Goal: Information Seeking & Learning: Learn about a topic

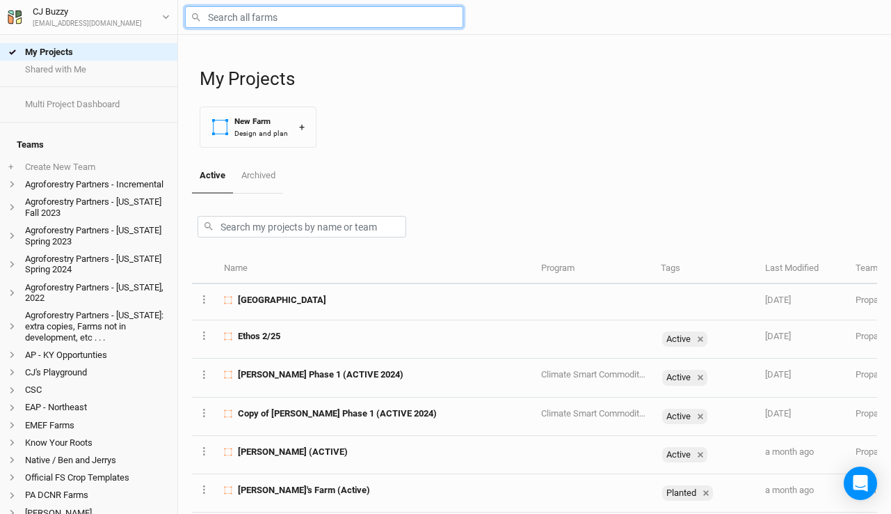
click at [313, 13] on input "text" at bounding box center [324, 17] width 278 height 22
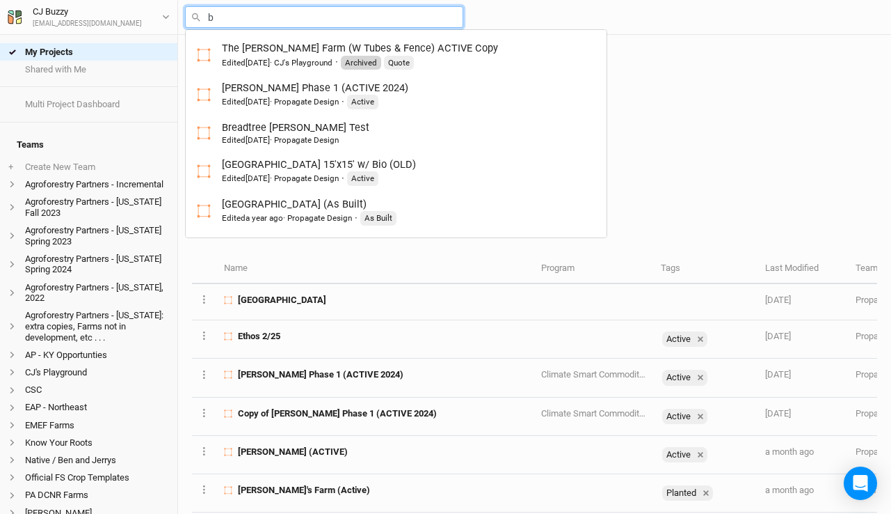
type input "br"
type input "breadtree [PERSON_NAME] Test"
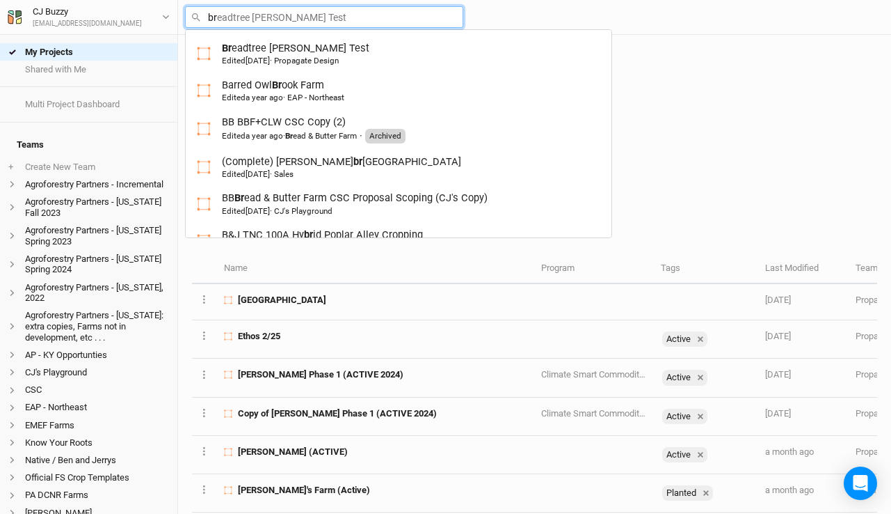
type input "bro"
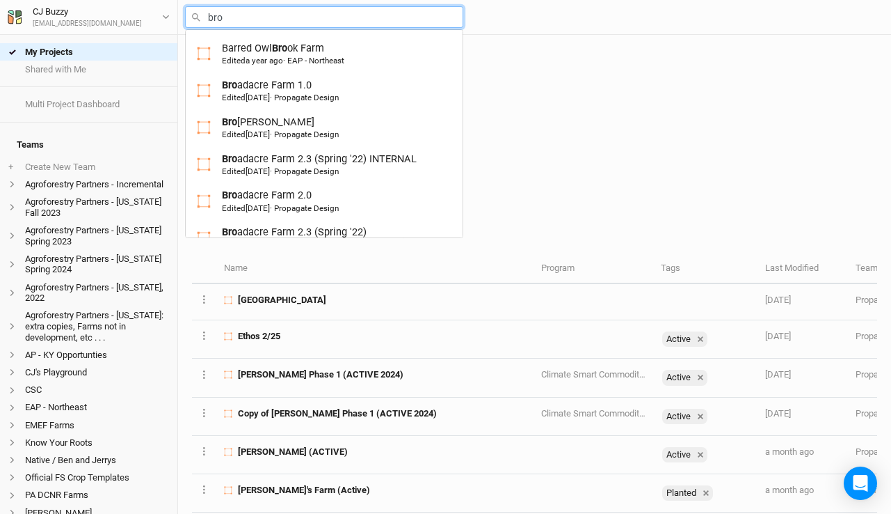
type input "bron"
type input "[PERSON_NAME]"
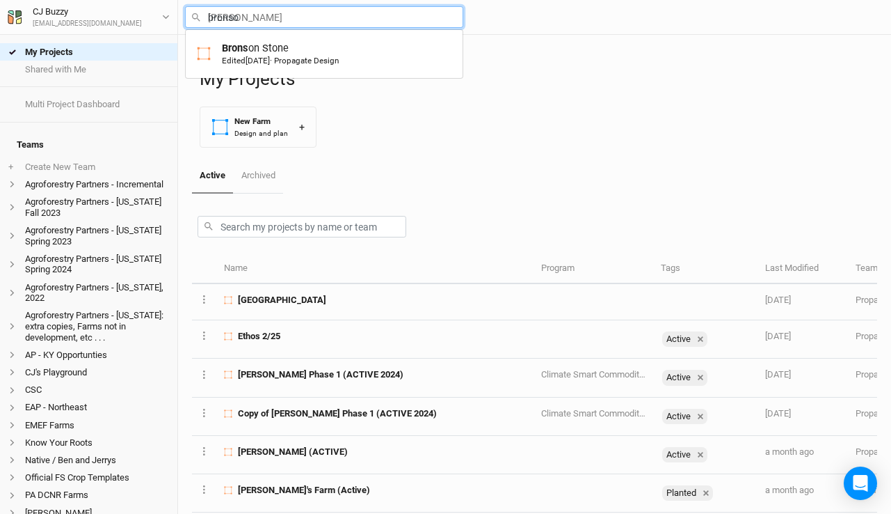
type input "[PERSON_NAME]"
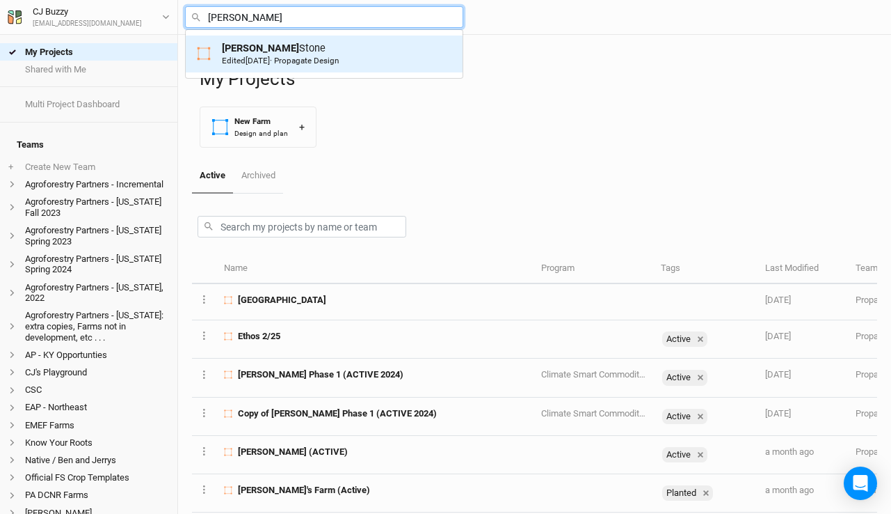
click at [235, 57] on span "Edited [DATE]" at bounding box center [246, 61] width 48 height 10
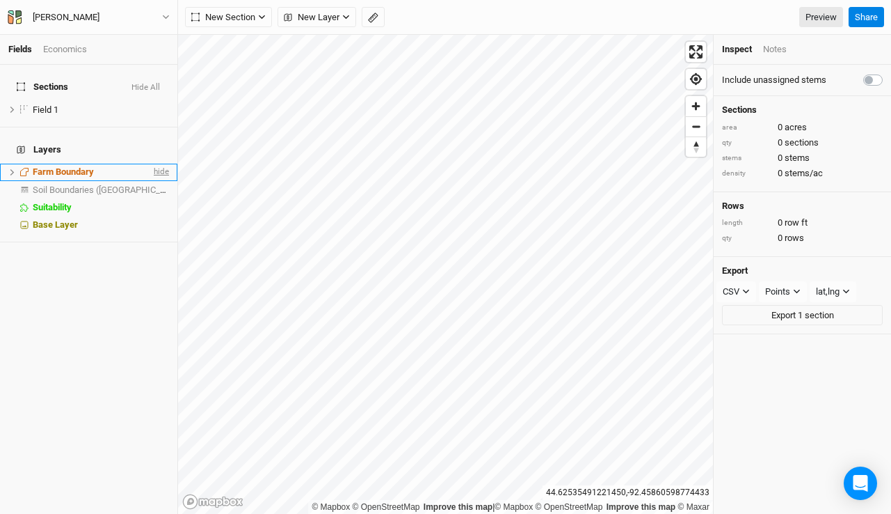
click at [151, 164] on span "hide" at bounding box center [160, 172] width 18 height 17
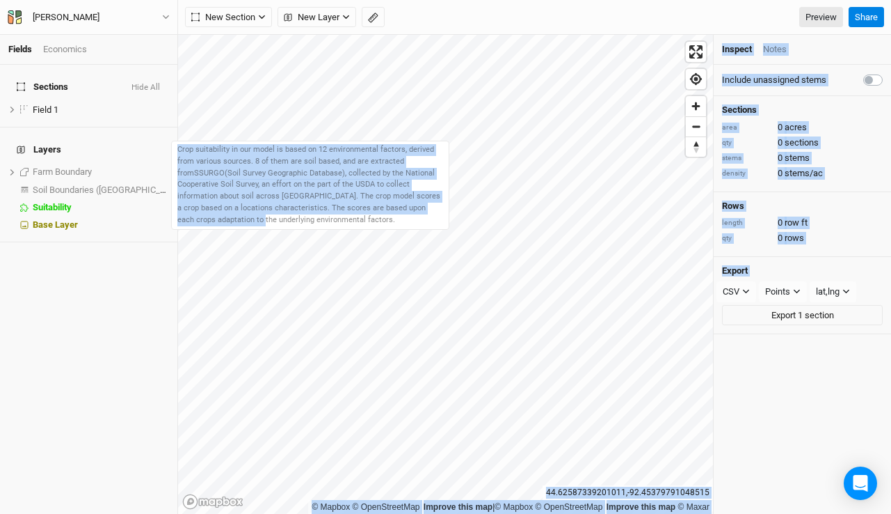
click at [349, 246] on body "Fields Economics Sections Hide All Field 1 hide Layers Farm Boundary show Soil …" at bounding box center [445, 257] width 891 height 514
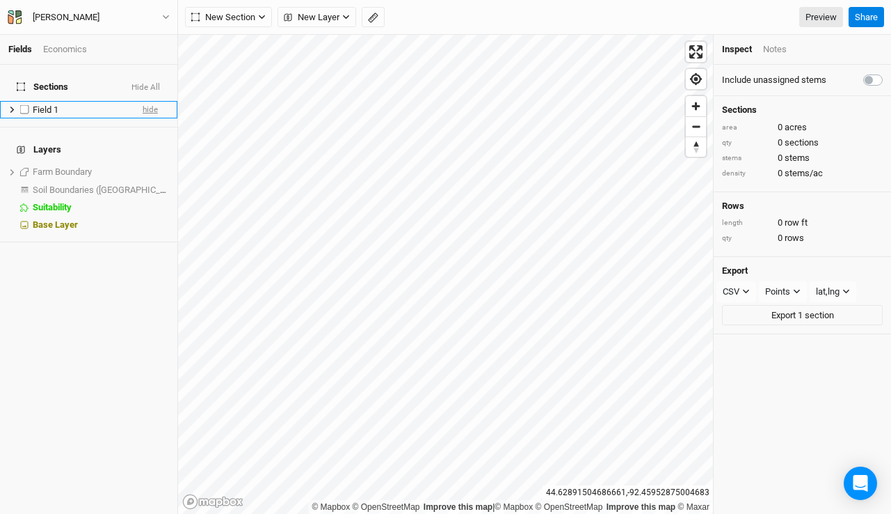
click at [143, 101] on span "hide" at bounding box center [150, 109] width 15 height 17
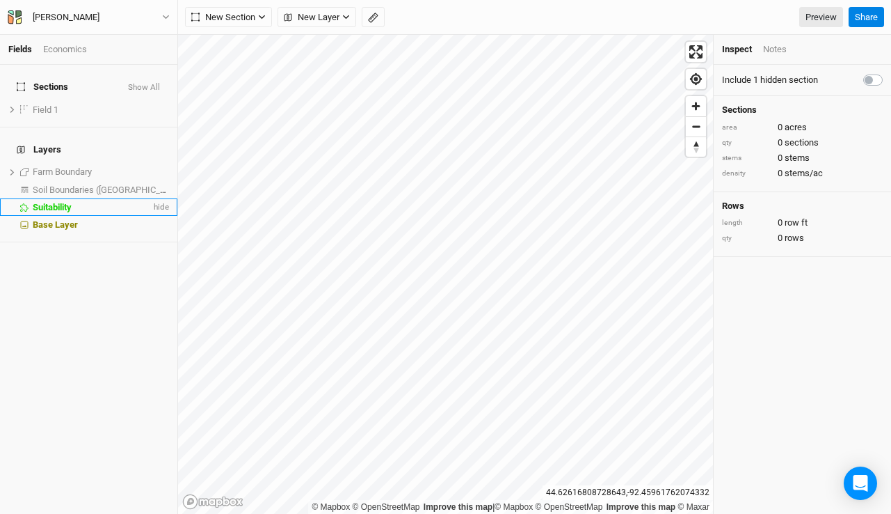
click at [109, 202] on div "Suitability" at bounding box center [92, 207] width 118 height 11
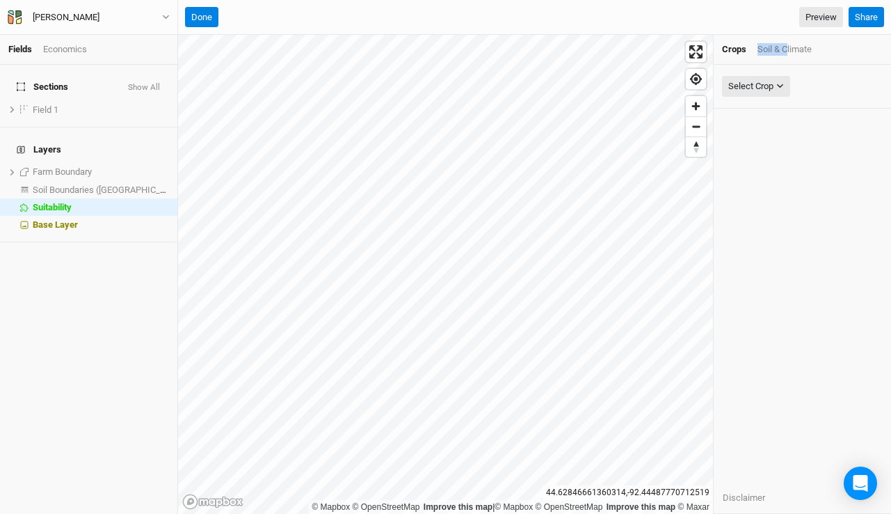
click at [788, 43] on div "Soil & Climate" at bounding box center [785, 49] width 54 height 13
click at [768, 88] on div "Select Attribute" at bounding box center [759, 86] width 61 height 14
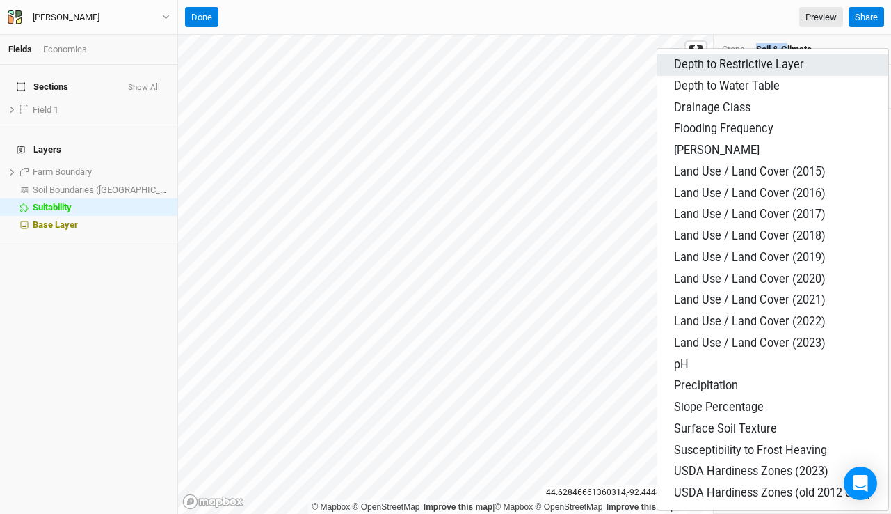
click at [748, 70] on span "Depth to Restrictive Layer" at bounding box center [739, 64] width 130 height 13
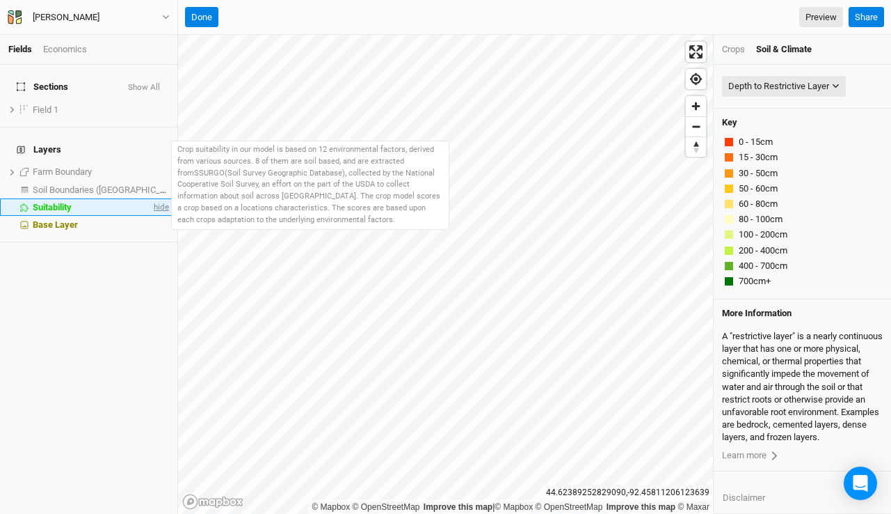
click at [151, 198] on span "hide" at bounding box center [160, 206] width 18 height 17
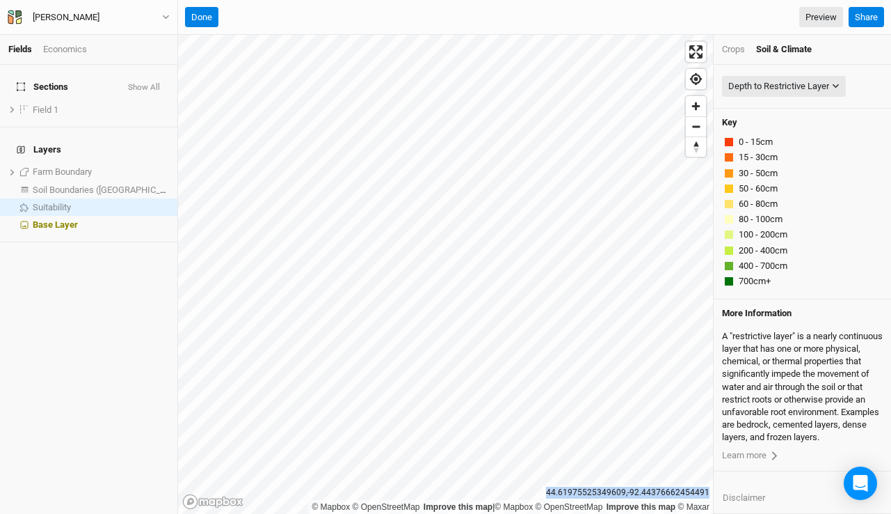
drag, startPoint x: 551, startPoint y: 493, endPoint x: 711, endPoint y: 493, distance: 160.1
click at [711, 493] on div "44.61975525349609 , -92.44376662454491" at bounding box center [628, 492] width 170 height 15
copy div "44.61975525349609 , -92.44376662454491"
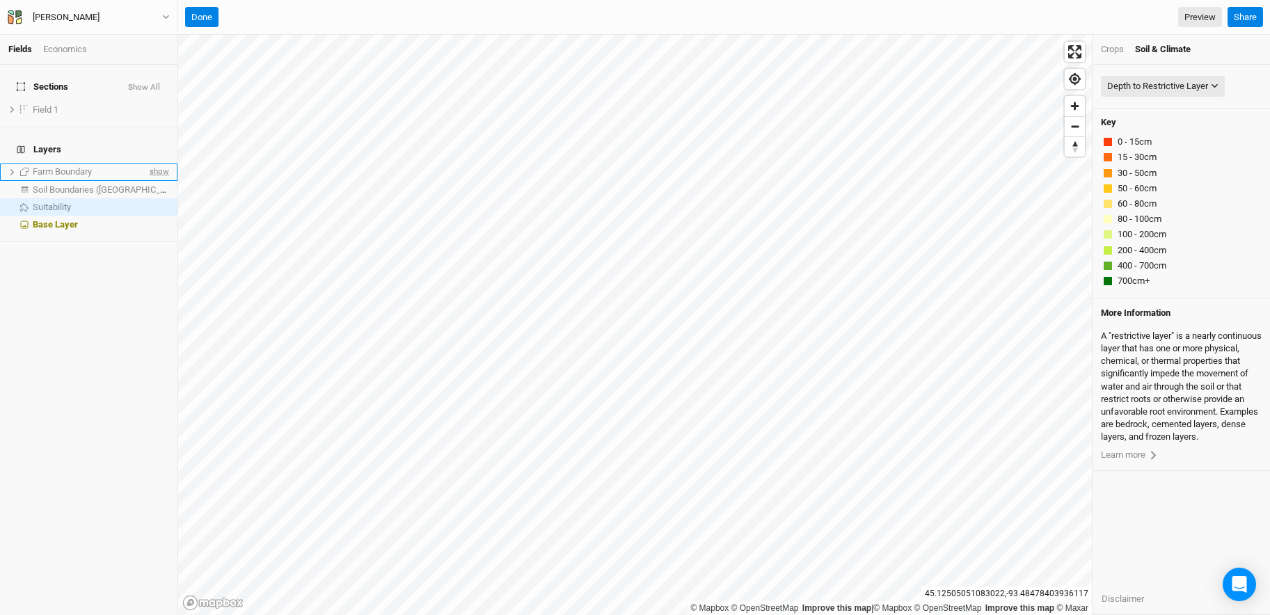
click at [147, 164] on span "show" at bounding box center [158, 172] width 22 height 17
click at [214, 17] on button "Done" at bounding box center [201, 17] width 33 height 21
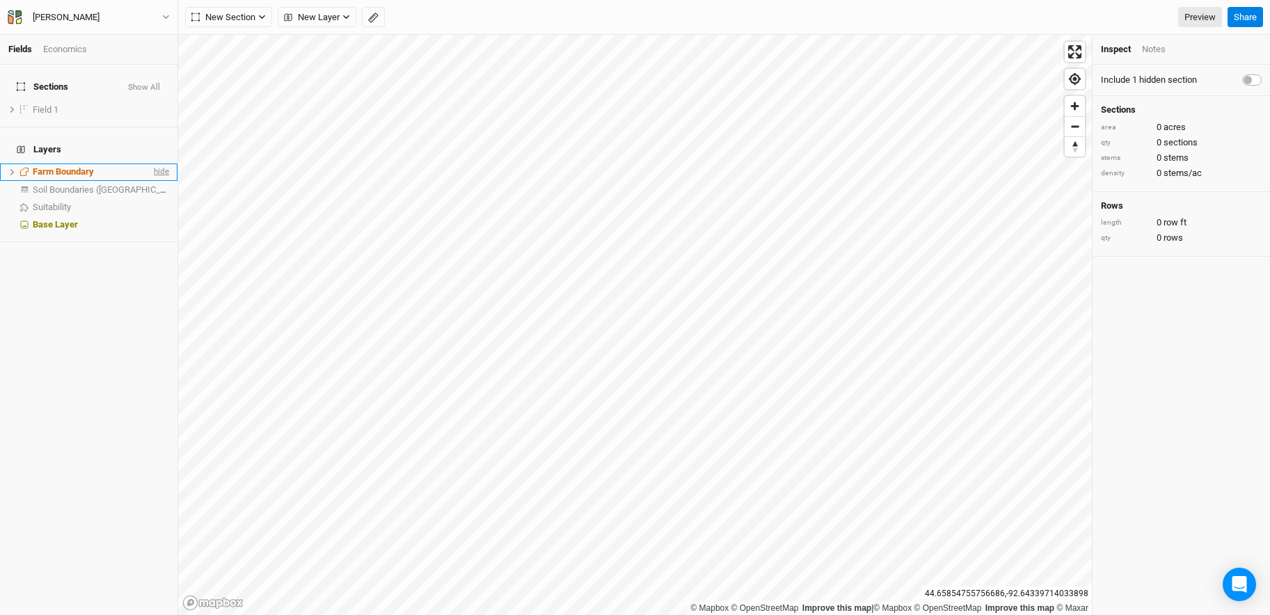
click at [152, 164] on span "hide" at bounding box center [160, 172] width 18 height 17
click at [151, 164] on span "show" at bounding box center [158, 172] width 22 height 17
click at [154, 164] on span "hide" at bounding box center [160, 172] width 18 height 17
click at [147, 181] on span "show" at bounding box center [158, 189] width 22 height 17
click at [310, 21] on span "New Layer" at bounding box center [312, 17] width 56 height 14
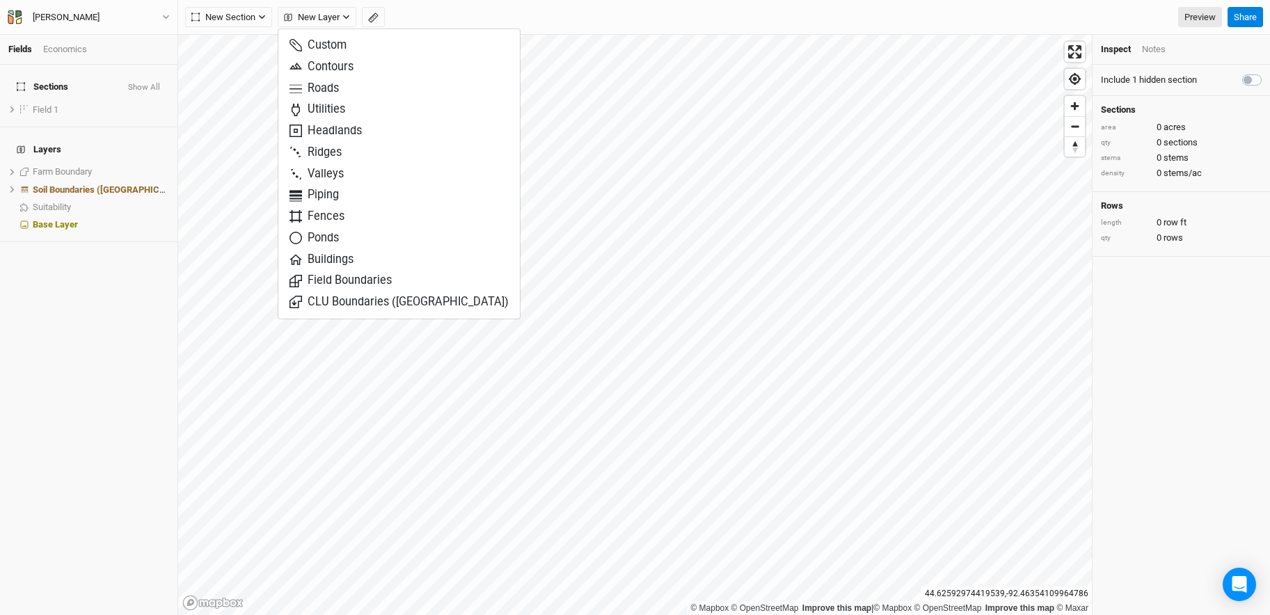
click at [99, 336] on div "Sections Show All Field 1 show Layers Farm Boundary show Soil Boundaries ([GEOG…" at bounding box center [88, 340] width 177 height 550
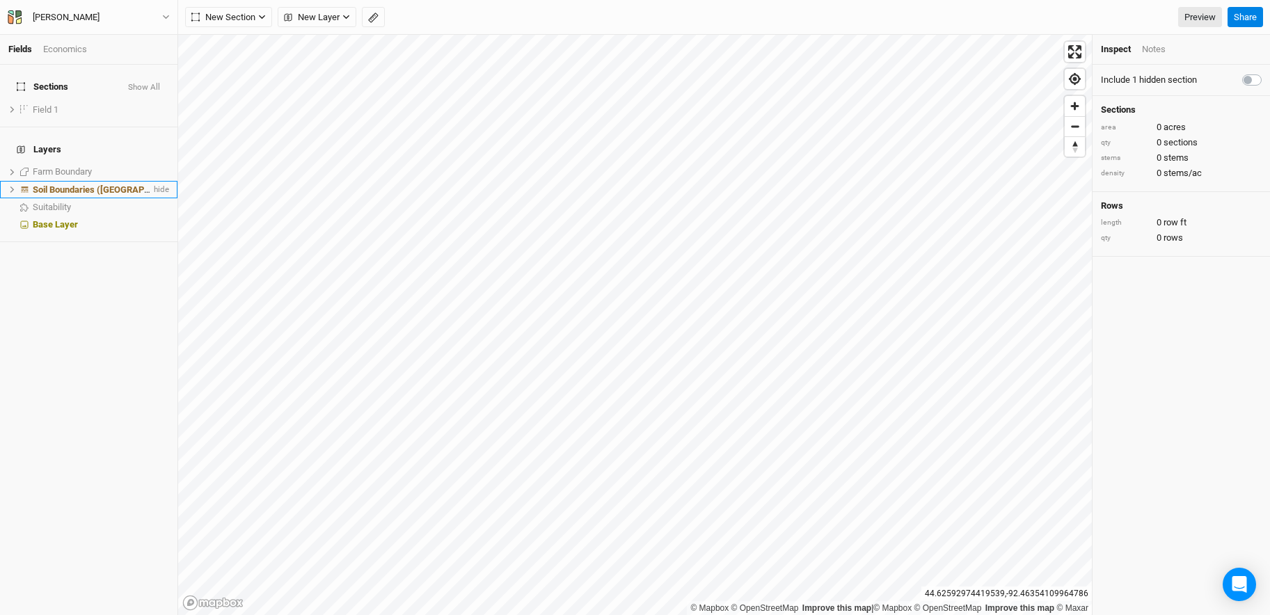
click at [100, 184] on span "Soil Boundaries ([GEOGRAPHIC_DATA])" at bounding box center [112, 189] width 159 height 10
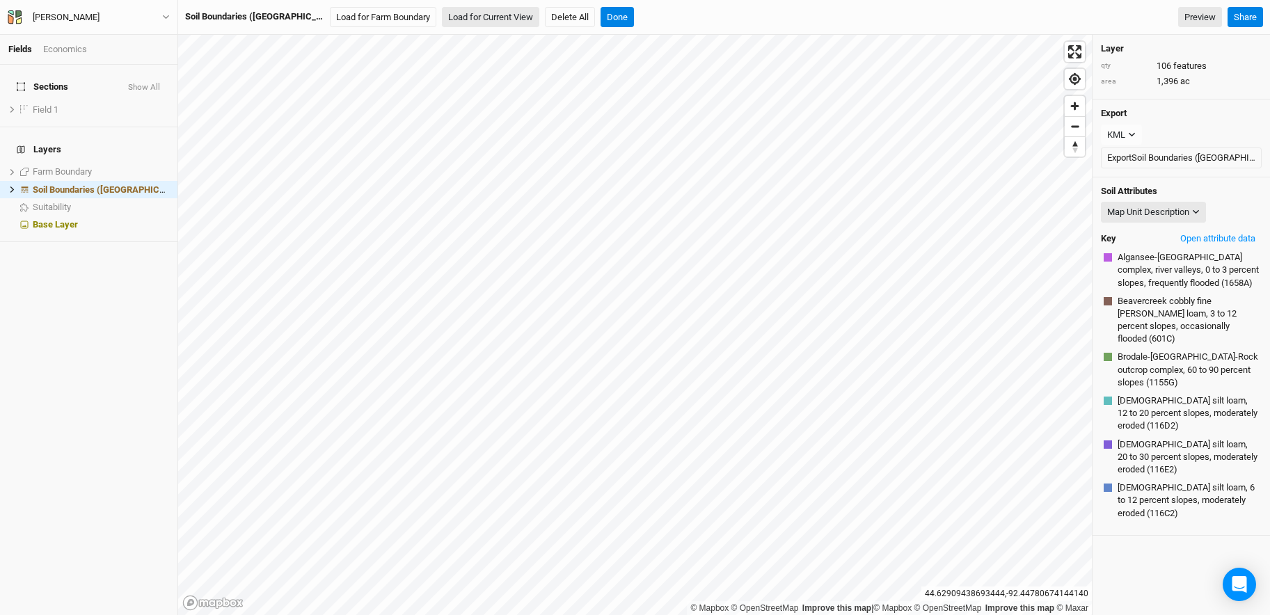
click at [442, 17] on button "Load for Current View" at bounding box center [490, 17] width 97 height 21
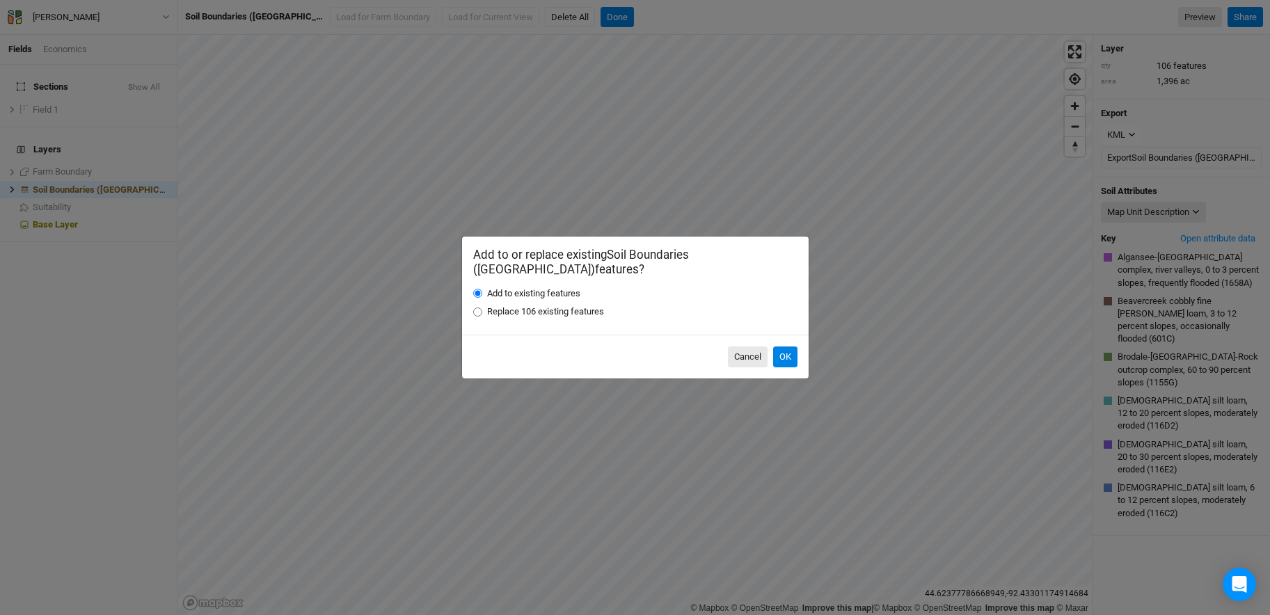
click at [527, 309] on label "Replace 106 existing features" at bounding box center [545, 311] width 117 height 13
click at [482, 309] on input "Replace 106 existing features" at bounding box center [477, 312] width 9 height 9
radio input "true"
click at [790, 355] on button "OK" at bounding box center [785, 357] width 24 height 21
radio input "true"
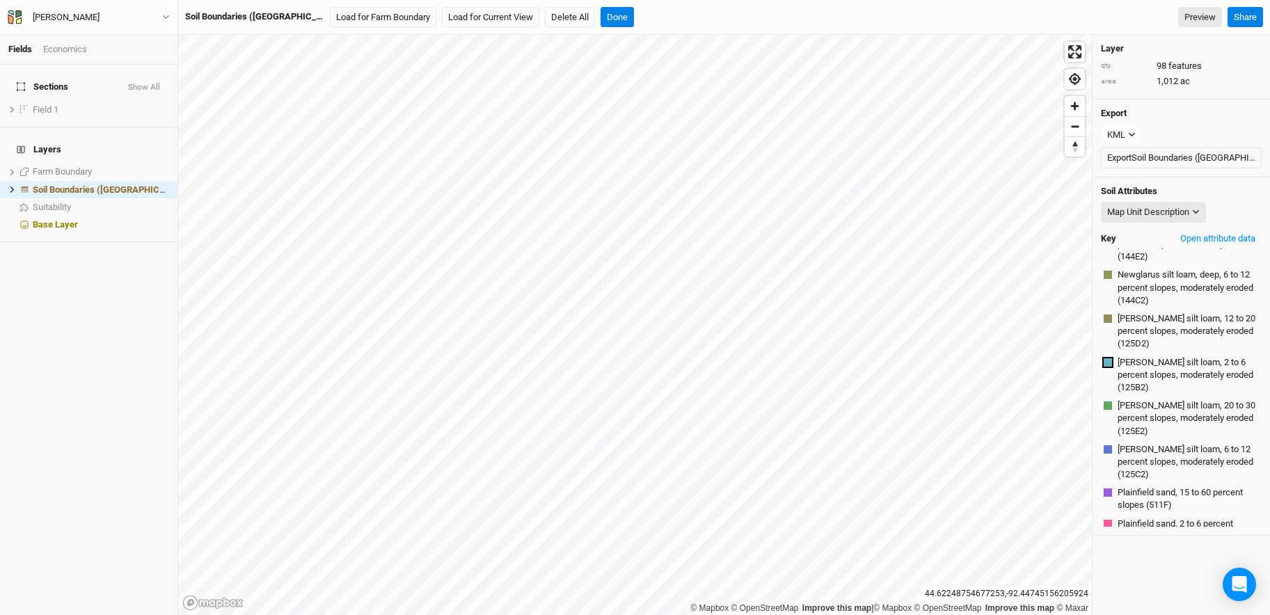
scroll to position [845, 0]
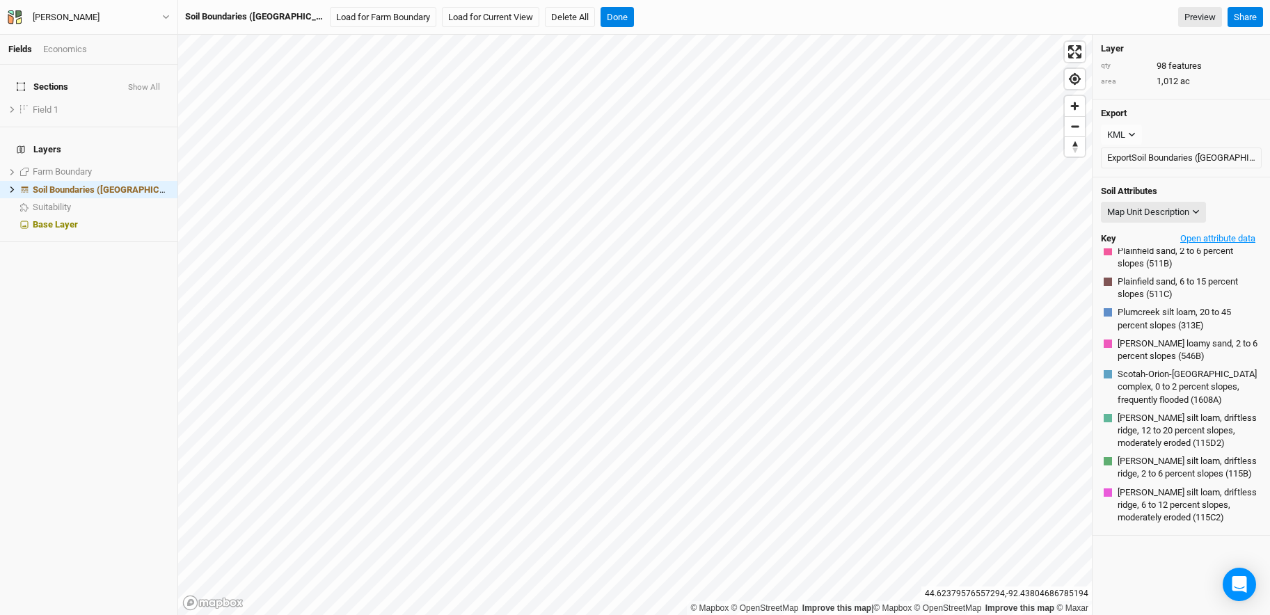
click at [891, 241] on button "Open attribute data" at bounding box center [1218, 238] width 88 height 21
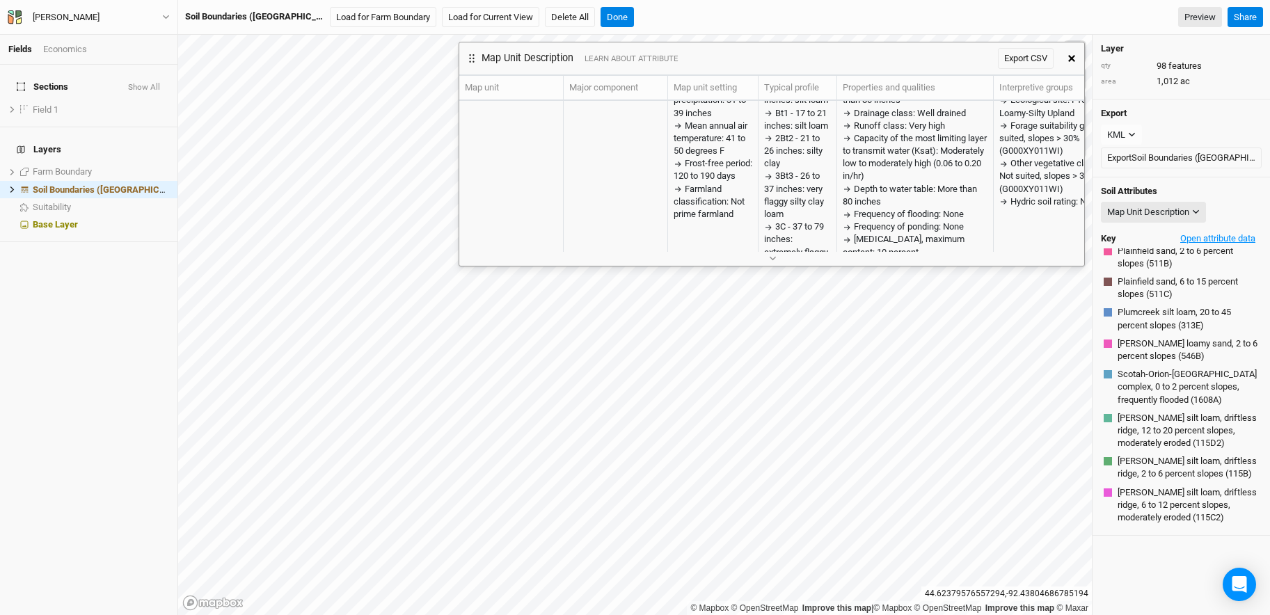
scroll to position [1018, 0]
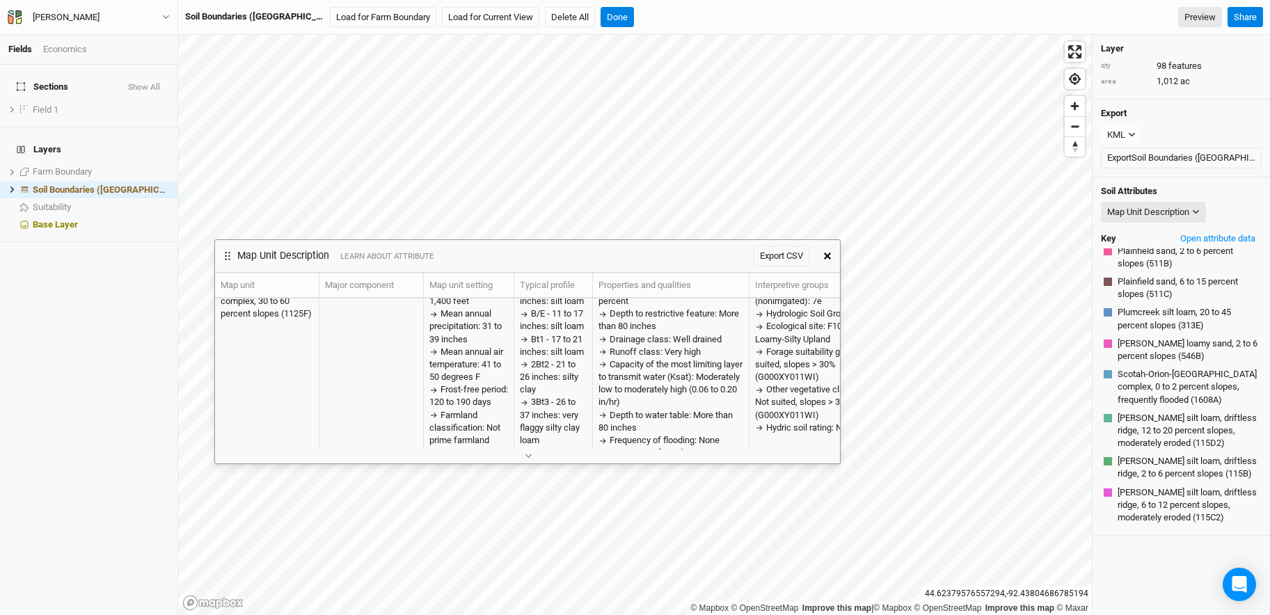
drag, startPoint x: 785, startPoint y: 54, endPoint x: 541, endPoint y: 252, distance: 314.2
click at [541, 252] on div "Map Unit Description LEARN ABOUT ATTRIBUTE Export CSV" at bounding box center [515, 256] width 600 height 32
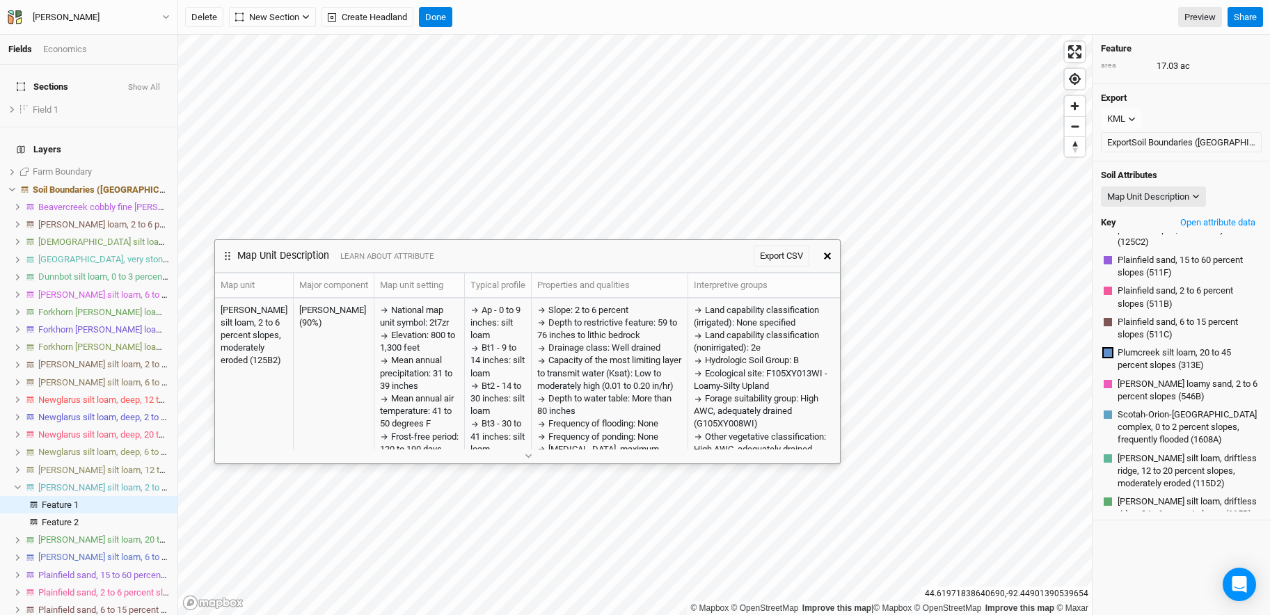
scroll to position [100, 0]
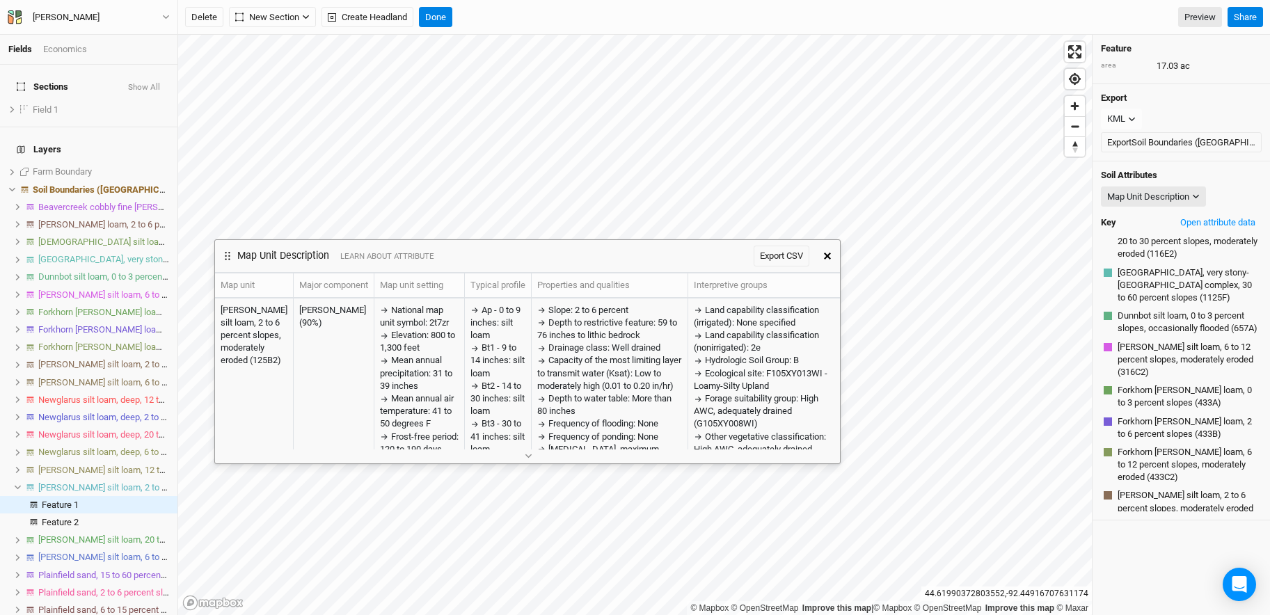
click at [559, 462] on div at bounding box center [527, 456] width 625 height 15
click at [524, 456] on button "button" at bounding box center [527, 456] width 23 height 15
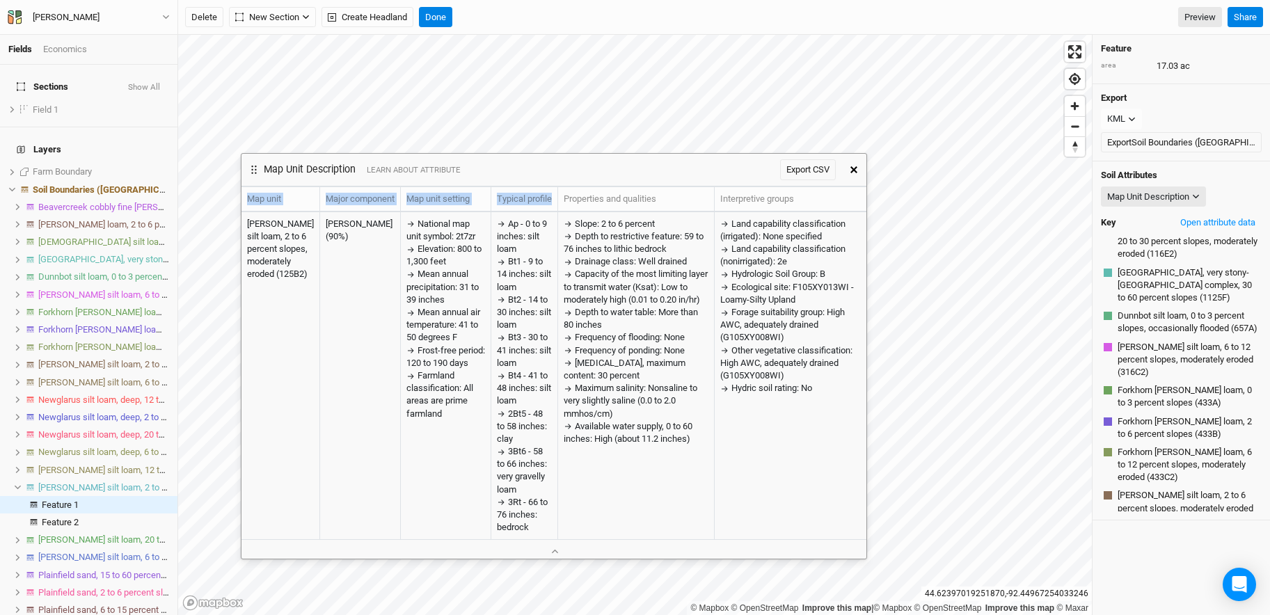
scroll to position [423, 0]
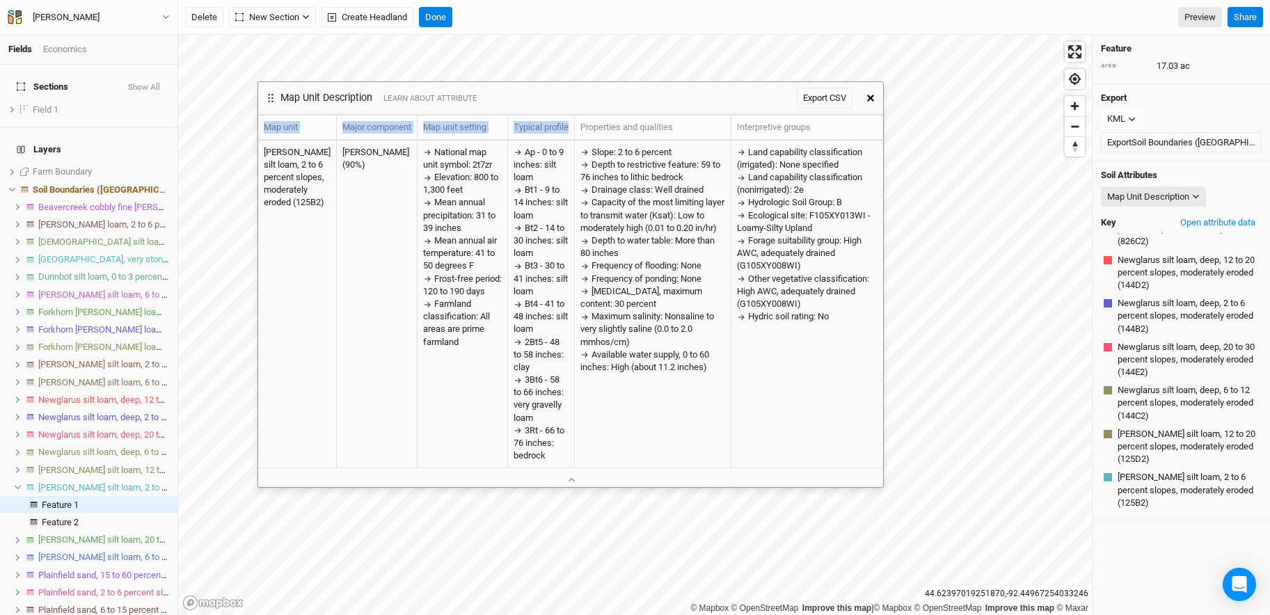
drag, startPoint x: 522, startPoint y: 260, endPoint x: 565, endPoint y: 102, distance: 163.7
click at [565, 102] on div "Map Unit Description LEARN ABOUT ATTRIBUTE Export CSV" at bounding box center [558, 98] width 600 height 32
click at [870, 97] on icon "button" at bounding box center [870, 98] width 7 height 7
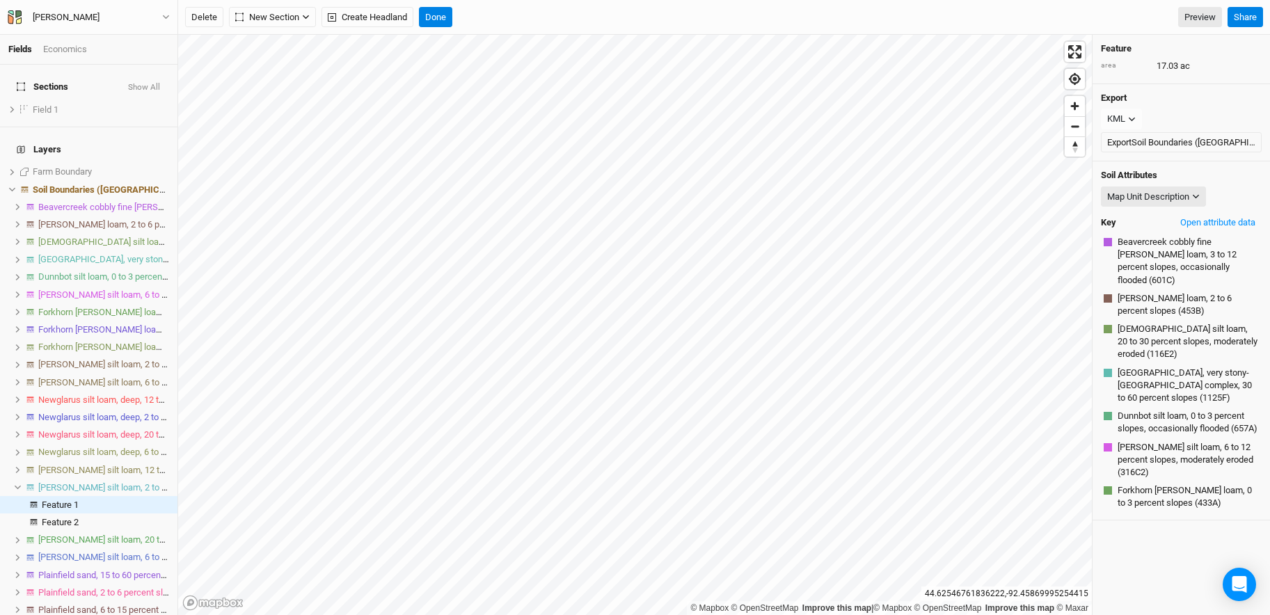
scroll to position [865, 0]
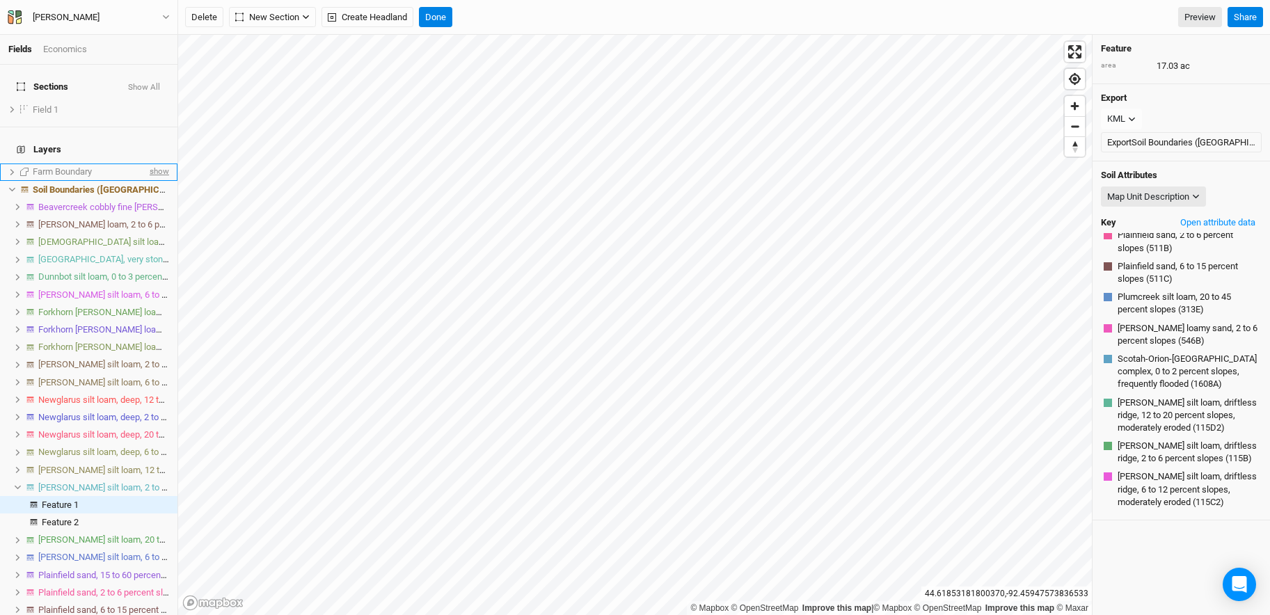
click at [149, 164] on span "show" at bounding box center [158, 172] width 22 height 17
click at [151, 164] on span "hide" at bounding box center [160, 172] width 18 height 17
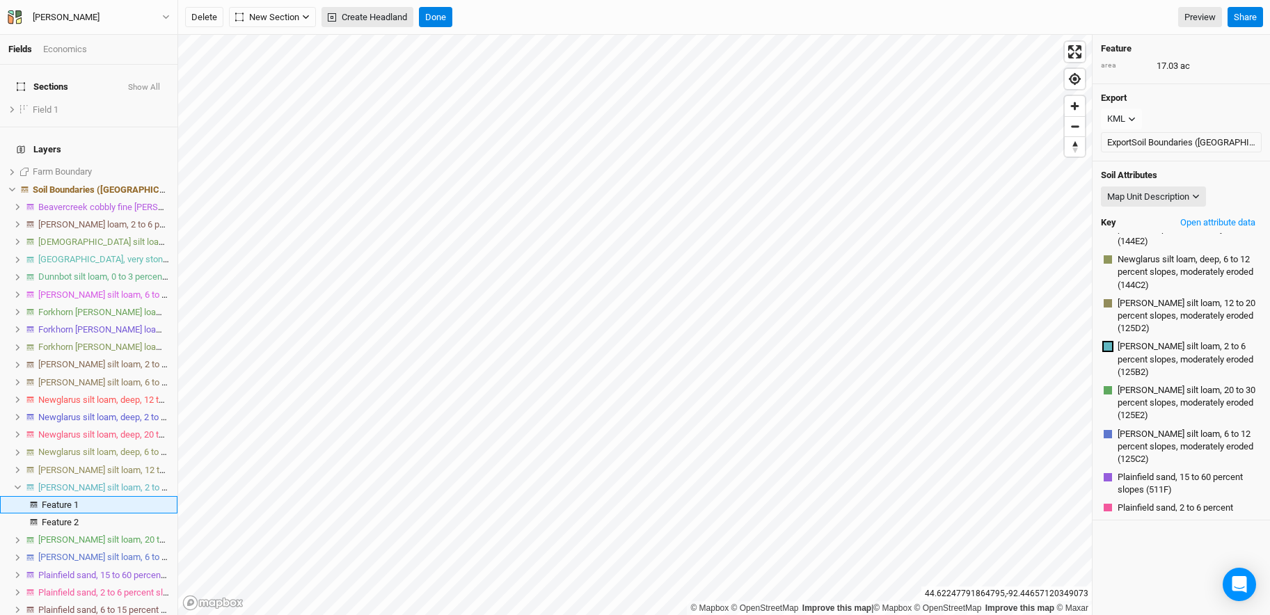
scroll to position [641, 0]
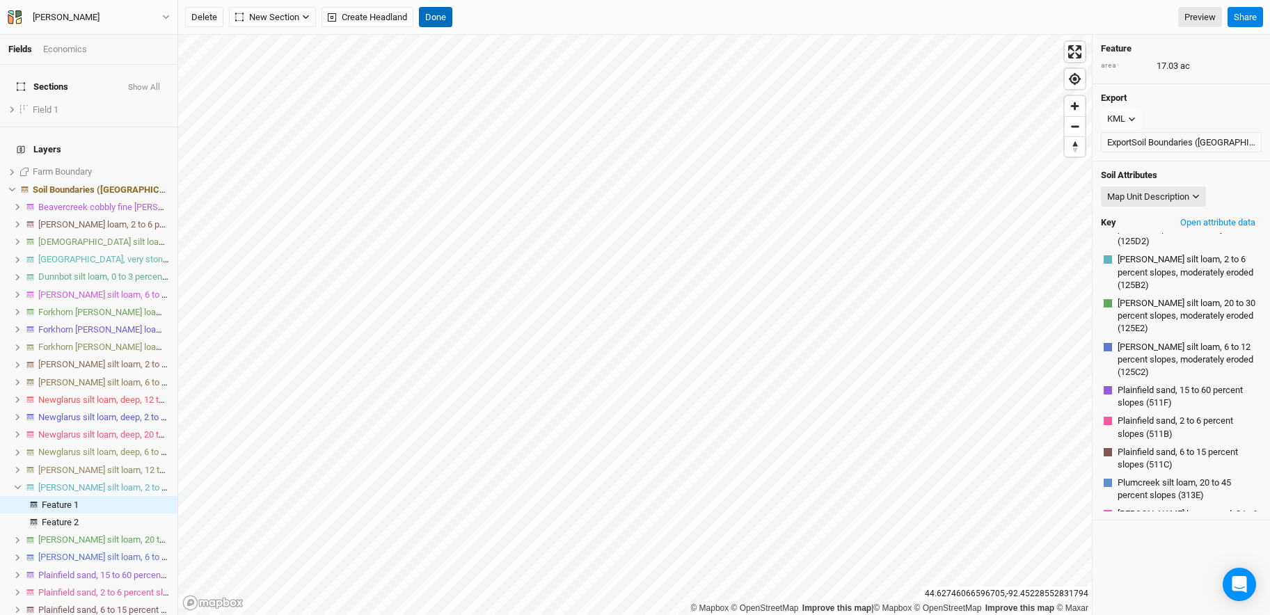
click at [427, 15] on button "Done" at bounding box center [435, 17] width 33 height 21
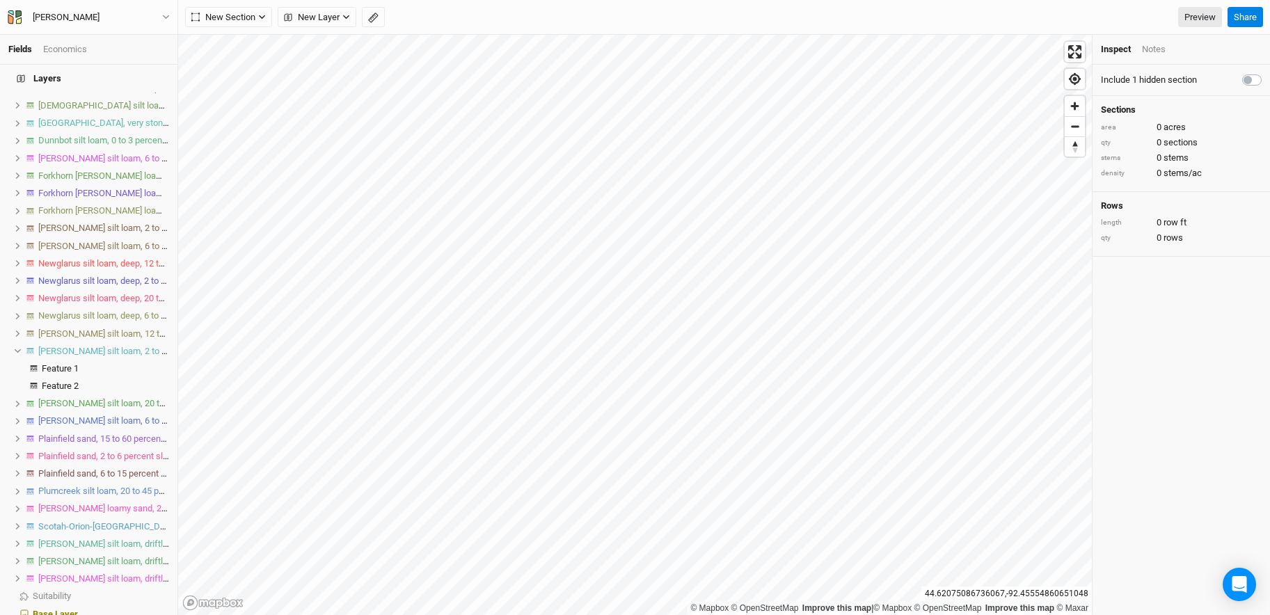
scroll to position [1, 0]
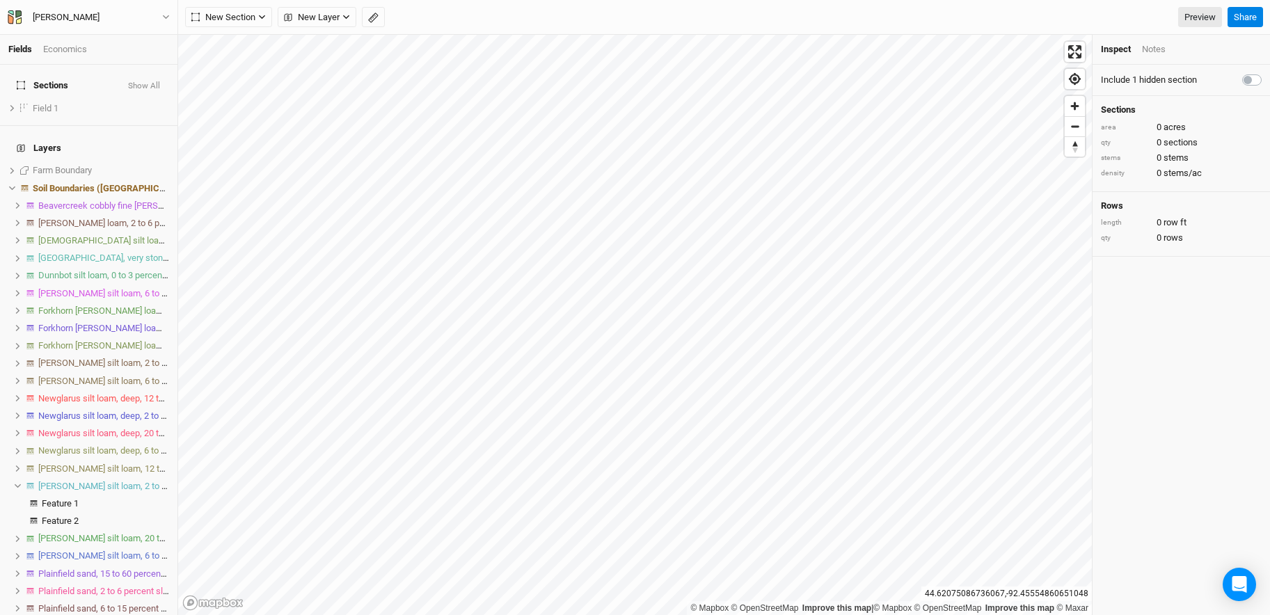
click at [78, 481] on span "[PERSON_NAME] silt loam, 2 to 6 percent slopes, moderately eroded" at bounding box center [171, 486] width 266 height 10
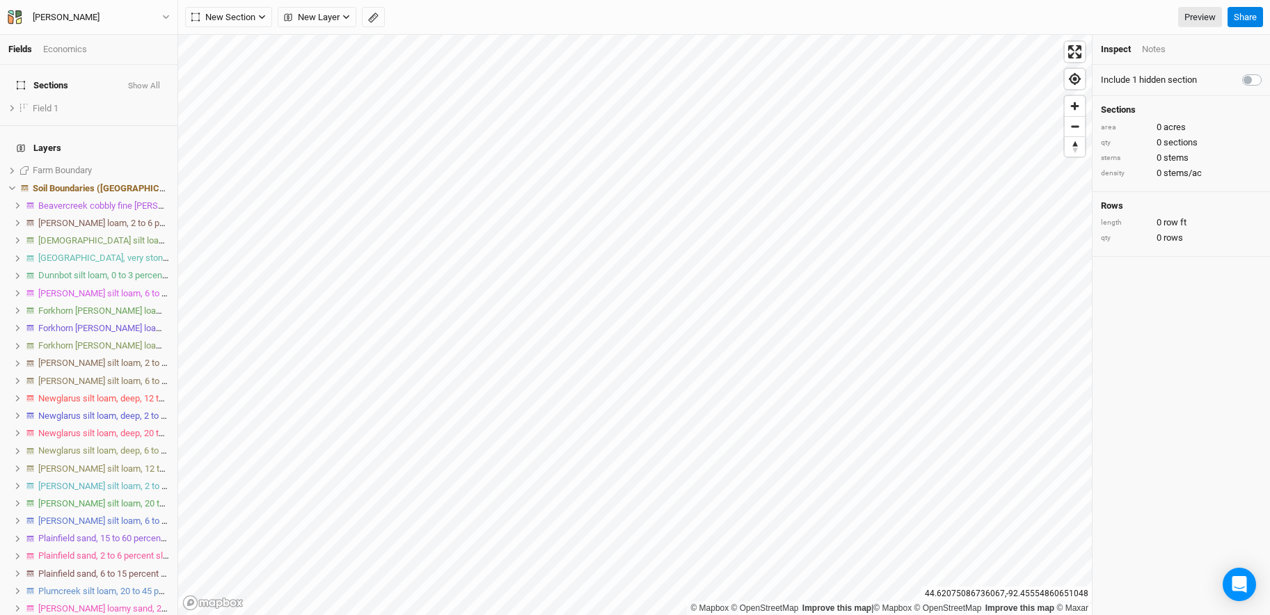
click at [81, 481] on span "[PERSON_NAME] silt loam, 2 to 6 percent slopes, moderately eroded" at bounding box center [171, 486] width 266 height 10
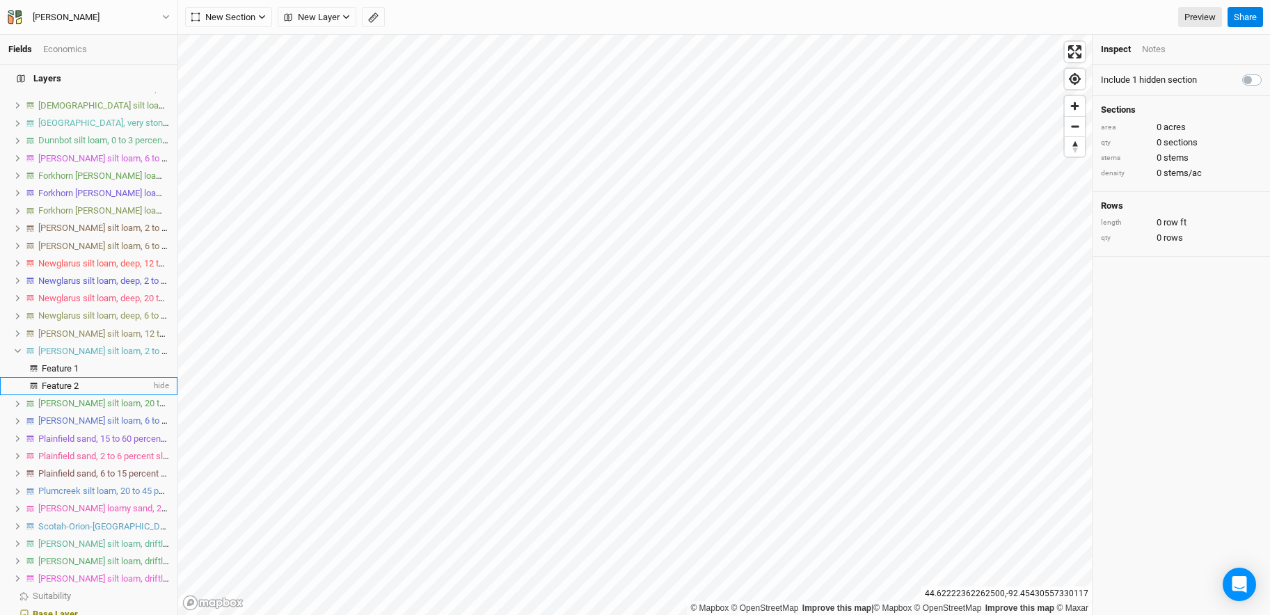
scroll to position [0, 0]
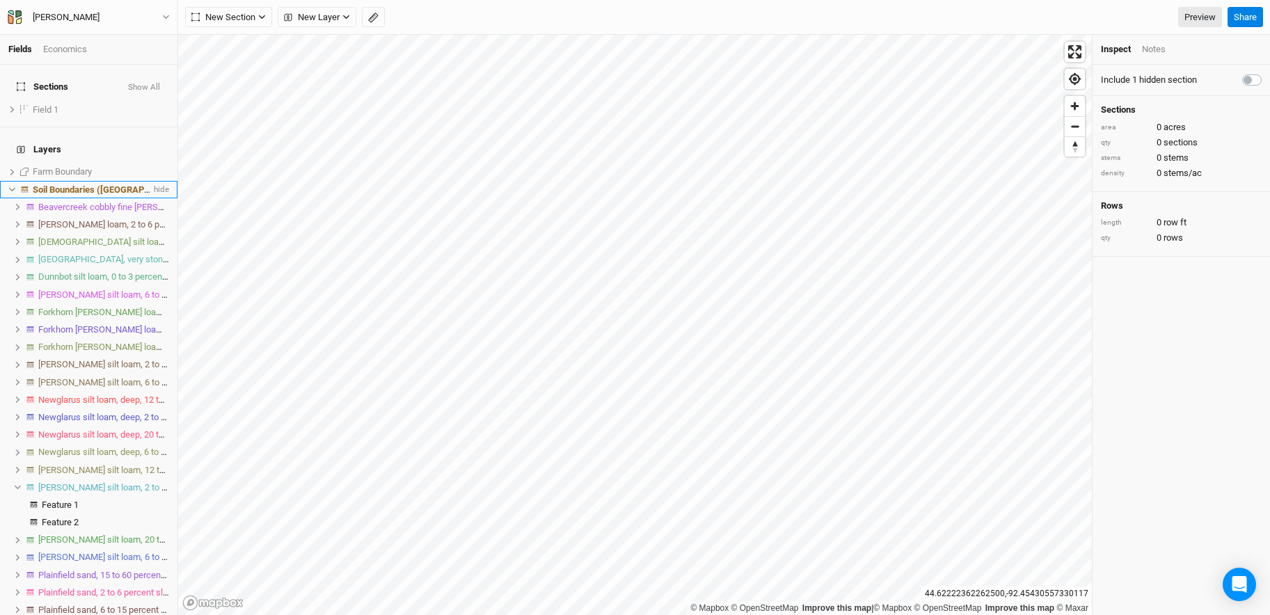
click at [12, 186] on icon at bounding box center [12, 190] width 8 height 8
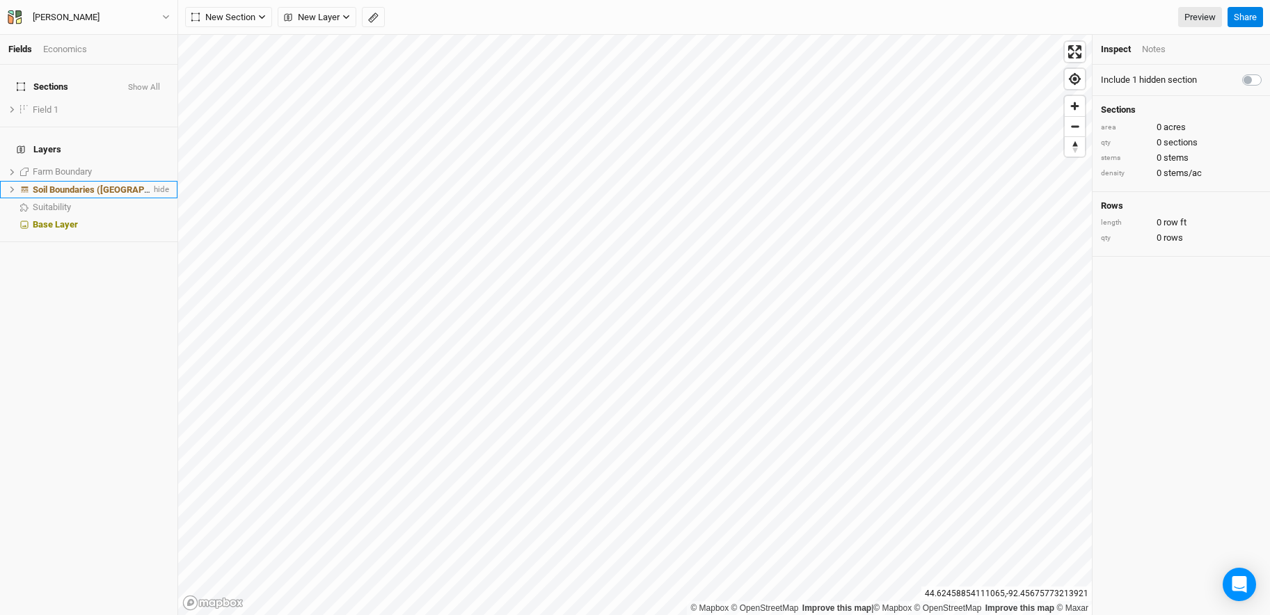
click at [84, 184] on span "Soil Boundaries ([GEOGRAPHIC_DATA])" at bounding box center [112, 189] width 159 height 10
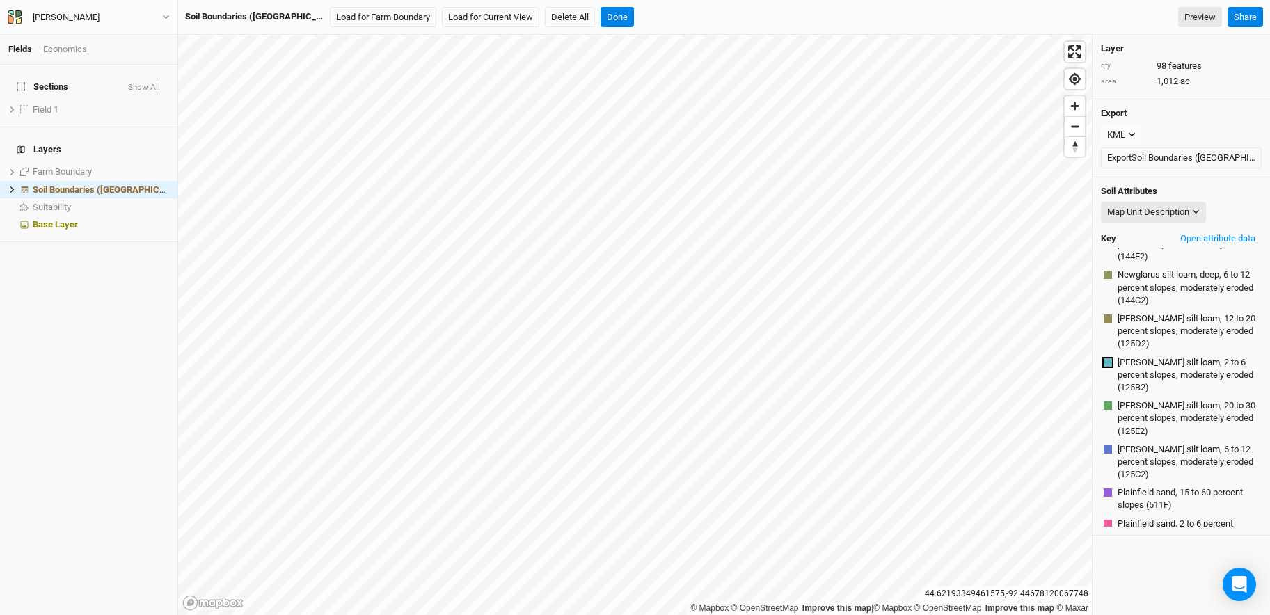
scroll to position [13, 0]
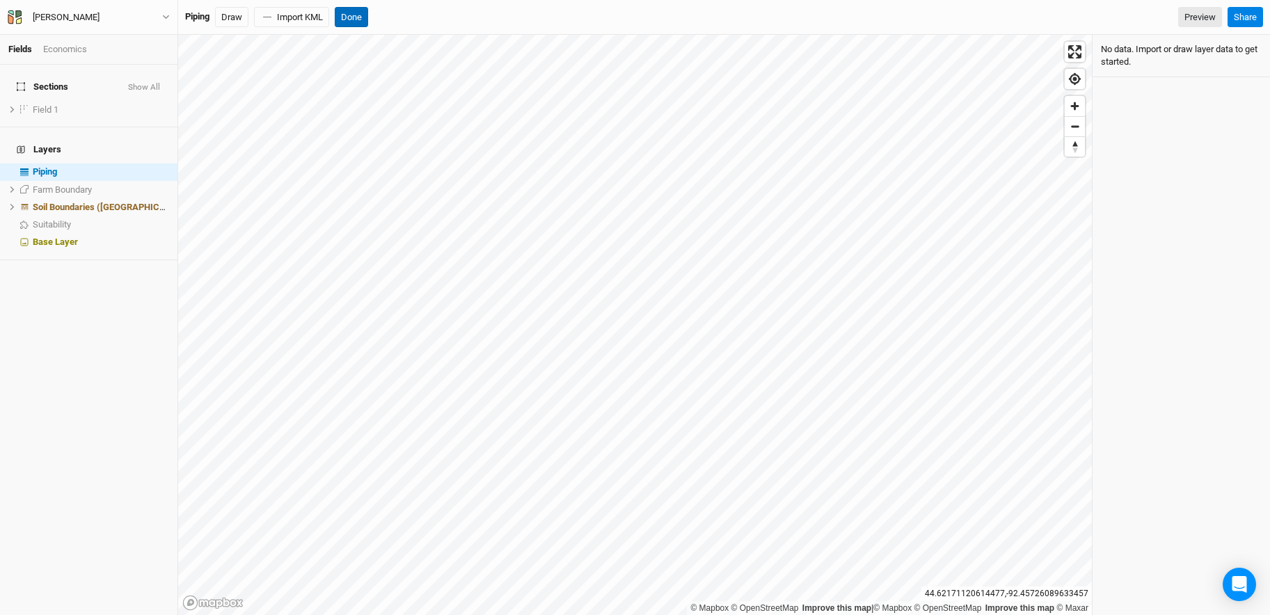
click at [347, 19] on button "Done" at bounding box center [351, 17] width 33 height 21
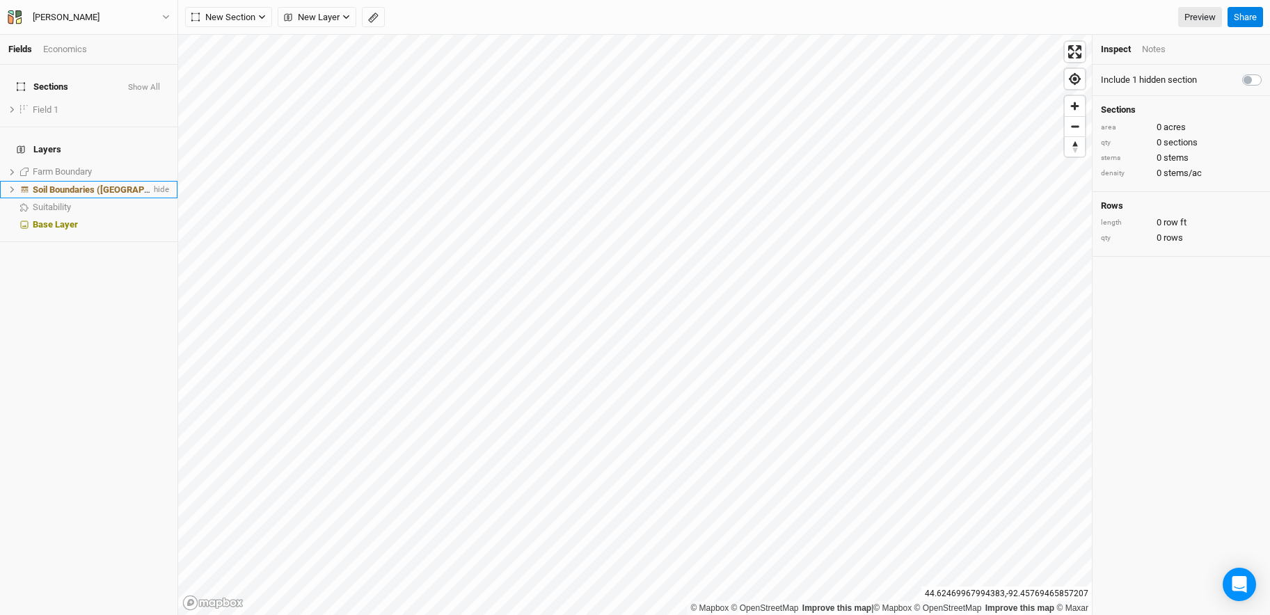
click at [117, 184] on div "Soil Boundaries ([GEOGRAPHIC_DATA])" at bounding box center [92, 189] width 118 height 11
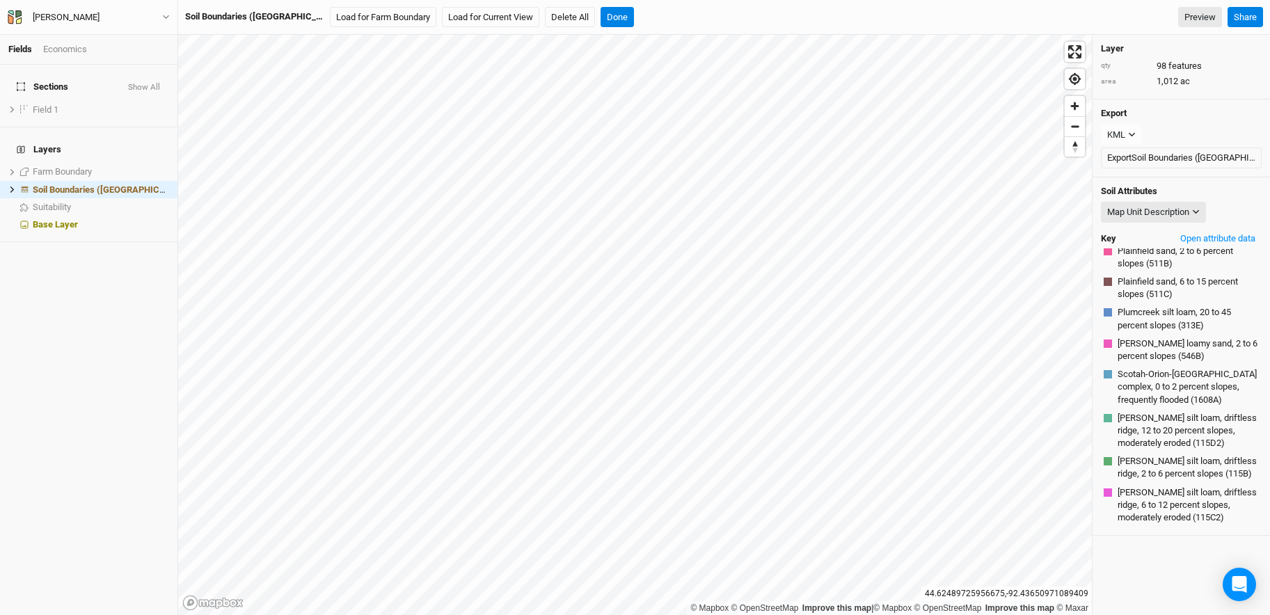
scroll to position [845, 0]
click at [891, 204] on button "Map Unit Description" at bounding box center [1153, 212] width 105 height 21
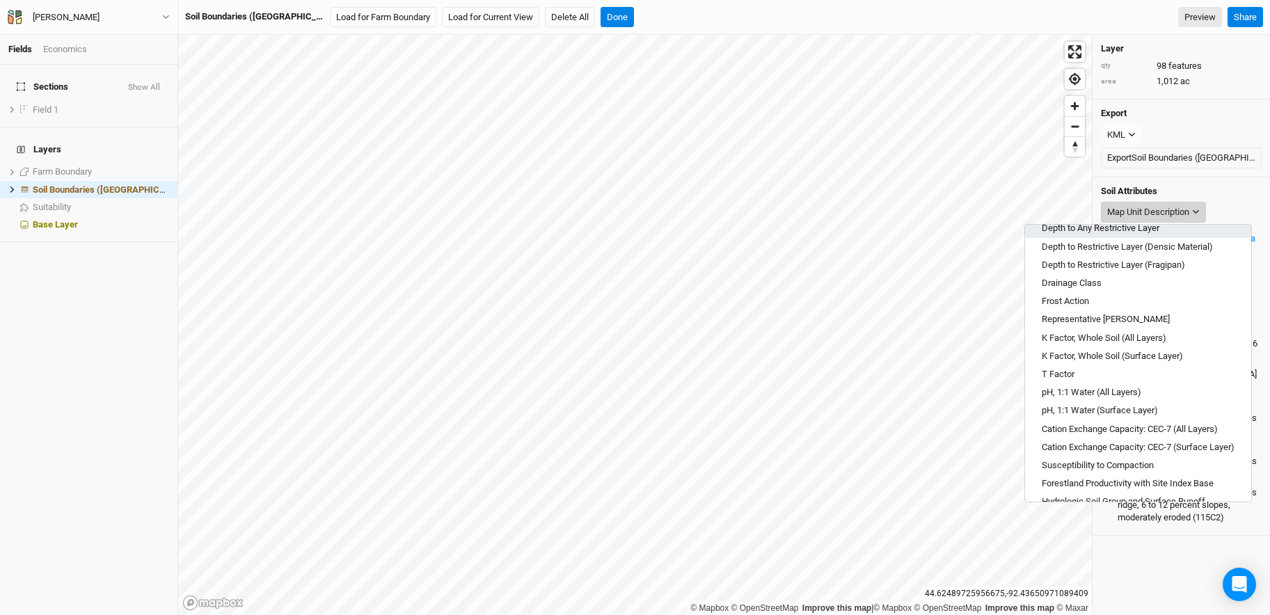
scroll to position [500, 0]
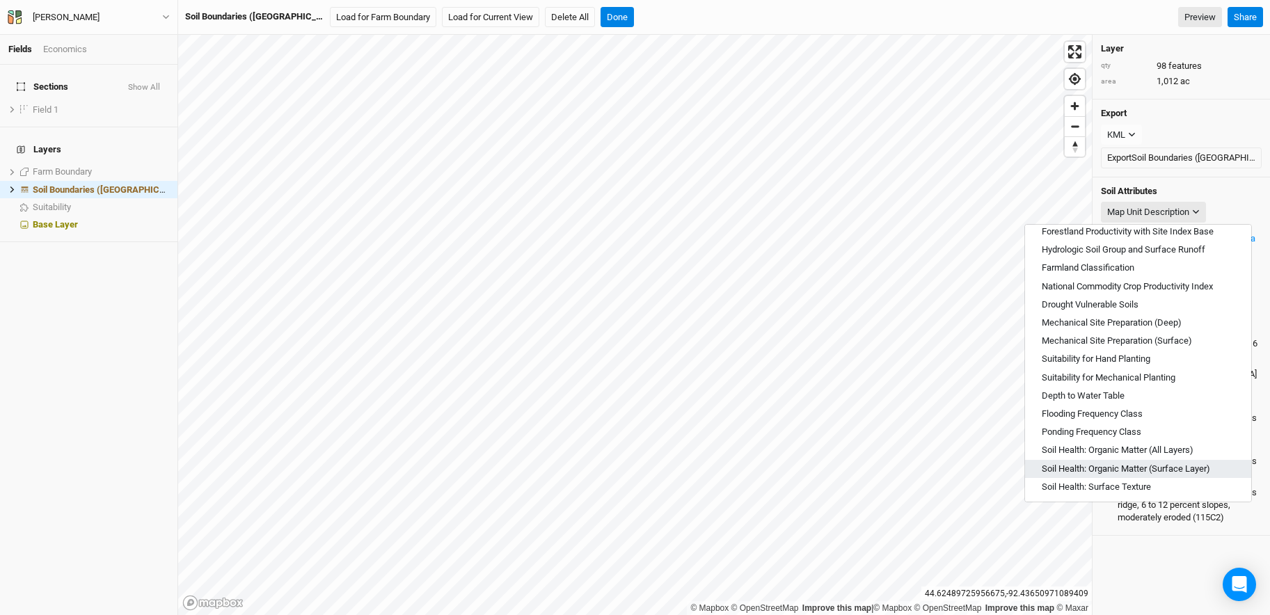
click at [891, 463] on span "Soil Health: Organic Matter (Surface Layer)" at bounding box center [1126, 469] width 168 height 13
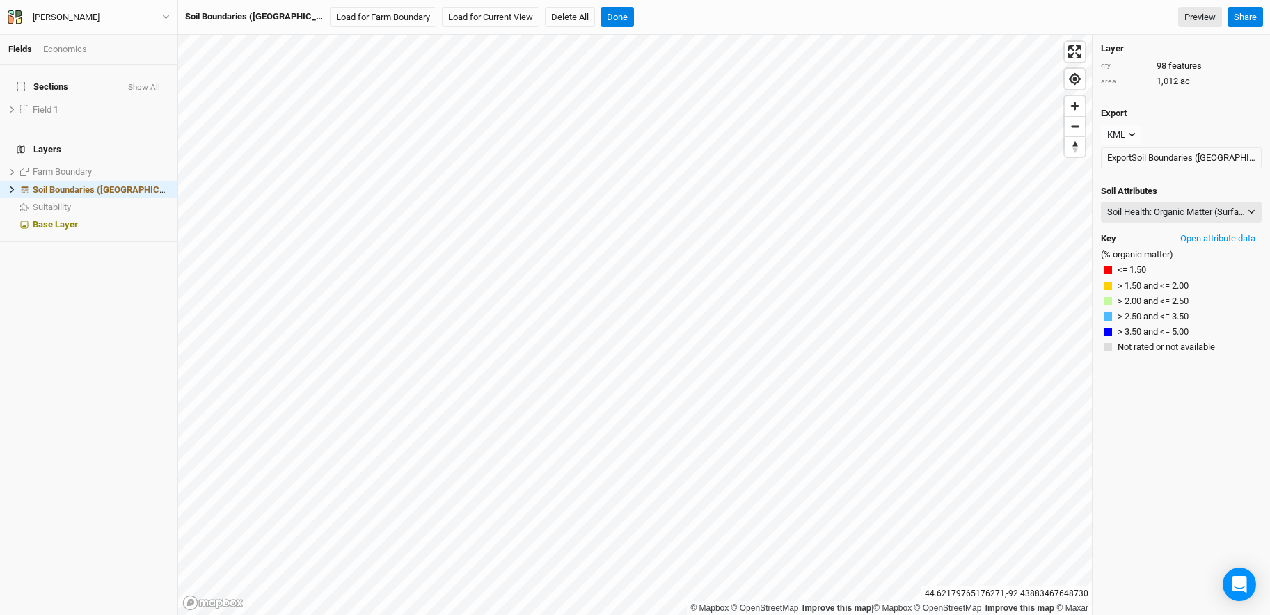
click at [891, 379] on div "© Mapbox © OpenStreetMap Improve this map | © Mapbox © OpenStreetMap Improve th…" at bounding box center [724, 325] width 1092 height 580
click at [891, 402] on div "© Mapbox © OpenStreetMap Improve this map | © Mapbox © OpenStreetMap Improve th…" at bounding box center [724, 325] width 1092 height 580
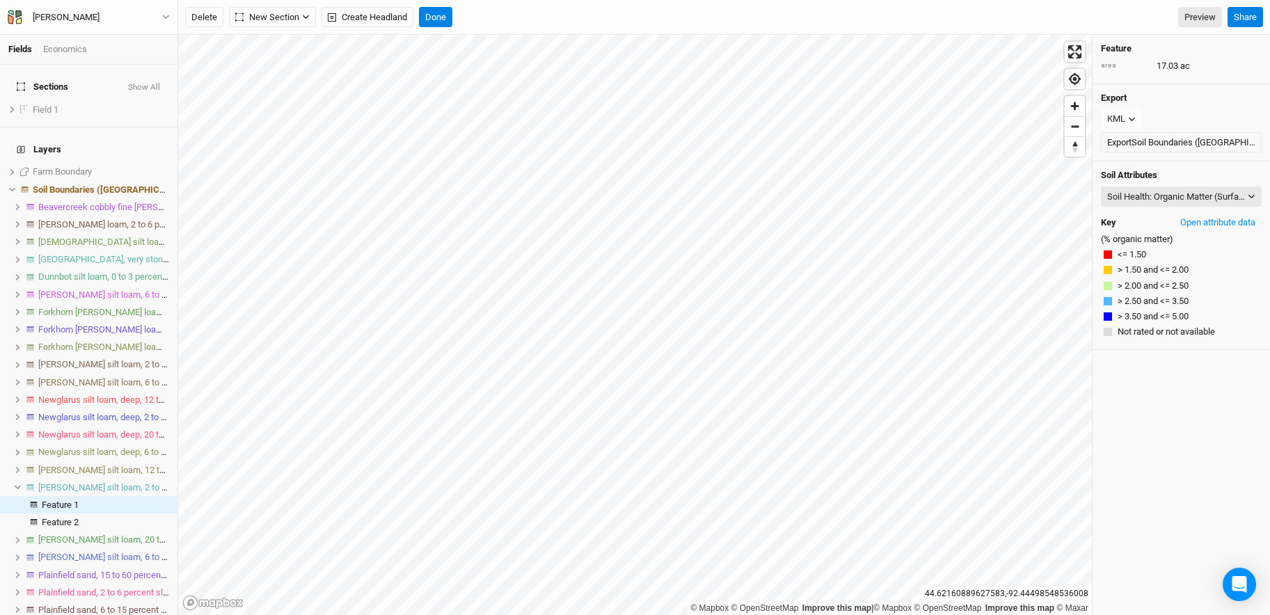
click at [891, 371] on div "© Mapbox © OpenStreetMap Improve this map | © Mapbox © OpenStreetMap Improve th…" at bounding box center [724, 325] width 1092 height 580
click at [891, 223] on button "Open attribute data" at bounding box center [1218, 222] width 88 height 21
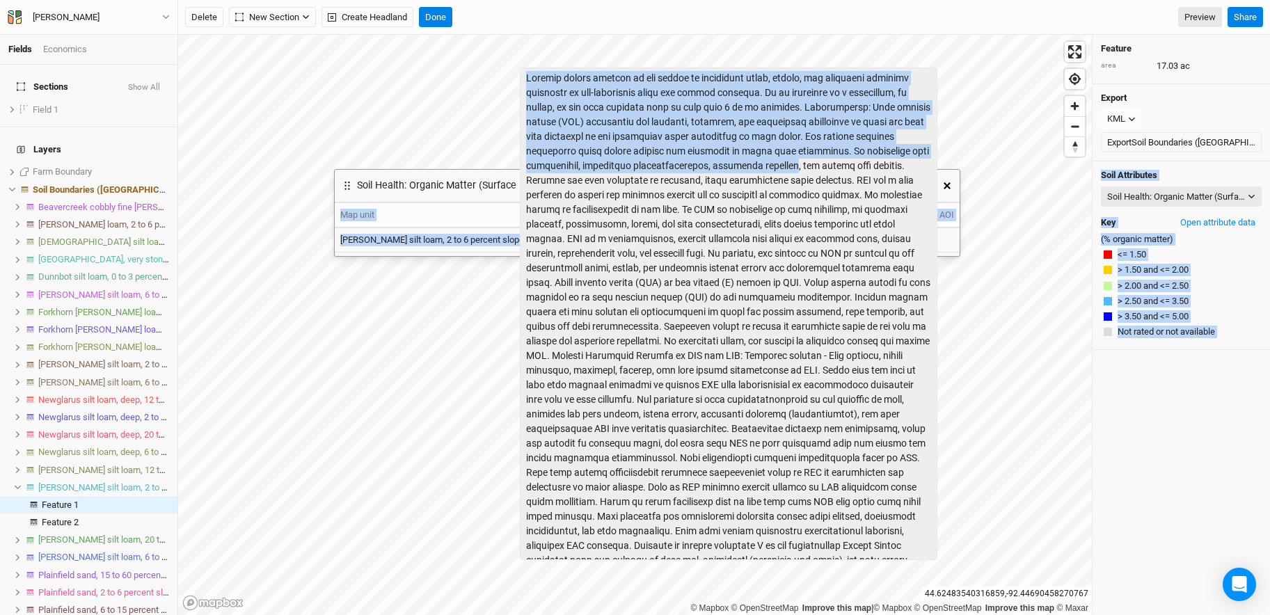
drag, startPoint x: 731, startPoint y: 58, endPoint x: 607, endPoint y: 185, distance: 178.1
click at [607, 185] on body "Fields Economics Sections Show All Field 1 show Layers Farm Boundary show Soil …" at bounding box center [635, 307] width 1270 height 615
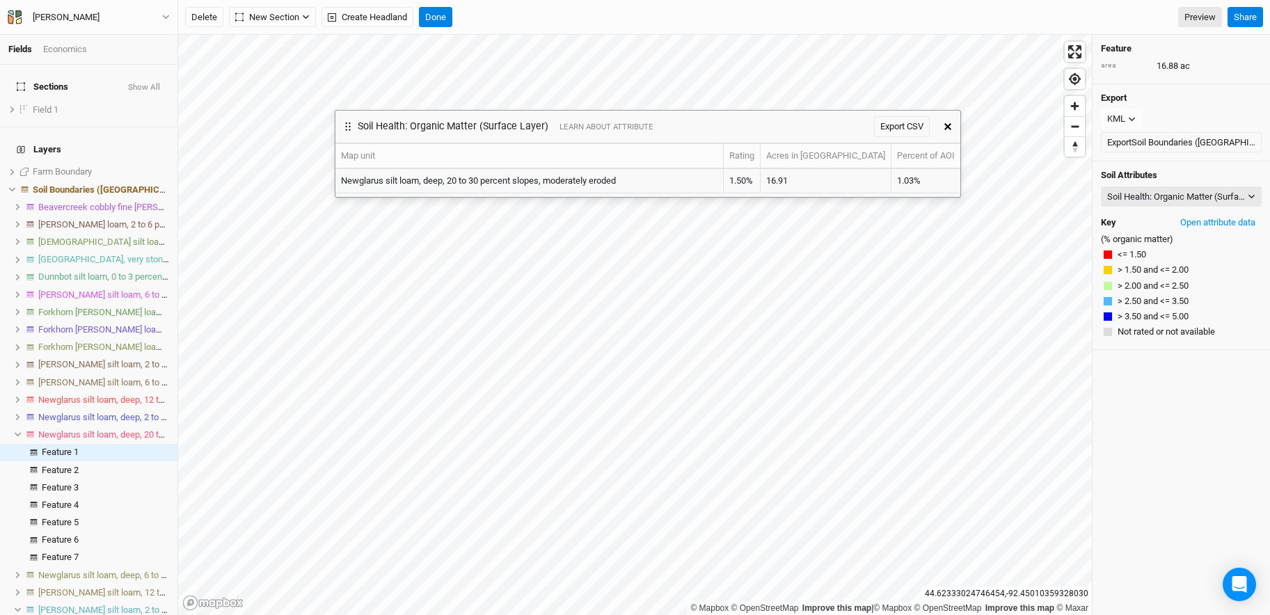
drag, startPoint x: 665, startPoint y: 182, endPoint x: 663, endPoint y: 121, distance: 61.3
click at [663, 121] on div "Soil Health: Organic Matter (Surface Layer) LEARN ABOUT ATTRIBUTE Export CSV" at bounding box center [635, 127] width 600 height 32
click at [891, 199] on div "Soil Health: Organic Matter (Surface Layer)" at bounding box center [1176, 197] width 138 height 14
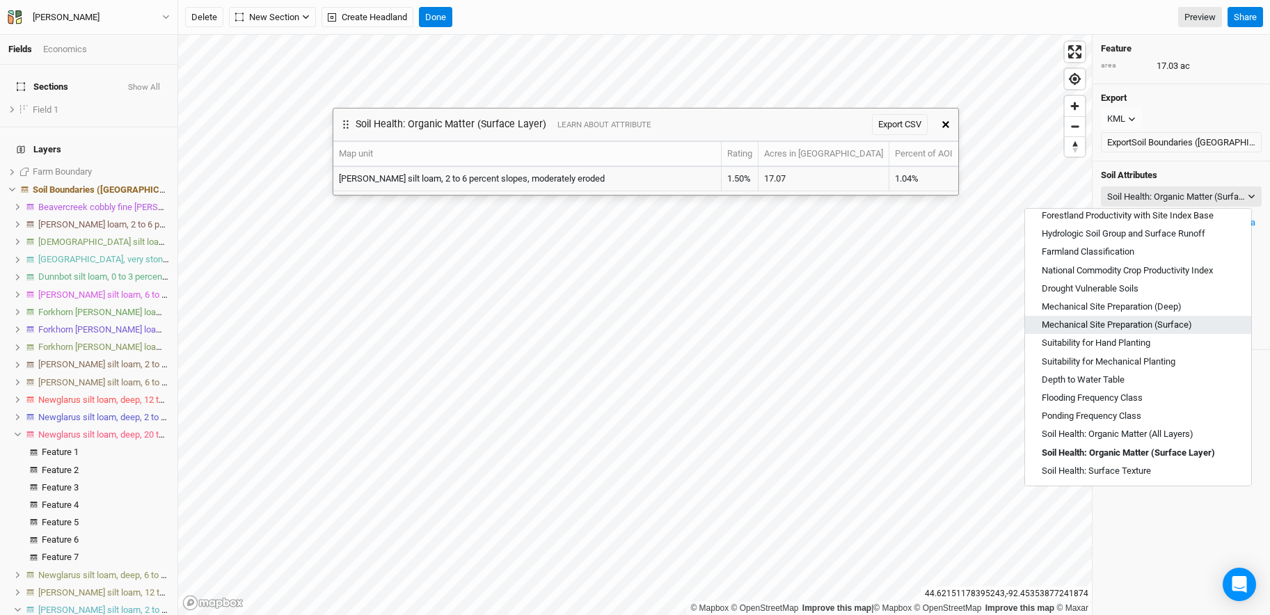
click at [891, 320] on span "Mechanical Site Preparation (Surface)" at bounding box center [1117, 325] width 150 height 13
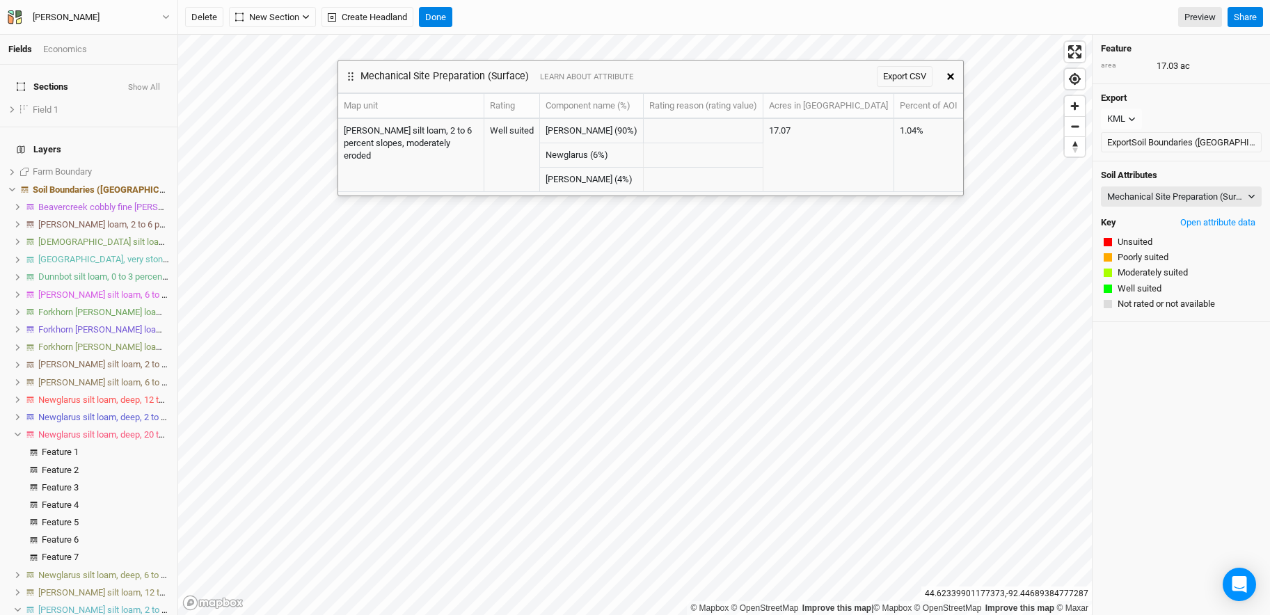
drag, startPoint x: 672, startPoint y: 129, endPoint x: 677, endPoint y: 81, distance: 48.3
click at [677, 81] on div "Mechanical Site Preparation (Surface) LEARN ABOUT ATTRIBUTE Export CSV" at bounding box center [638, 77] width 600 height 32
click at [891, 198] on div "Mechanical Site Preparation (Surface)" at bounding box center [1176, 197] width 138 height 14
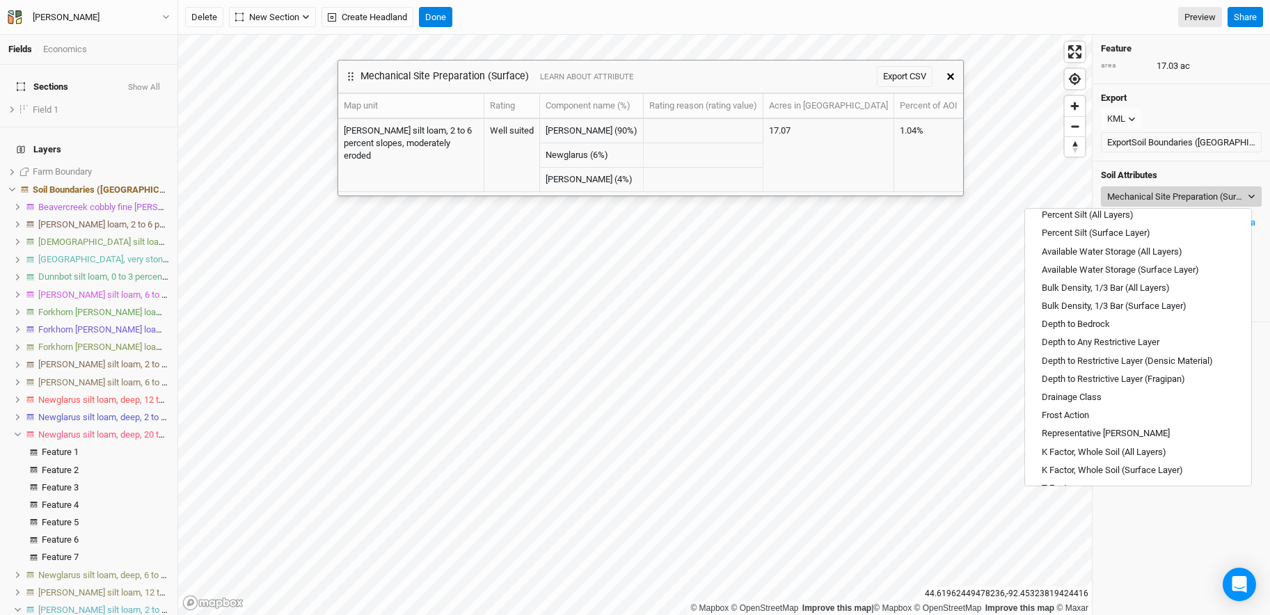
scroll to position [471, 0]
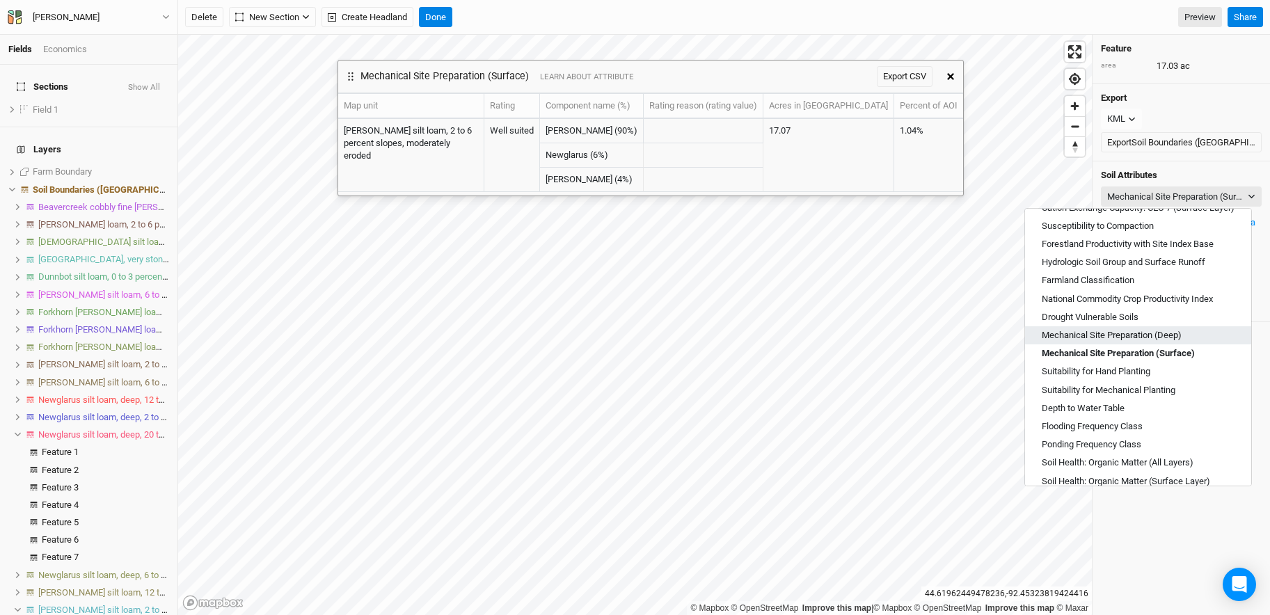
click at [891, 337] on span "Mechanical Site Preparation (Deep)" at bounding box center [1112, 335] width 140 height 13
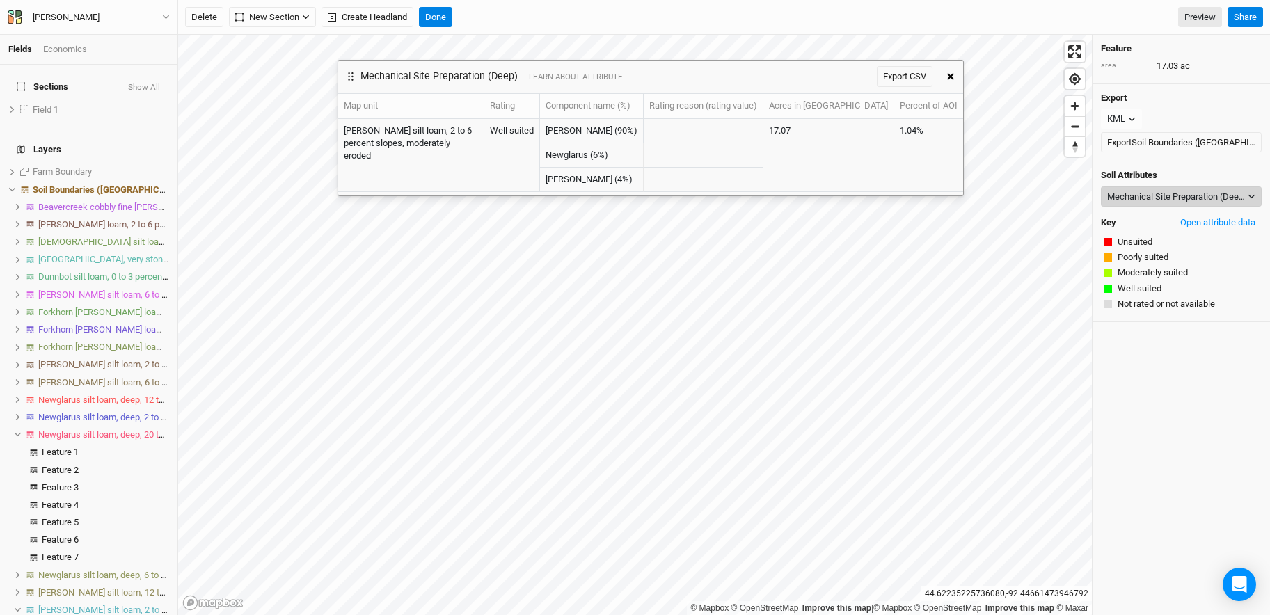
click at [891, 199] on div "Mechanical Site Preparation (Deep)" at bounding box center [1176, 197] width 138 height 14
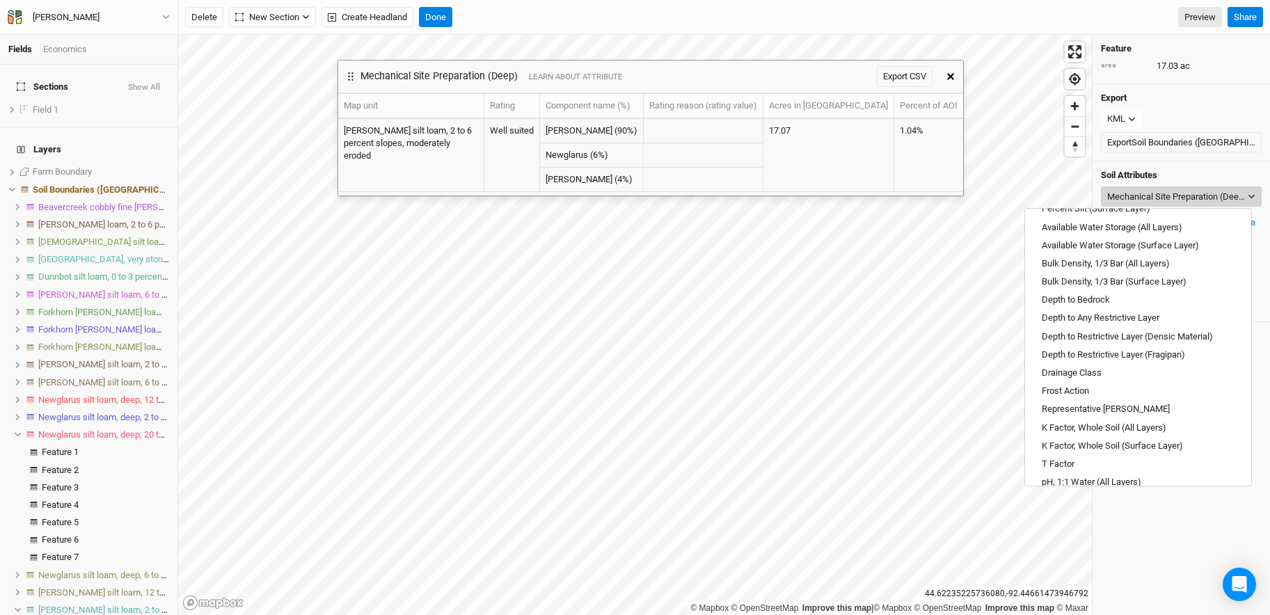
scroll to position [458, 0]
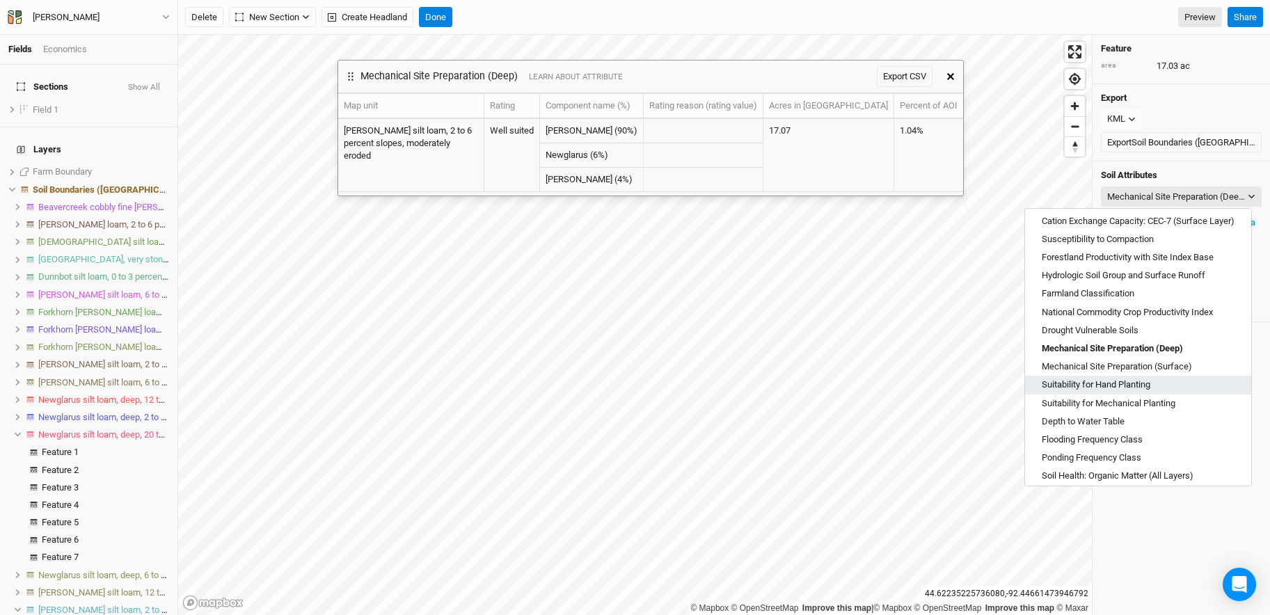
click at [891, 381] on span "Suitability for Hand Planting" at bounding box center [1096, 385] width 109 height 13
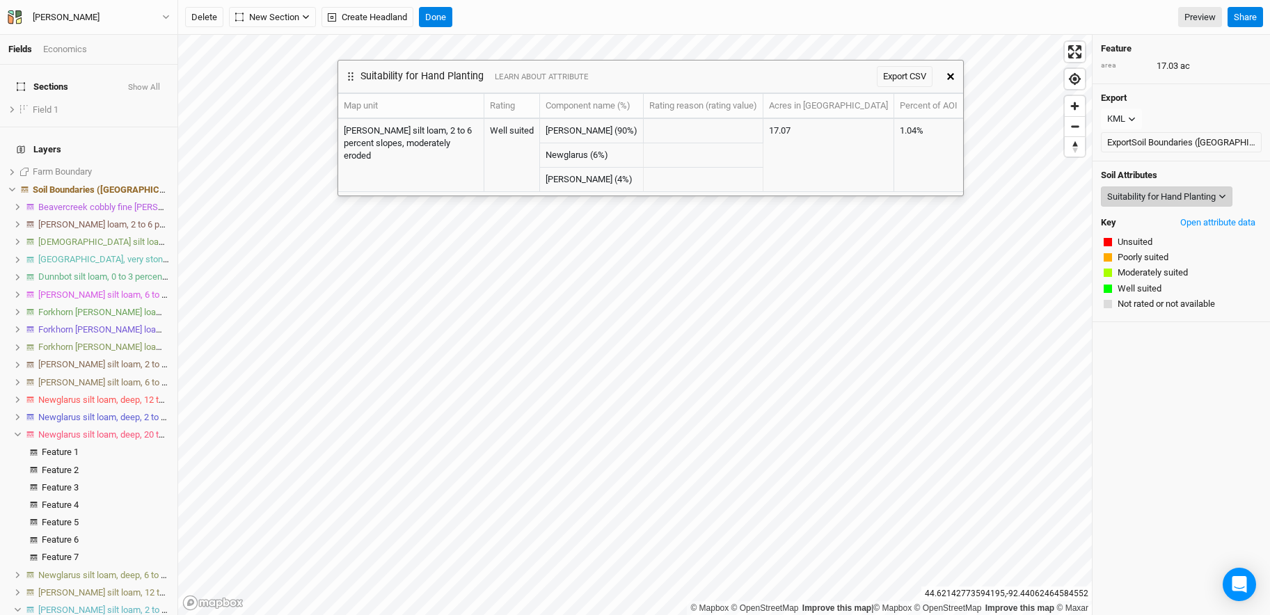
click at [891, 192] on div "Suitability for Hand Planting" at bounding box center [1161, 197] width 109 height 14
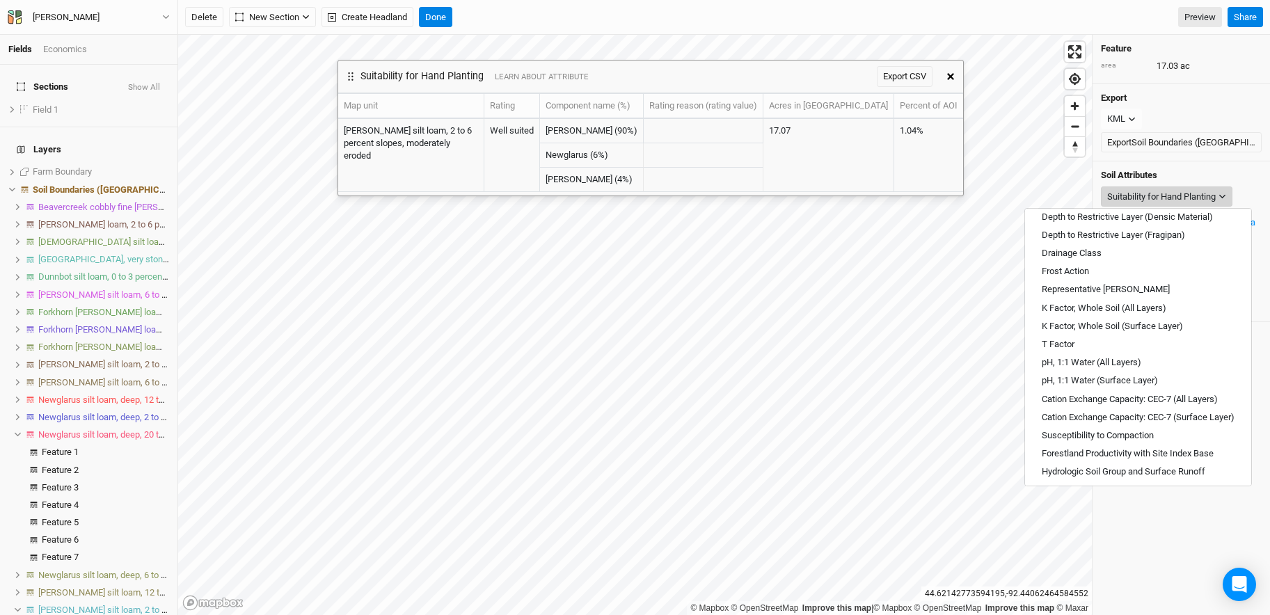
scroll to position [500, 0]
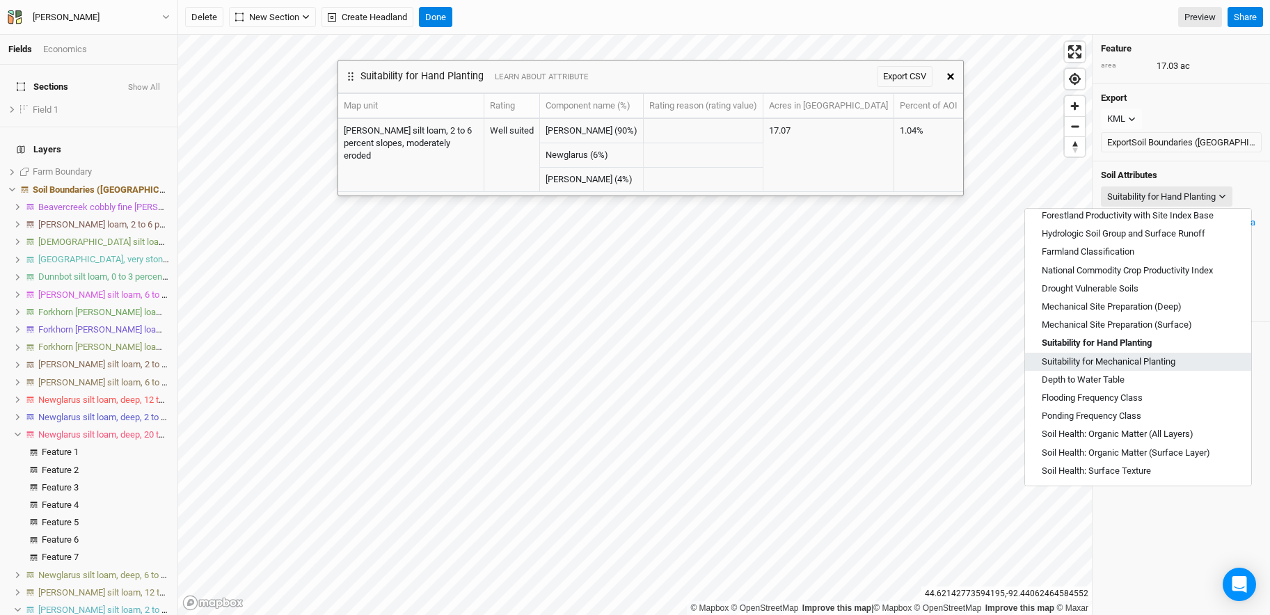
click at [891, 363] on span "Suitability for Mechanical Planting" at bounding box center [1109, 362] width 134 height 13
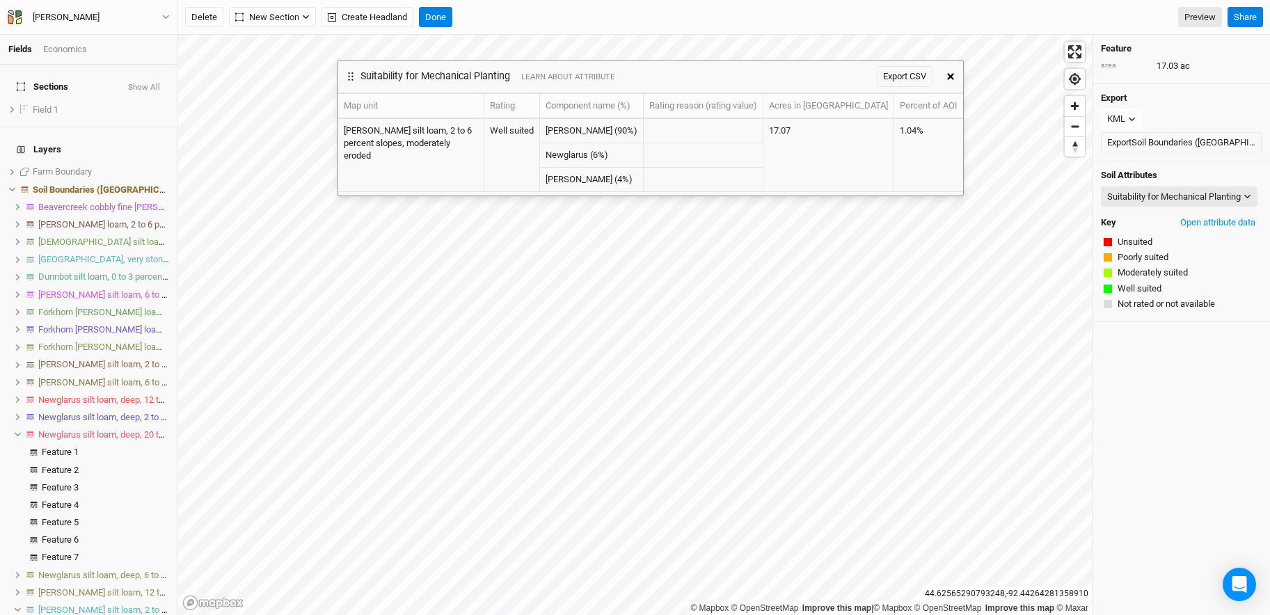
click at [891, 77] on icon "button" at bounding box center [950, 76] width 7 height 7
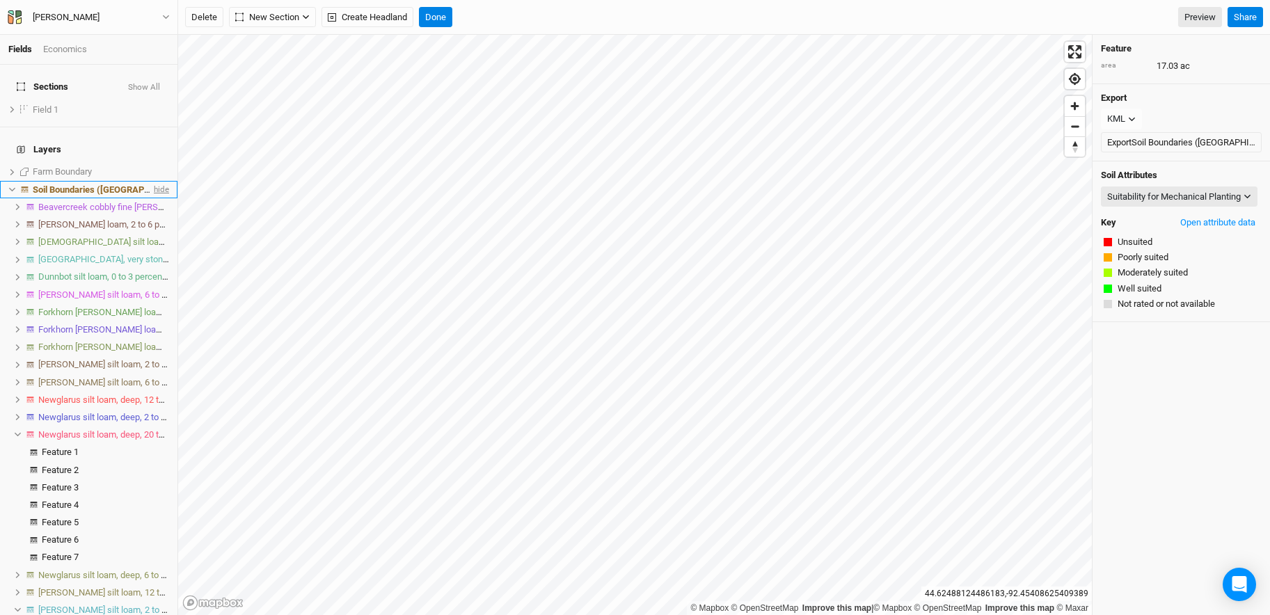
click at [151, 181] on span "hide" at bounding box center [160, 189] width 18 height 17
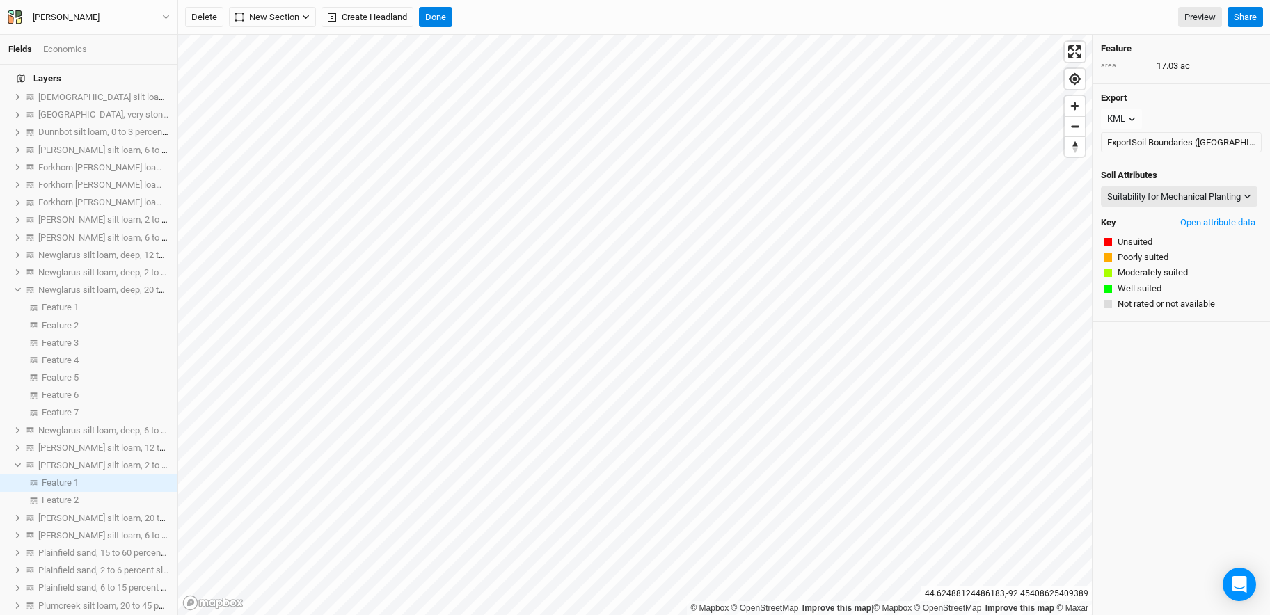
scroll to position [259, 0]
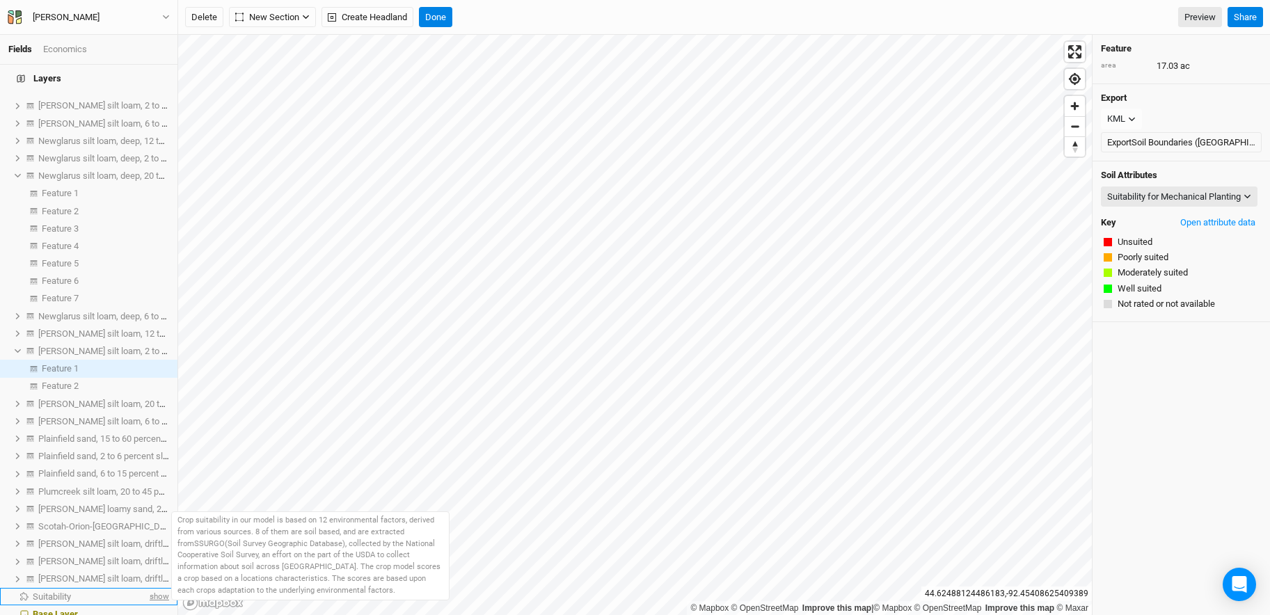
click at [148, 513] on span "show" at bounding box center [158, 596] width 22 height 17
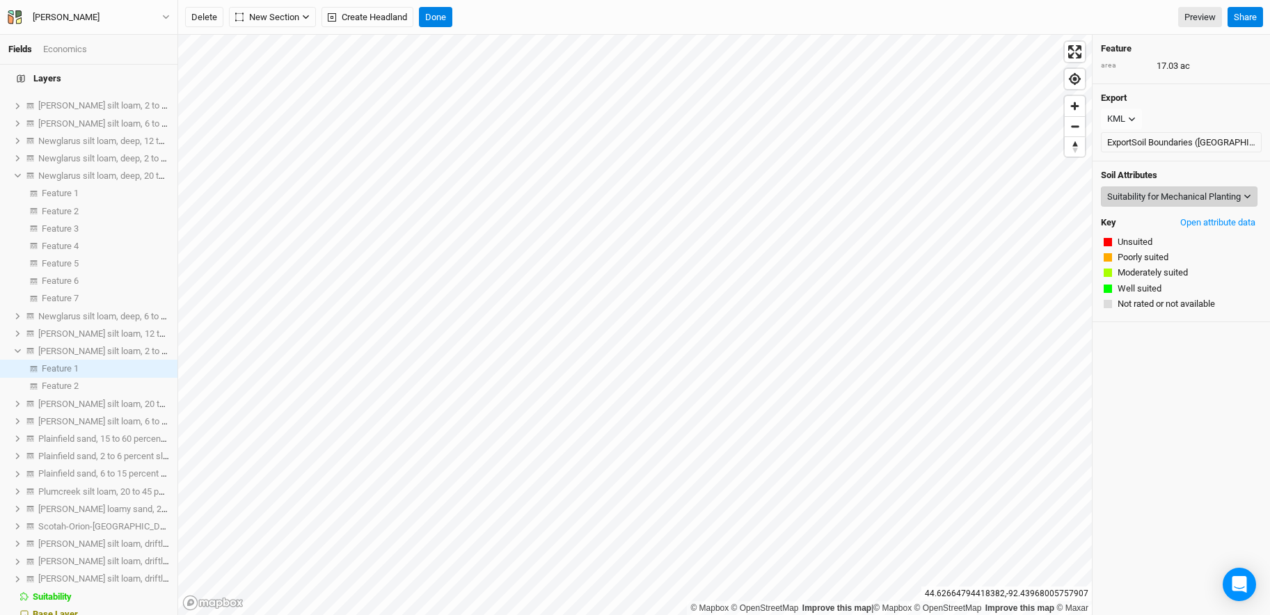
click at [891, 201] on div "Suitability for Mechanical Planting" at bounding box center [1174, 197] width 134 height 14
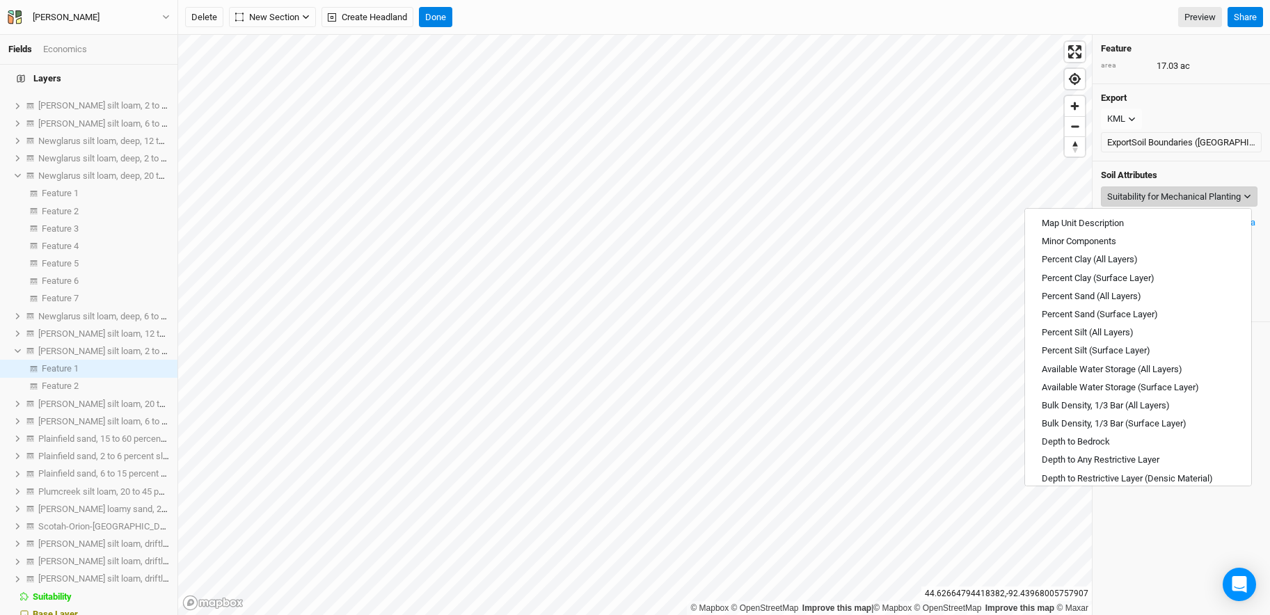
click at [891, 186] on button "Suitability for Mechanical Planting" at bounding box center [1179, 196] width 157 height 21
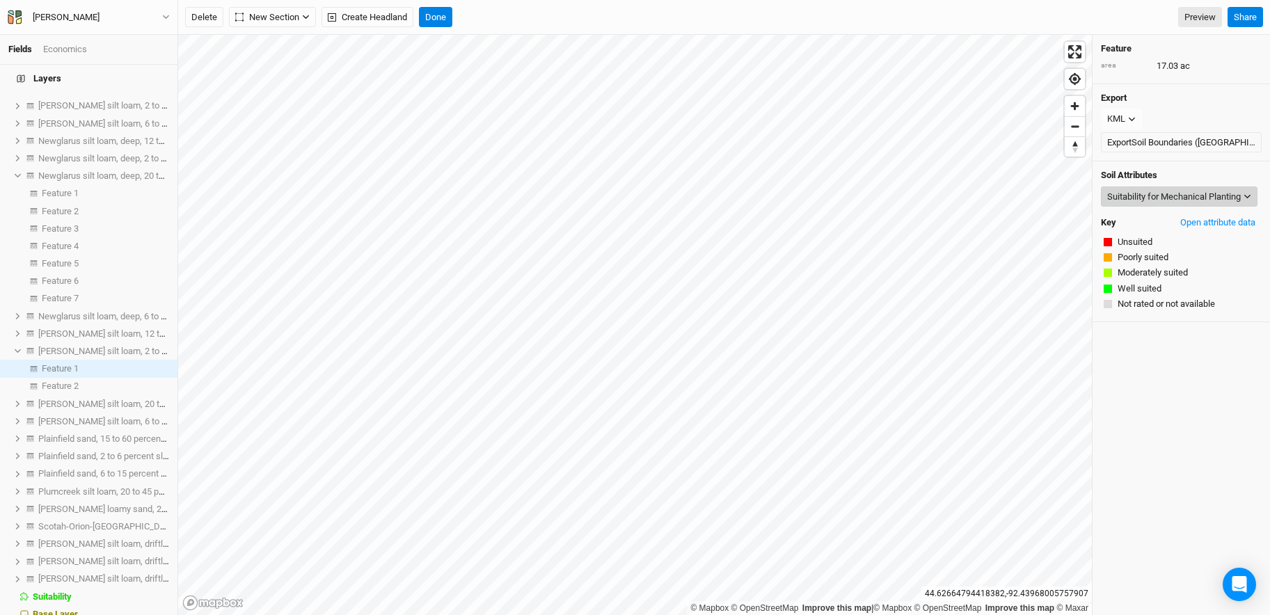
click at [891, 202] on div "Suitability for Mechanical Planting" at bounding box center [1174, 197] width 134 height 14
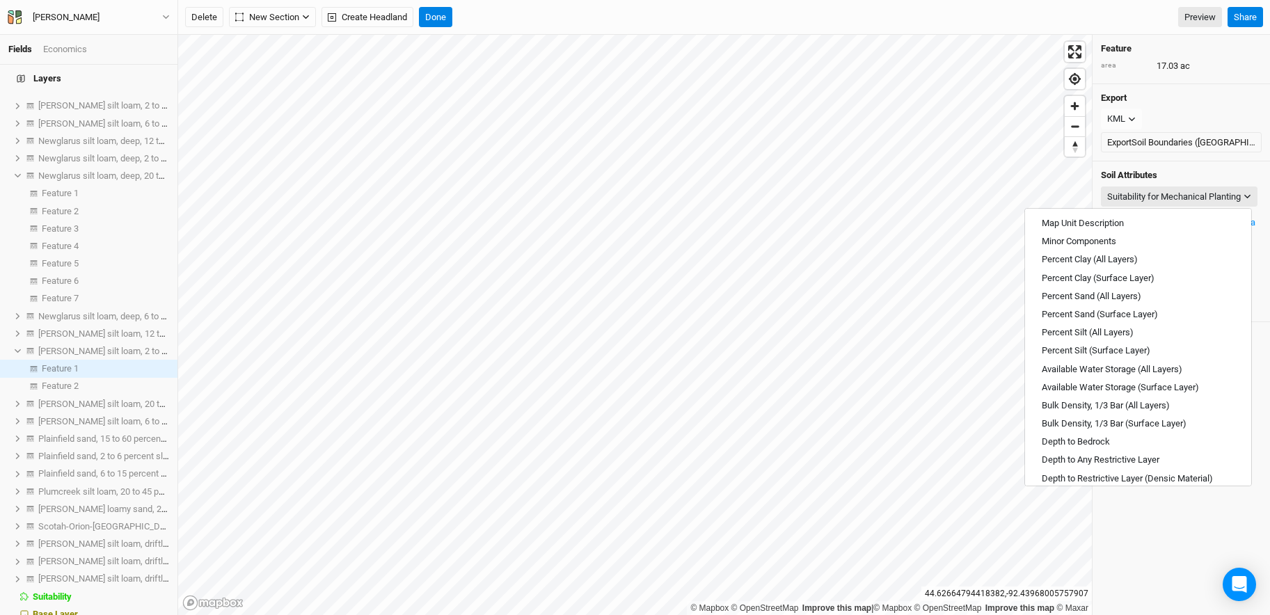
click at [891, 168] on div "Soil Attributes Suitability for Mechanical Planting Key Open attribute data Uns…" at bounding box center [1181, 241] width 177 height 161
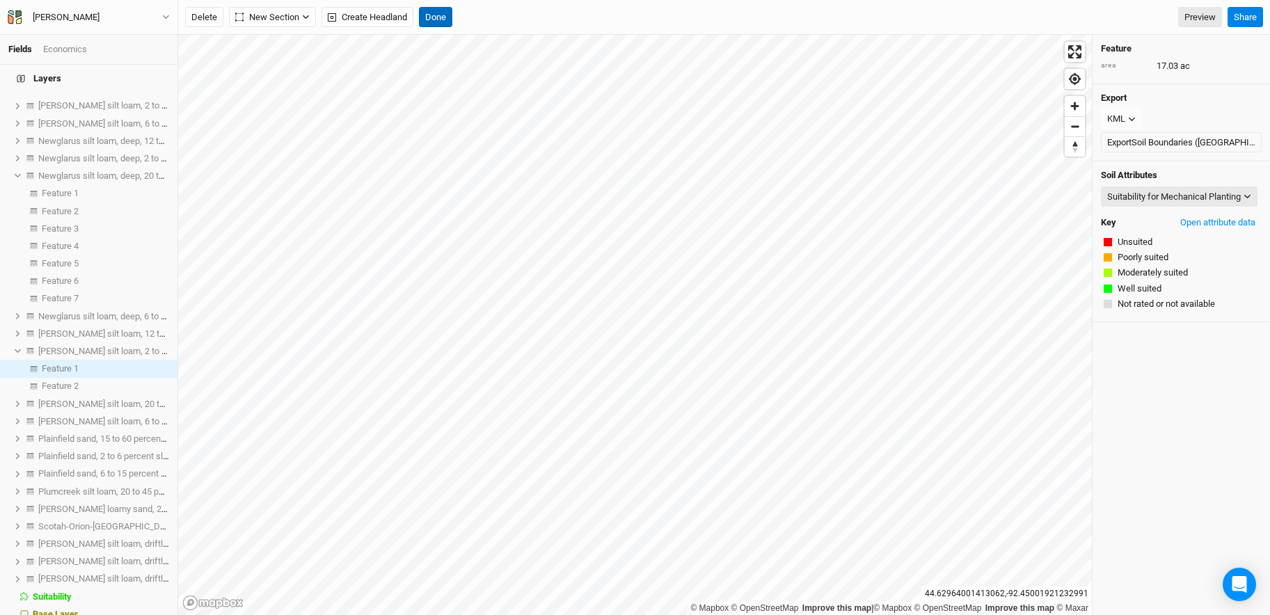
click at [447, 17] on button "Done" at bounding box center [435, 17] width 33 height 21
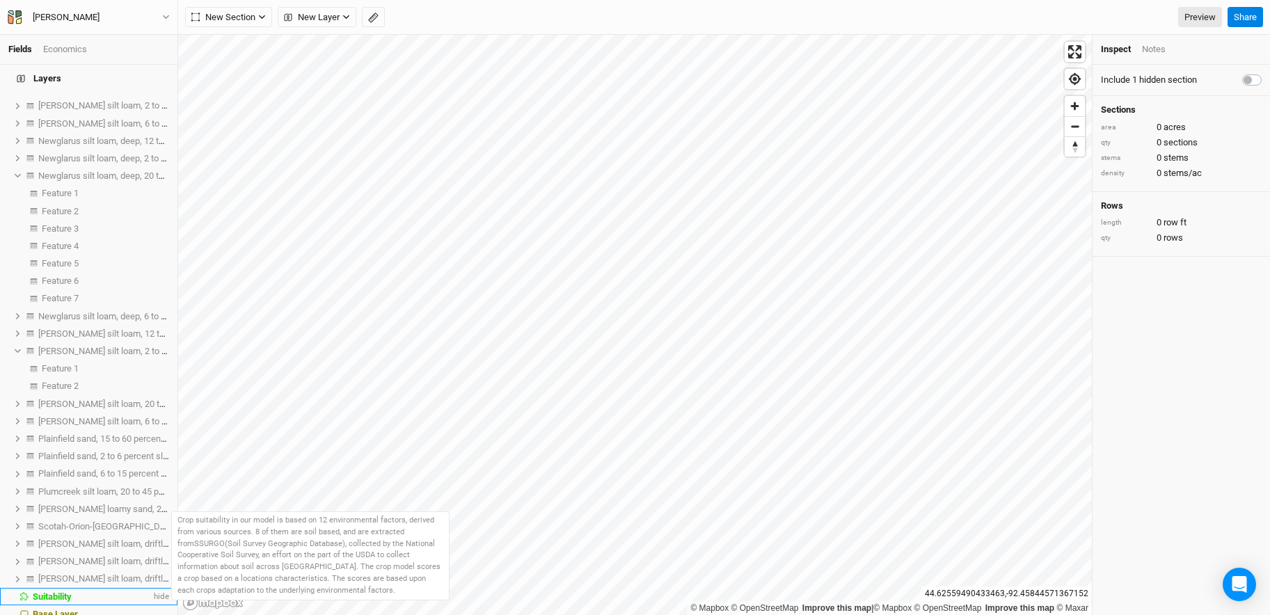
click at [101, 513] on li "Suitability hide" at bounding box center [88, 596] width 177 height 17
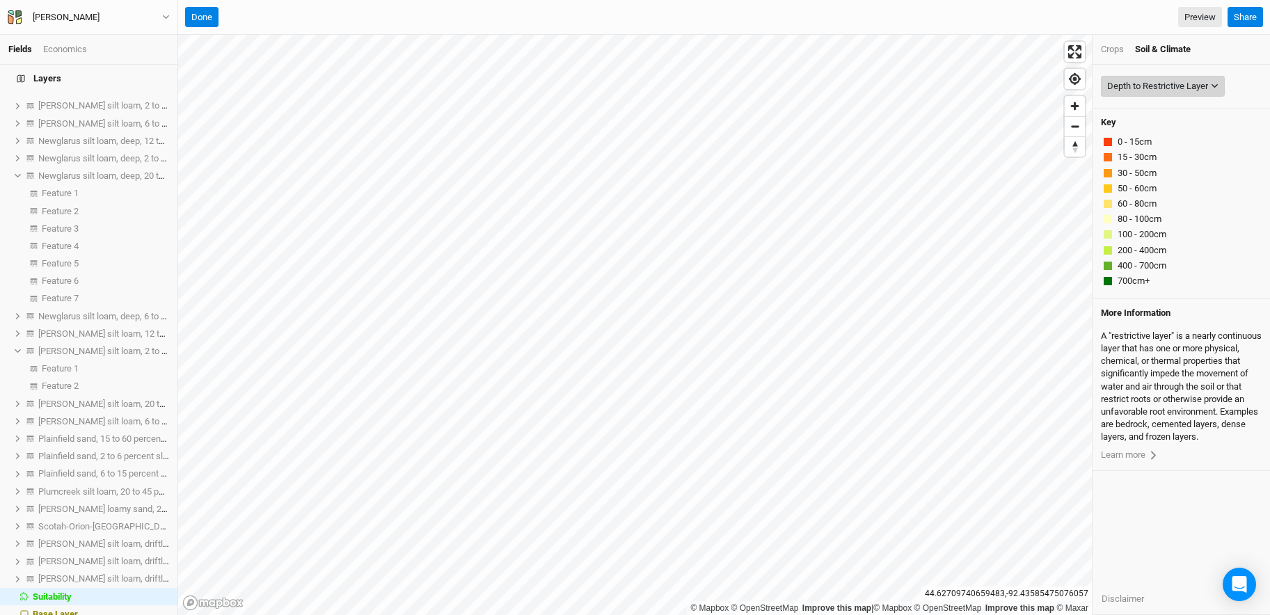
click at [891, 89] on div "Depth to Restrictive Layer" at bounding box center [1157, 86] width 101 height 14
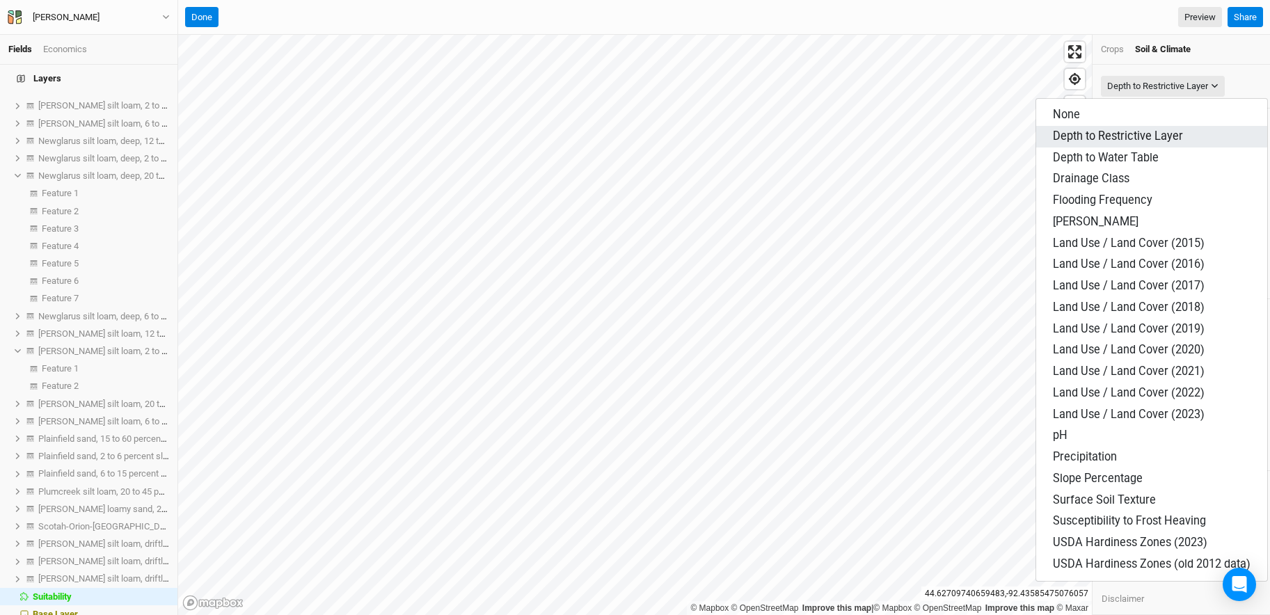
click at [891, 129] on span "Depth to Restrictive Layer" at bounding box center [1118, 135] width 130 height 13
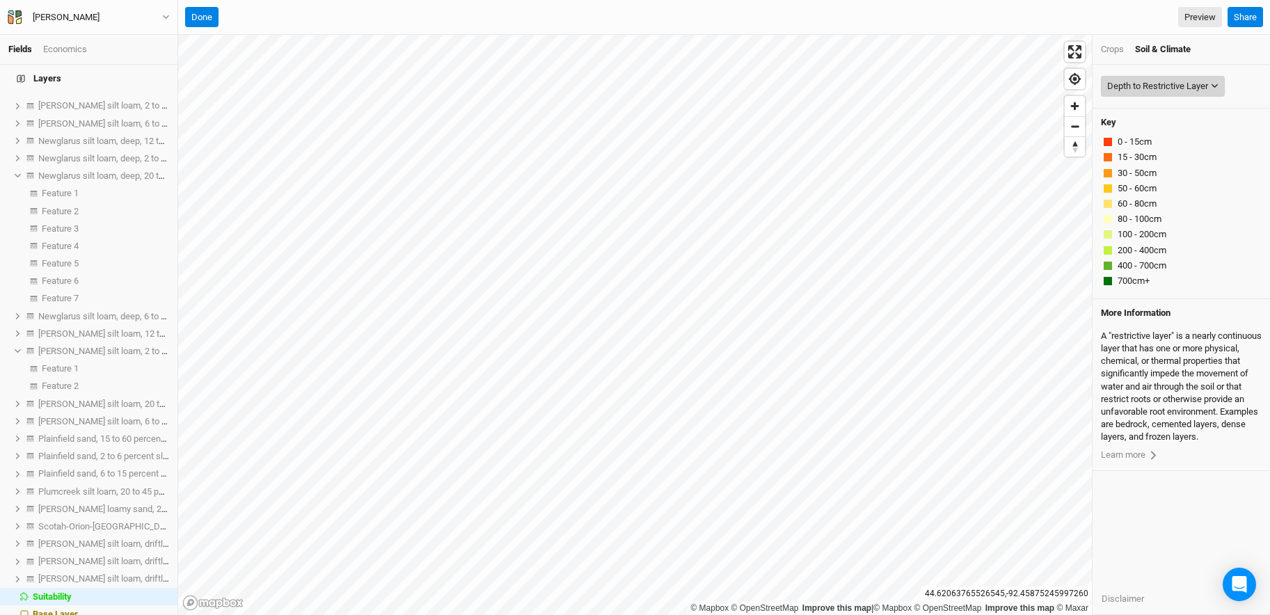
click at [891, 93] on button "Depth to Restrictive Layer" at bounding box center [1163, 86] width 124 height 21
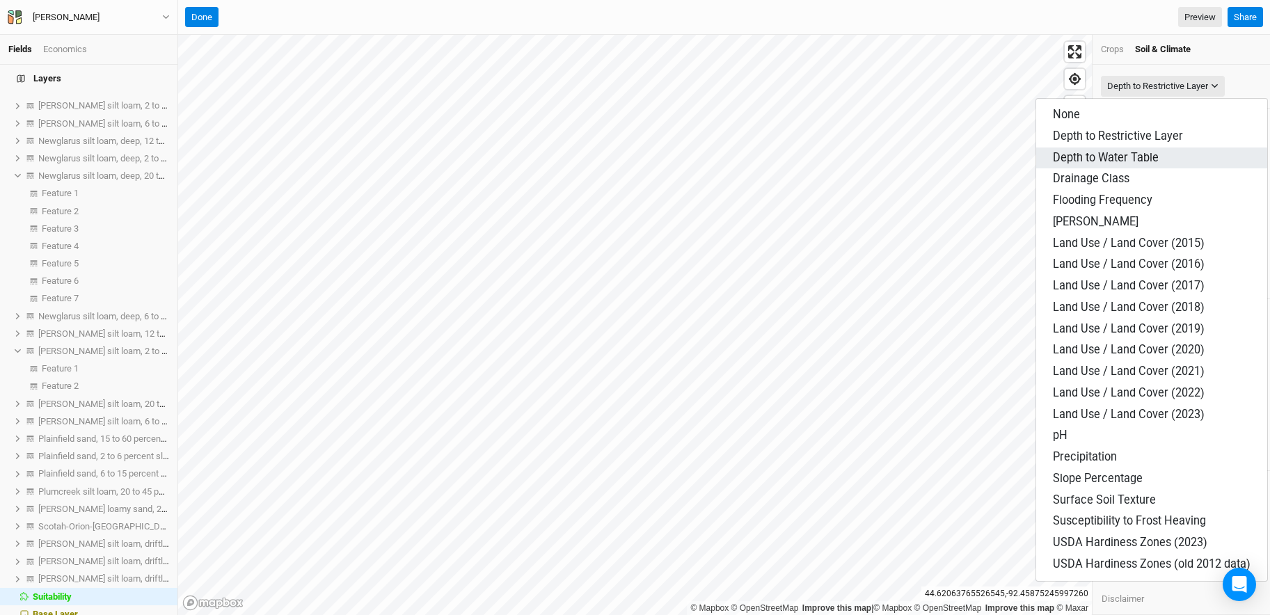
click at [891, 156] on span "Depth to Water Table" at bounding box center [1106, 157] width 106 height 13
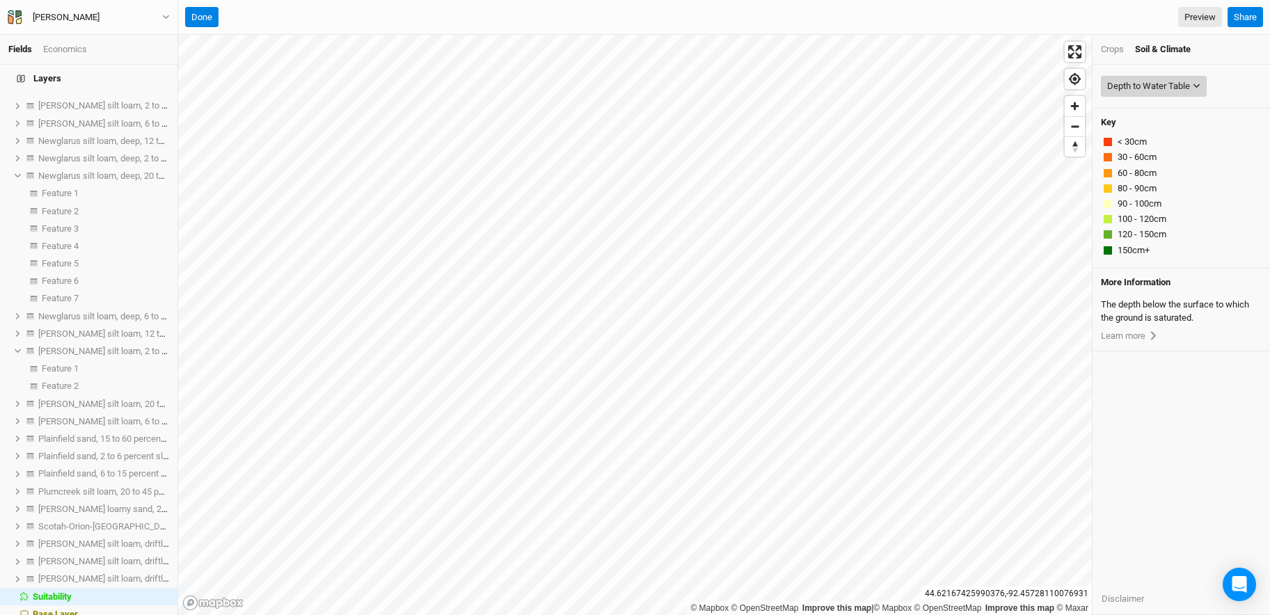
click at [891, 86] on div "Depth to Water Table" at bounding box center [1148, 86] width 83 height 14
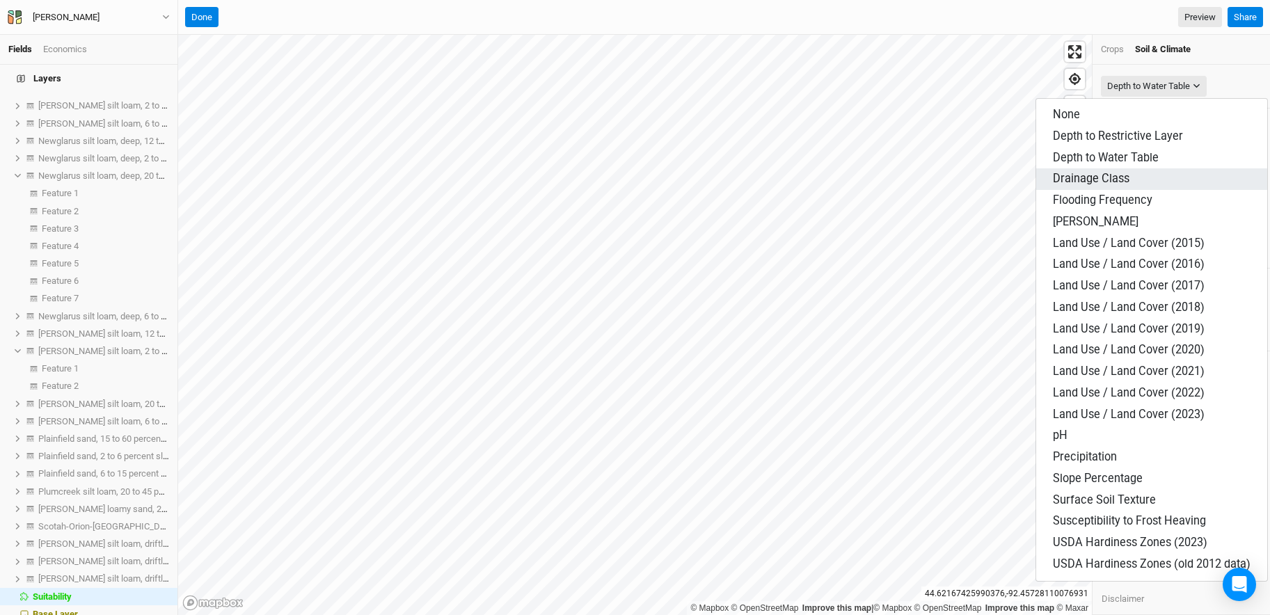
click at [891, 186] on button "Drainage Class" at bounding box center [1151, 179] width 231 height 22
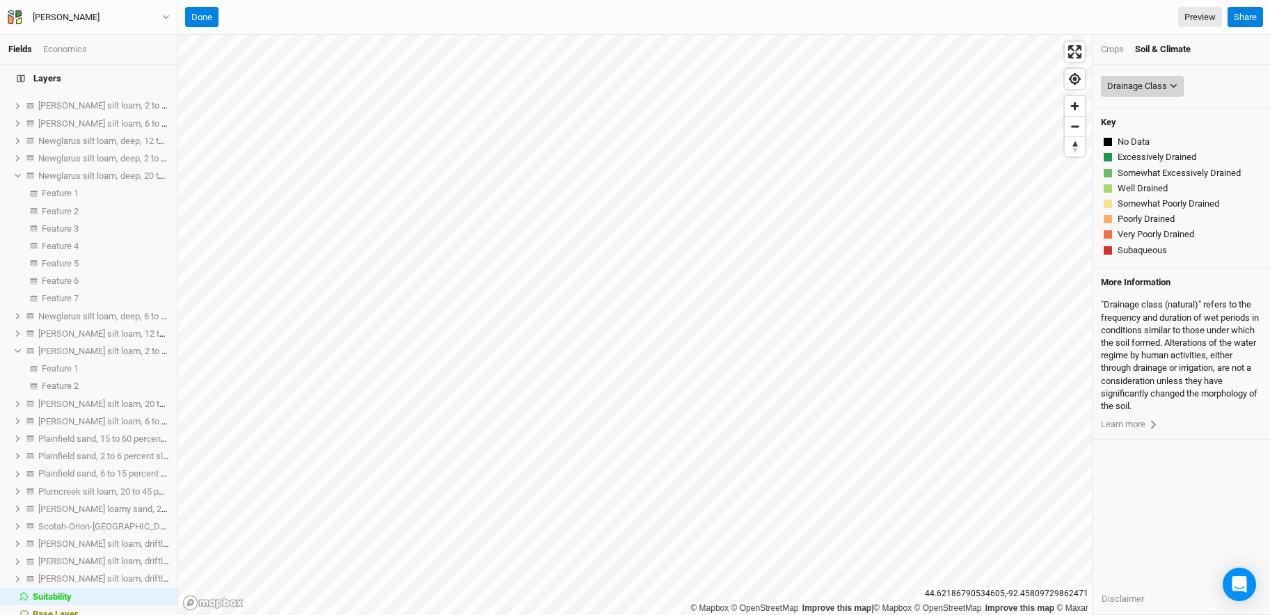
click at [891, 77] on button "Drainage Class" at bounding box center [1142, 86] width 83 height 21
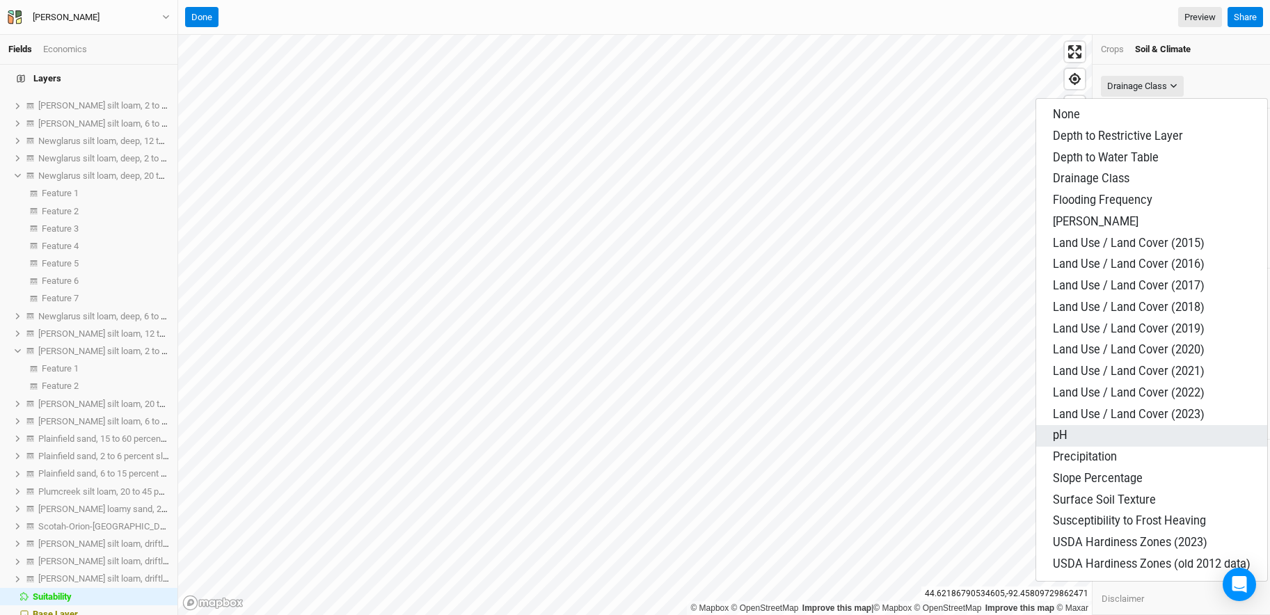
click at [891, 441] on button "pH" at bounding box center [1151, 436] width 231 height 22
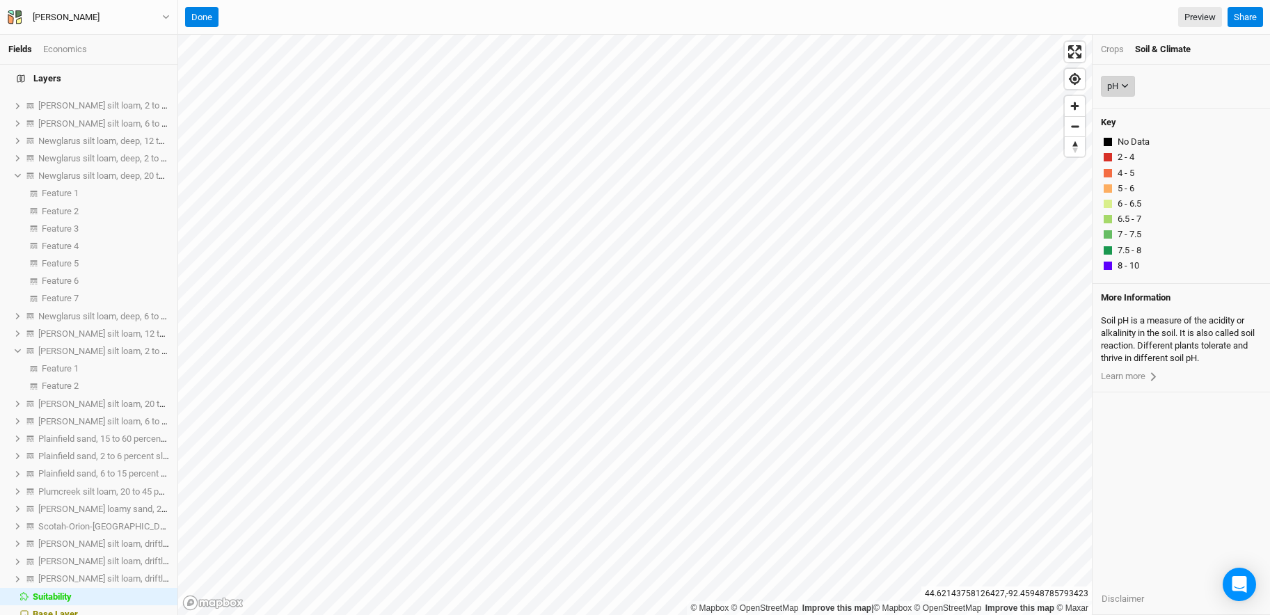
click at [891, 86] on icon "button" at bounding box center [1125, 86] width 8 height 8
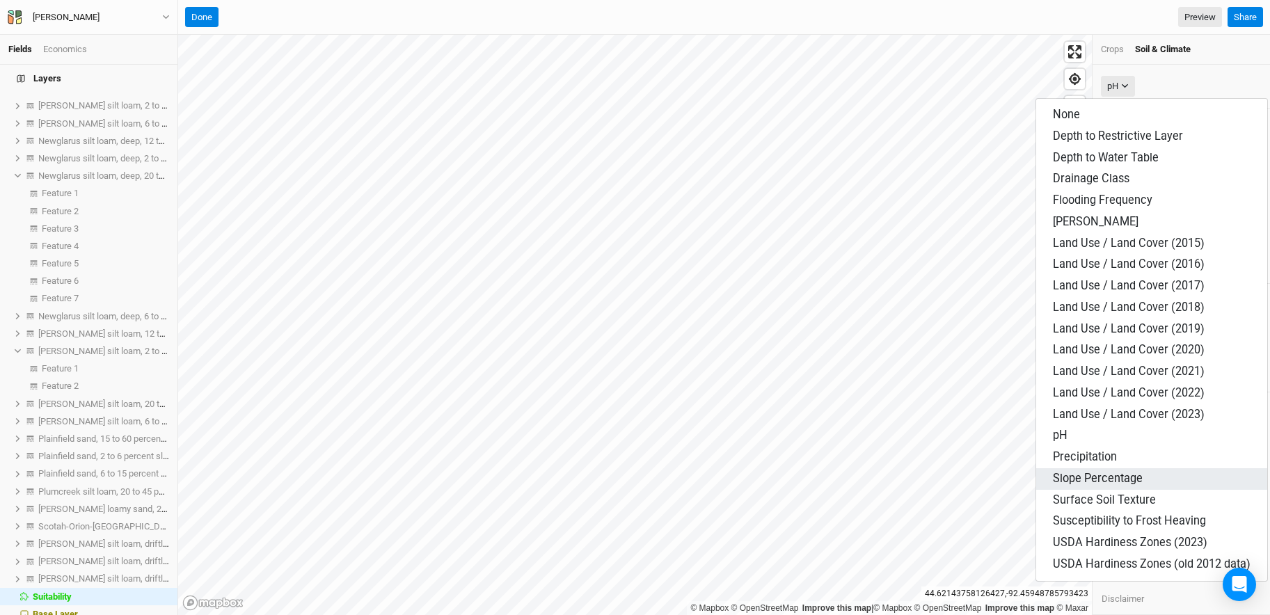
click at [891, 479] on button "Slope Percentage" at bounding box center [1151, 479] width 231 height 22
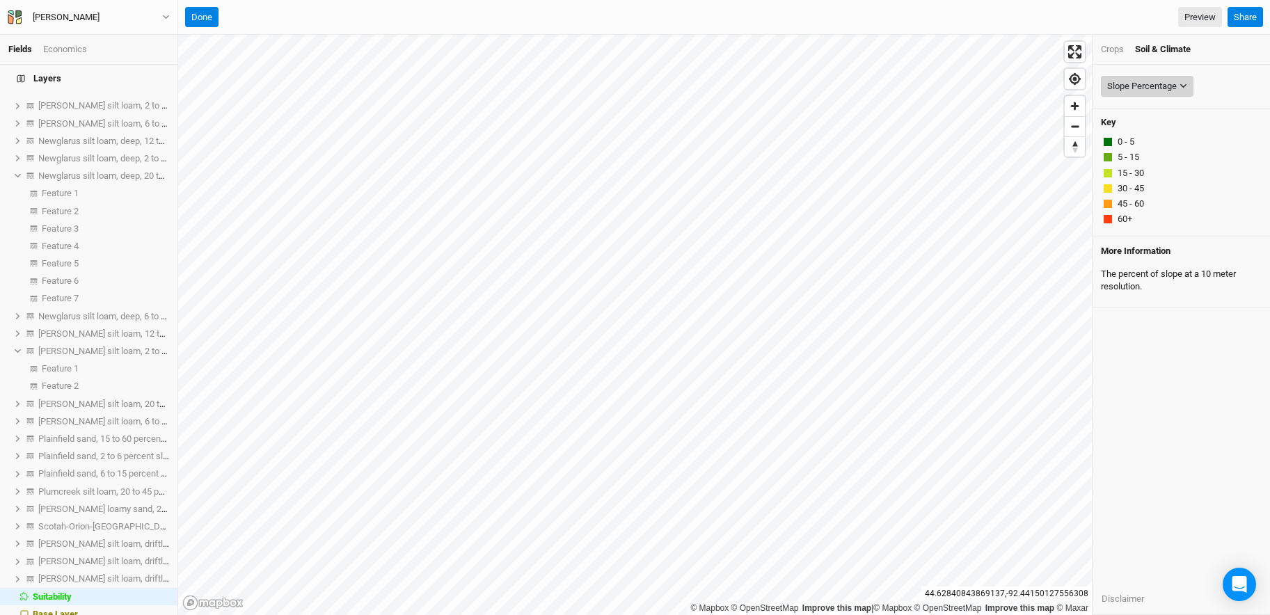
click at [891, 86] on icon "button" at bounding box center [1183, 86] width 8 height 8
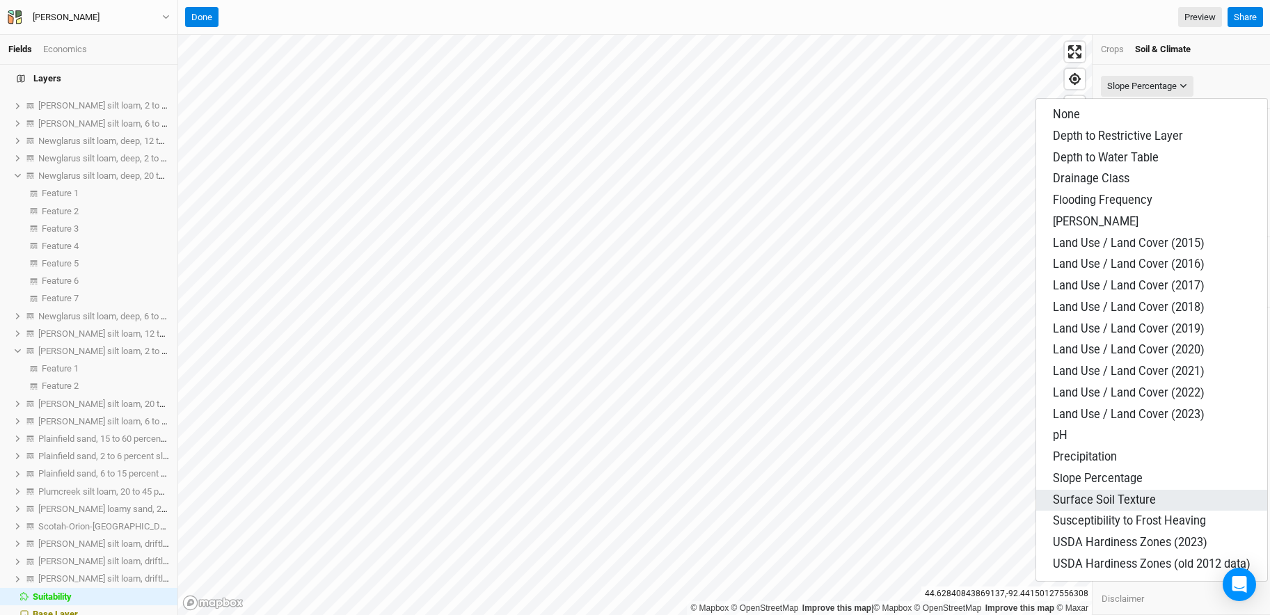
click at [891, 500] on span "Surface Soil Texture" at bounding box center [1104, 499] width 103 height 13
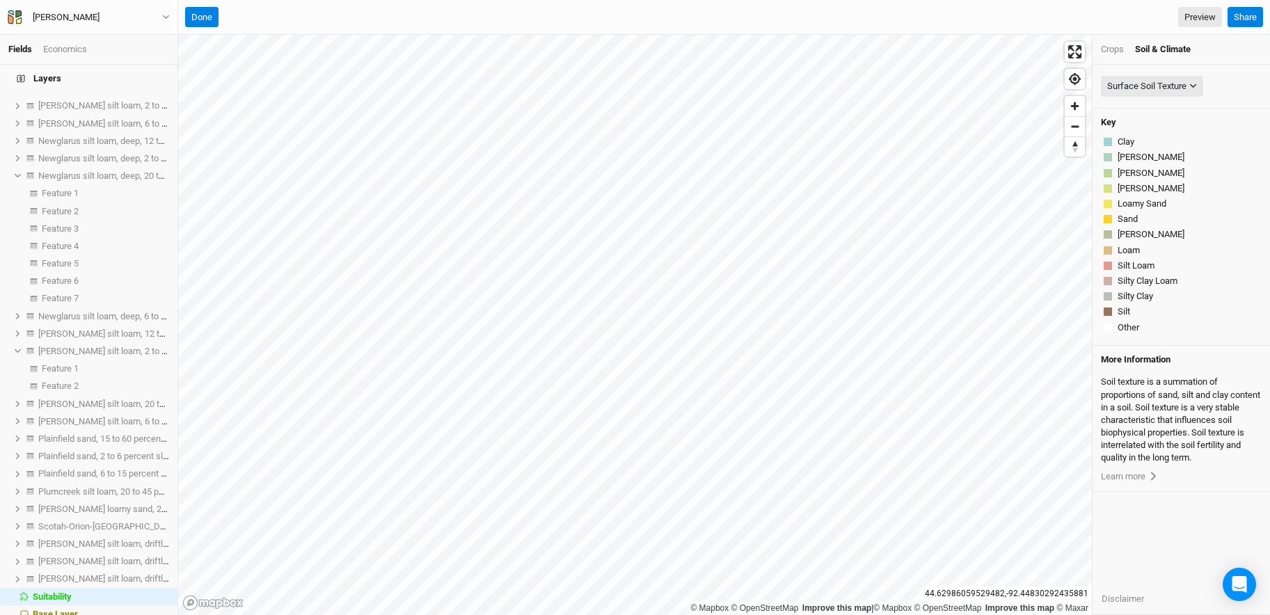
click at [891, 98] on div "Surface Soil Texture None Depth to Restrictive Layer Depth to Water Table Drain…" at bounding box center [1181, 86] width 161 height 26
click at [891, 93] on button "Surface Soil Texture" at bounding box center [1152, 86] width 102 height 21
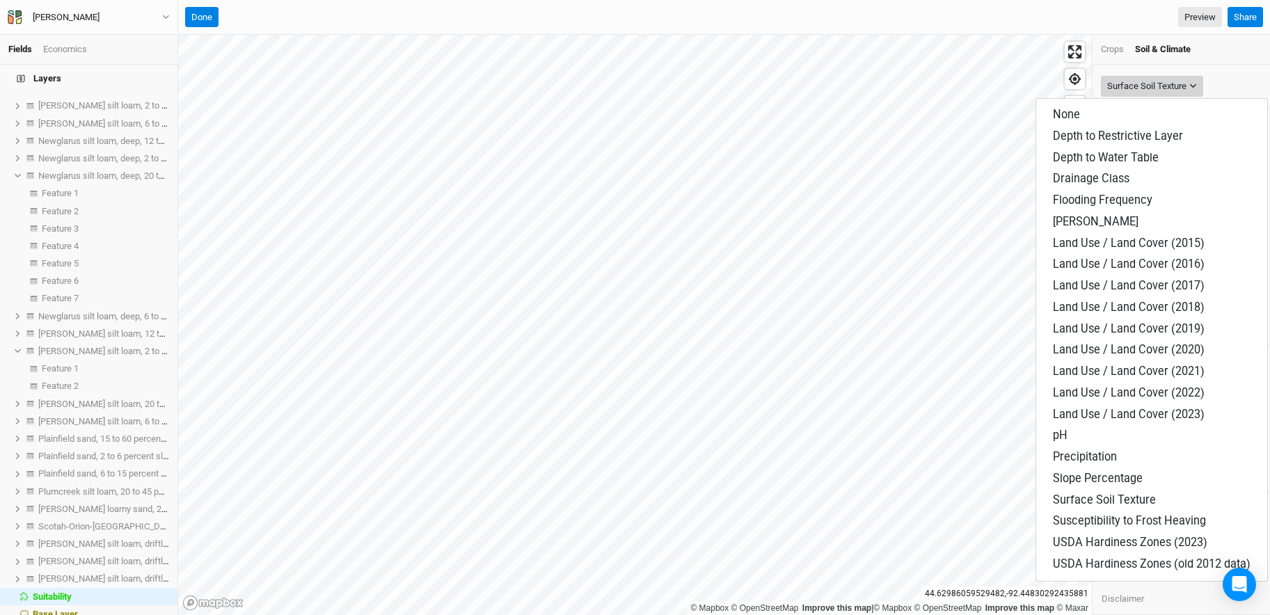
click at [891, 89] on div "Surface Soil Texture" at bounding box center [1146, 86] width 79 height 14
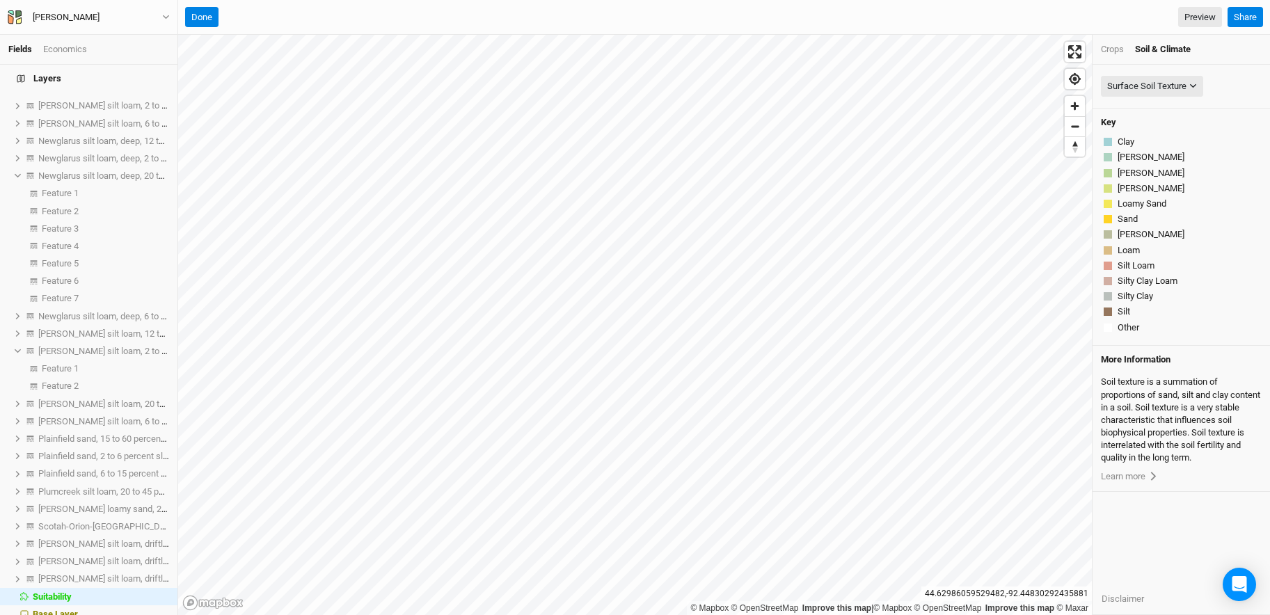
click at [891, 46] on div "Crops" at bounding box center [1112, 49] width 23 height 13
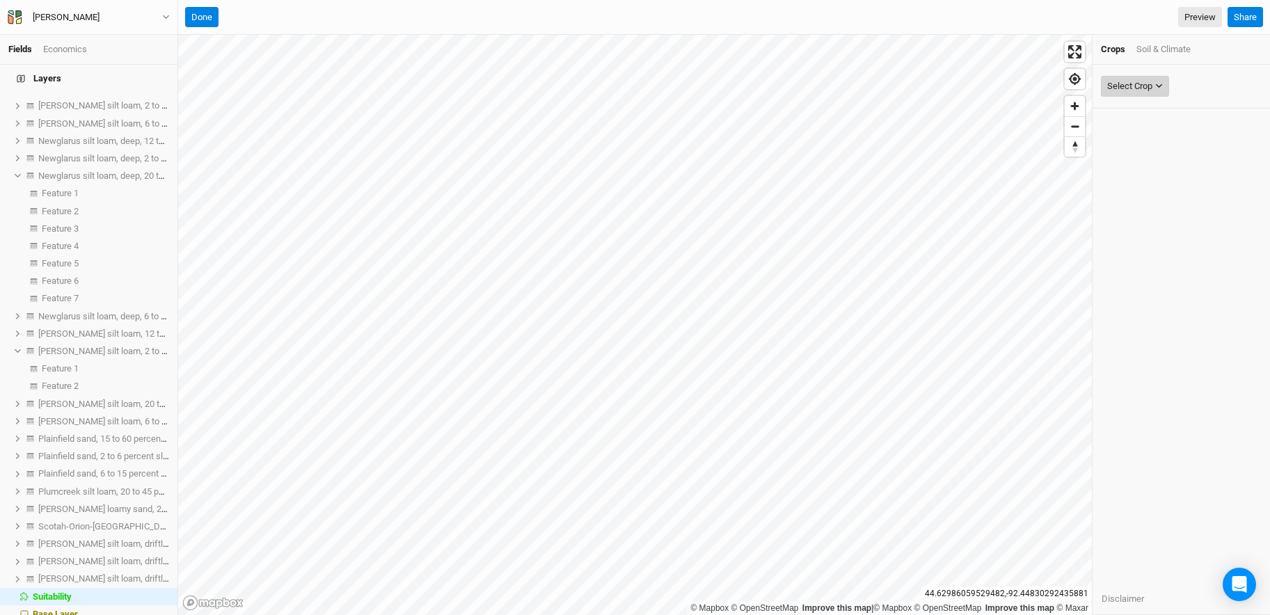
click at [891, 88] on div "Select Crop" at bounding box center [1129, 86] width 45 height 14
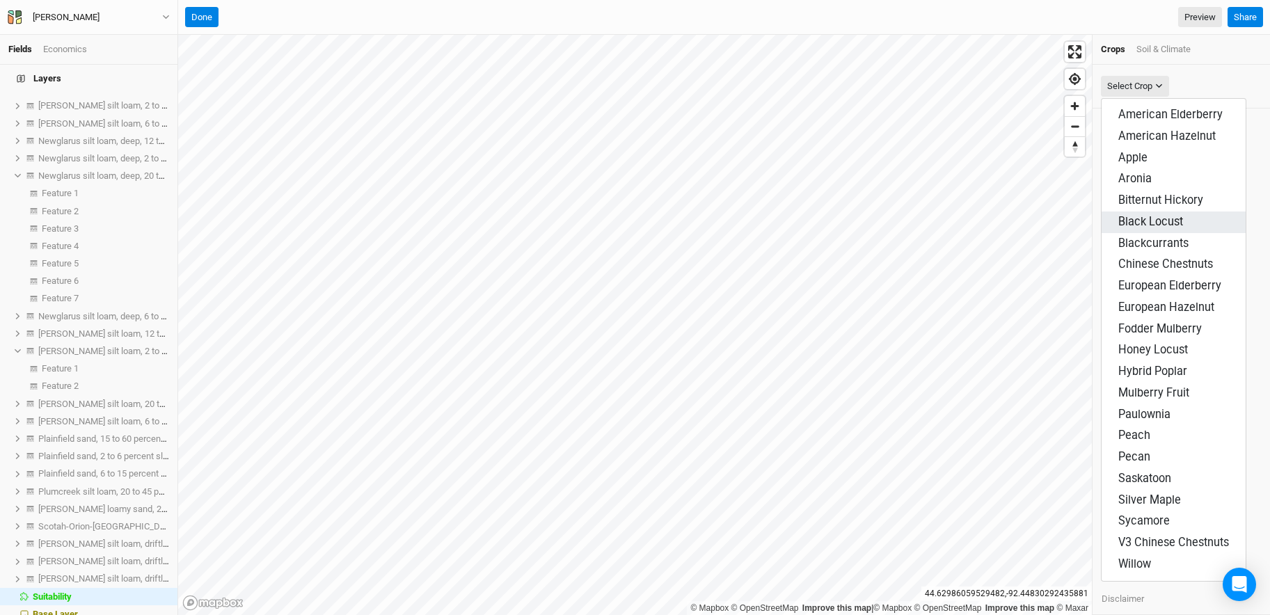
click at [891, 222] on span "Black Locust" at bounding box center [1150, 221] width 65 height 13
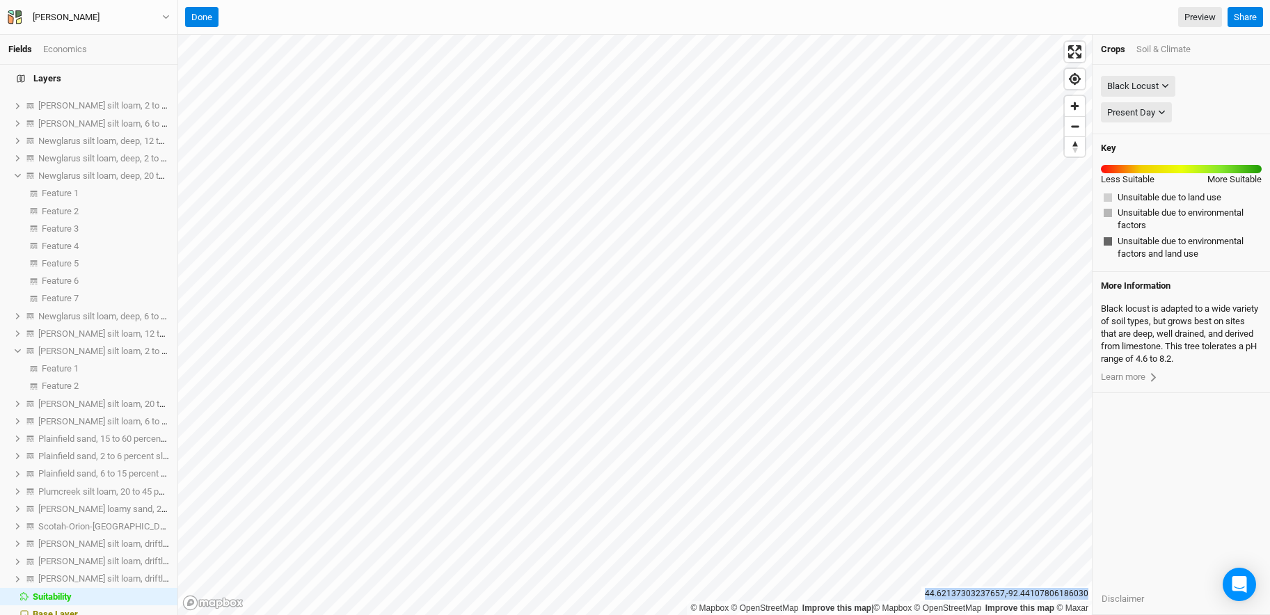
drag, startPoint x: 930, startPoint y: 593, endPoint x: 1088, endPoint y: 595, distance: 157.3
click at [891, 513] on div "44.62137303237657 , -92.44107806186030" at bounding box center [1006, 594] width 170 height 15
copy div "44.62137303237657 , -92.44107806186030"
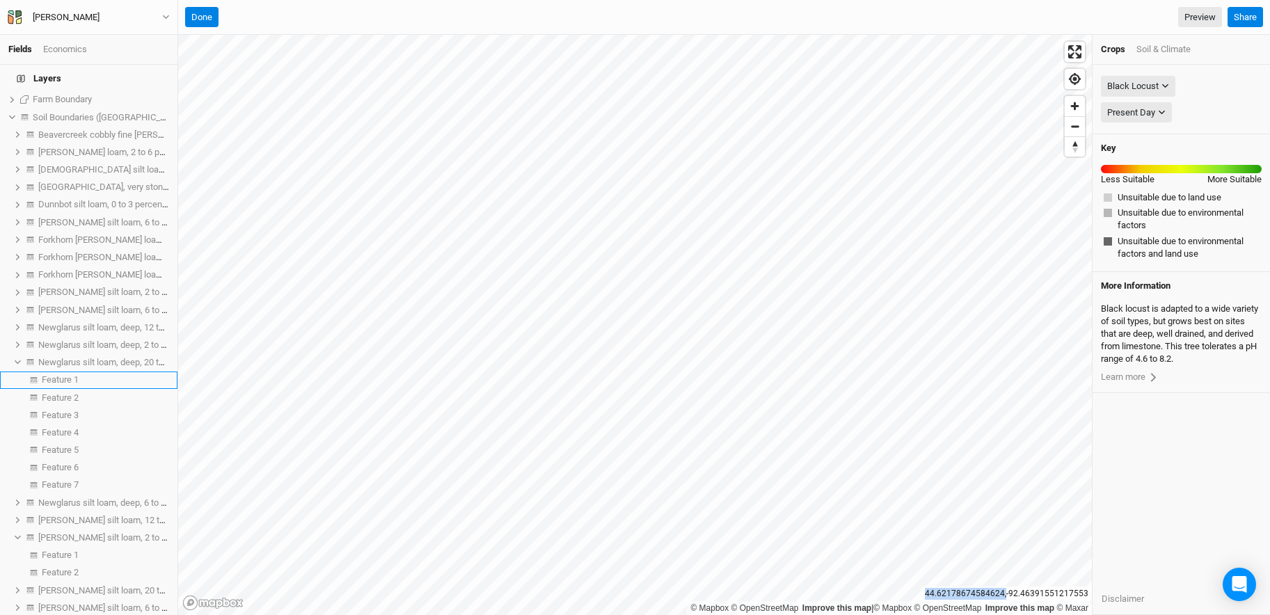
scroll to position [0, 0]
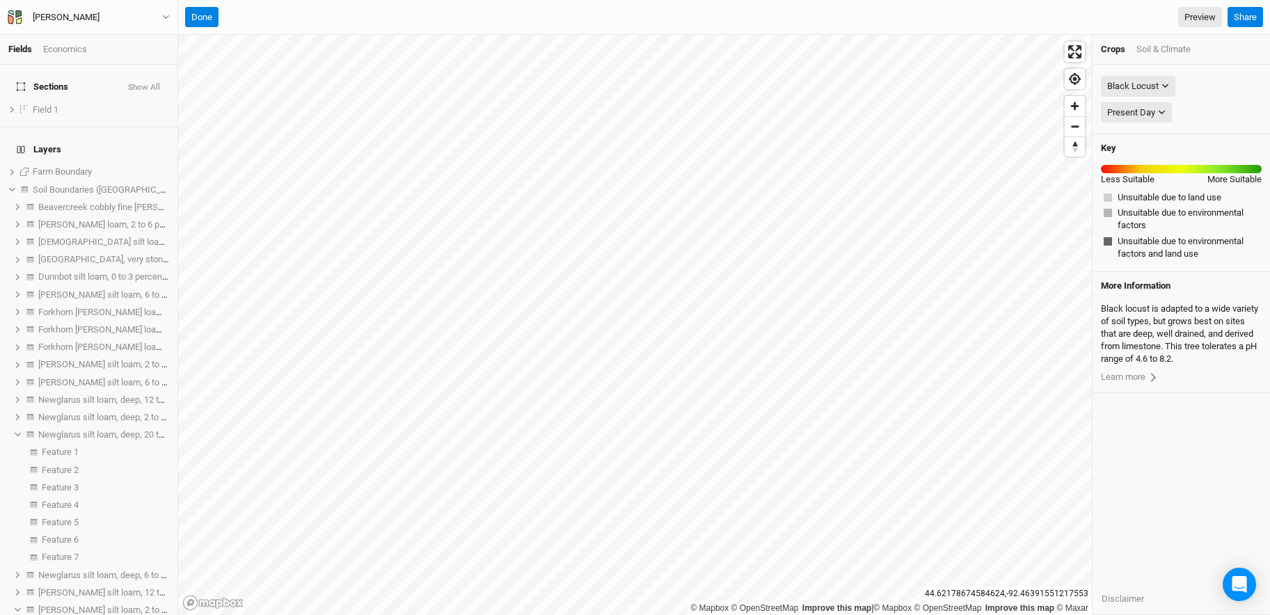
click at [56, 45] on div "Economics" at bounding box center [65, 49] width 44 height 13
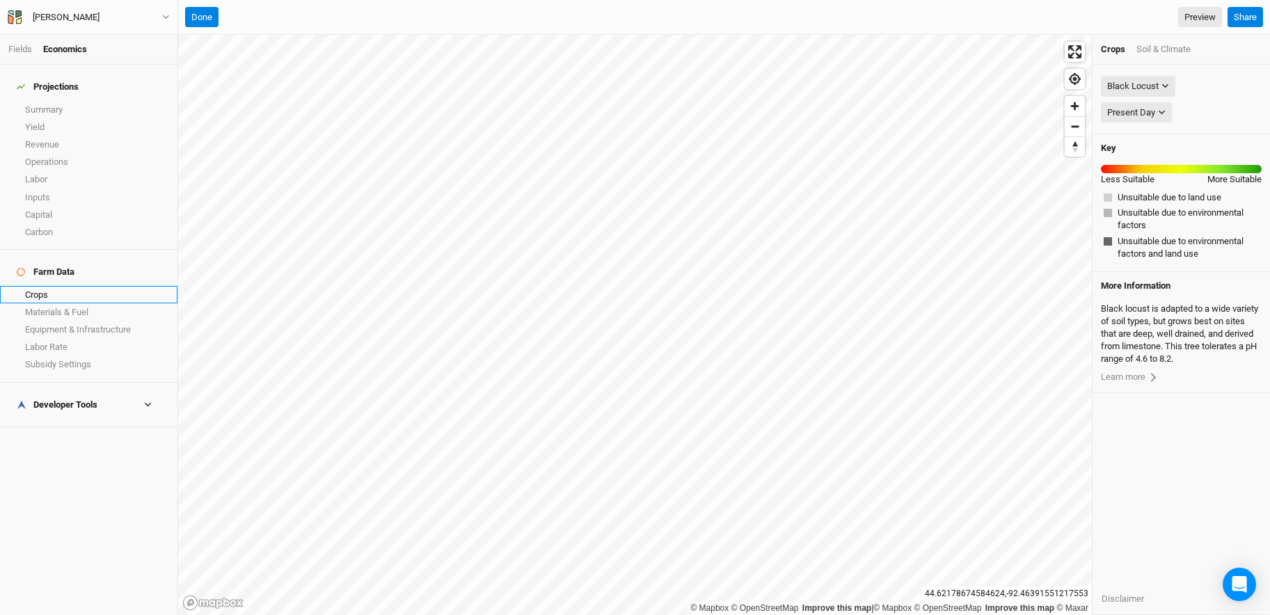
click at [59, 286] on link "Crops" at bounding box center [88, 294] width 177 height 17
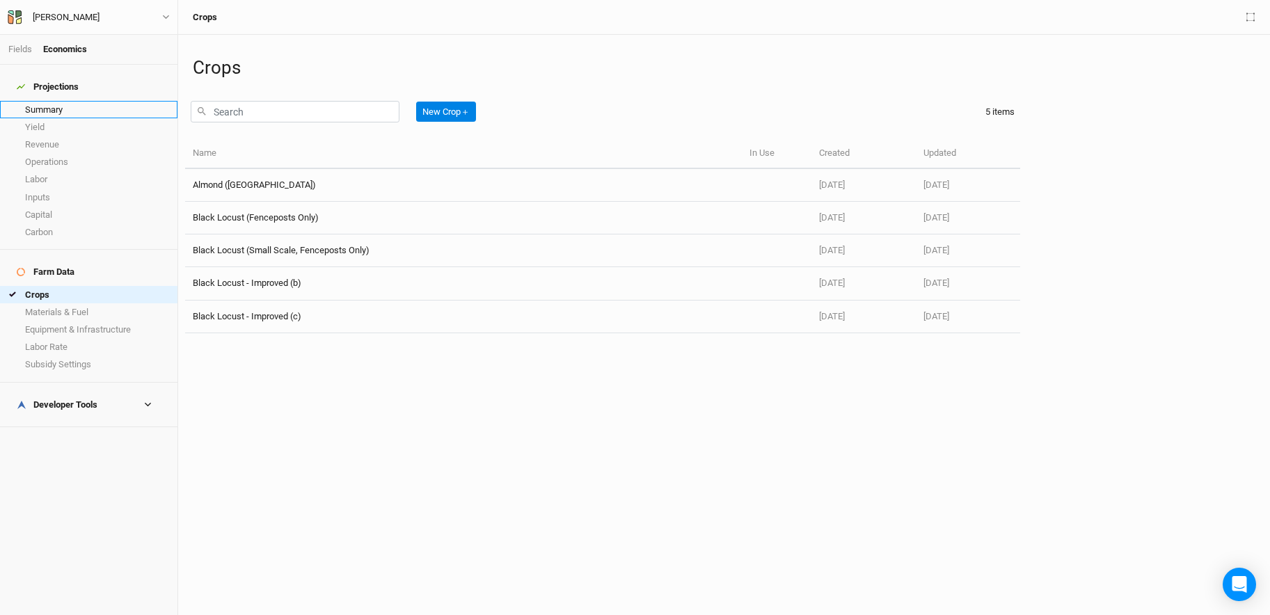
click at [47, 104] on link "Summary" at bounding box center [88, 109] width 177 height 17
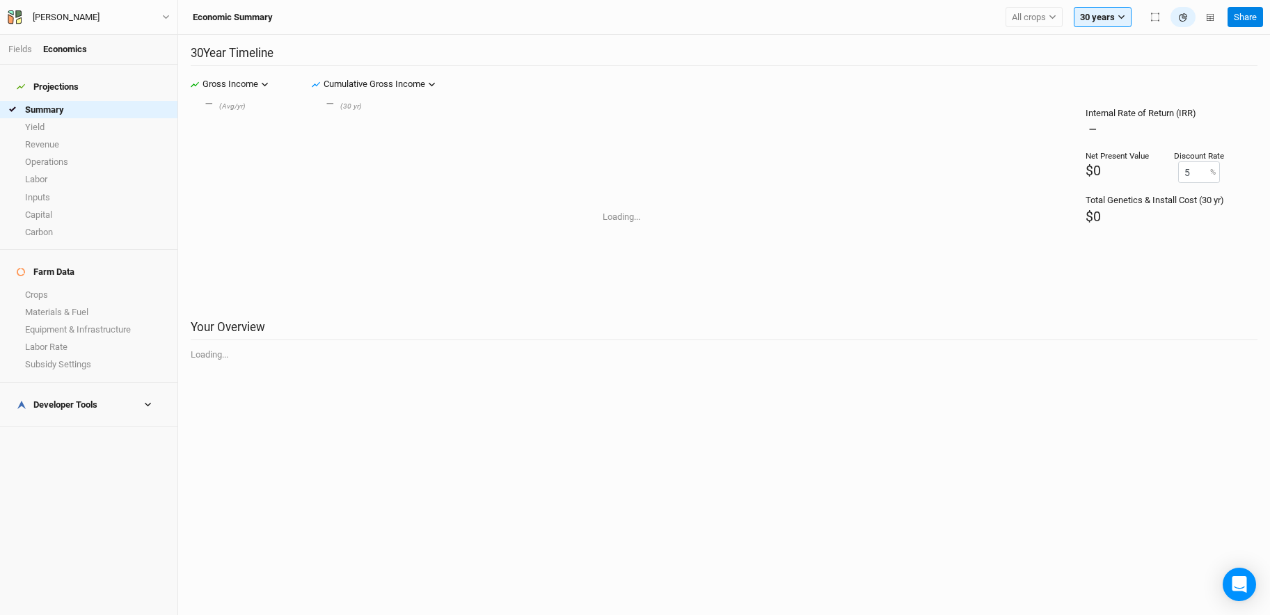
click at [12, 43] on li "Fields" at bounding box center [25, 49] width 35 height 13
click at [13, 44] on link "Fields" at bounding box center [20, 49] width 24 height 10
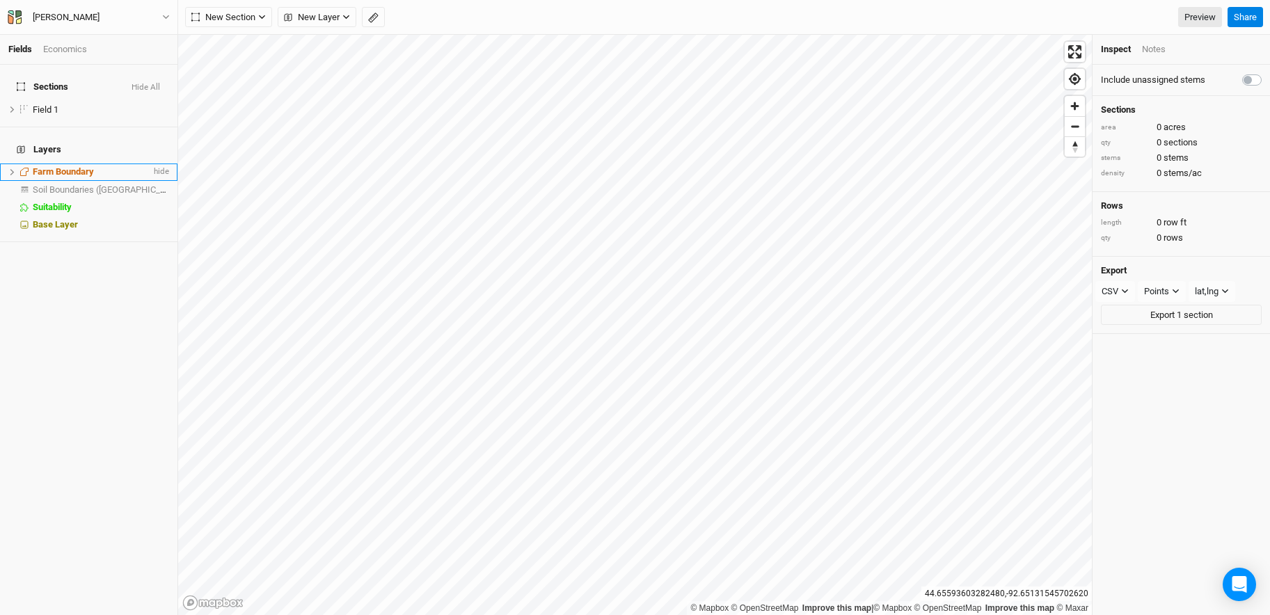
click at [93, 166] on span "Farm Boundary" at bounding box center [63, 171] width 61 height 10
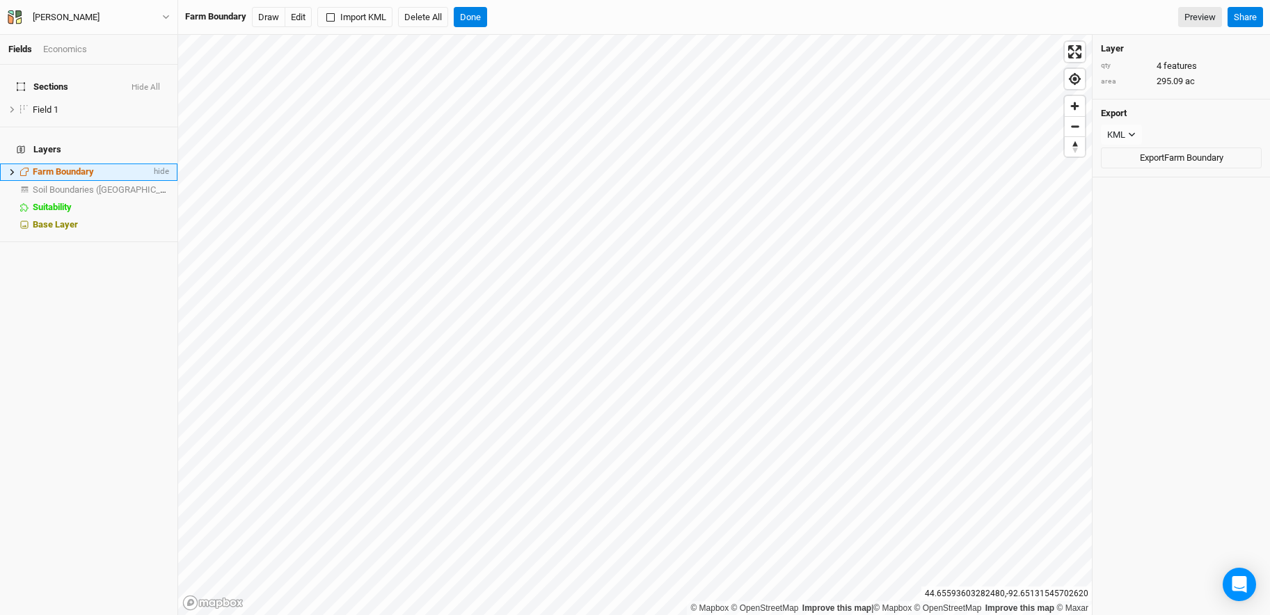
click at [9, 168] on icon at bounding box center [12, 172] width 8 height 8
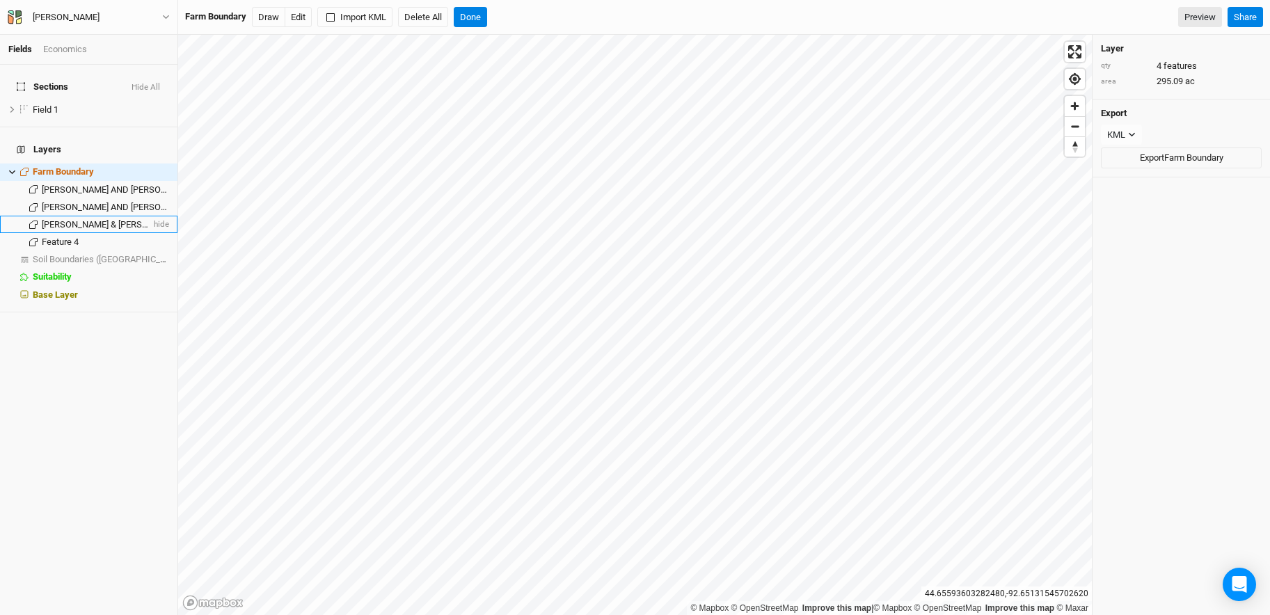
click at [67, 219] on span "[PERSON_NAME] & [PERSON_NAME] TRUST AGREEMENT" at bounding box center [155, 224] width 227 height 10
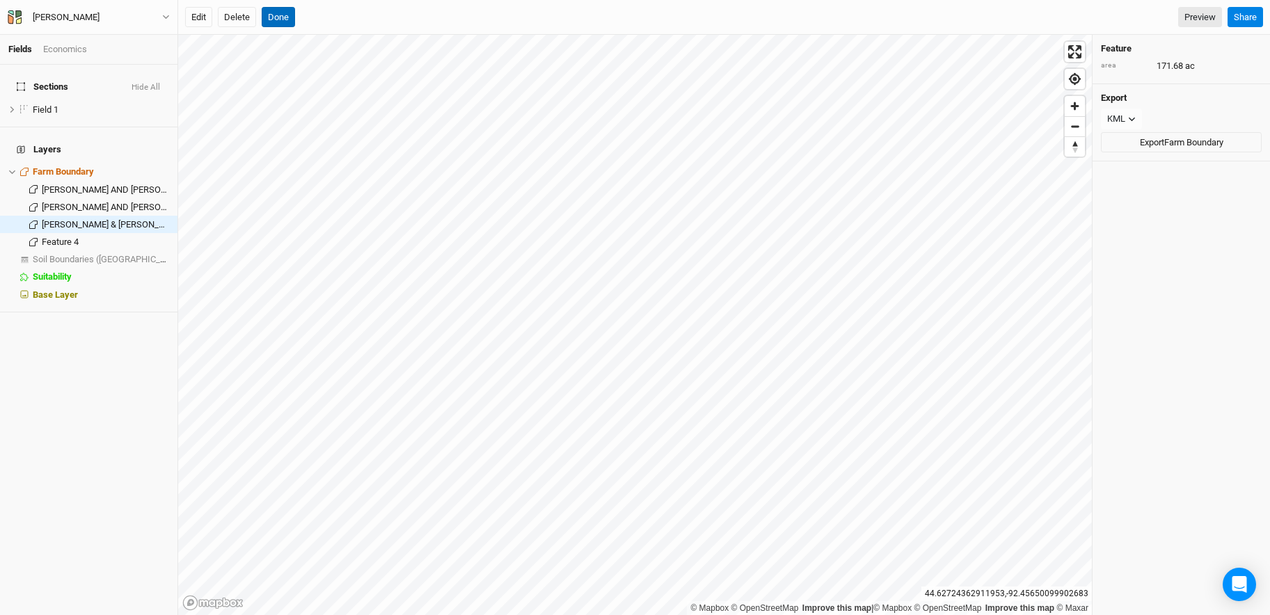
click at [287, 18] on button "Done" at bounding box center [278, 17] width 33 height 21
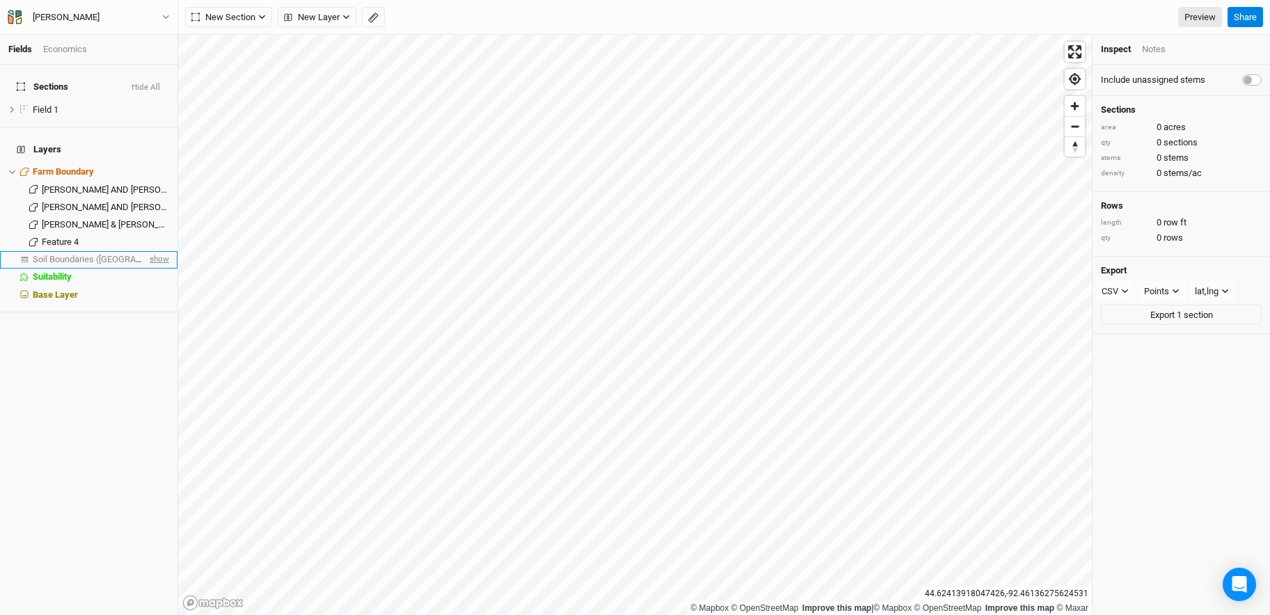
click at [147, 251] on span "show" at bounding box center [158, 259] width 22 height 17
click at [151, 164] on span "hide" at bounding box center [160, 172] width 18 height 17
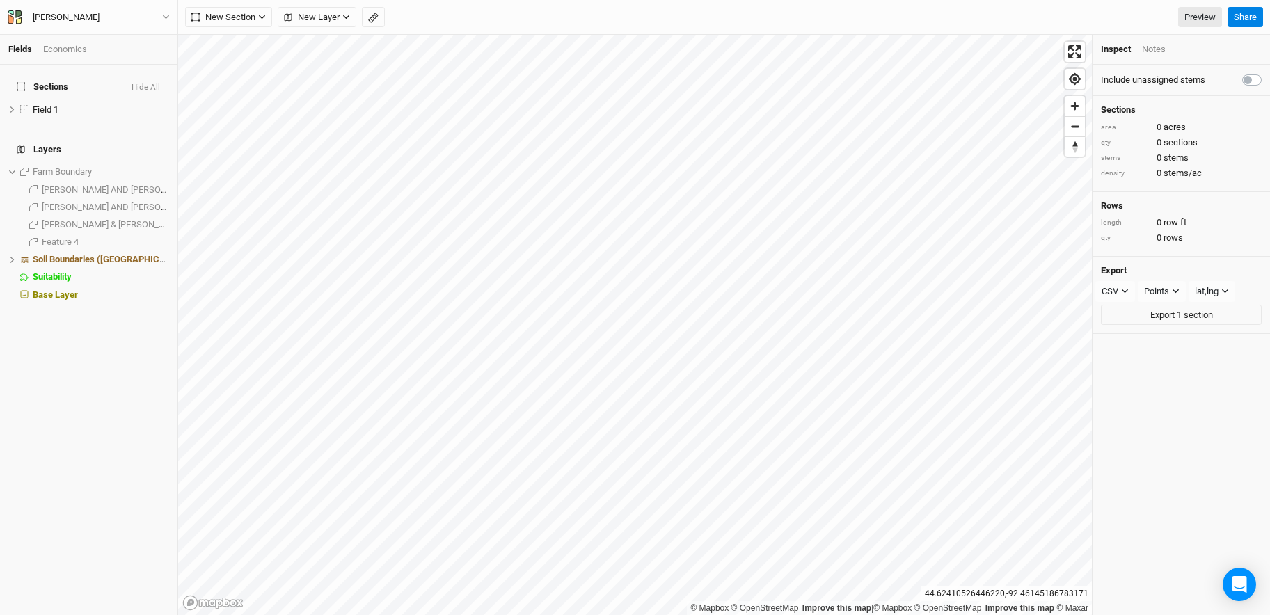
click at [142, 83] on button "Hide All" at bounding box center [146, 88] width 30 height 10
click at [90, 254] on span "Soil Boundaries ([GEOGRAPHIC_DATA])" at bounding box center [112, 259] width 159 height 10
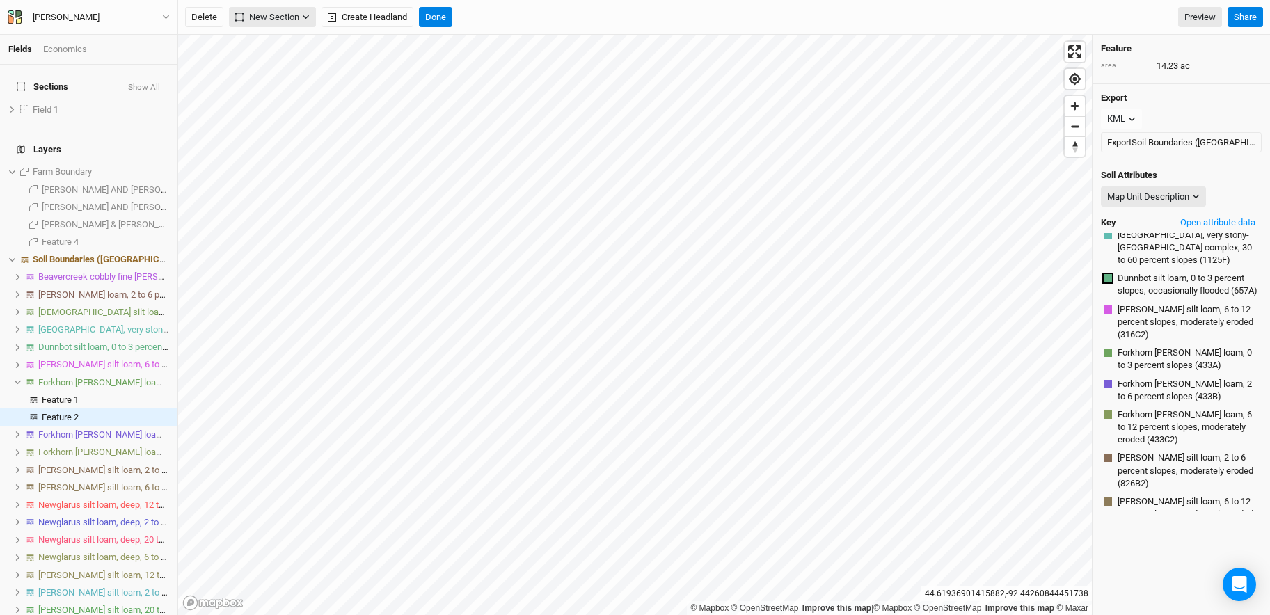
scroll to position [57, 0]
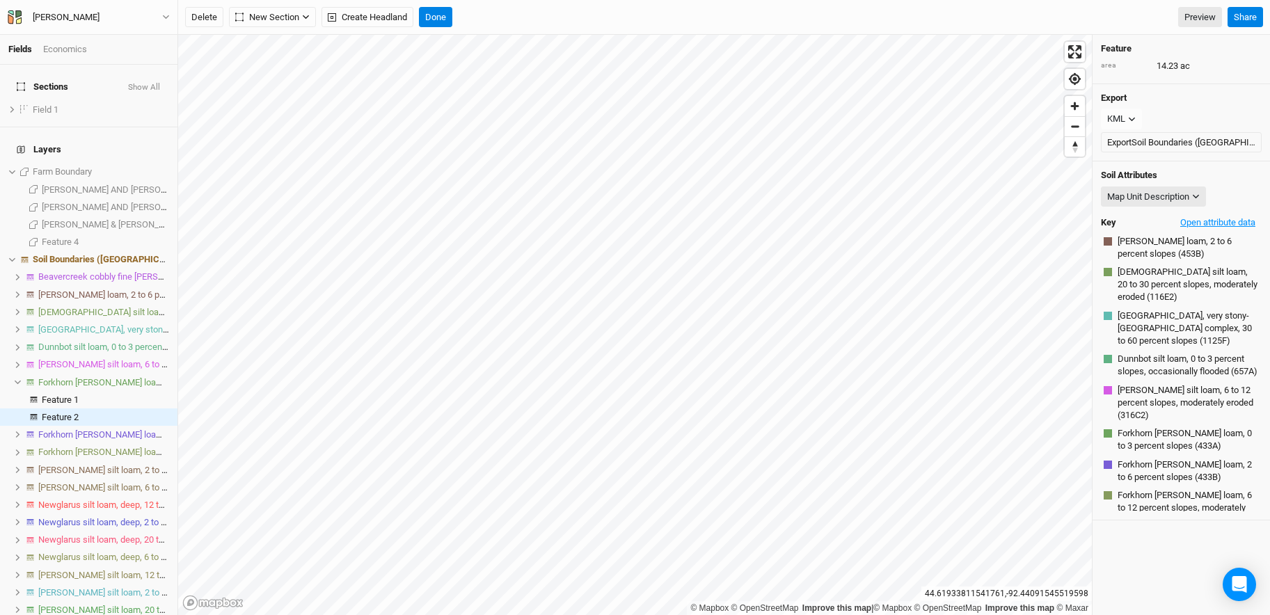
click at [891, 222] on button "Open attribute data" at bounding box center [1218, 222] width 88 height 21
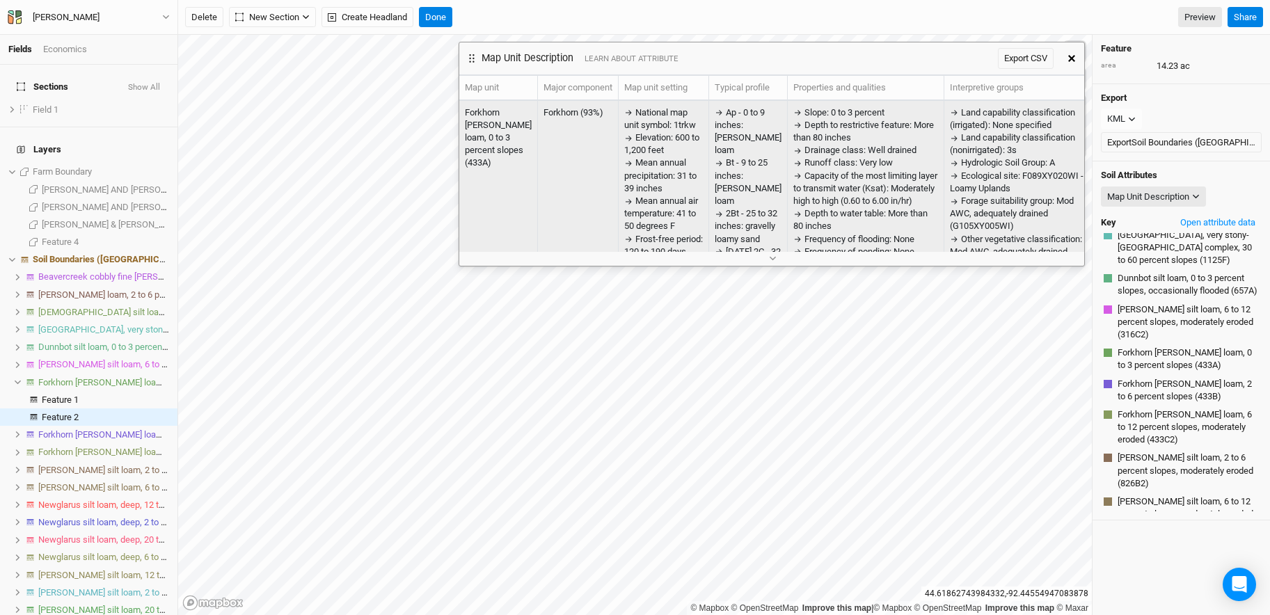
scroll to position [771, 0]
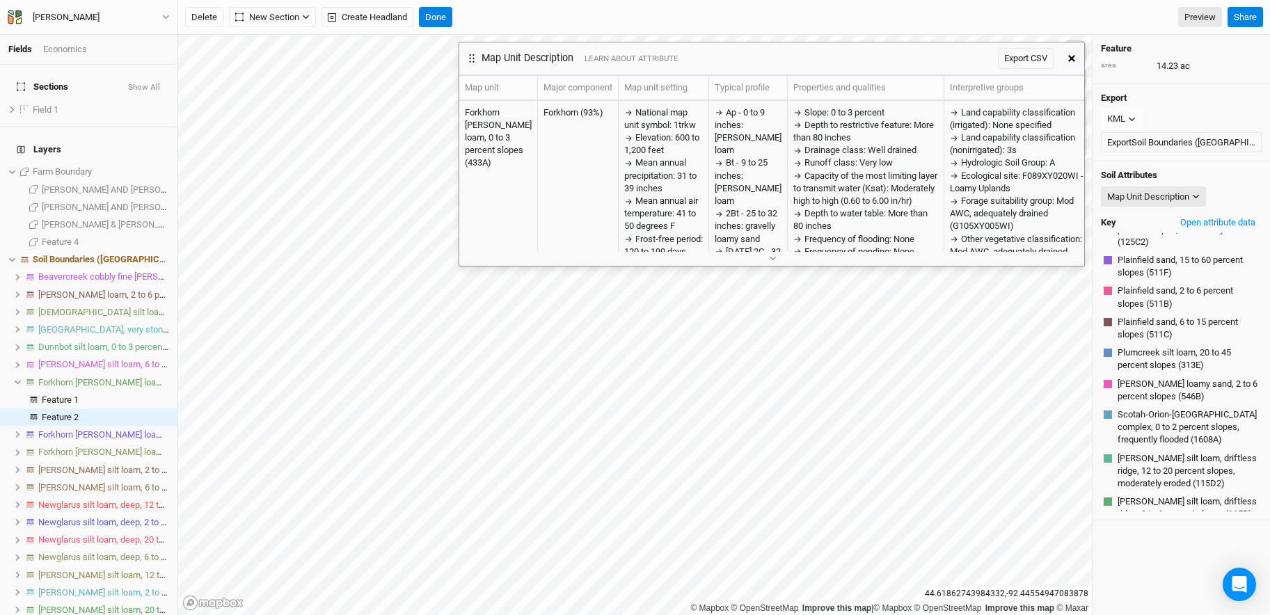
click at [807, 259] on div at bounding box center [771, 258] width 625 height 15
click at [772, 260] on icon "button" at bounding box center [773, 259] width 8 height 8
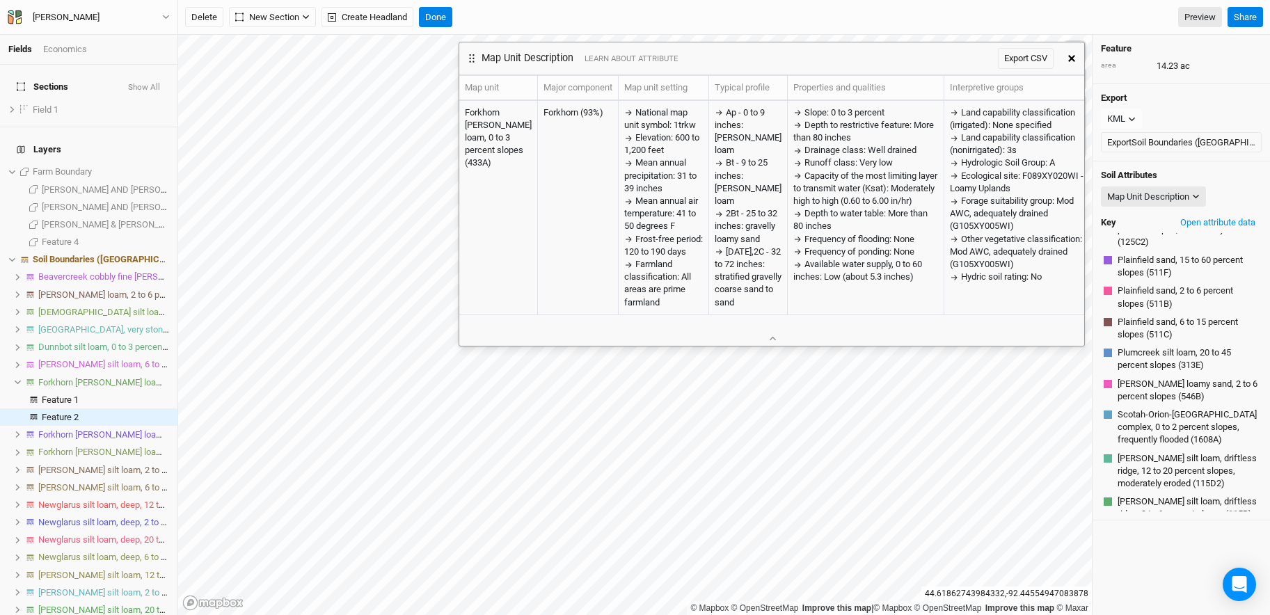
click at [891, 54] on button "button" at bounding box center [1071, 58] width 25 height 25
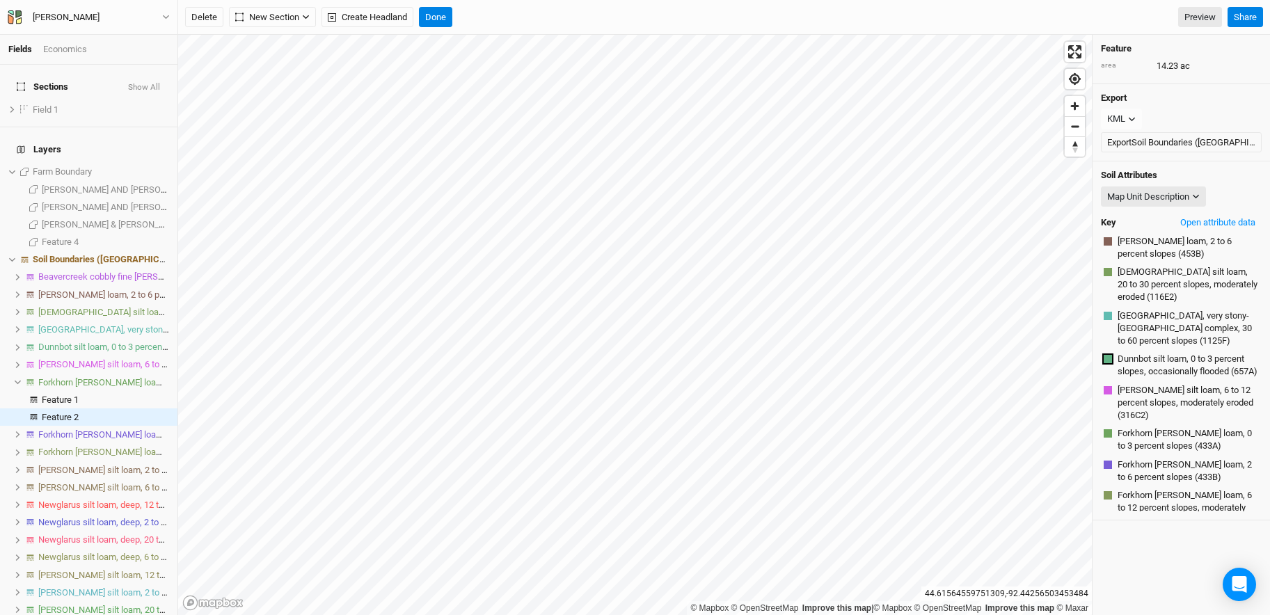
scroll to position [0, 0]
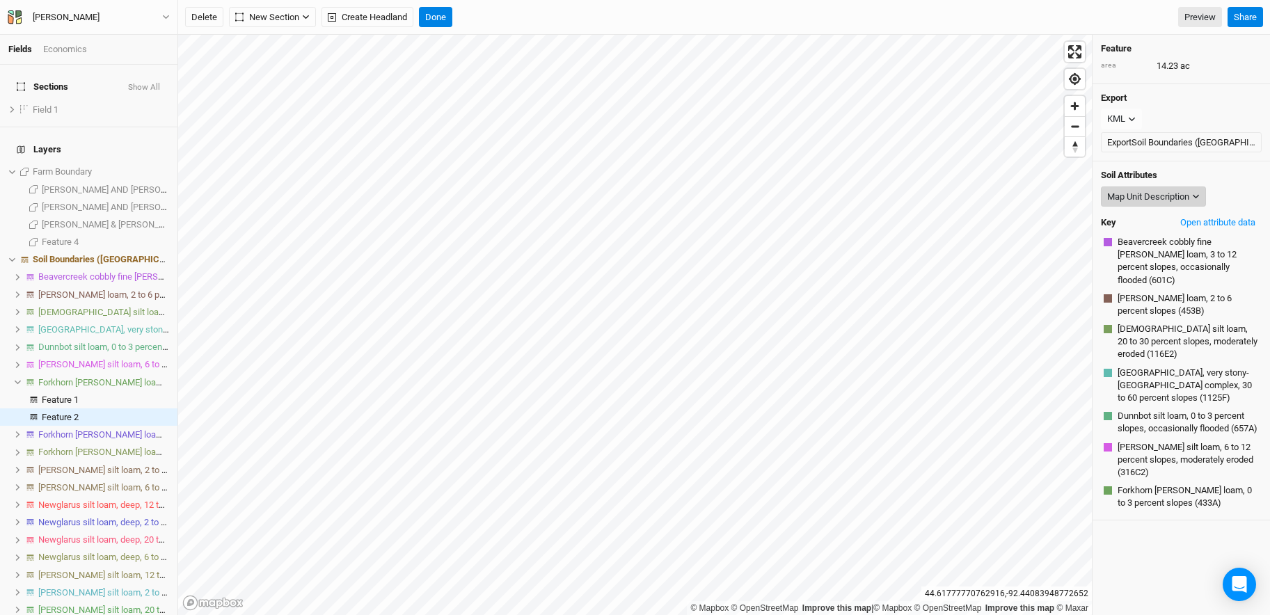
click at [891, 205] on button "Map Unit Description" at bounding box center [1153, 196] width 105 height 21
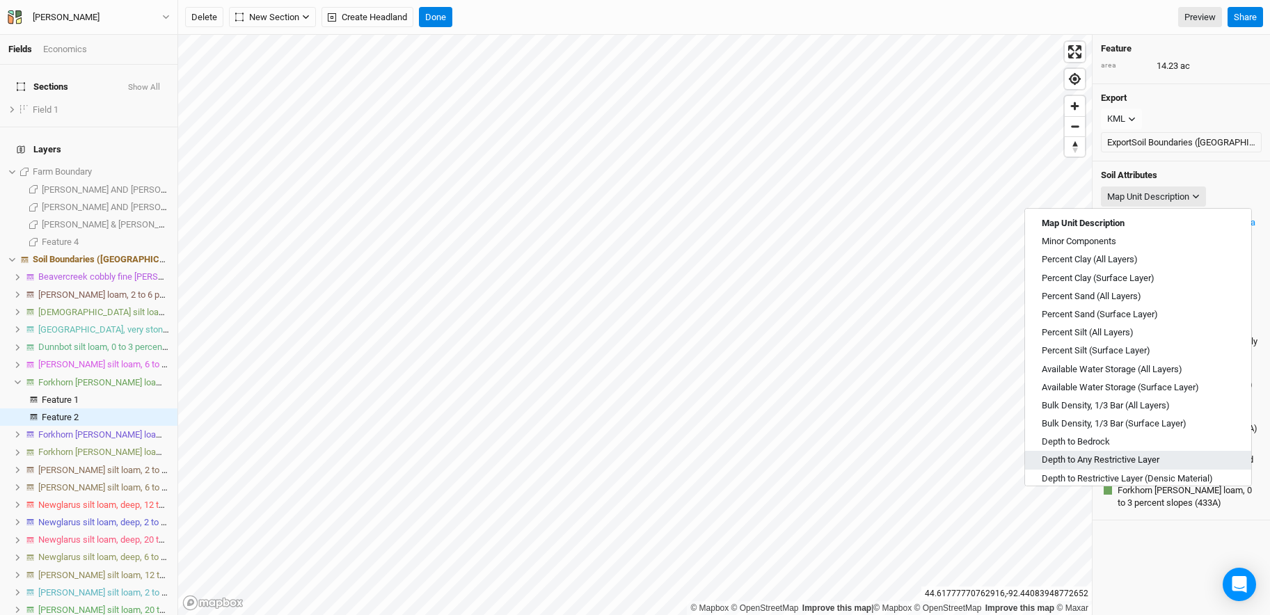
click at [891, 460] on span "Depth to Any Restrictive Layer" at bounding box center [1101, 460] width 118 height 13
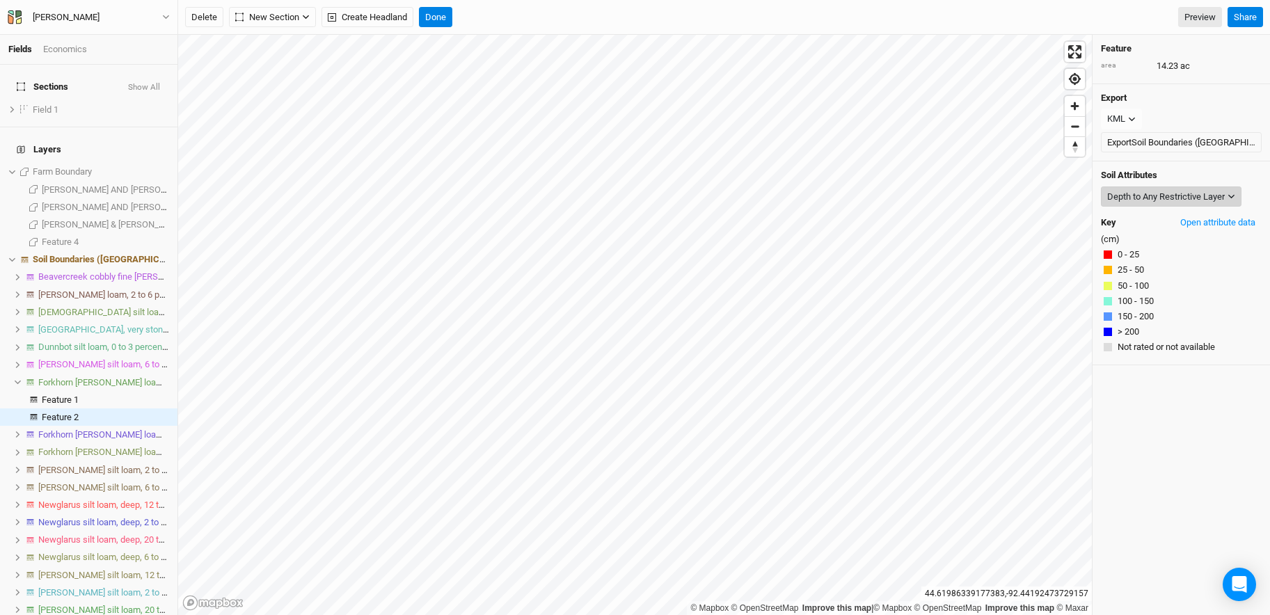
click at [891, 197] on div "Depth to Any Restrictive Layer" at bounding box center [1166, 197] width 118 height 14
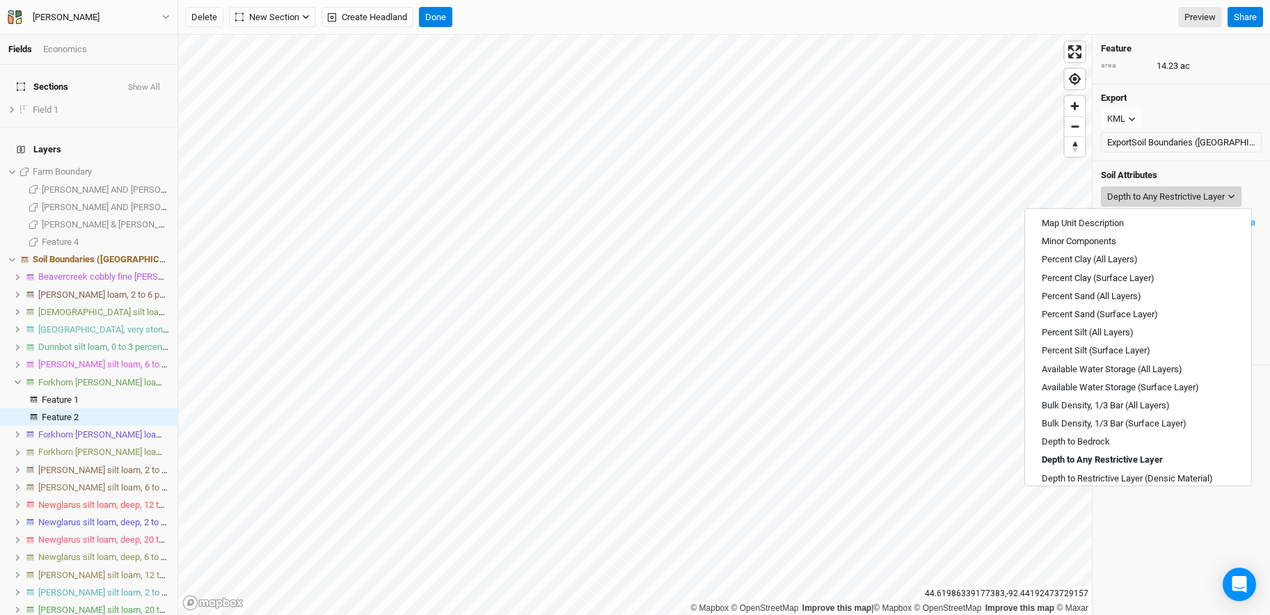
scroll to position [500, 0]
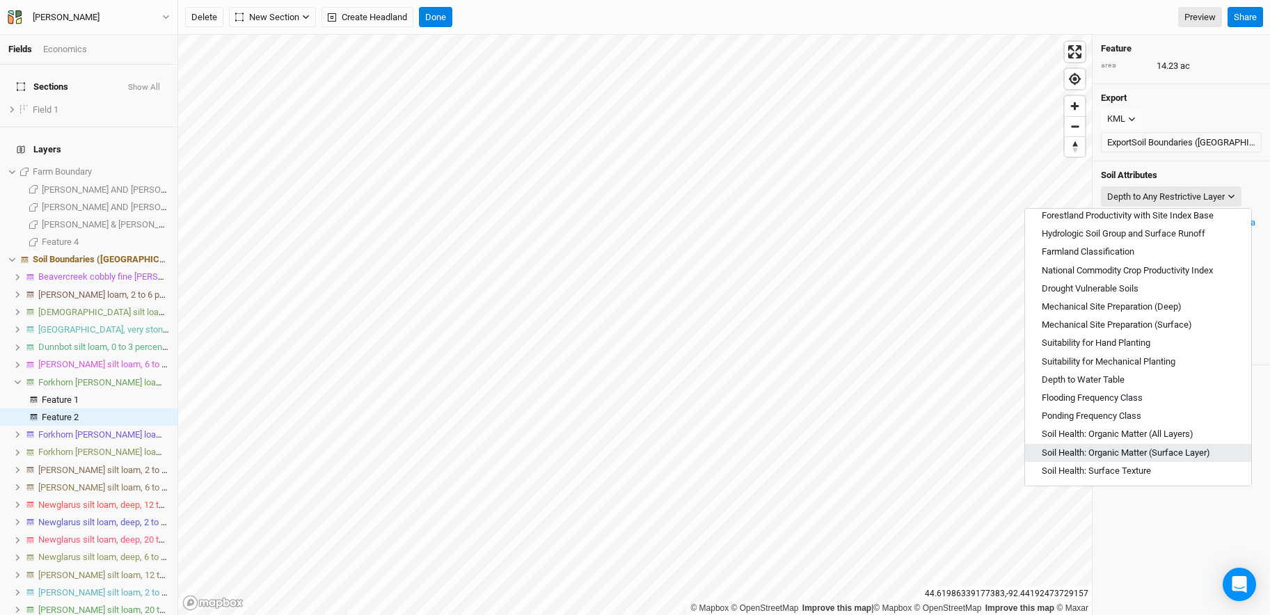
click at [891, 448] on span "Soil Health: Organic Matter (Surface Layer)" at bounding box center [1126, 453] width 168 height 13
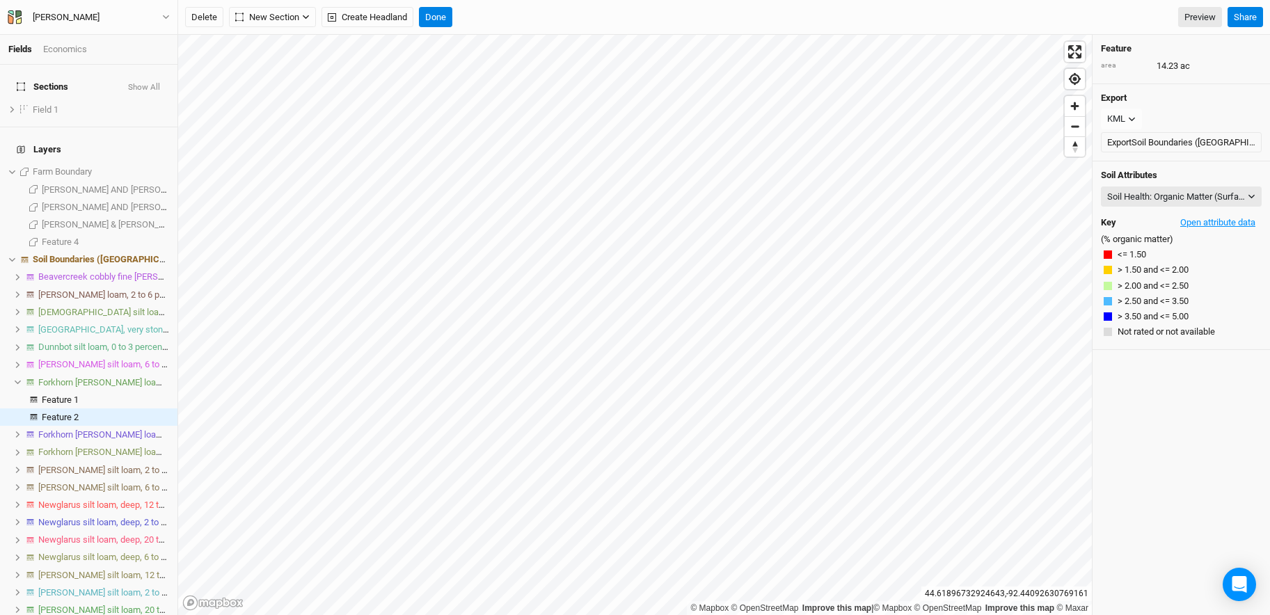
click at [891, 223] on button "Open attribute data" at bounding box center [1218, 222] width 88 height 21
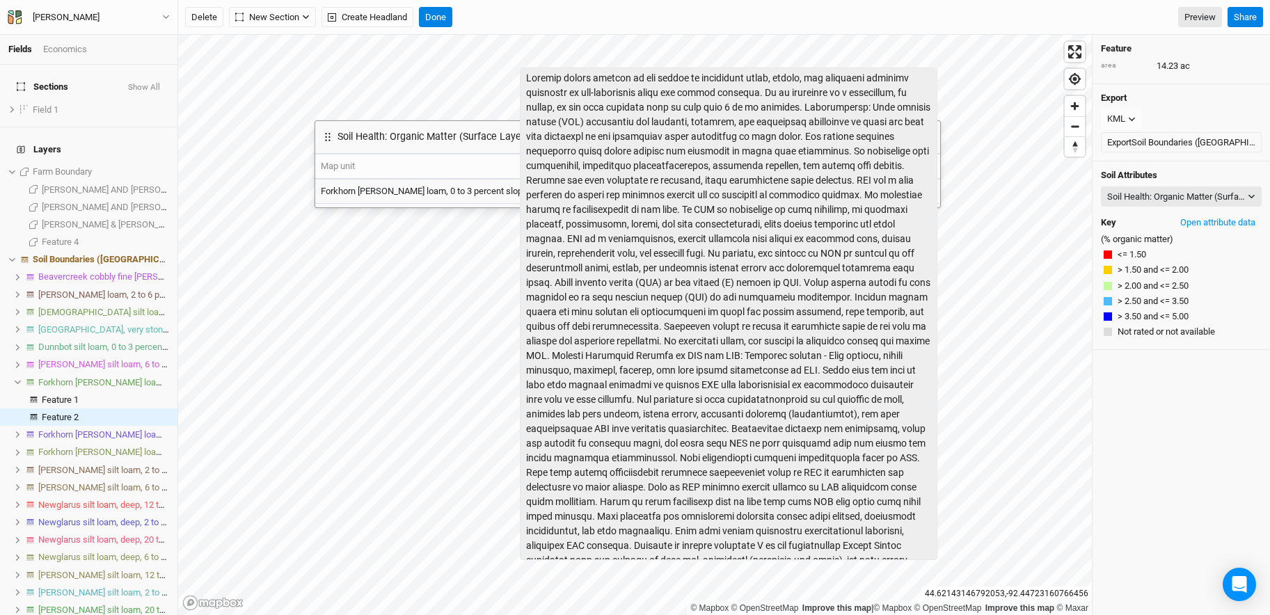
drag, startPoint x: 680, startPoint y: 64, endPoint x: 613, endPoint y: 147, distance: 106.4
click at [539, 164] on body "Fields Economics Sections Show All Field 1 show Layers Farm Boundary show [PERS…" at bounding box center [635, 307] width 1270 height 615
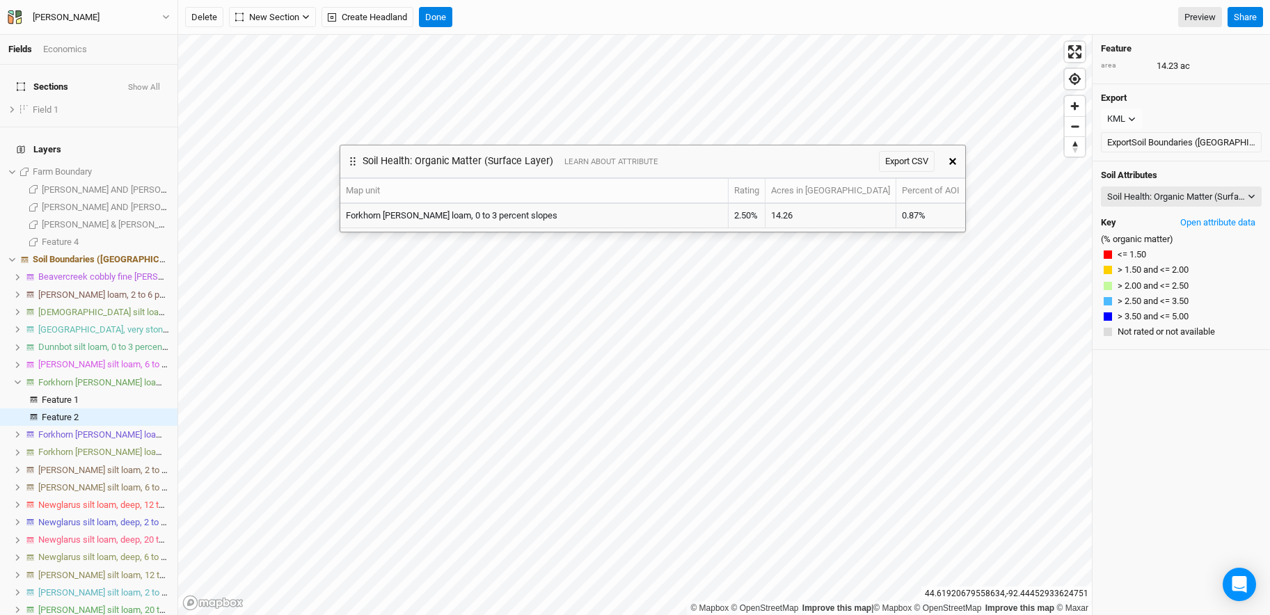
click at [773, 159] on div "Soil Health: Organic Matter (Surface Layer) LEARN ABOUT ATTRIBUTE Export CSV" at bounding box center [640, 161] width 600 height 32
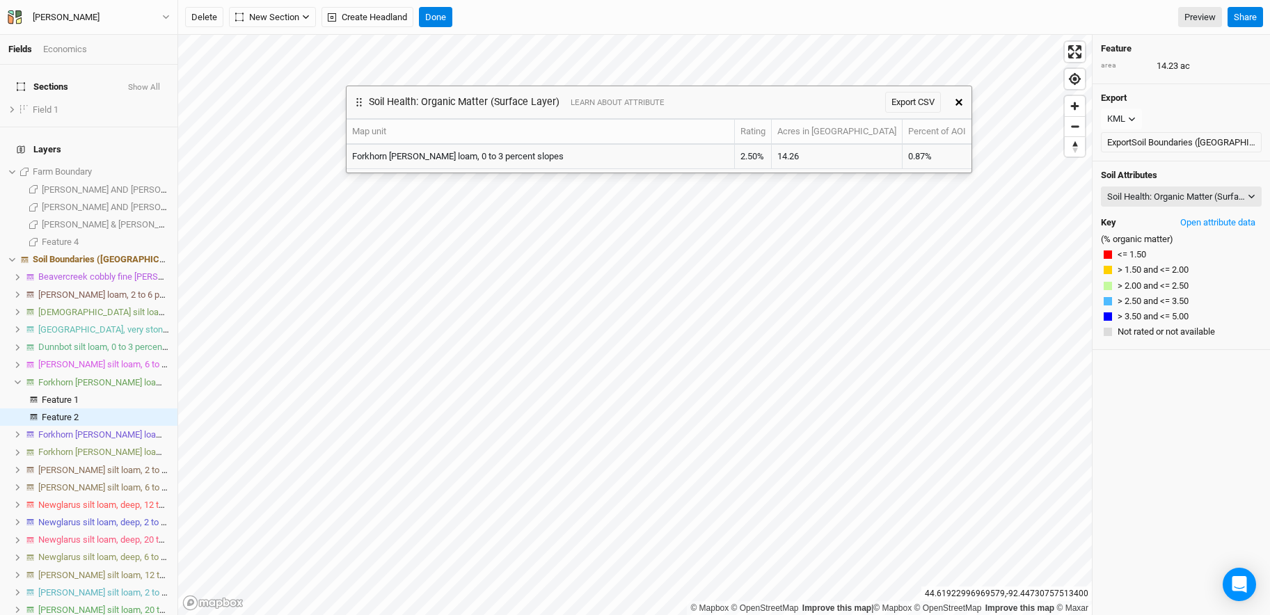
drag, startPoint x: 675, startPoint y: 161, endPoint x: 681, endPoint y: 102, distance: 59.5
click at [681, 102] on div "Soil Health: Organic Matter (Surface Layer) LEARN ABOUT ATTRIBUTE Export CSV" at bounding box center [647, 102] width 600 height 32
click at [891, 190] on div "Soil Health: Organic Matter (Surface Layer)" at bounding box center [1176, 197] width 138 height 14
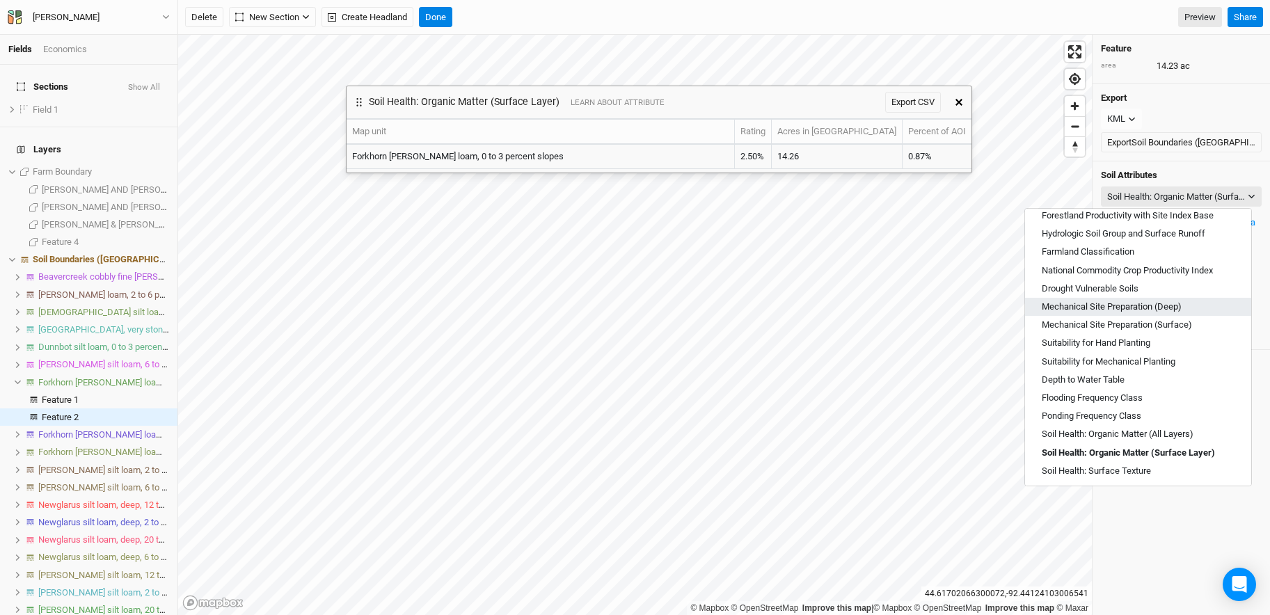
click at [891, 312] on span "Mechanical Site Preparation (Deep)" at bounding box center [1112, 307] width 140 height 13
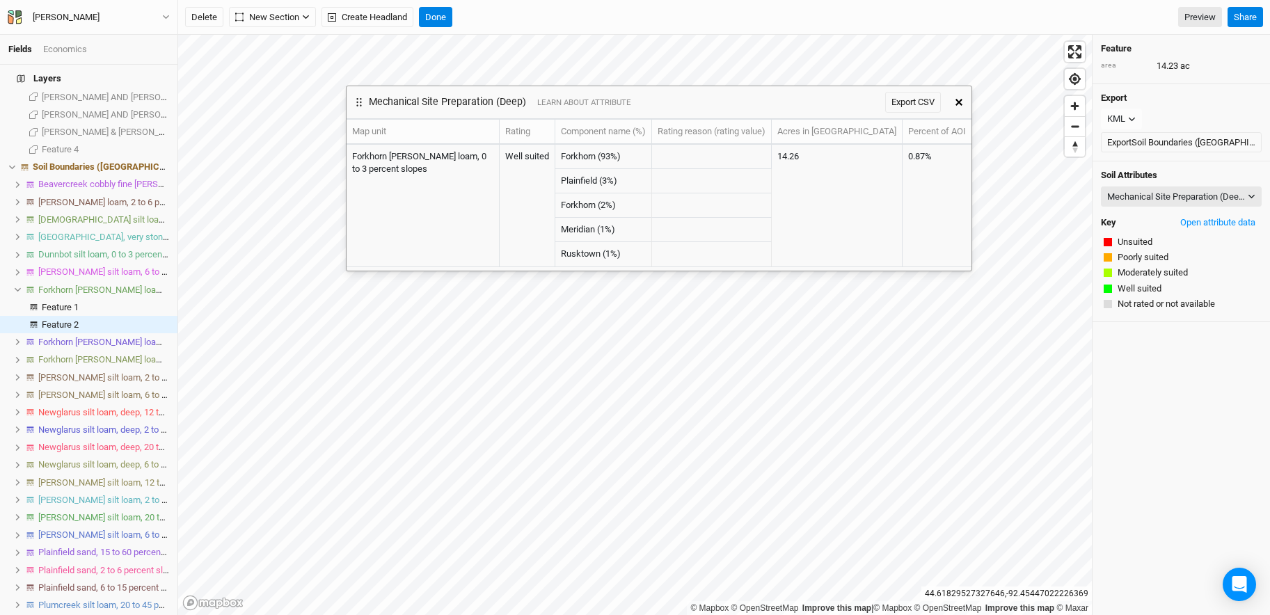
scroll to position [207, 0]
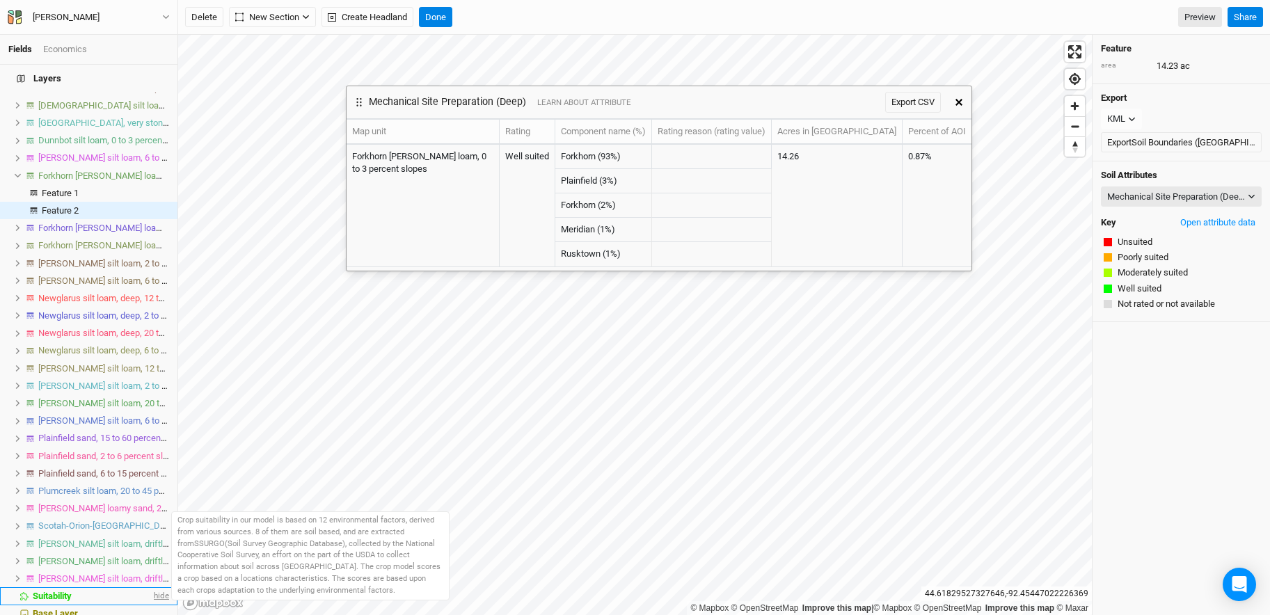
click at [152, 513] on span "hide" at bounding box center [160, 595] width 18 height 17
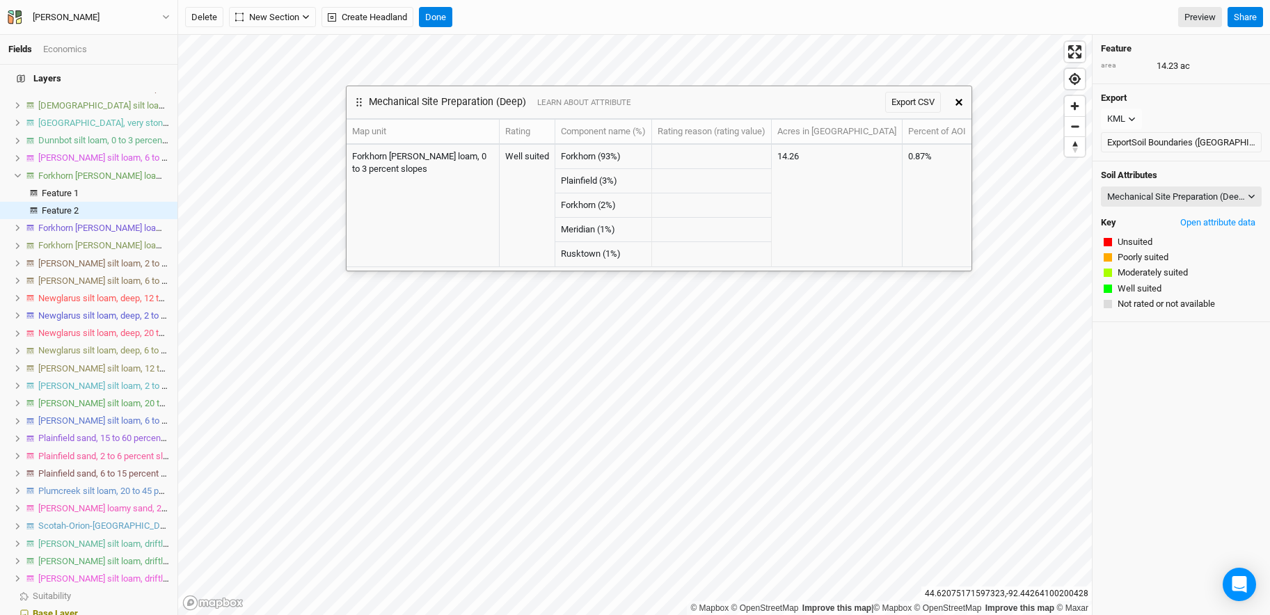
click at [891, 105] on icon "button" at bounding box center [958, 102] width 7 height 7
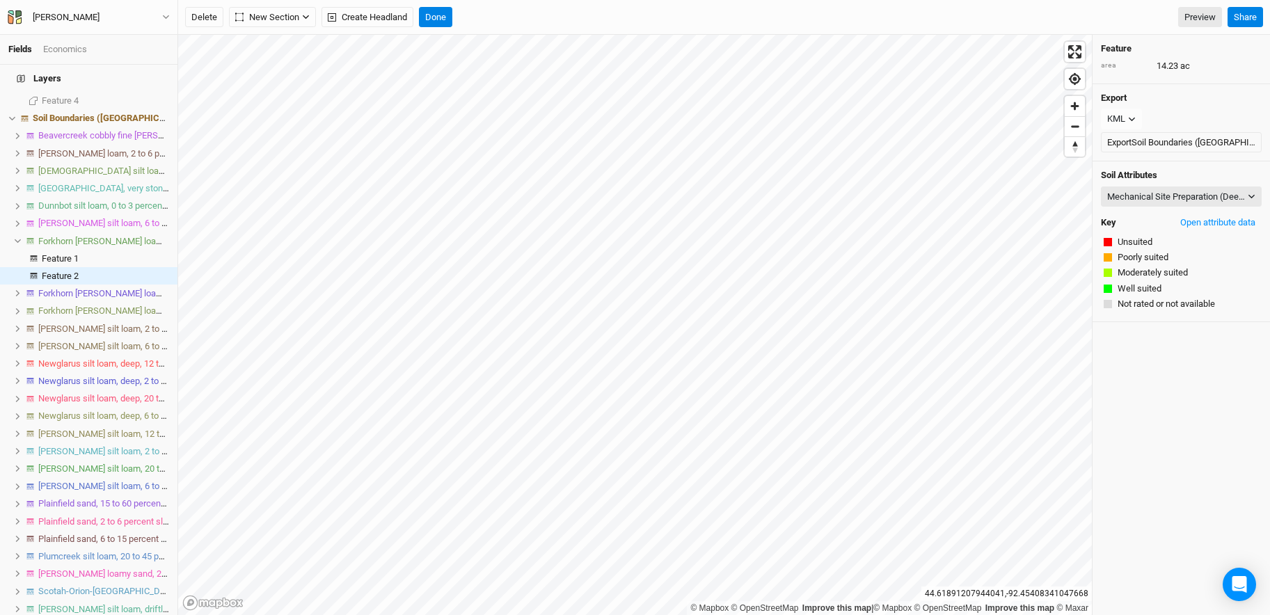
scroll to position [0, 0]
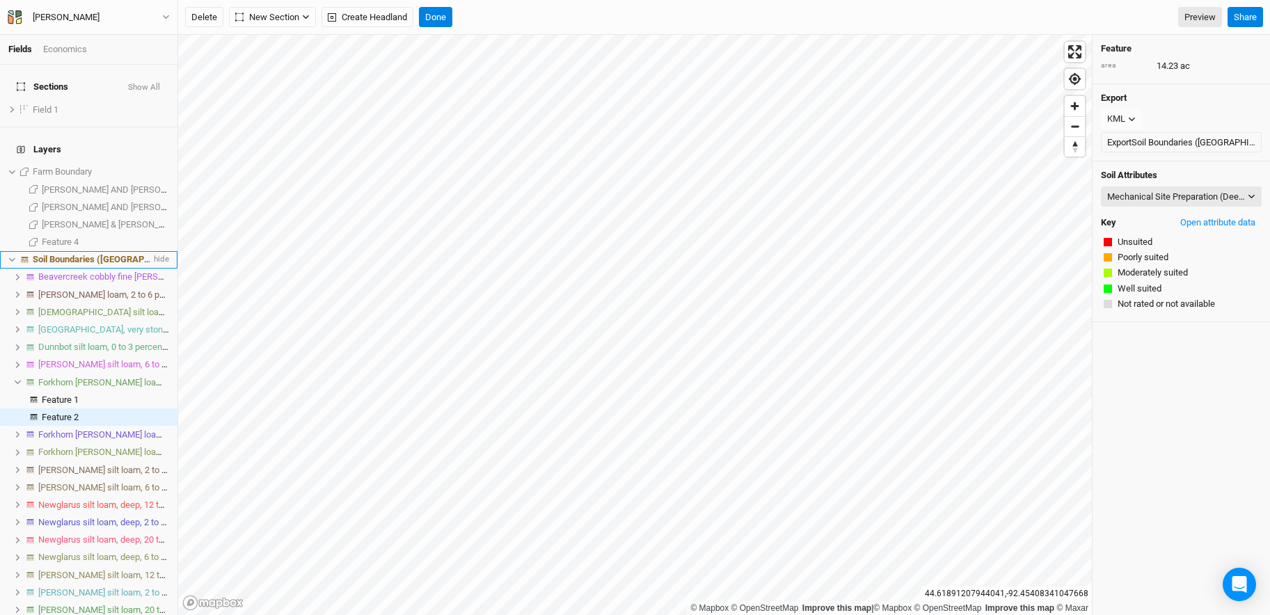
click at [83, 254] on span "Soil Boundaries ([GEOGRAPHIC_DATA])" at bounding box center [112, 259] width 159 height 10
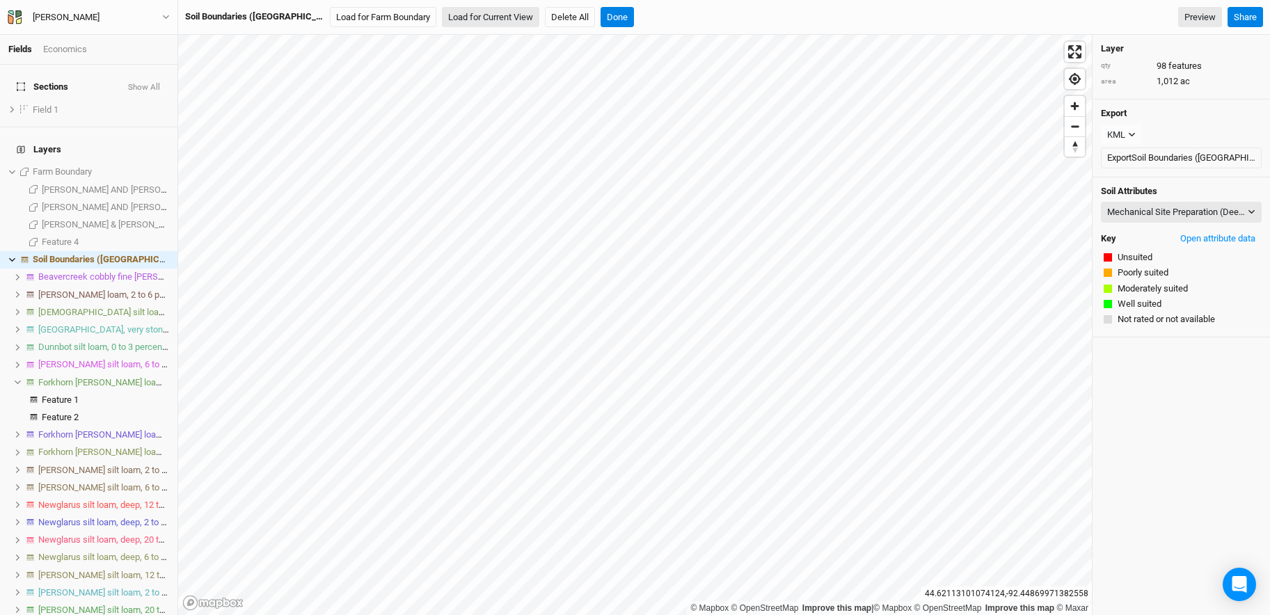
click at [454, 17] on button "Load for Current View" at bounding box center [490, 17] width 97 height 21
click at [553, 12] on button "Done" at bounding box center [569, 17] width 33 height 21
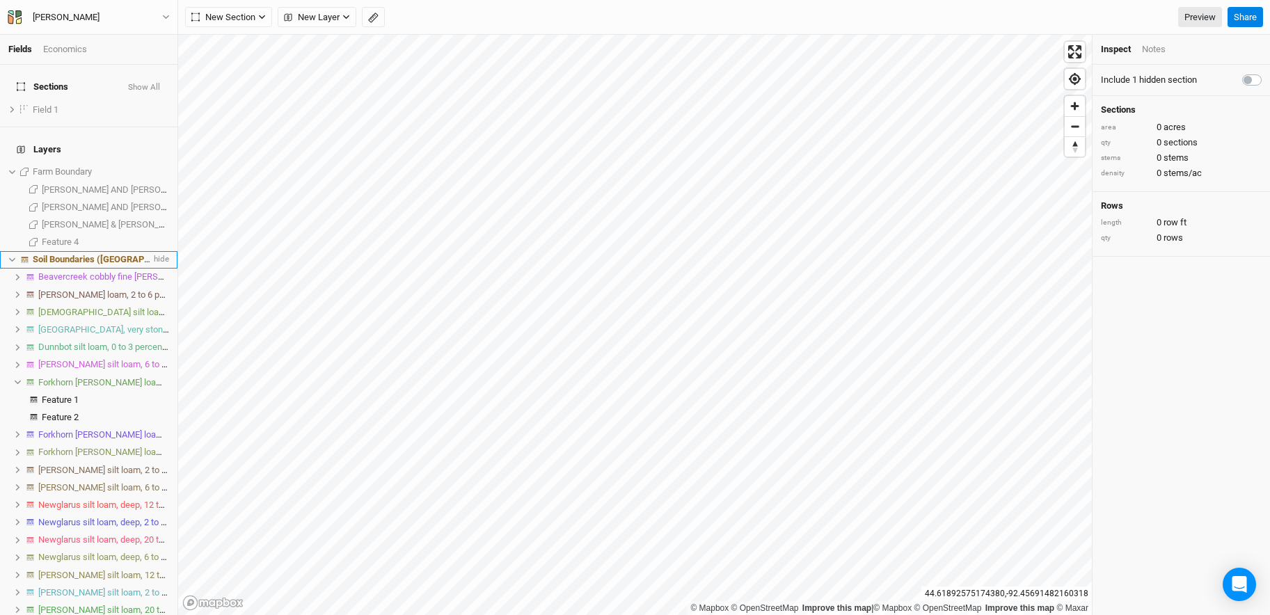
click at [64, 254] on span "Soil Boundaries ([GEOGRAPHIC_DATA])" at bounding box center [112, 259] width 159 height 10
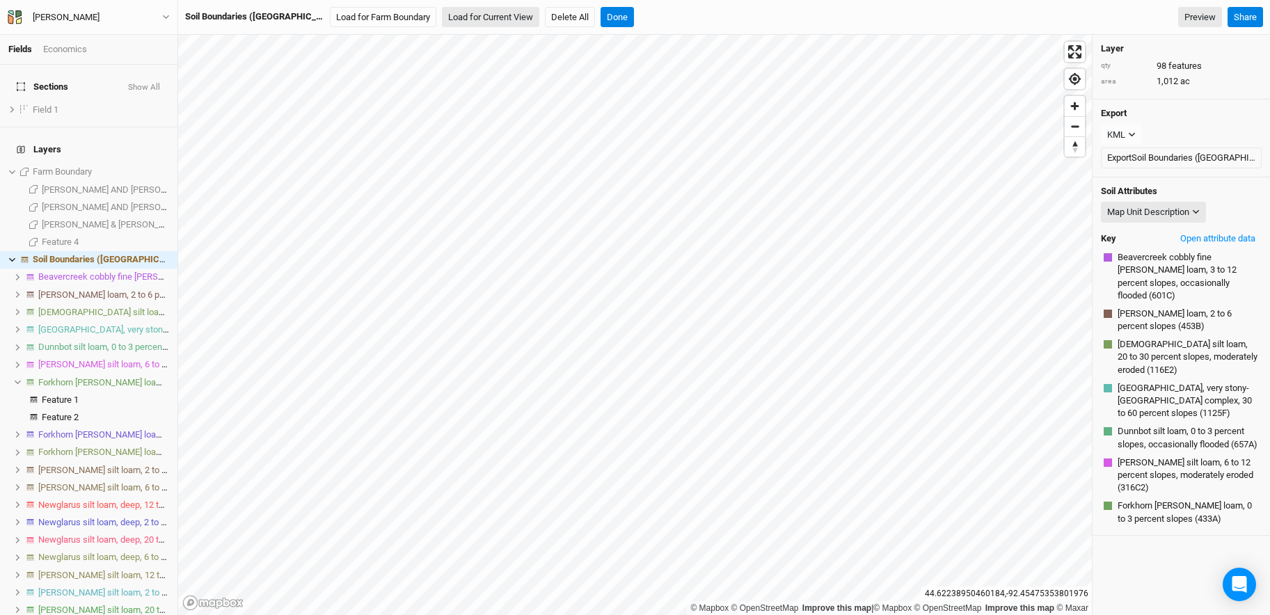
click at [442, 13] on button "Load for Current View" at bounding box center [490, 17] width 97 height 21
click at [553, 19] on button "Done" at bounding box center [569, 17] width 33 height 21
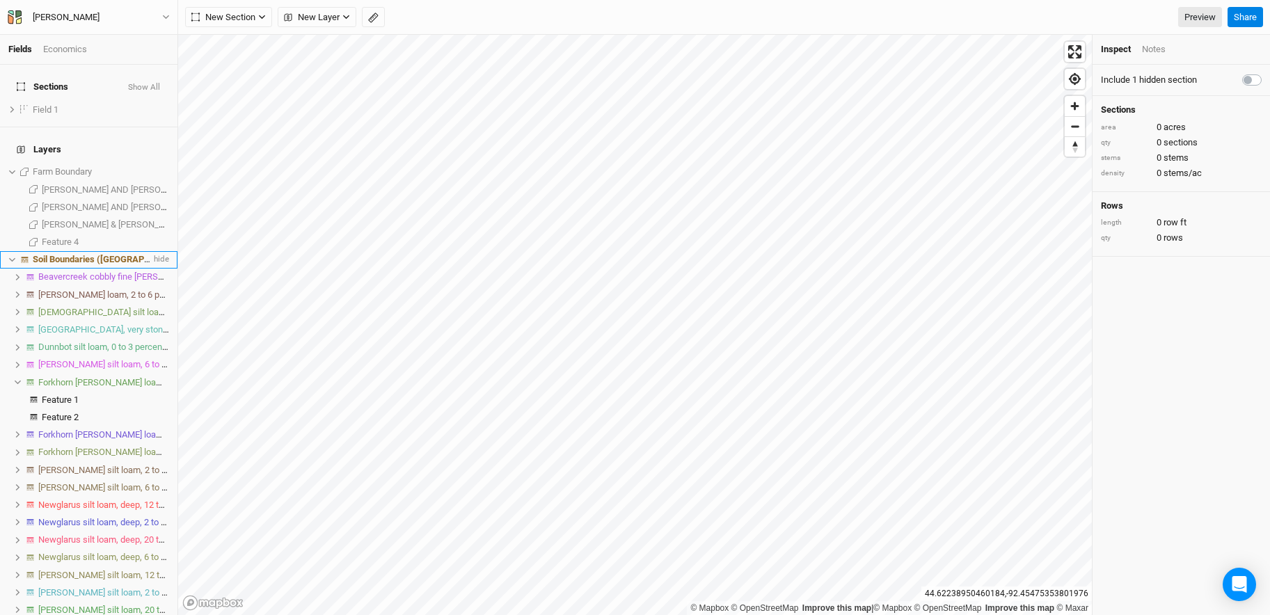
click at [78, 254] on span "Soil Boundaries ([GEOGRAPHIC_DATA])" at bounding box center [112, 259] width 159 height 10
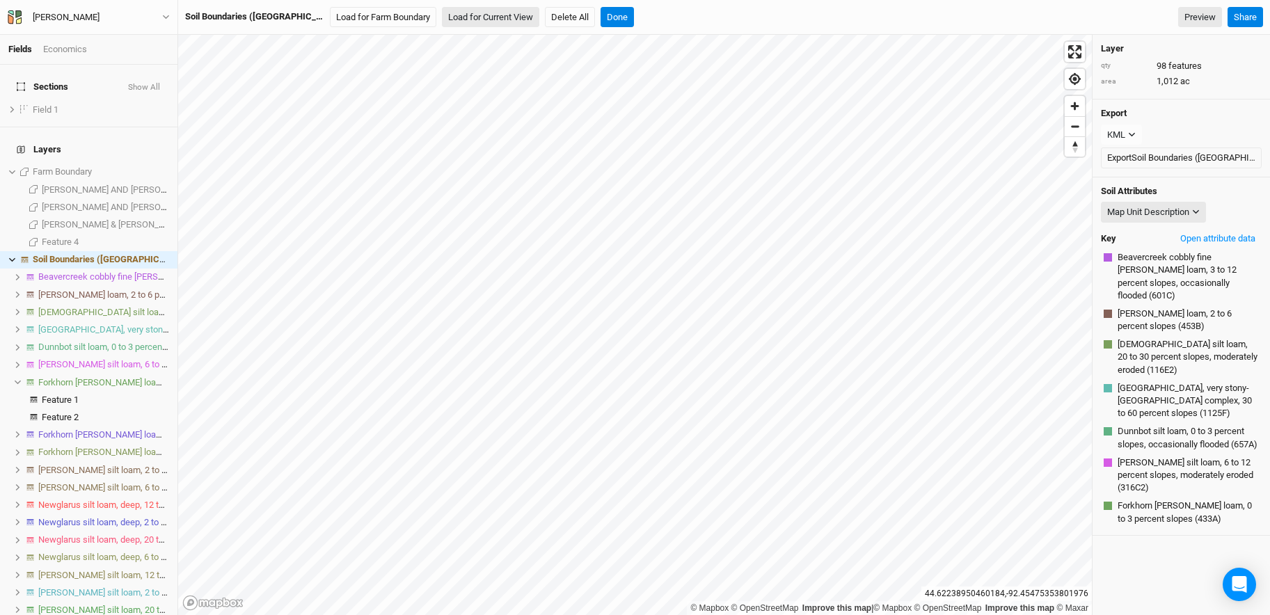
scroll to position [771, 0]
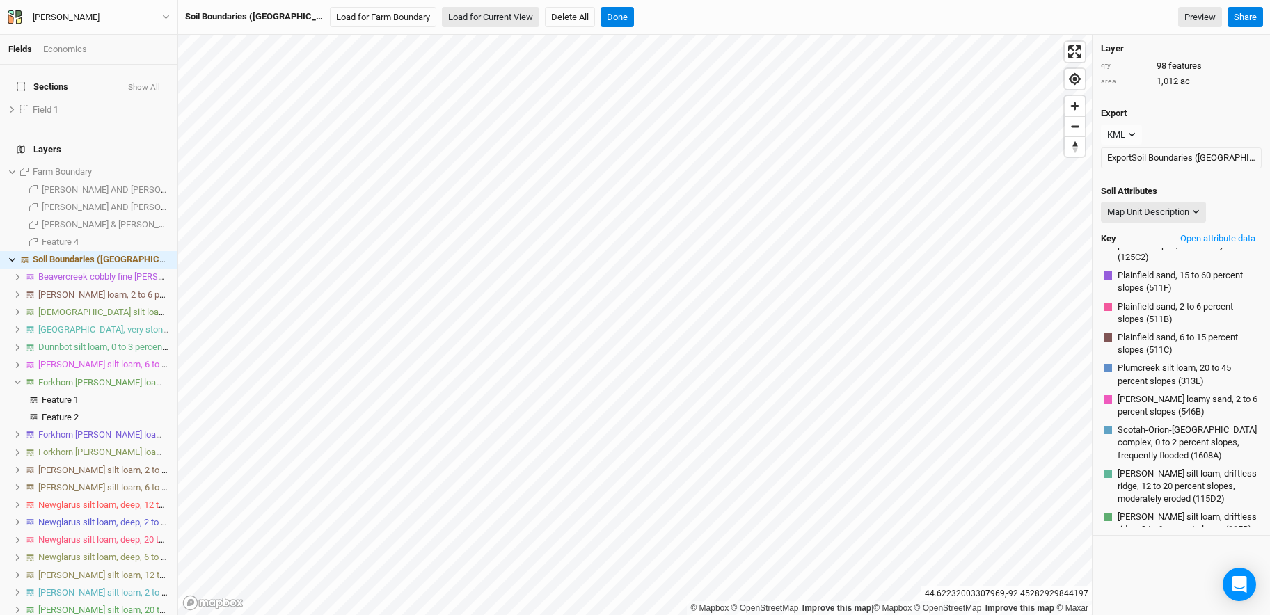
click at [463, 17] on button "Load for Current View" at bounding box center [490, 17] width 97 height 21
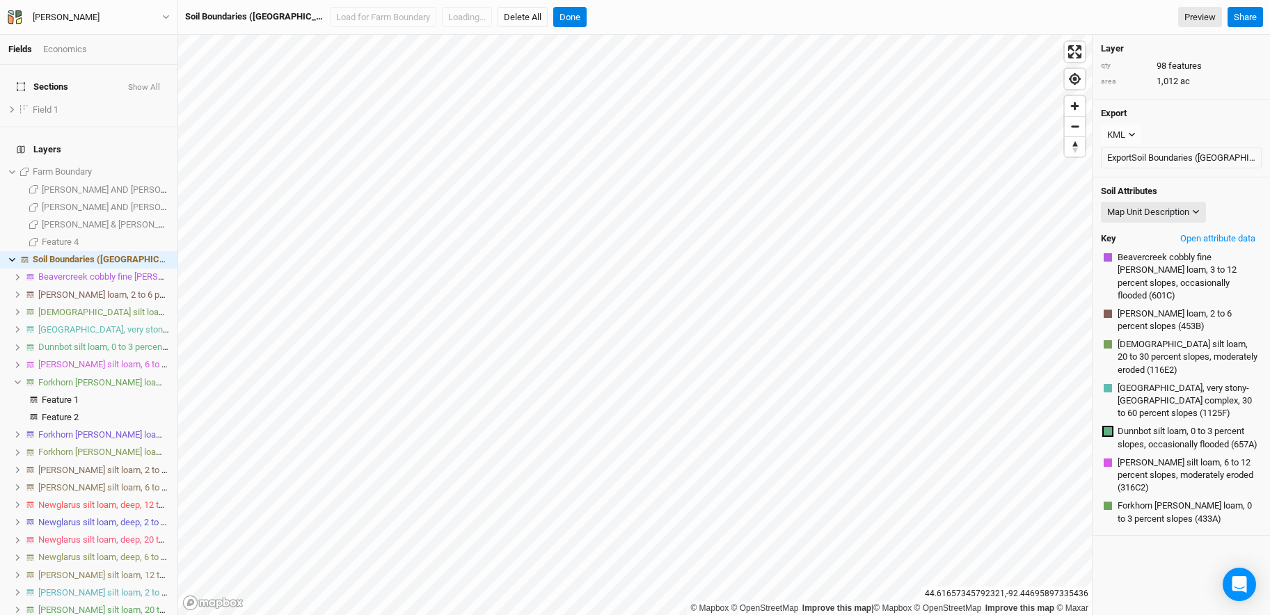
scroll to position [138, 0]
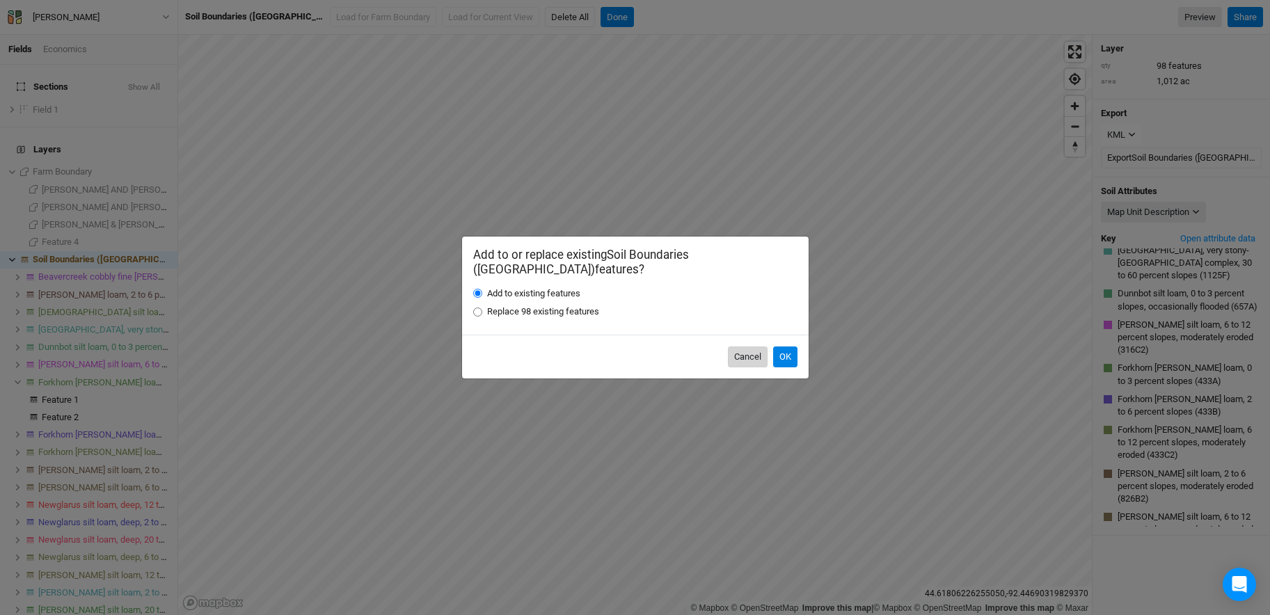
click at [747, 351] on button "Cancel" at bounding box center [748, 357] width 40 height 21
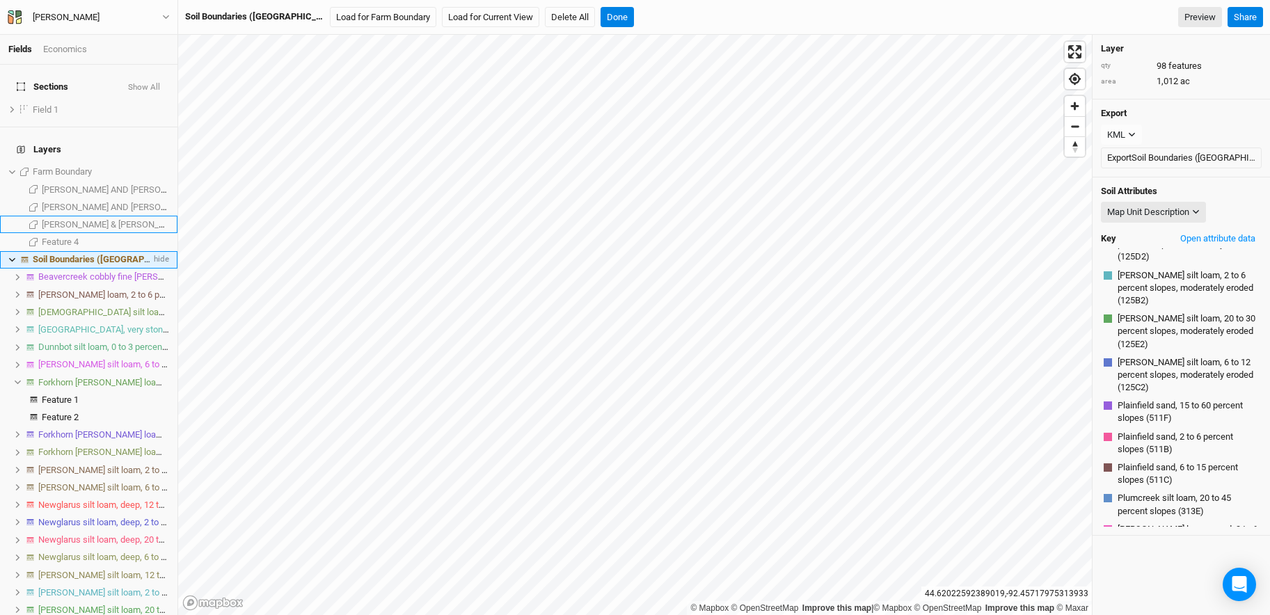
scroll to position [423, 0]
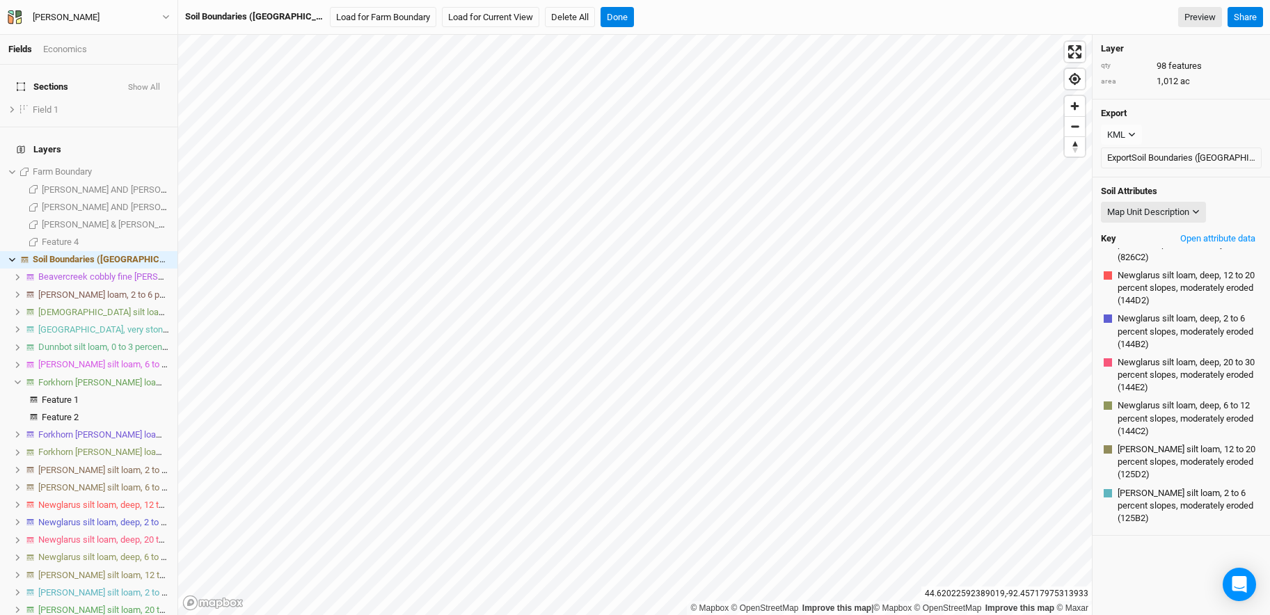
drag, startPoint x: 149, startPoint y: 241, endPoint x: 133, endPoint y: 288, distance: 50.0
click at [0, 0] on span "hide" at bounding box center [0, 0] width 0 height 0
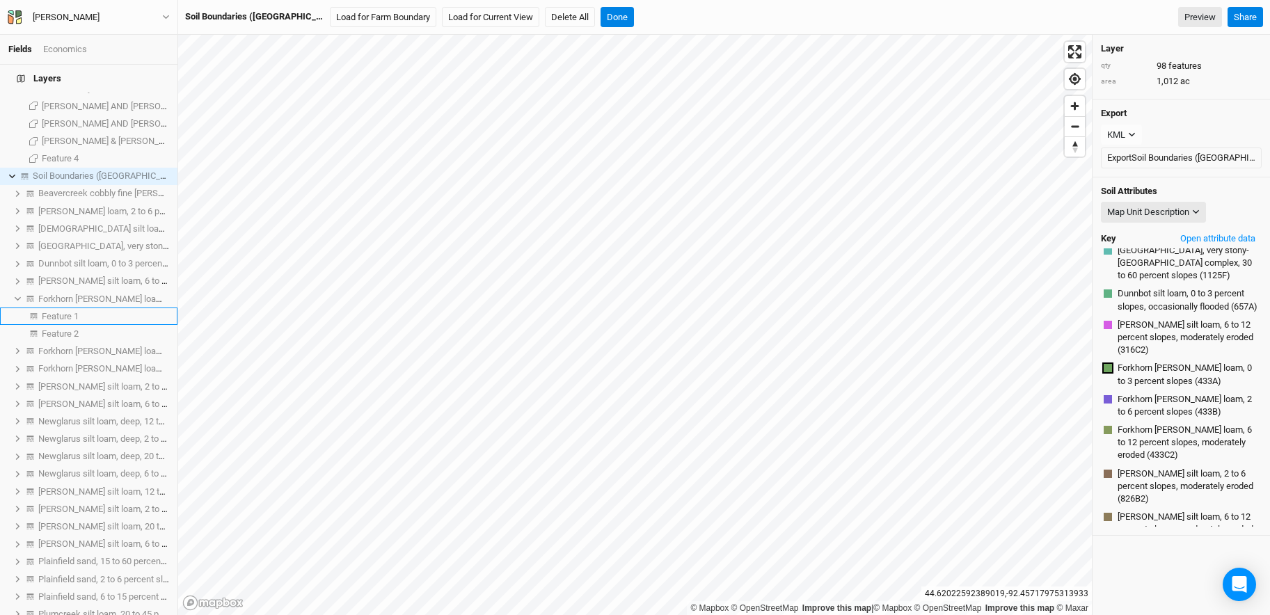
scroll to position [207, 0]
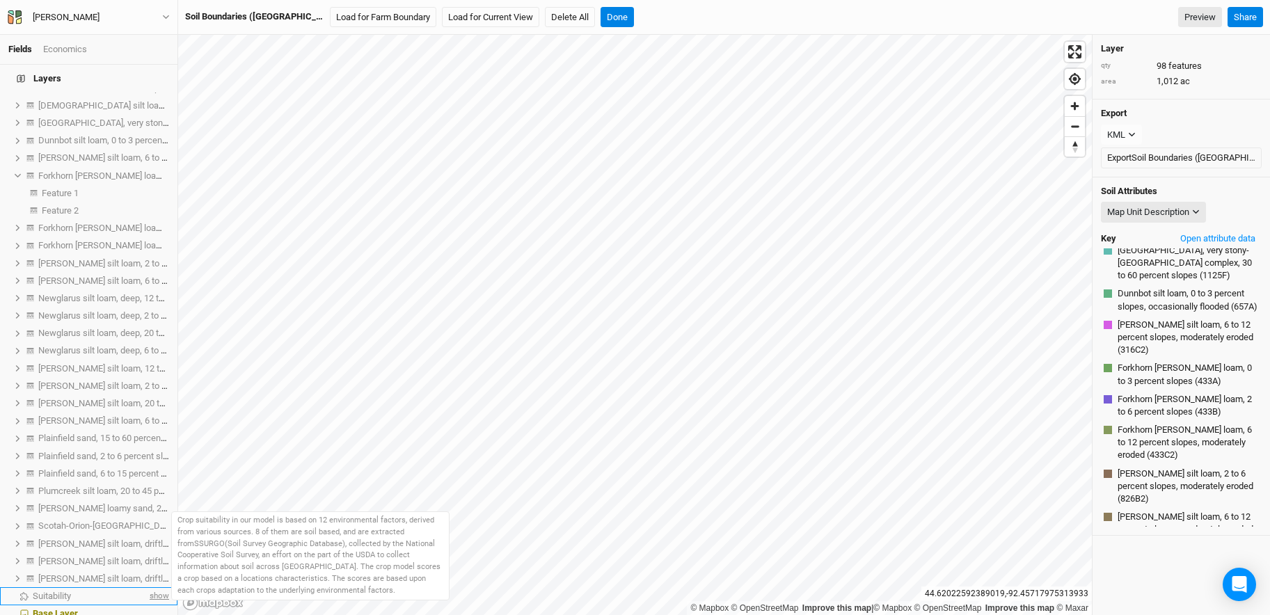
click at [148, 513] on span "show" at bounding box center [158, 595] width 22 height 17
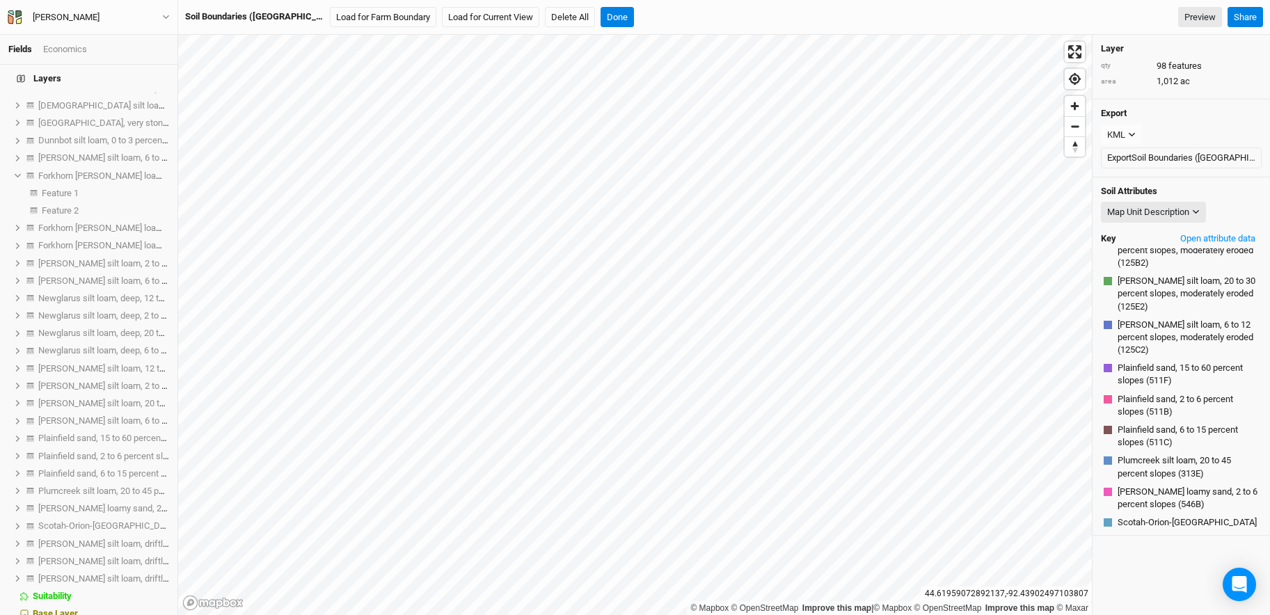
scroll to position [168, 0]
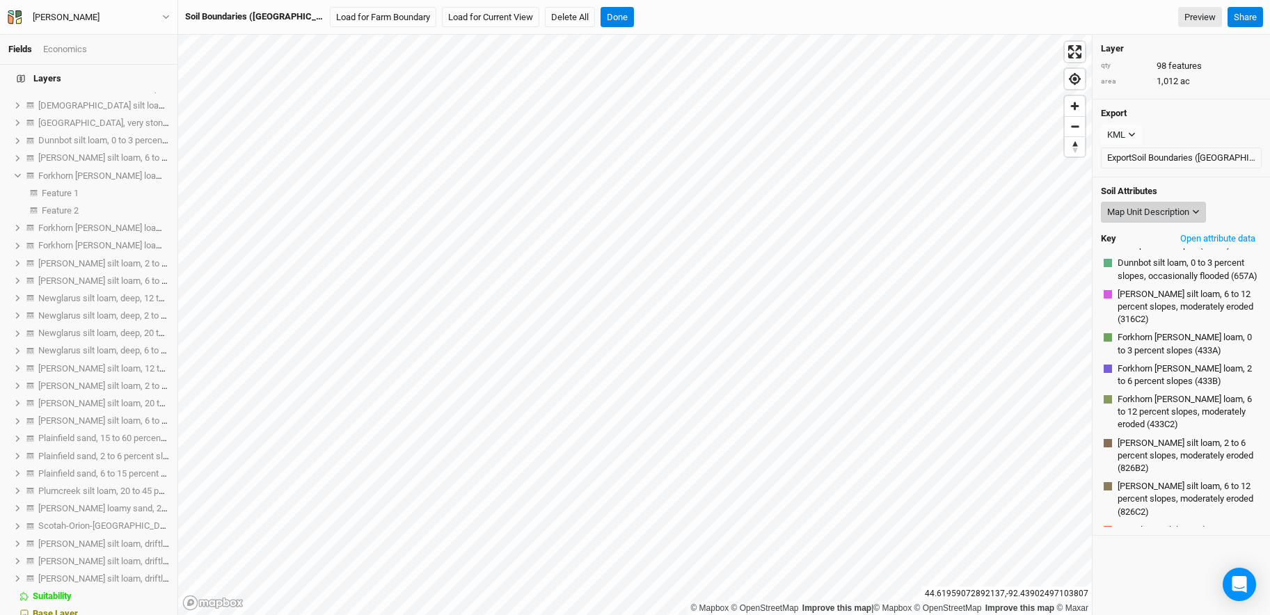
click at [891, 214] on div "Map Unit Description" at bounding box center [1148, 212] width 82 height 14
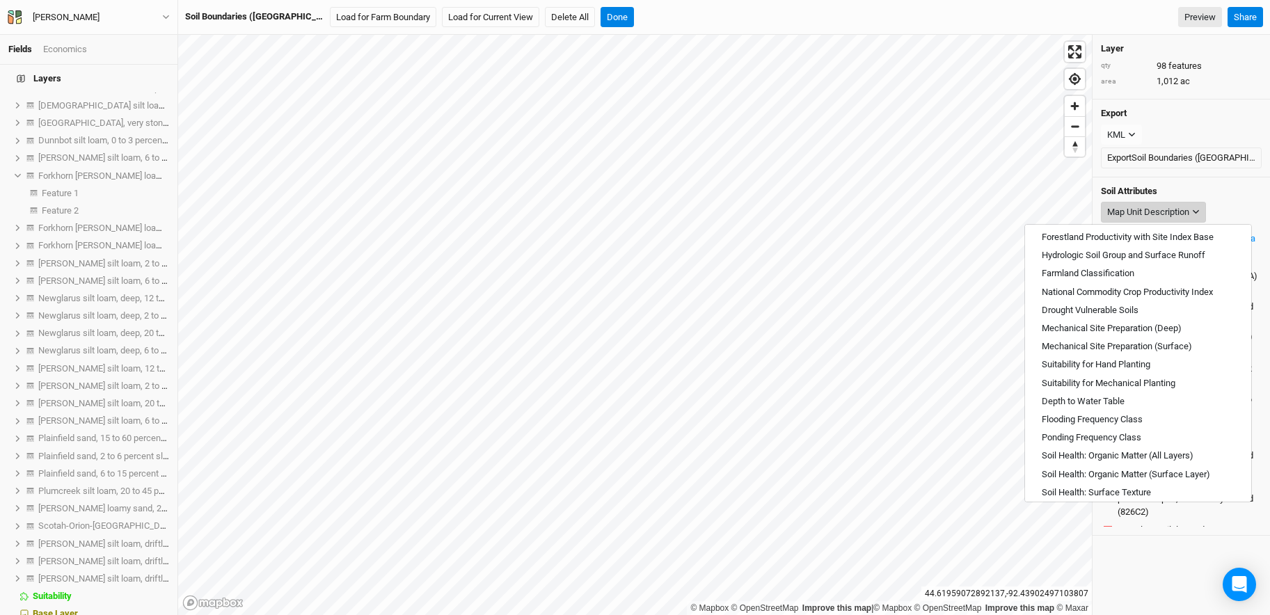
scroll to position [500, 0]
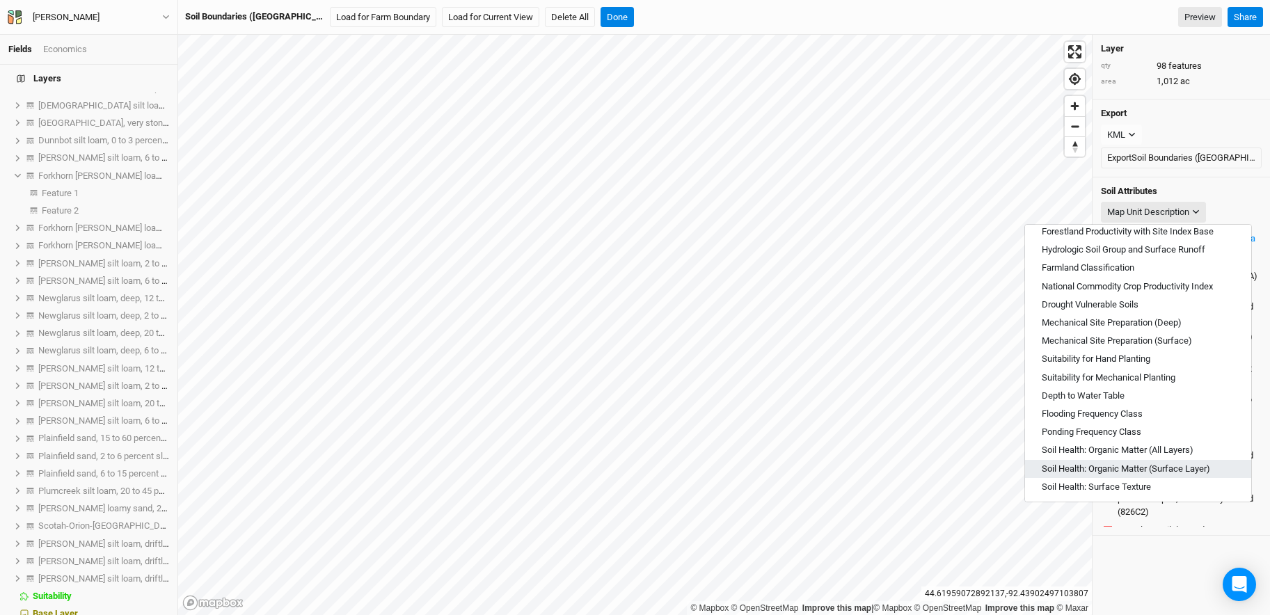
click at [891, 463] on span "Soil Health: Organic Matter (Surface Layer)" at bounding box center [1126, 469] width 168 height 13
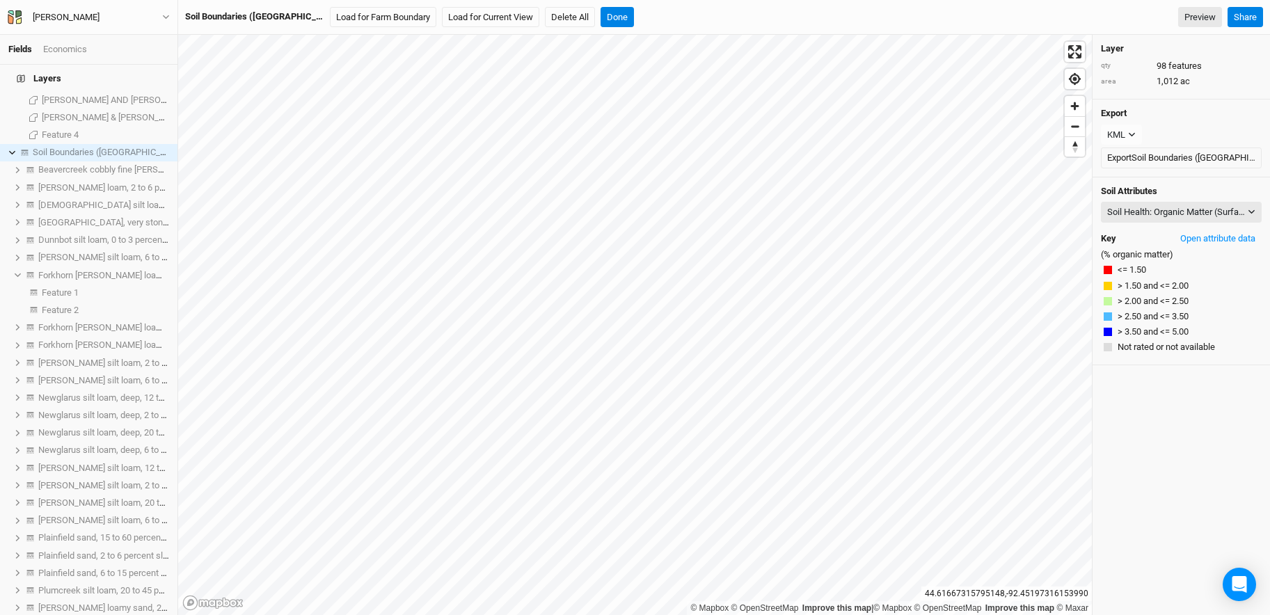
scroll to position [0, 0]
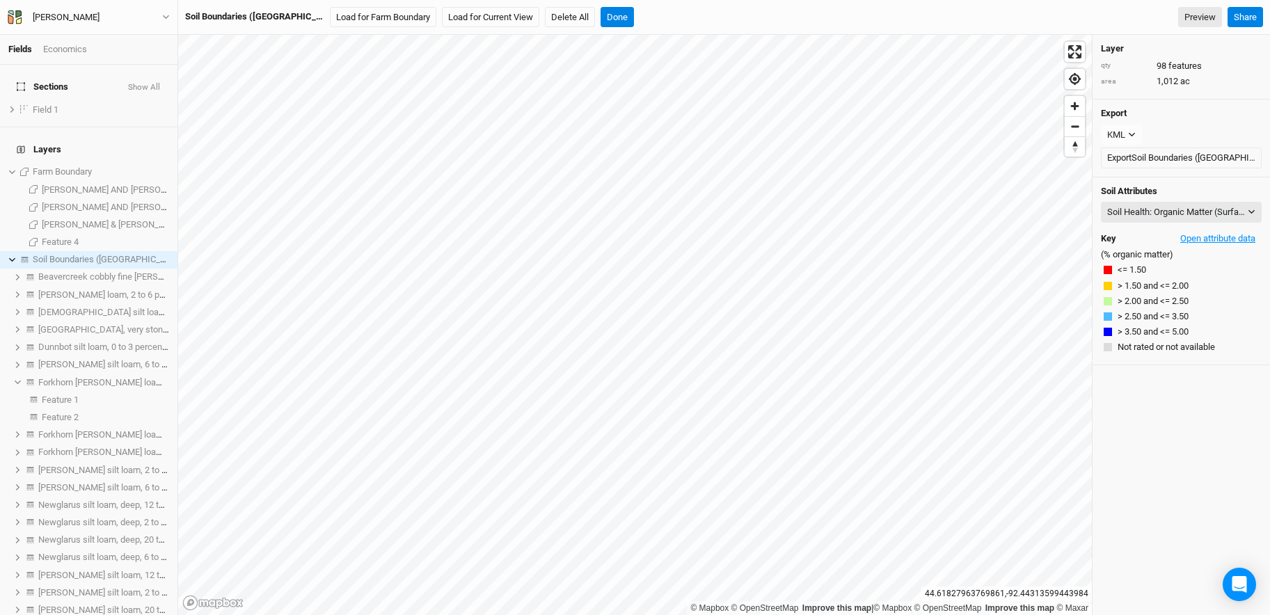
click at [891, 240] on button "Open attribute data" at bounding box center [1218, 238] width 88 height 21
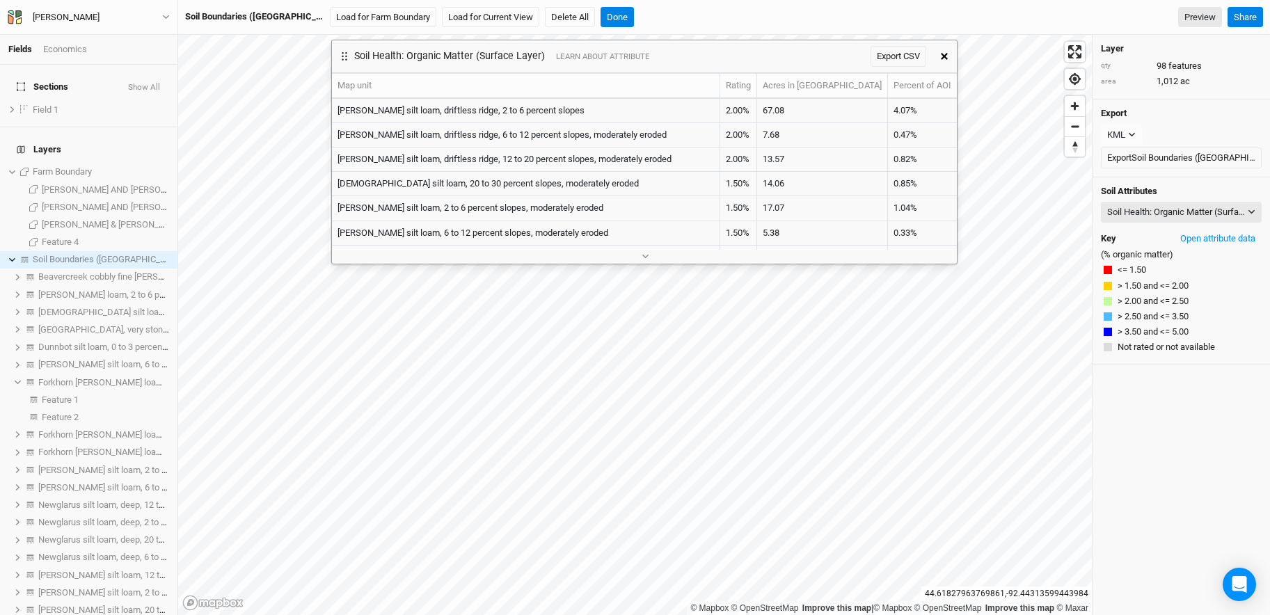
drag, startPoint x: 809, startPoint y: 62, endPoint x: 681, endPoint y: 98, distance: 133.1
click at [682, 61] on div "Soil Health: Organic Matter (Surface Layer) LEARN ABOUT ATTRIBUTE Export CSV" at bounding box center [632, 56] width 600 height 32
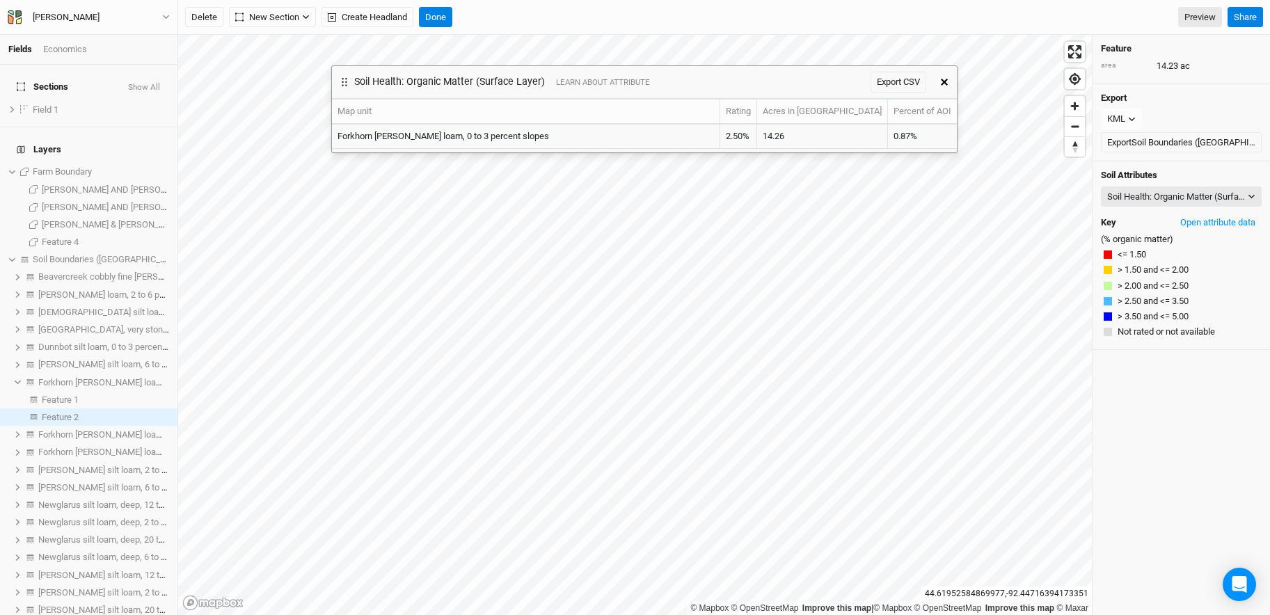
drag, startPoint x: 660, startPoint y: 54, endPoint x: 660, endPoint y: 80, distance: 25.7
click at [660, 80] on div "Soil Health: Organic Matter (Surface Layer) LEARN ABOUT ATTRIBUTE Export CSV" at bounding box center [632, 82] width 600 height 32
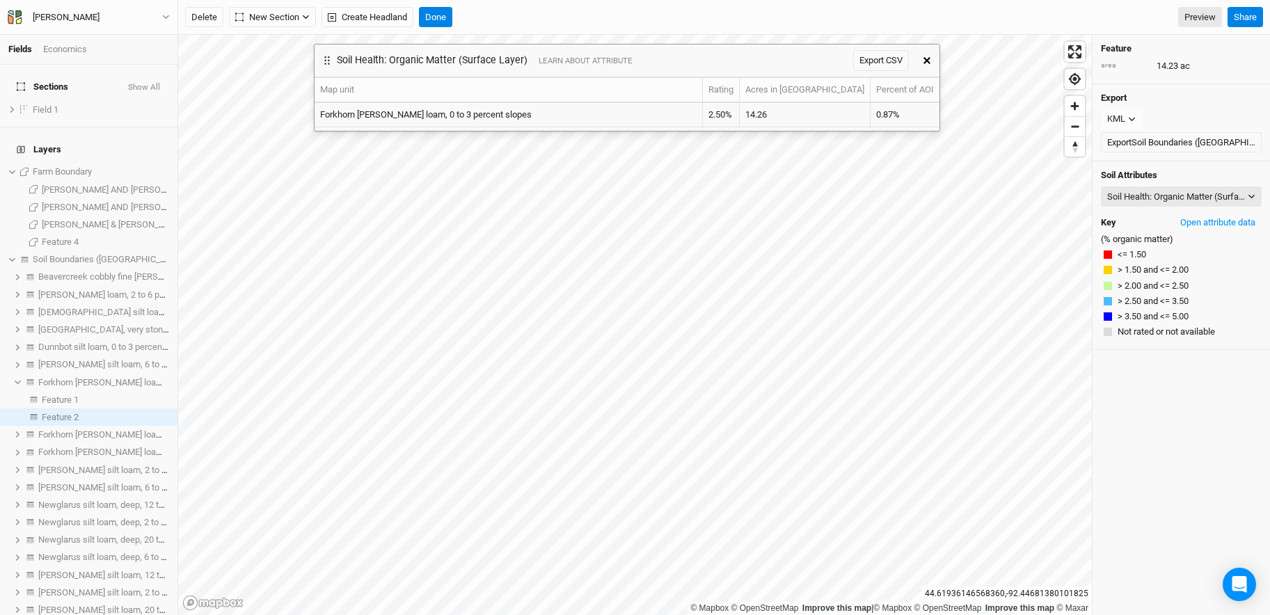
drag, startPoint x: 691, startPoint y: 88, endPoint x: 674, endPoint y: 66, distance: 28.3
click at [674, 66] on div "Soil Health: Organic Matter (Surface Layer) LEARN ABOUT ATTRIBUTE Export CSV" at bounding box center [615, 61] width 600 height 32
click at [891, 206] on button "Soil Health: Organic Matter (Surface Layer)" at bounding box center [1181, 196] width 161 height 21
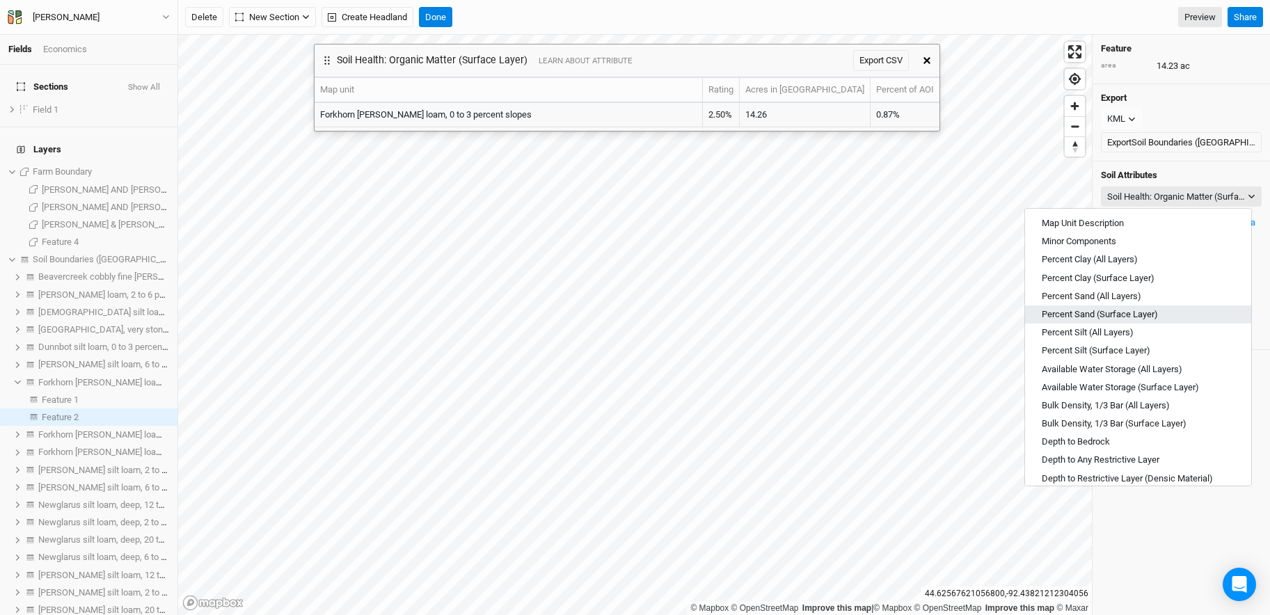
click at [891, 322] on button "Percent Sand (Surface Layer)" at bounding box center [1138, 314] width 226 height 18
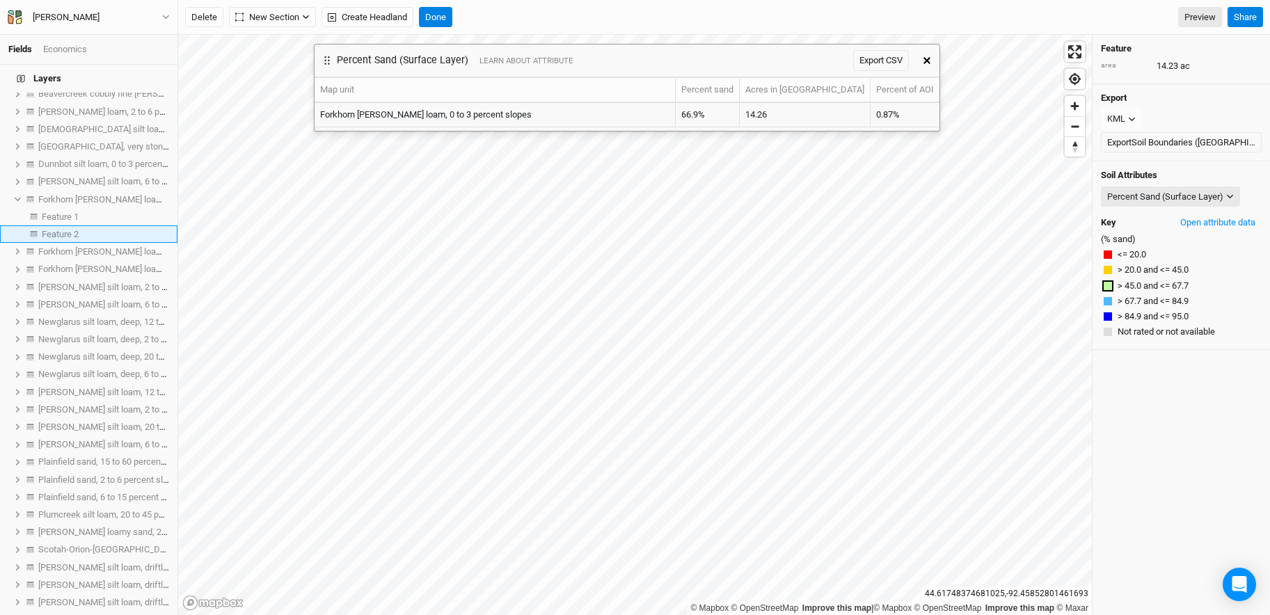
scroll to position [207, 0]
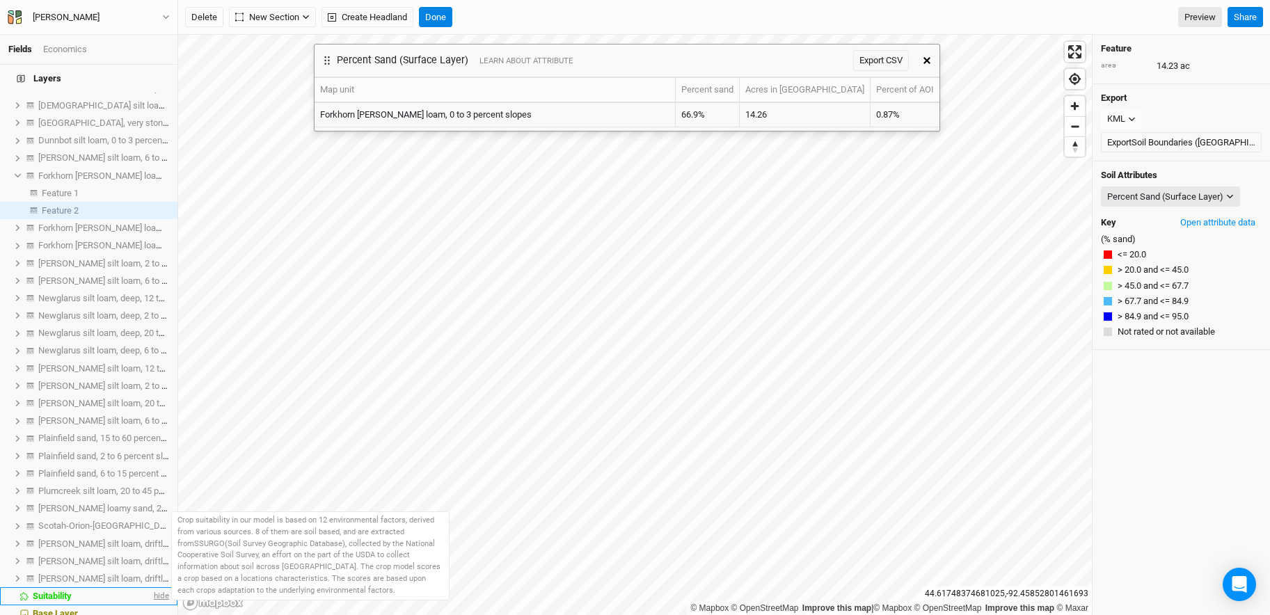
click at [151, 513] on span "hide" at bounding box center [160, 595] width 18 height 17
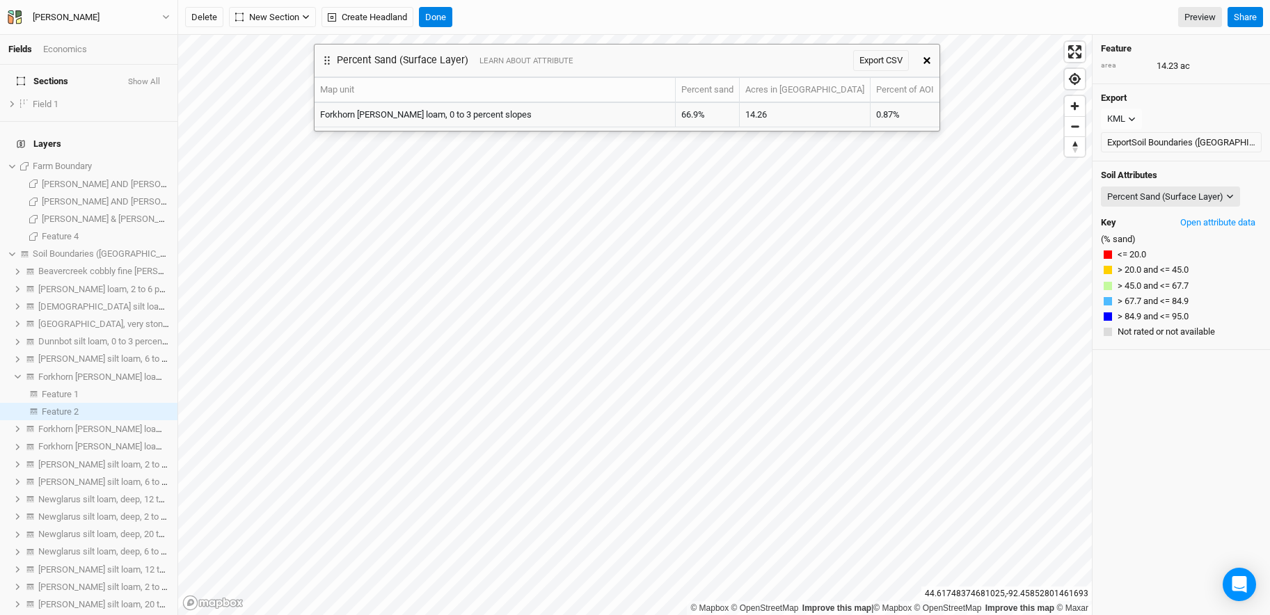
scroll to position [0, 0]
click at [149, 164] on span "show" at bounding box center [158, 172] width 22 height 17
click at [891, 60] on icon "button" at bounding box center [926, 60] width 7 height 7
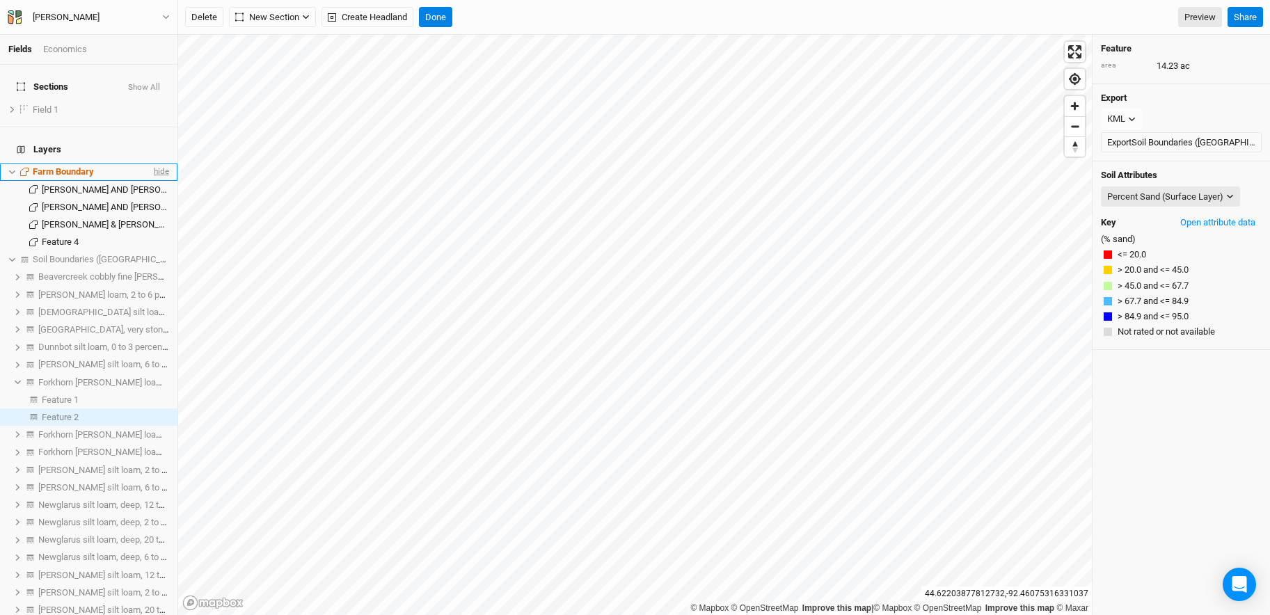
click at [151, 164] on span "hide" at bounding box center [160, 172] width 18 height 17
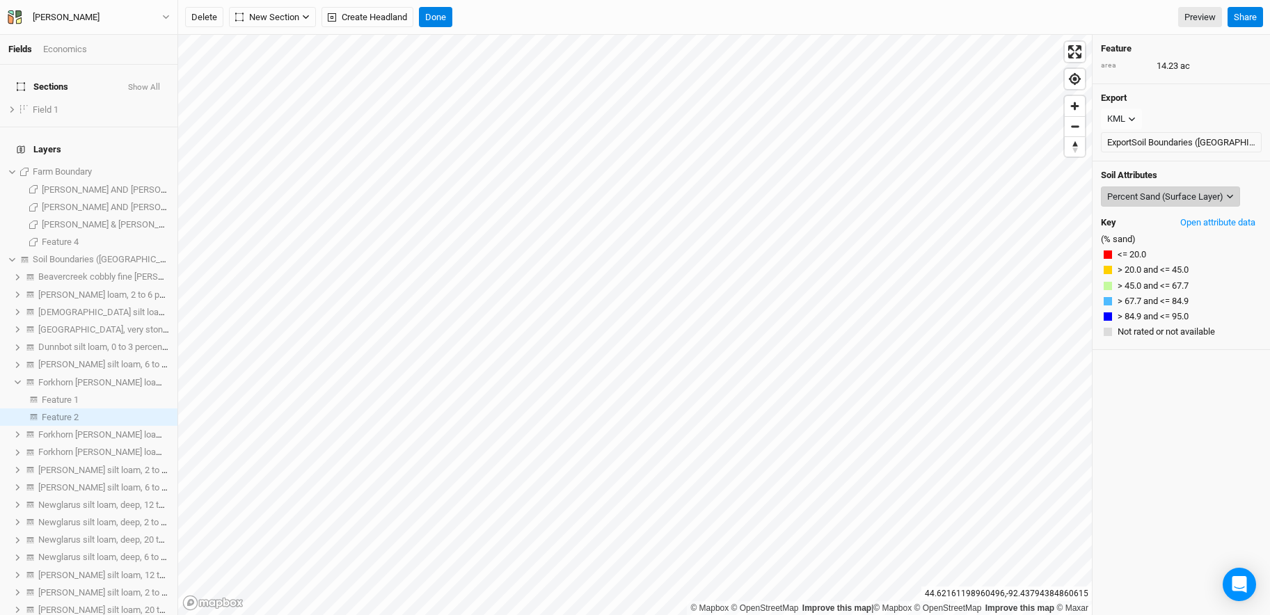
click at [891, 196] on div "Percent Sand (Surface Layer)" at bounding box center [1165, 197] width 116 height 14
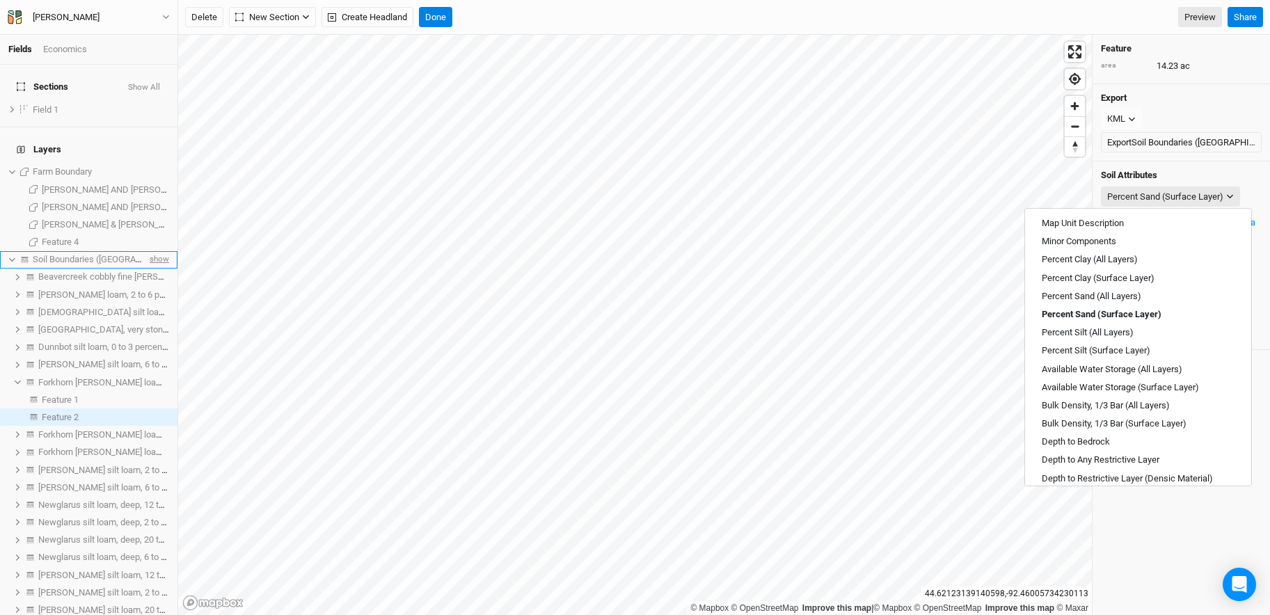
click at [154, 251] on span "show" at bounding box center [158, 259] width 22 height 17
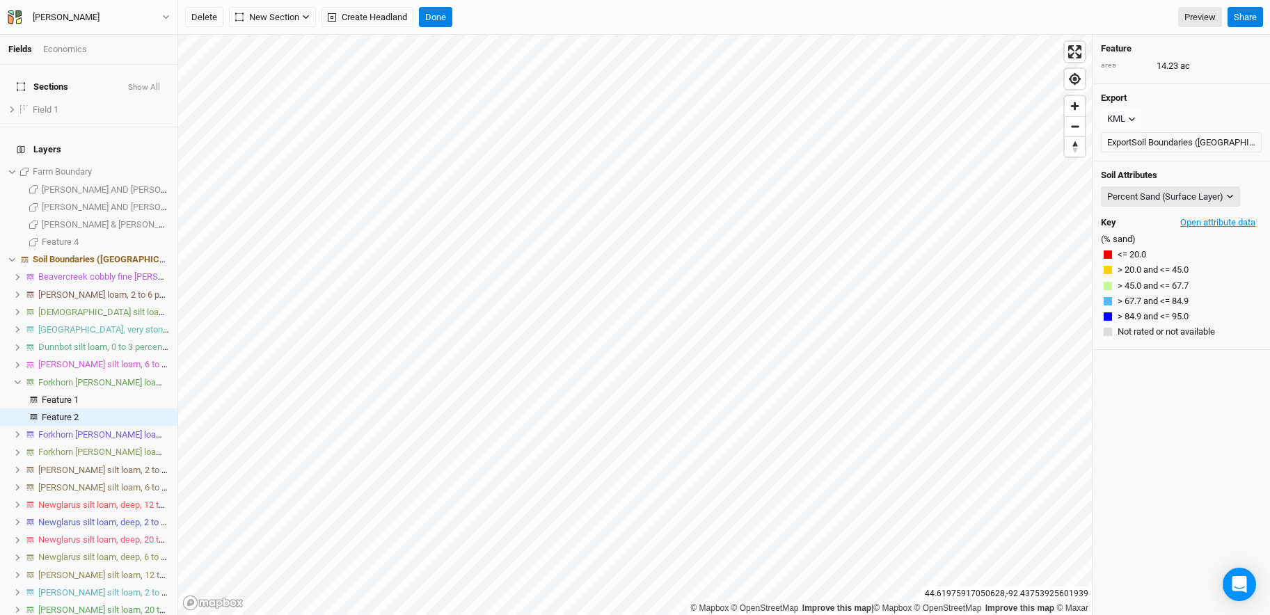
click at [891, 224] on button "Open attribute data" at bounding box center [1218, 222] width 88 height 21
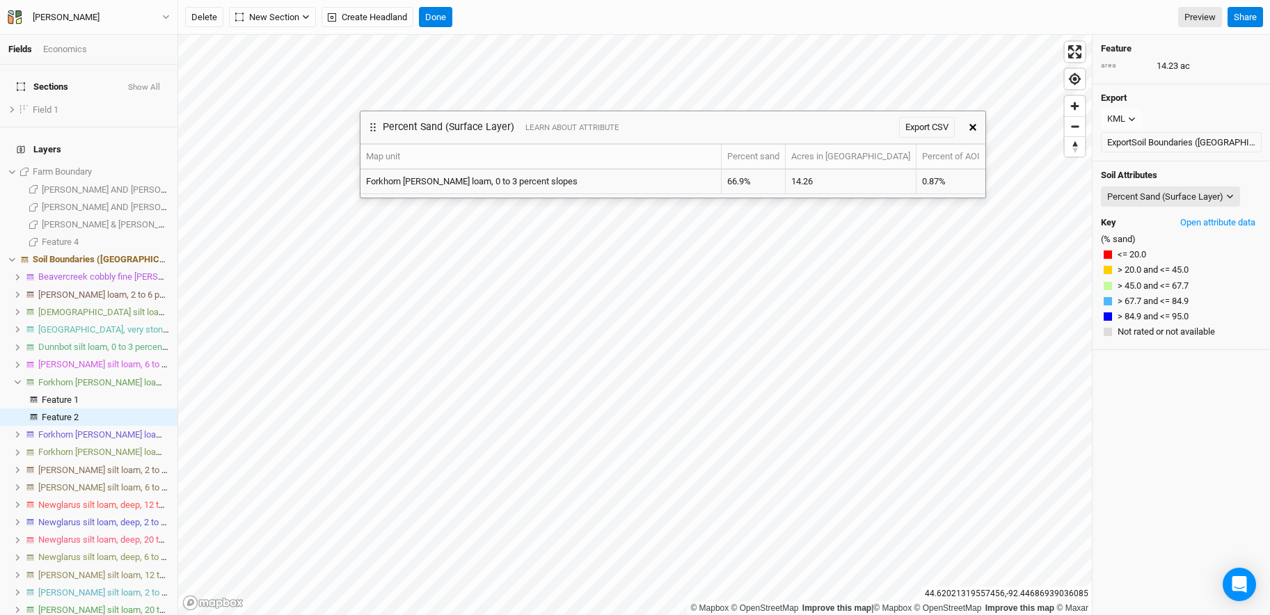
drag, startPoint x: 673, startPoint y: 60, endPoint x: 718, endPoint y: 127, distance: 80.7
click at [718, 127] on div "Percent Sand (Surface Layer) LEARN ABOUT ATTRIBUTE Export CSV" at bounding box center [660, 127] width 600 height 32
click at [891, 200] on div "Percent Sand (Surface Layer)" at bounding box center [1165, 197] width 116 height 14
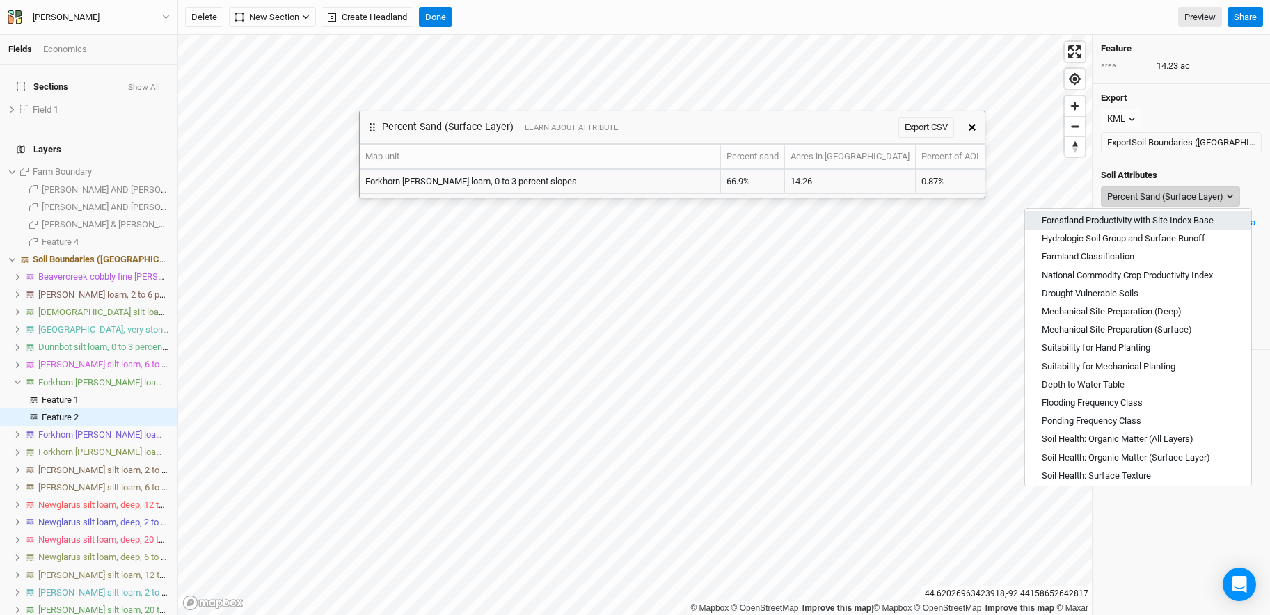
scroll to position [500, 0]
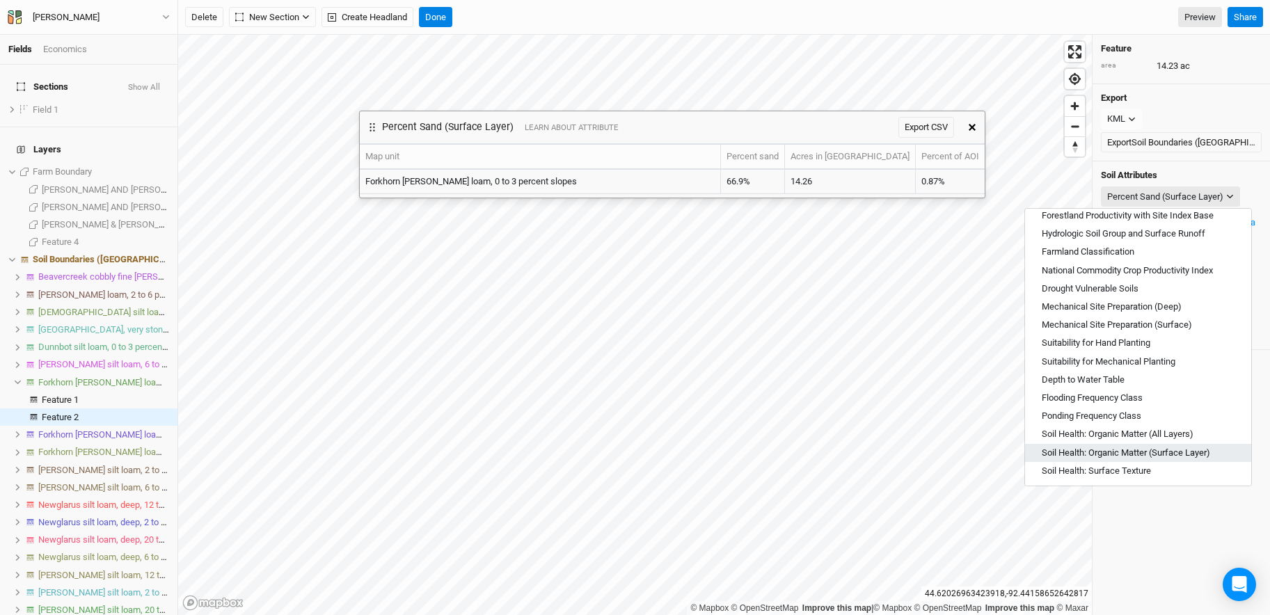
click at [891, 449] on span "Soil Health: Organic Matter (Surface Layer)" at bounding box center [1126, 453] width 168 height 13
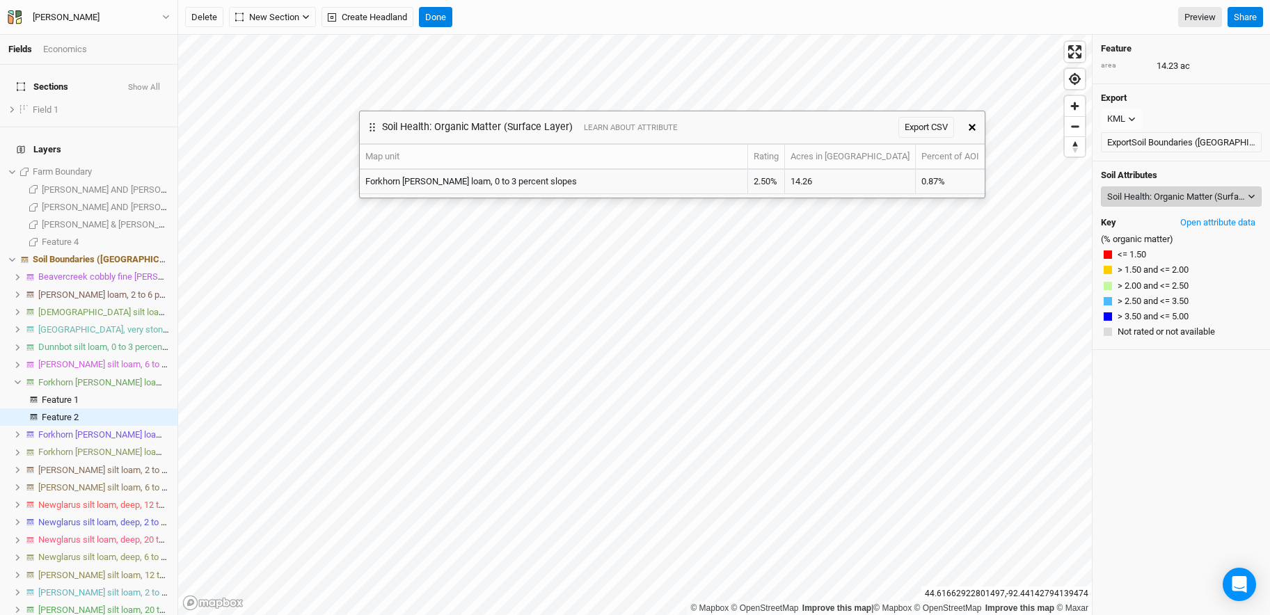
click at [891, 194] on div "Soil Health: Organic Matter (Surface Layer)" at bounding box center [1176, 197] width 138 height 14
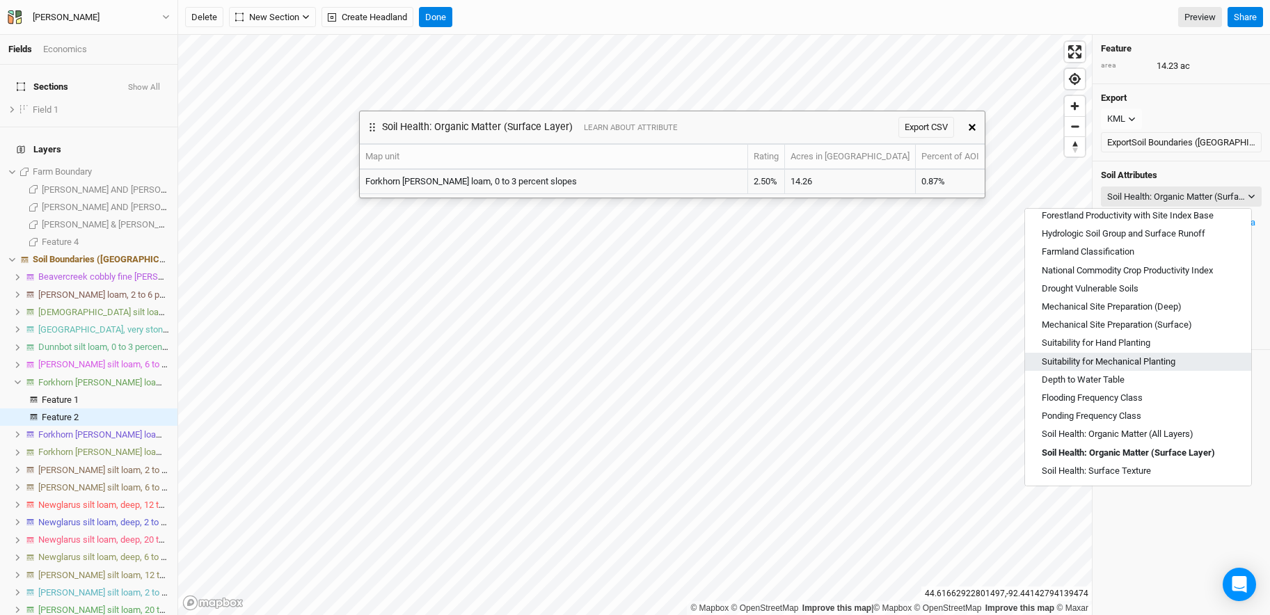
click at [891, 359] on span "Suitability for Mechanical Planting" at bounding box center [1109, 362] width 134 height 13
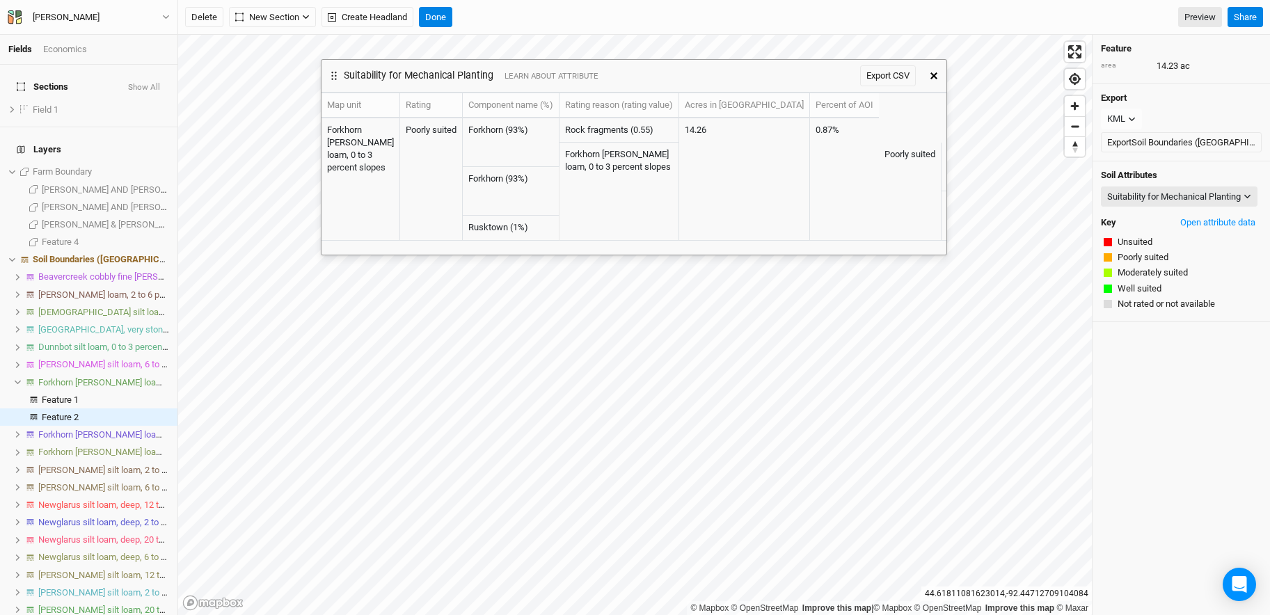
drag, startPoint x: 677, startPoint y: 127, endPoint x: 640, endPoint y: 91, distance: 51.2
click at [639, 75] on div "Suitability for Mechanical Planting LEARN ABOUT ATTRIBUTE Export CSV" at bounding box center [621, 76] width 600 height 32
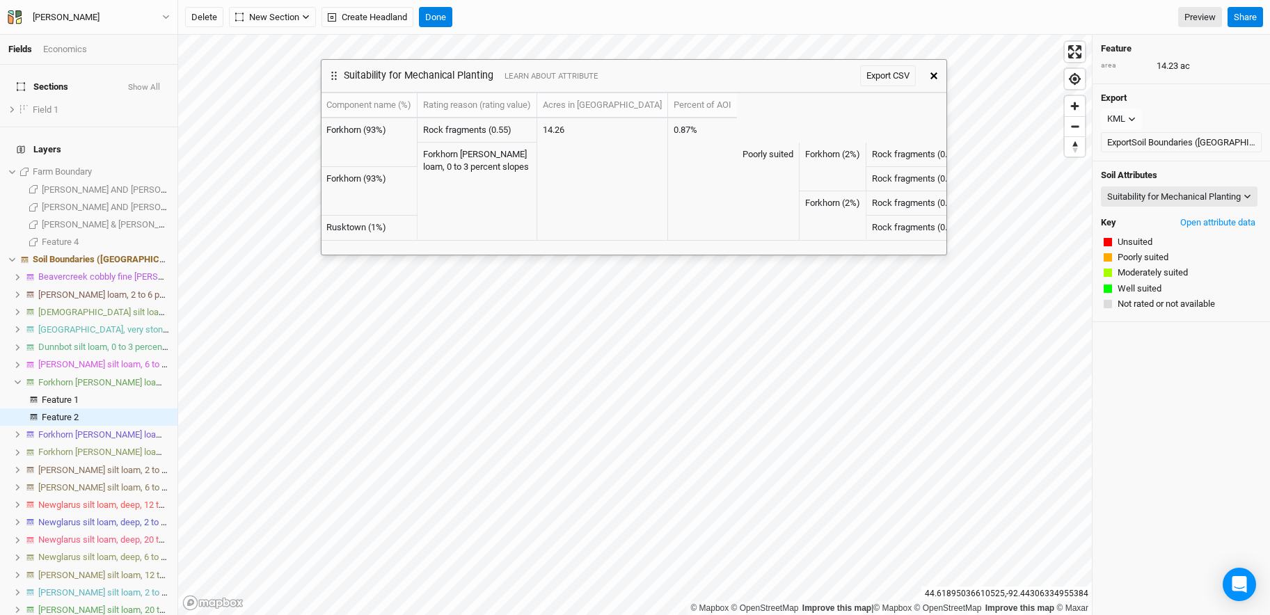
scroll to position [0, 0]
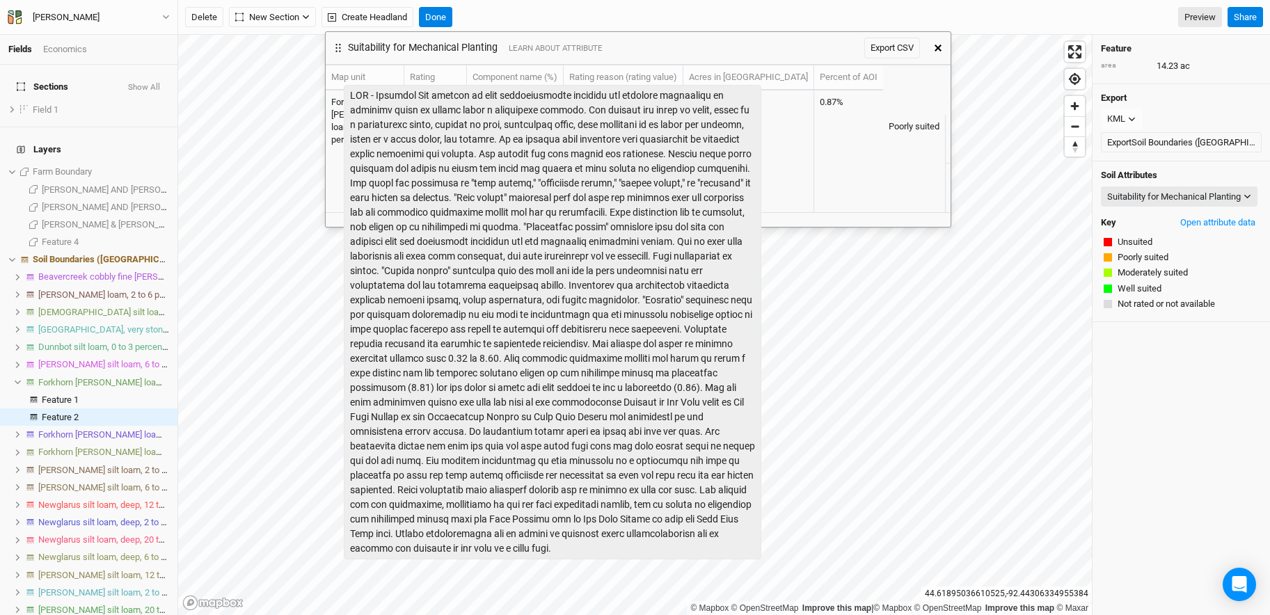
drag, startPoint x: 563, startPoint y: 79, endPoint x: 567, endPoint y: 51, distance: 28.1
click at [567, 51] on span "LEARN ABOUT ATTRIBUTE" at bounding box center [556, 48] width 94 height 10
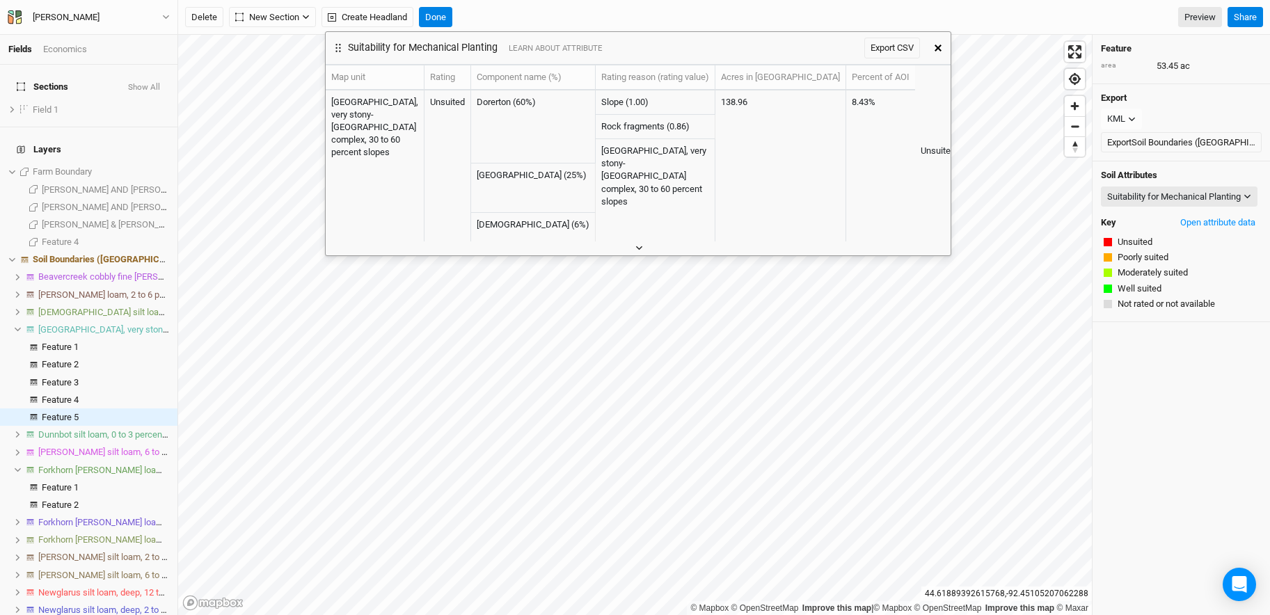
click at [638, 247] on icon "button" at bounding box center [639, 248] width 8 height 8
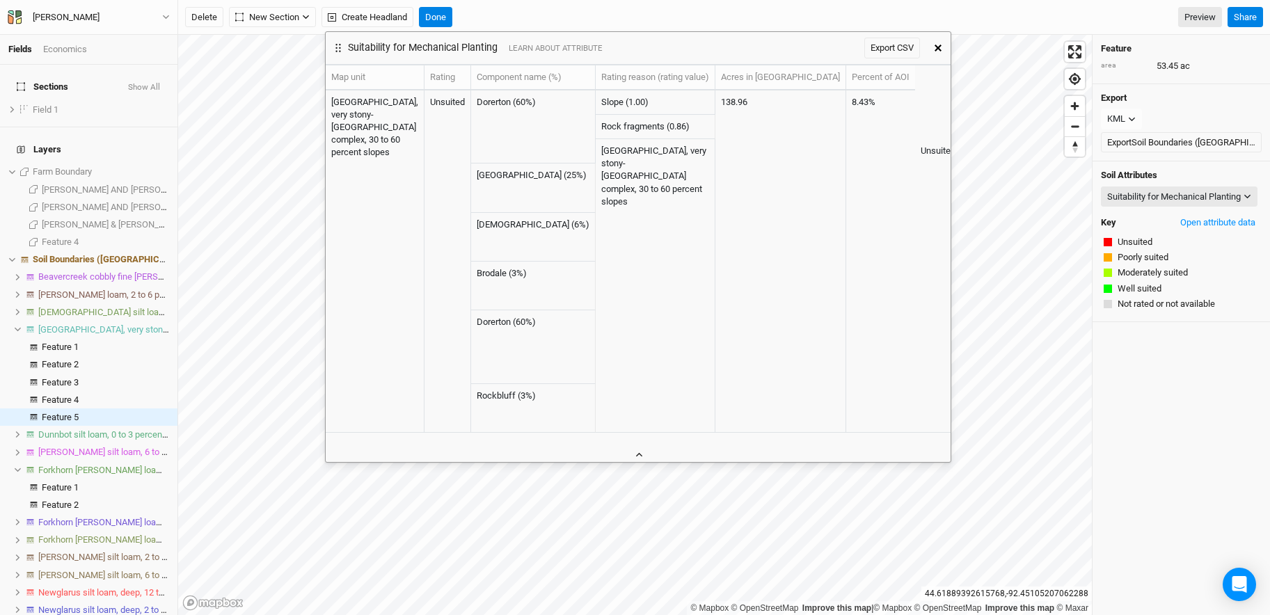
click at [637, 454] on icon "button" at bounding box center [639, 455] width 8 height 8
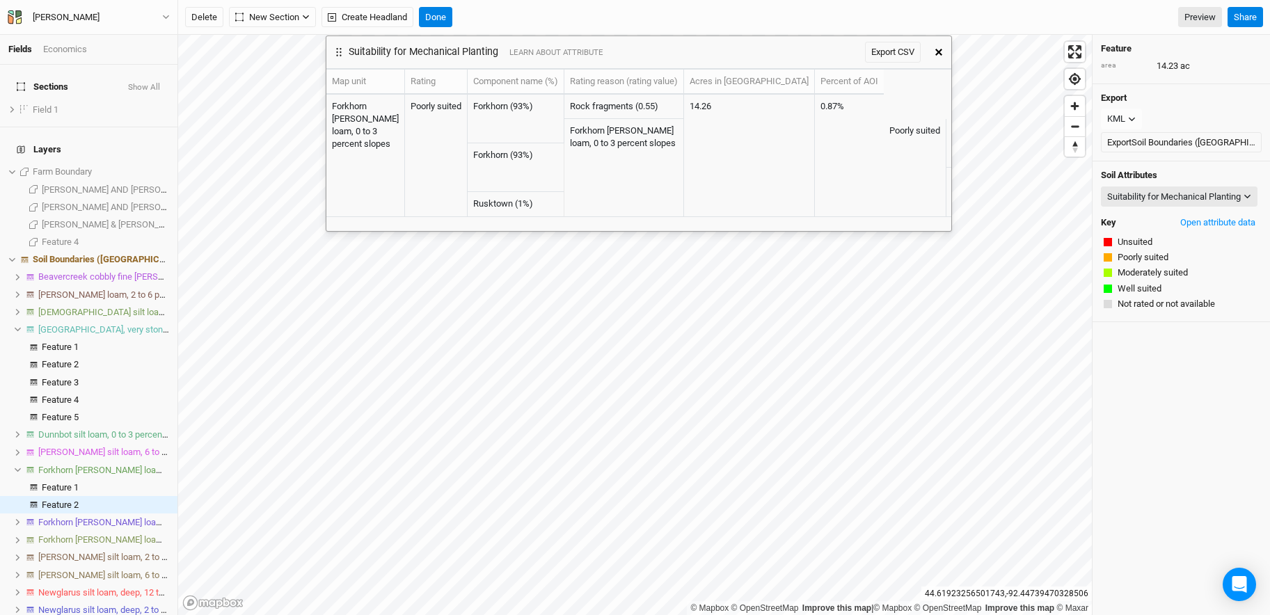
click at [723, 53] on div "Suitability for Mechanical Planting LEARN ABOUT ATTRIBUTE Export CSV" at bounding box center [626, 52] width 600 height 32
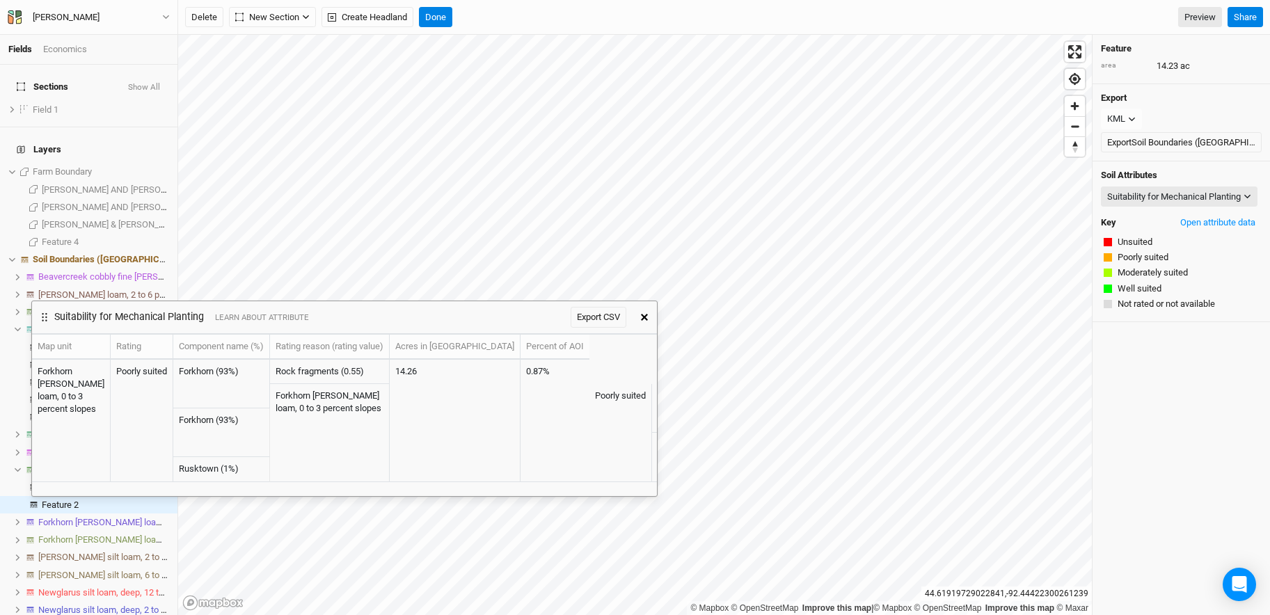
drag, startPoint x: 694, startPoint y: 58, endPoint x: 399, endPoint y: 324, distance: 396.2
click at [399, 324] on div "Suitability for Mechanical Planting LEARN ABOUT ATTRIBUTE Export CSV" at bounding box center [332, 317] width 600 height 32
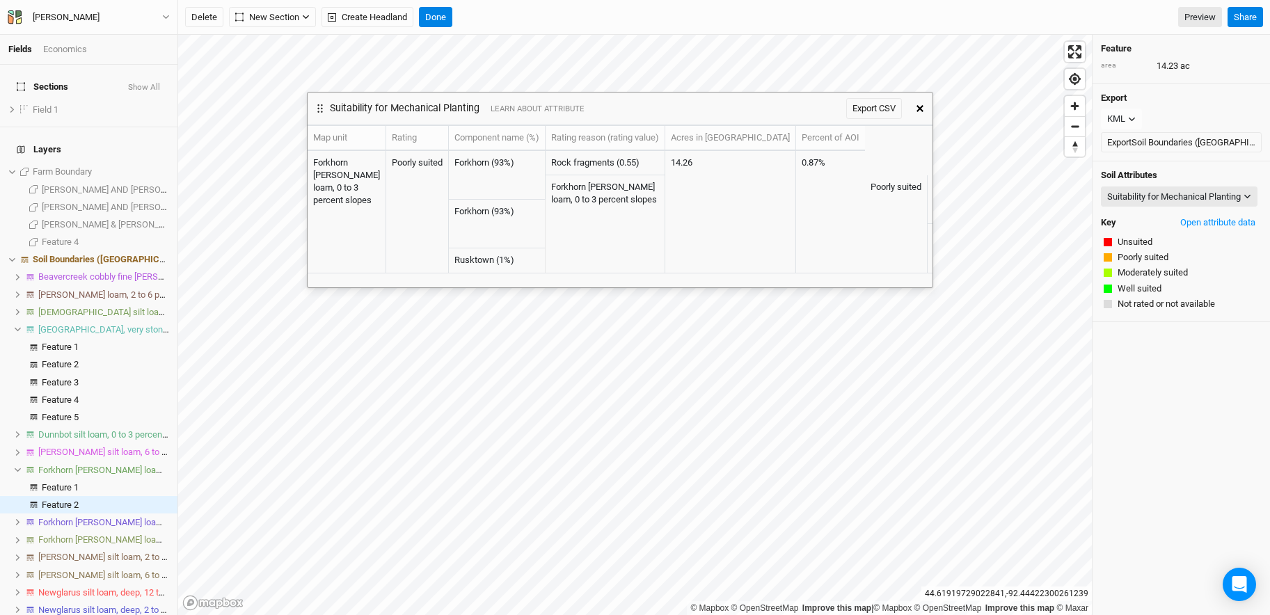
drag, startPoint x: 420, startPoint y: 321, endPoint x: 696, endPoint y: 112, distance: 345.7
click at [696, 112] on div "Suitability for Mechanical Planting LEARN ABOUT ATTRIBUTE Export CSV" at bounding box center [608, 109] width 600 height 32
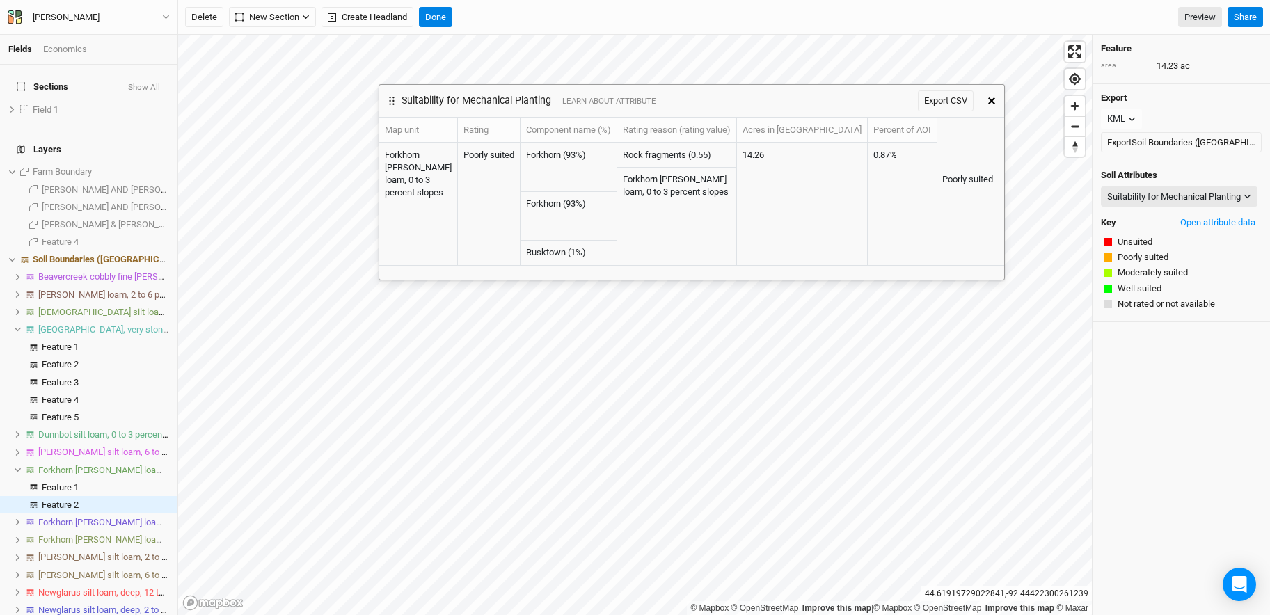
drag, startPoint x: 724, startPoint y: 109, endPoint x: 796, endPoint y: 102, distance: 72.1
click at [796, 102] on div "Suitability for Mechanical Planting LEARN ABOUT ATTRIBUTE Export CSV" at bounding box center [679, 101] width 600 height 32
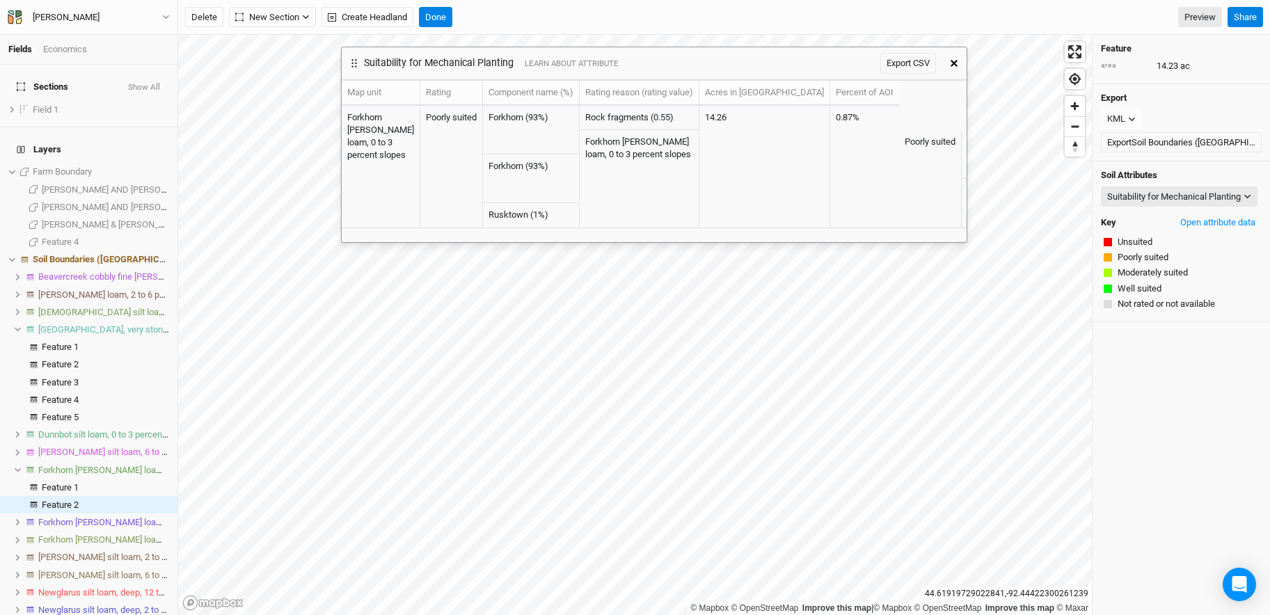
drag, startPoint x: 614, startPoint y: 108, endPoint x: 576, endPoint y: 70, distance: 53.1
click at [576, 70] on div "Suitability for Mechanical Planting LEARN ABOUT ATTRIBUTE Export CSV" at bounding box center [642, 63] width 600 height 32
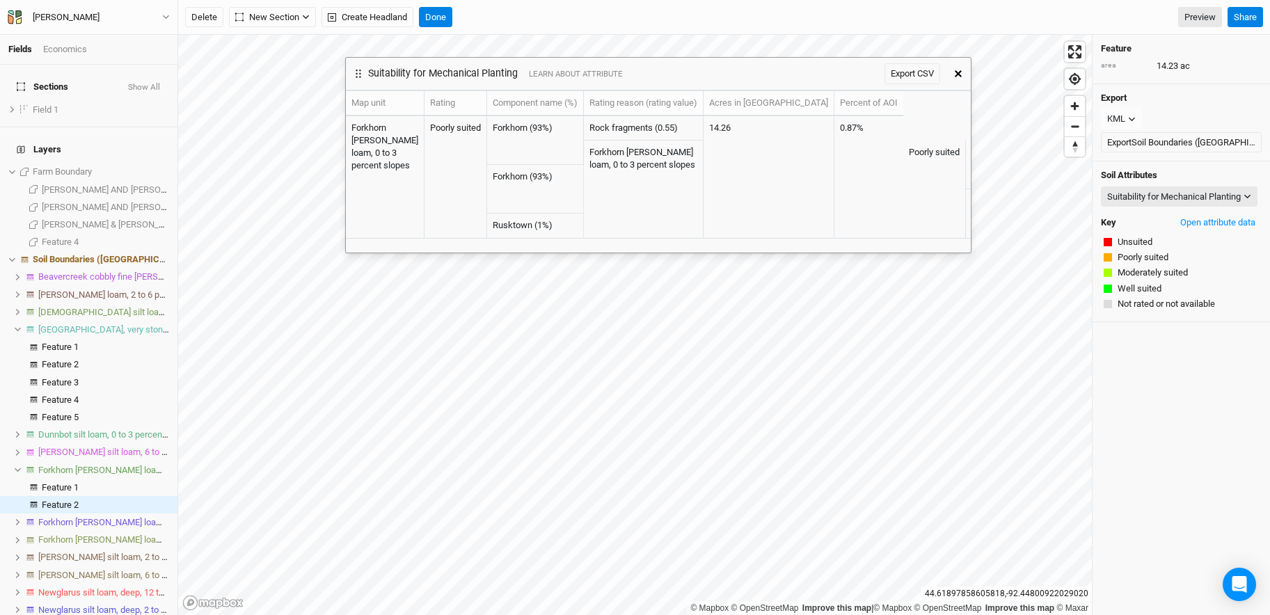
drag, startPoint x: 523, startPoint y: 67, endPoint x: 526, endPoint y: 77, distance: 11.0
click at [526, 77] on h3 "Suitability for Mechanical Planting LEARN ABOUT ATTRIBUTE" at bounding box center [495, 73] width 255 height 12
click at [891, 197] on div "Suitability for Mechanical Planting" at bounding box center [1174, 197] width 134 height 14
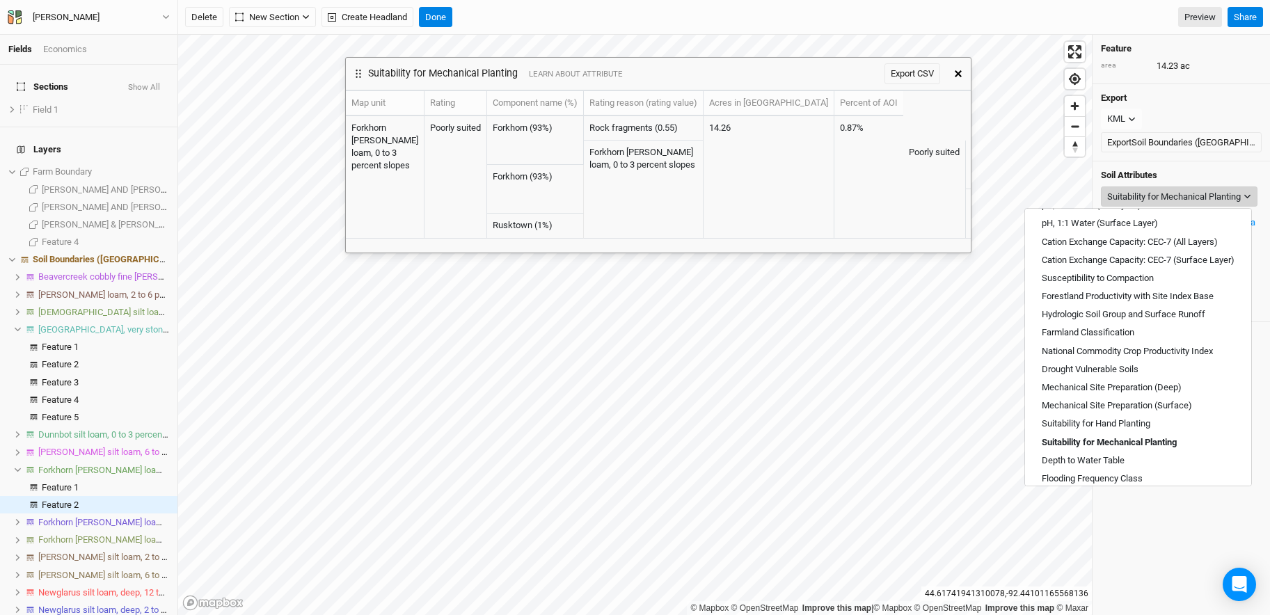
scroll to position [427, 0]
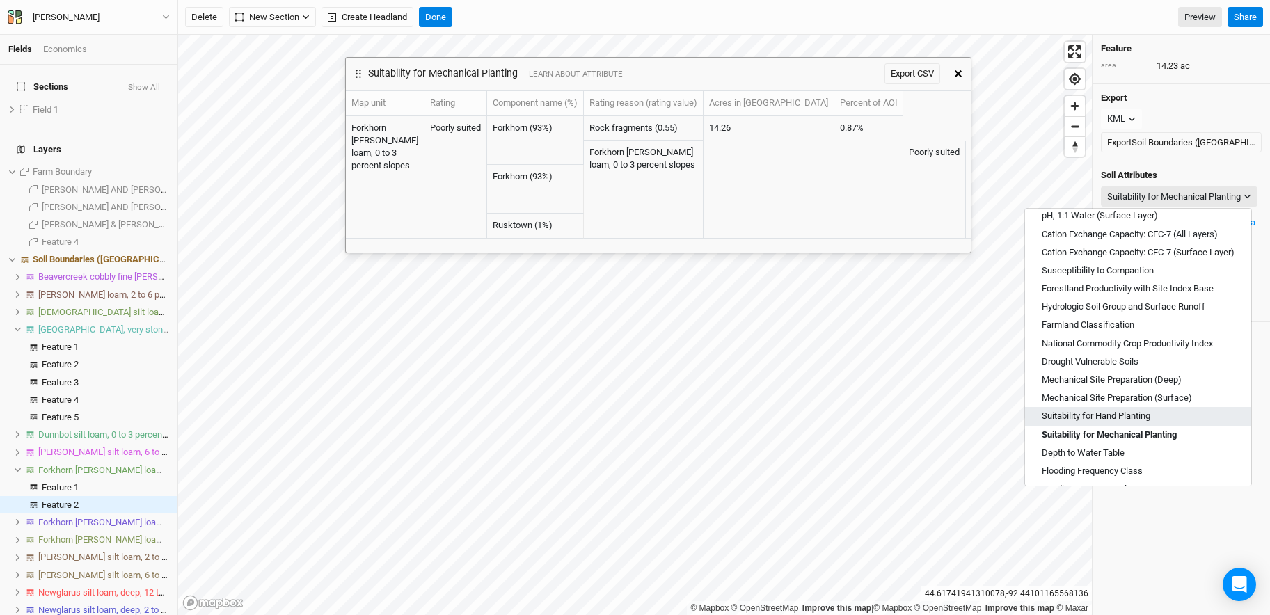
click at [891, 416] on span "Suitability for Hand Planting" at bounding box center [1096, 416] width 109 height 13
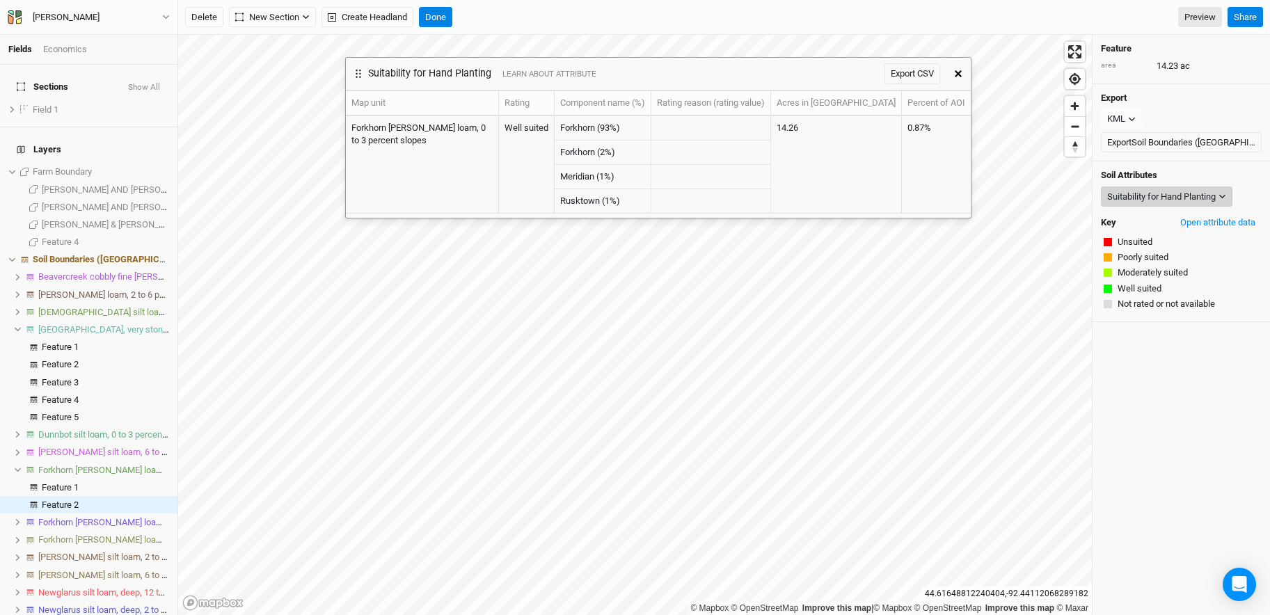
click at [891, 202] on div "Suitability for Hand Planting" at bounding box center [1161, 197] width 109 height 14
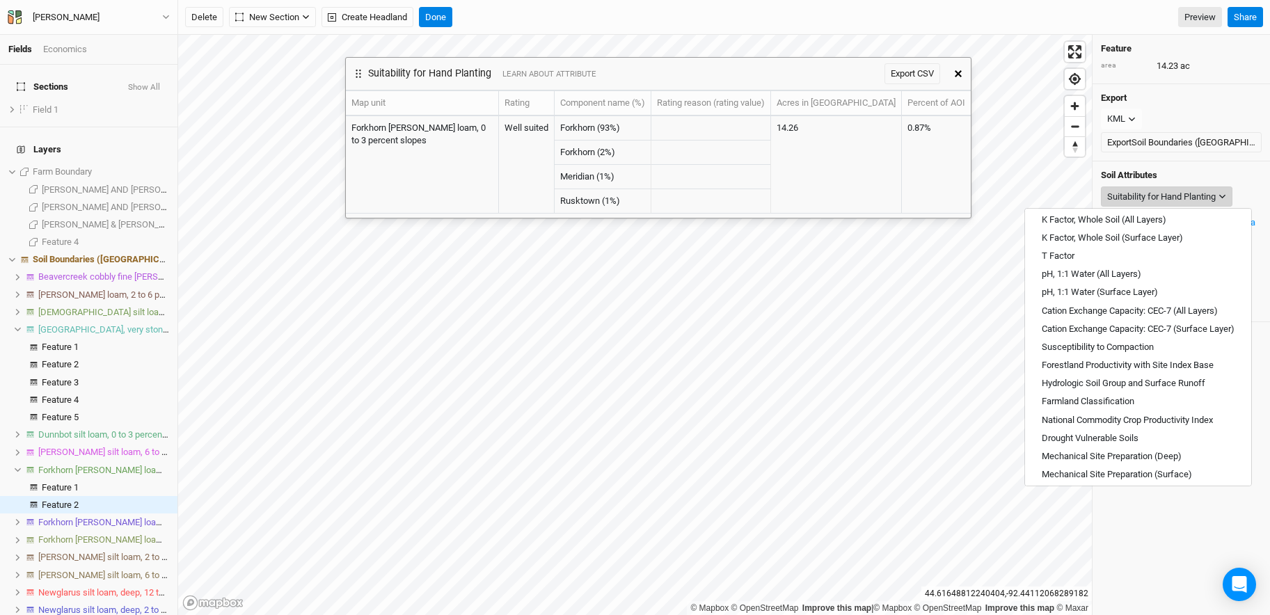
scroll to position [435, 0]
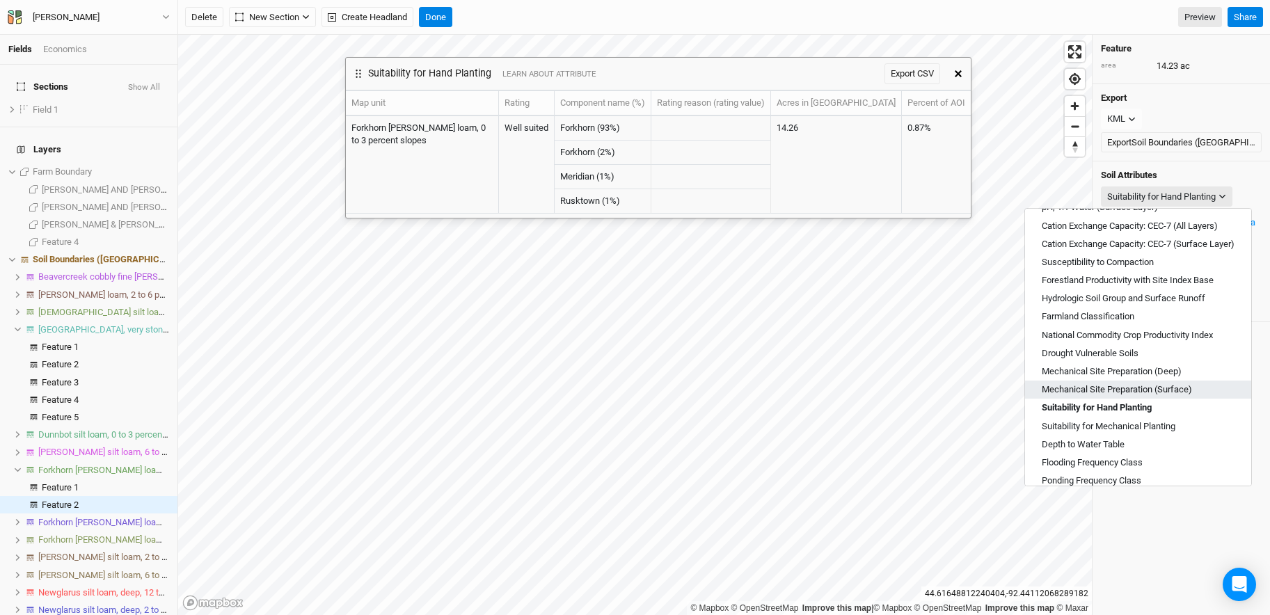
click at [891, 389] on span "Mechanical Site Preparation (Surface)" at bounding box center [1117, 389] width 150 height 13
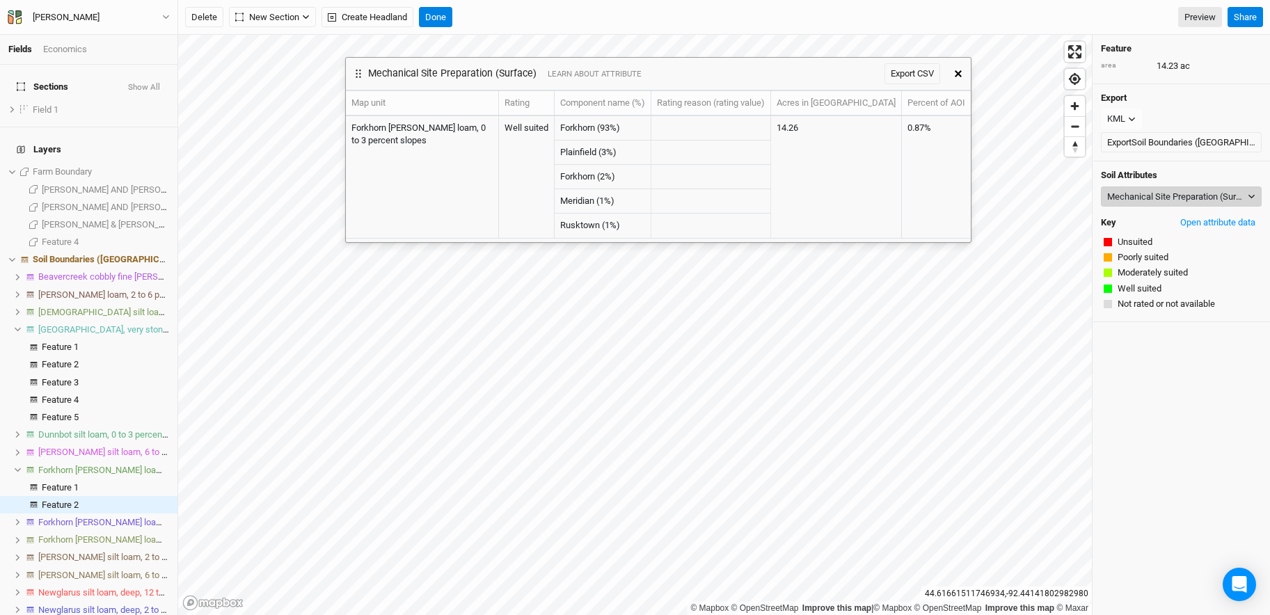
click at [891, 196] on div "Mechanical Site Preparation (Surface)" at bounding box center [1176, 197] width 138 height 14
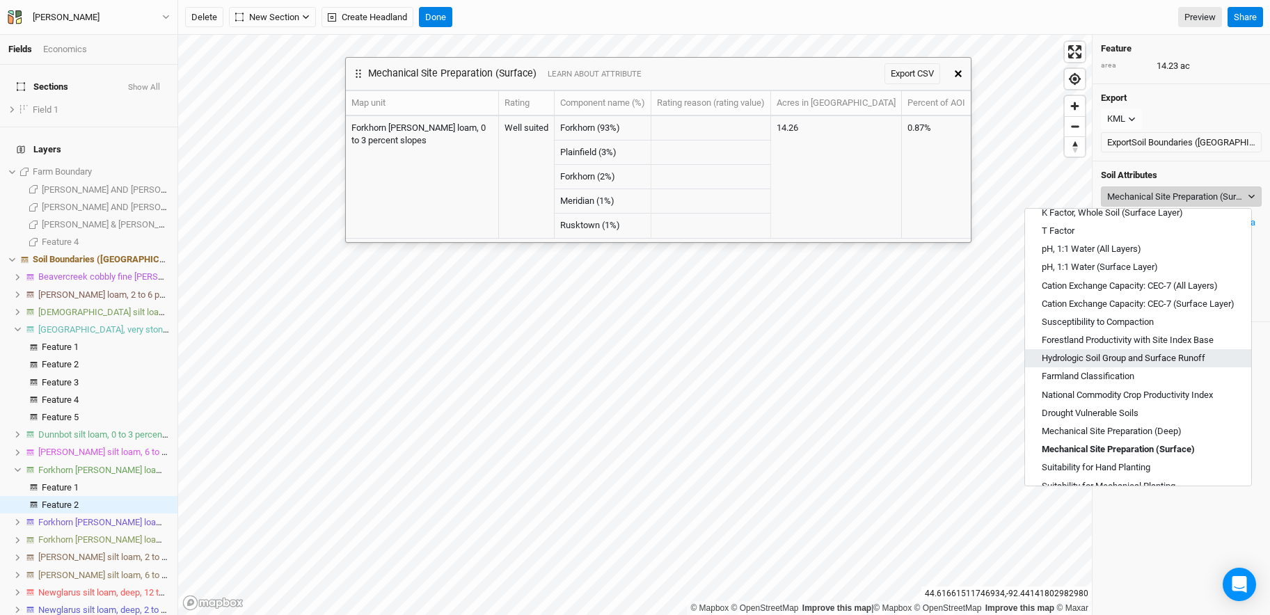
scroll to position [500, 0]
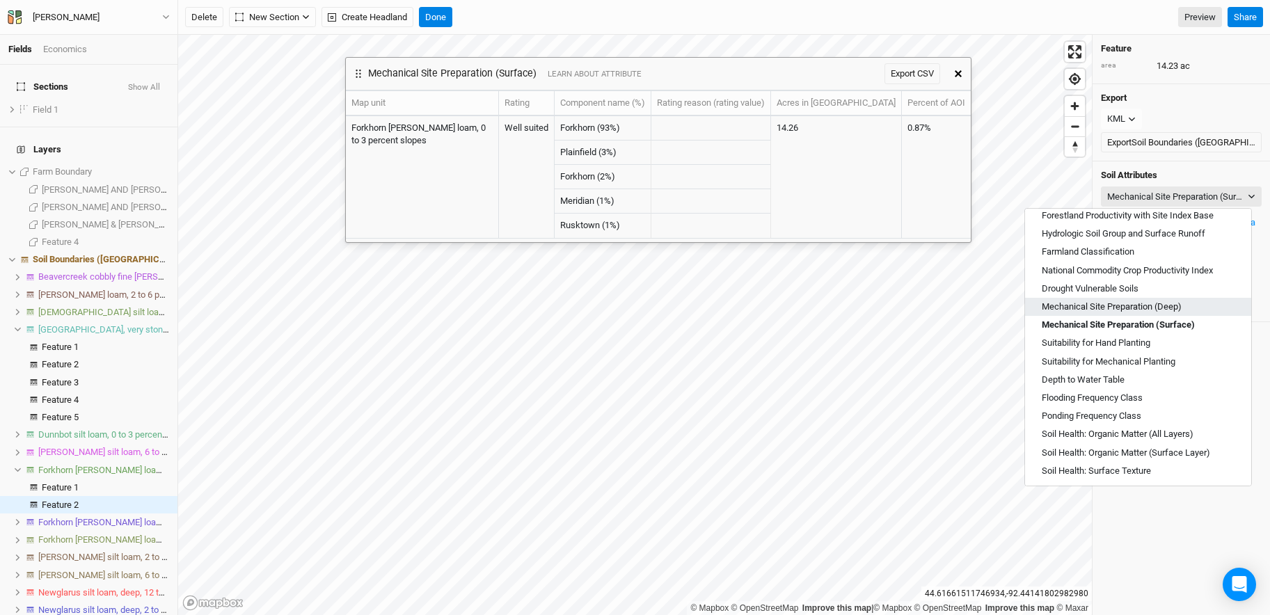
click at [891, 309] on span "Mechanical Site Preparation (Deep)" at bounding box center [1112, 307] width 140 height 13
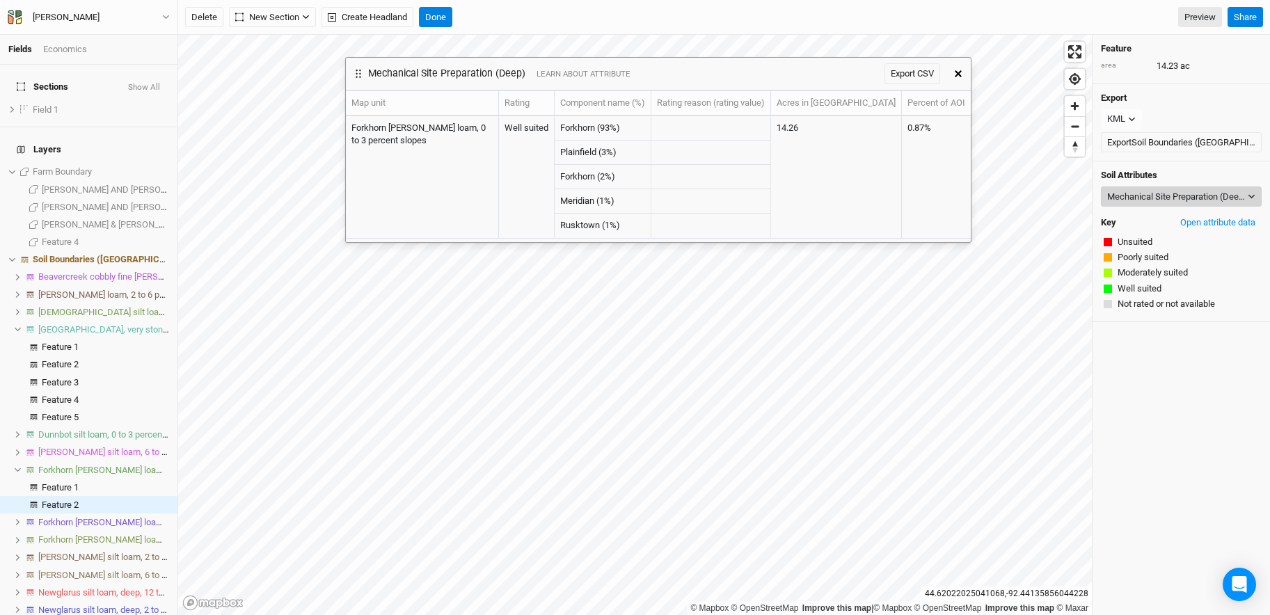
click at [891, 200] on div "Mechanical Site Preparation (Deep)" at bounding box center [1176, 197] width 138 height 14
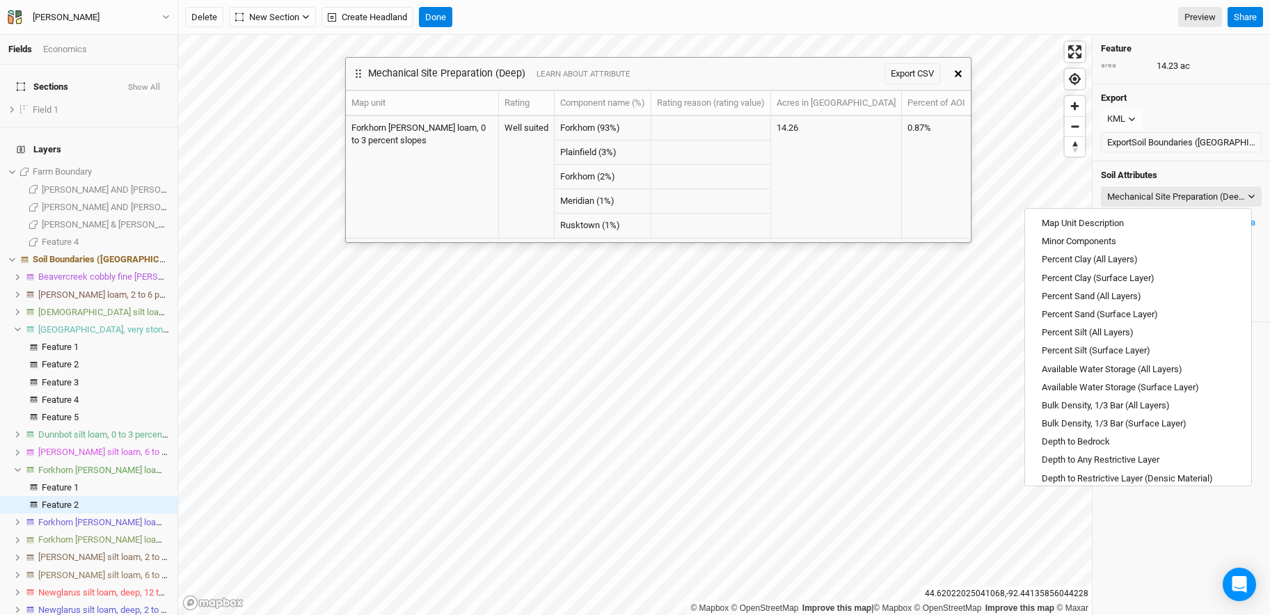
click at [891, 108] on div "Export KML JSON KML Export Soil Boundaries ([GEOGRAPHIC_DATA])" at bounding box center [1181, 123] width 177 height 78
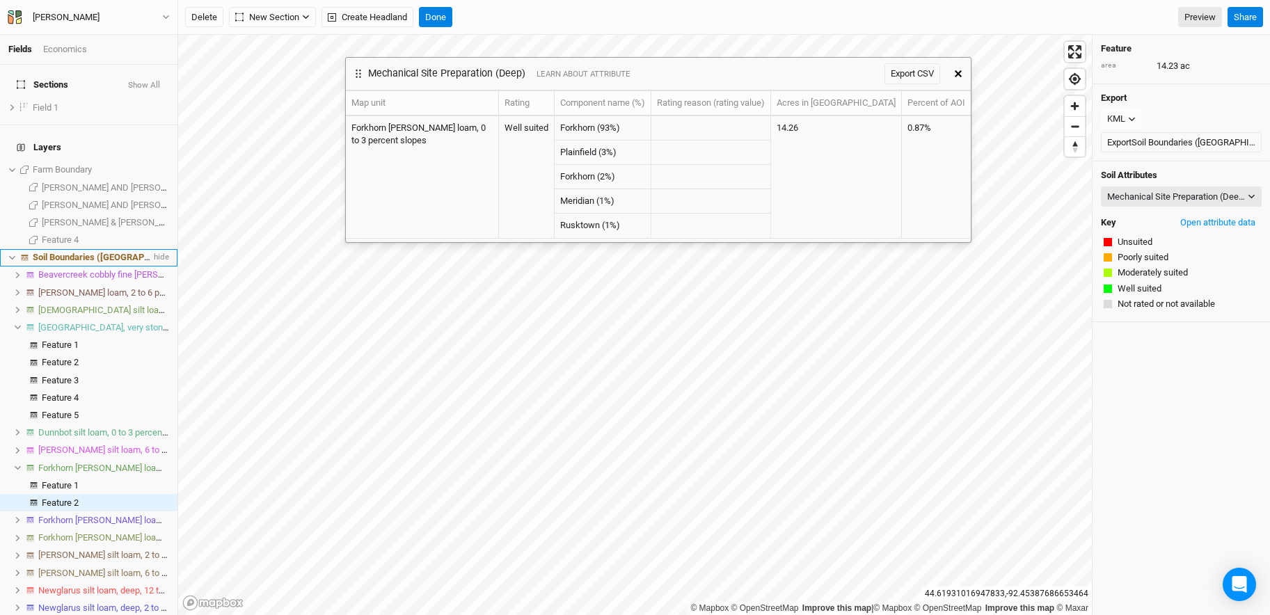
scroll to position [3, 0]
click at [891, 73] on icon "button" at bounding box center [958, 73] width 7 height 7
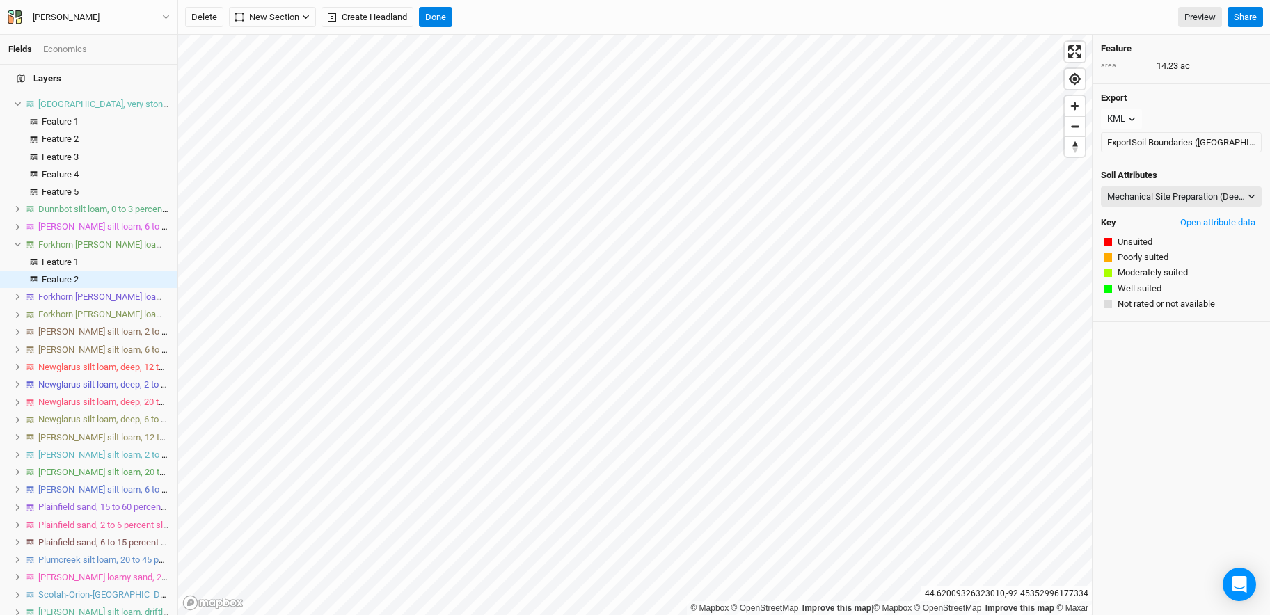
scroll to position [294, 0]
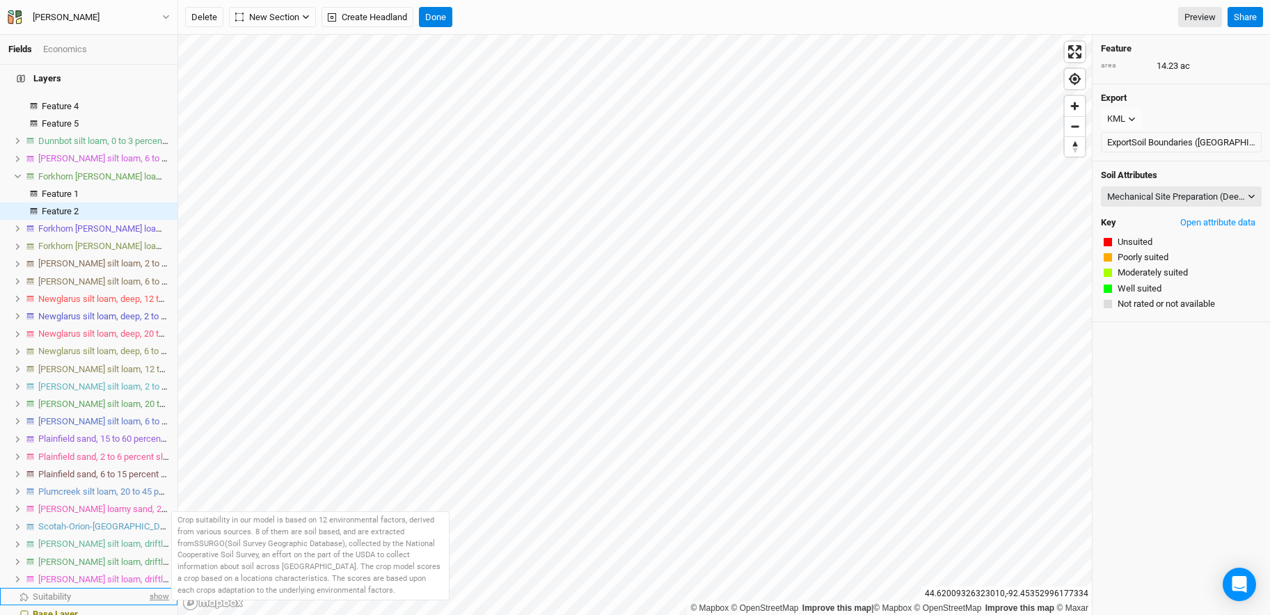
click at [152, 513] on span "show" at bounding box center [158, 596] width 22 height 17
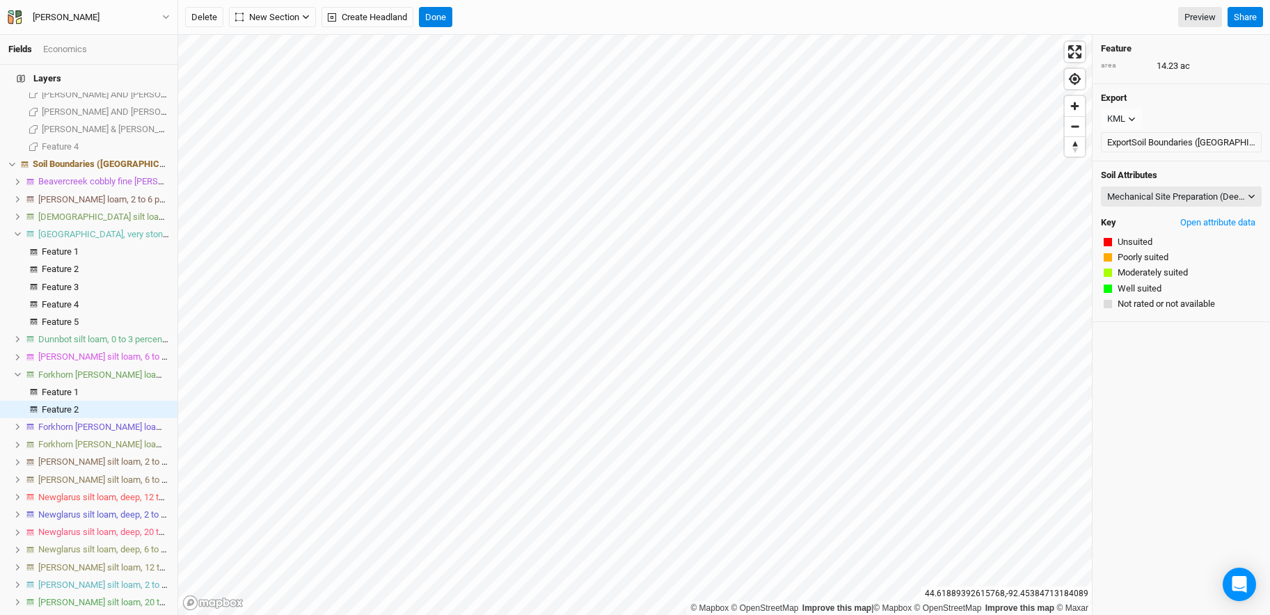
scroll to position [0, 0]
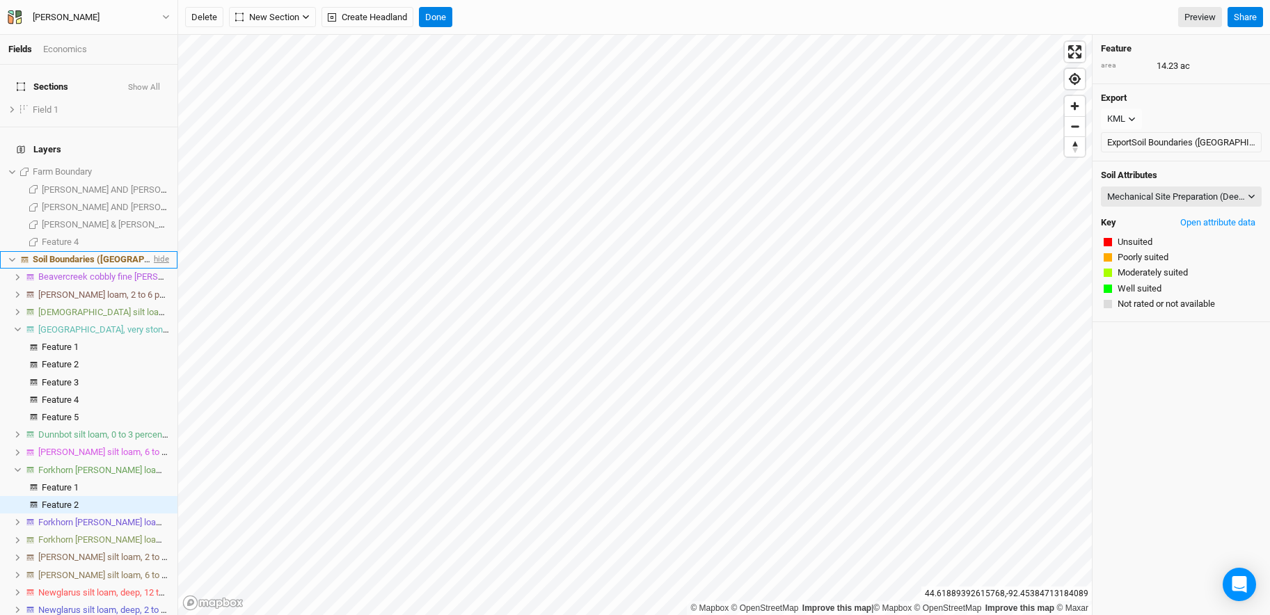
click at [151, 251] on span "hide" at bounding box center [160, 259] width 18 height 17
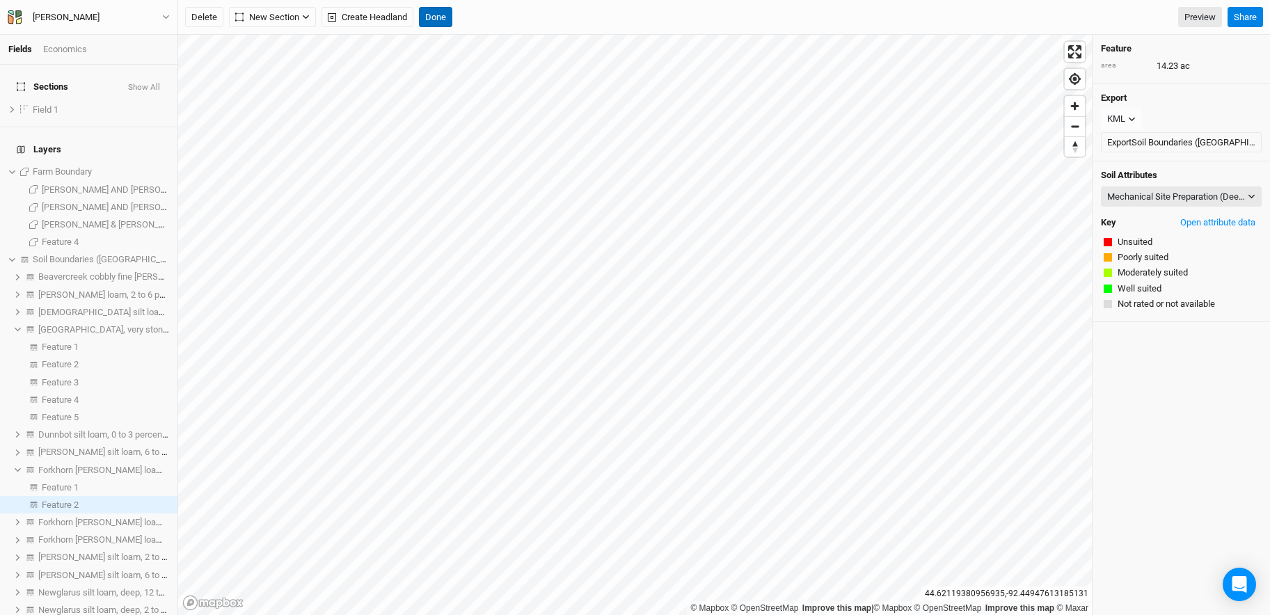
drag, startPoint x: 436, startPoint y: 20, endPoint x: 444, endPoint y: 29, distance: 11.3
click at [436, 20] on button "Done" at bounding box center [435, 17] width 33 height 21
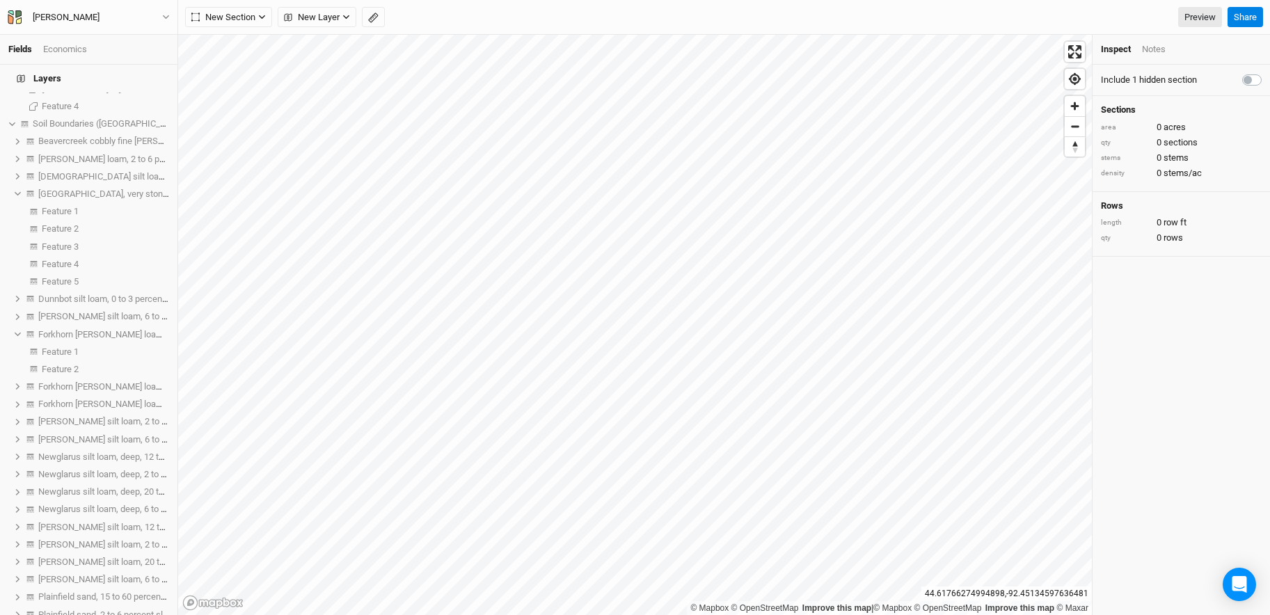
scroll to position [294, 0]
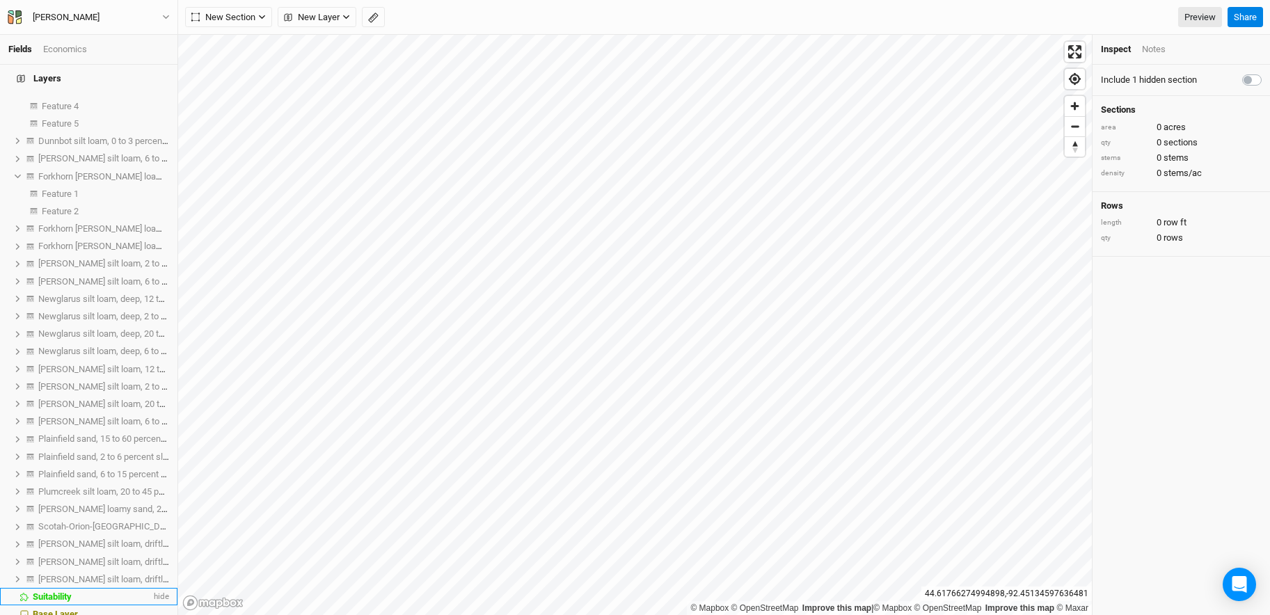
click at [70, 513] on span "Suitability" at bounding box center [52, 596] width 39 height 10
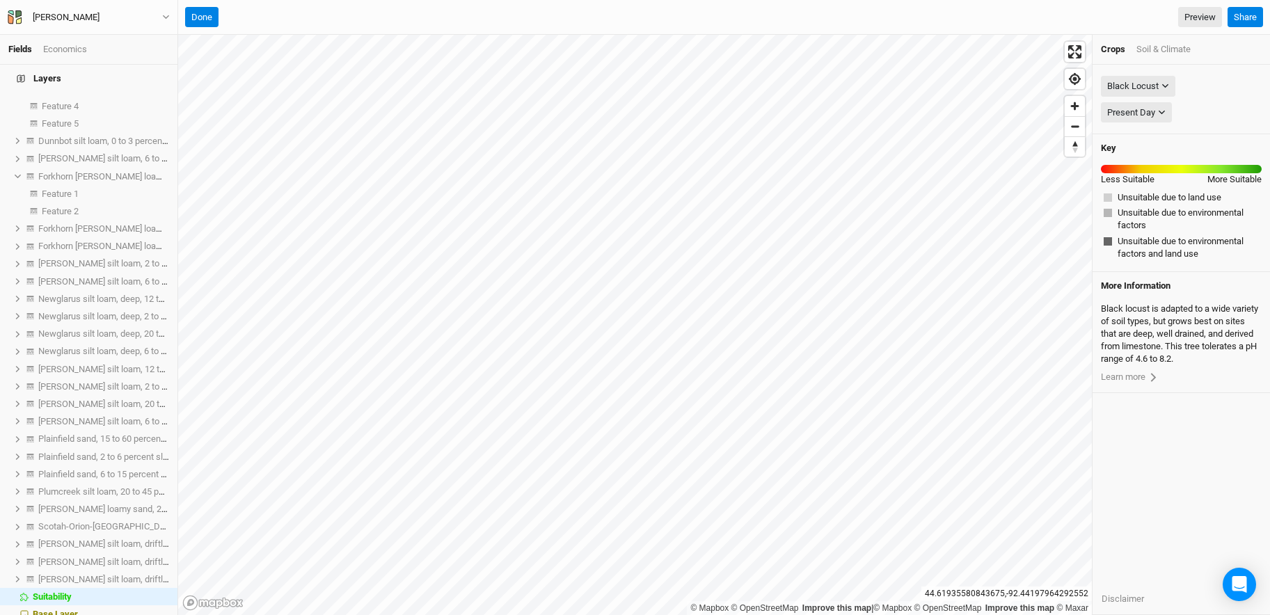
click at [891, 49] on div "Soil & Climate" at bounding box center [1163, 49] width 54 height 13
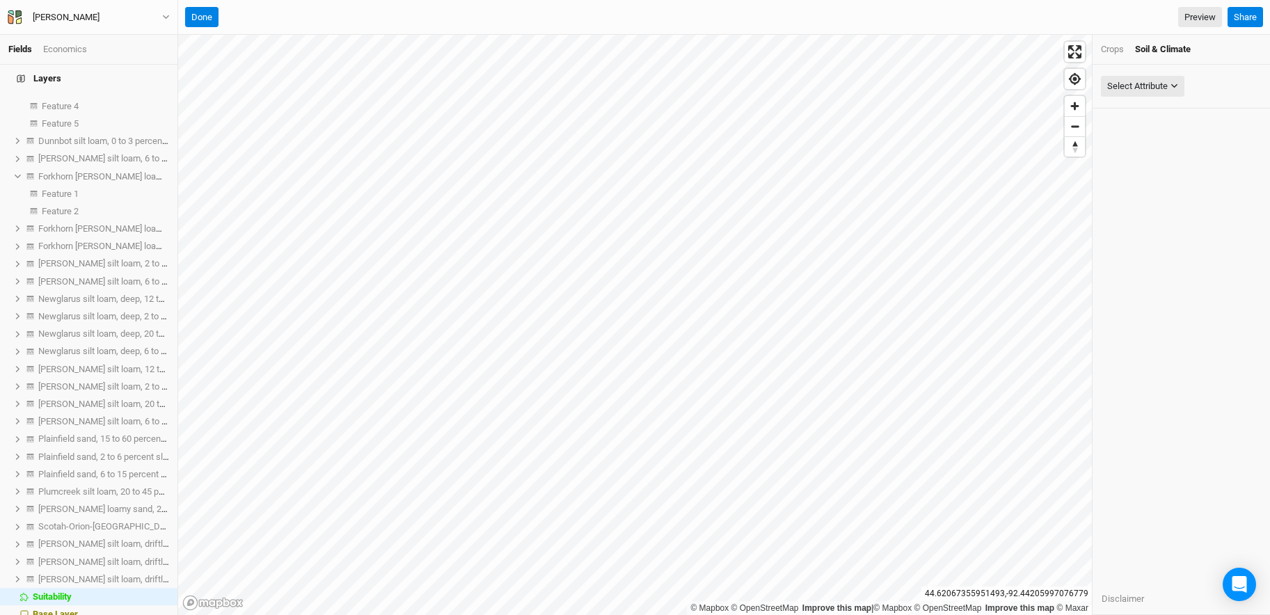
click at [891, 54] on div "Crops" at bounding box center [1112, 49] width 23 height 13
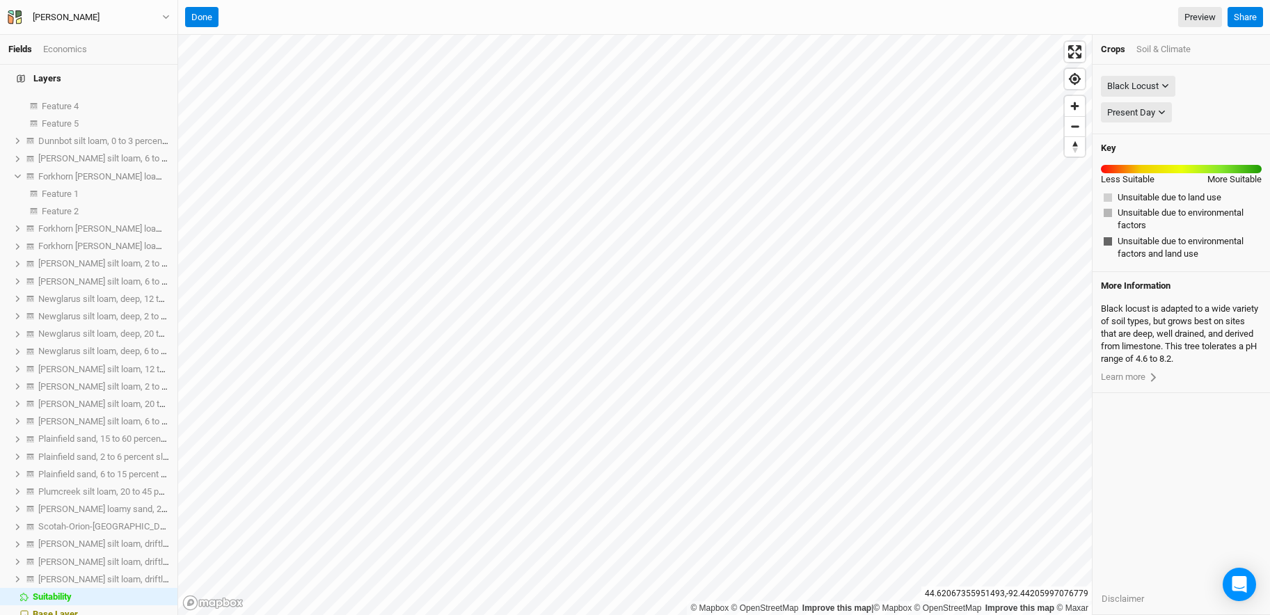
click at [891, 47] on div "Soil & Climate" at bounding box center [1163, 49] width 54 height 13
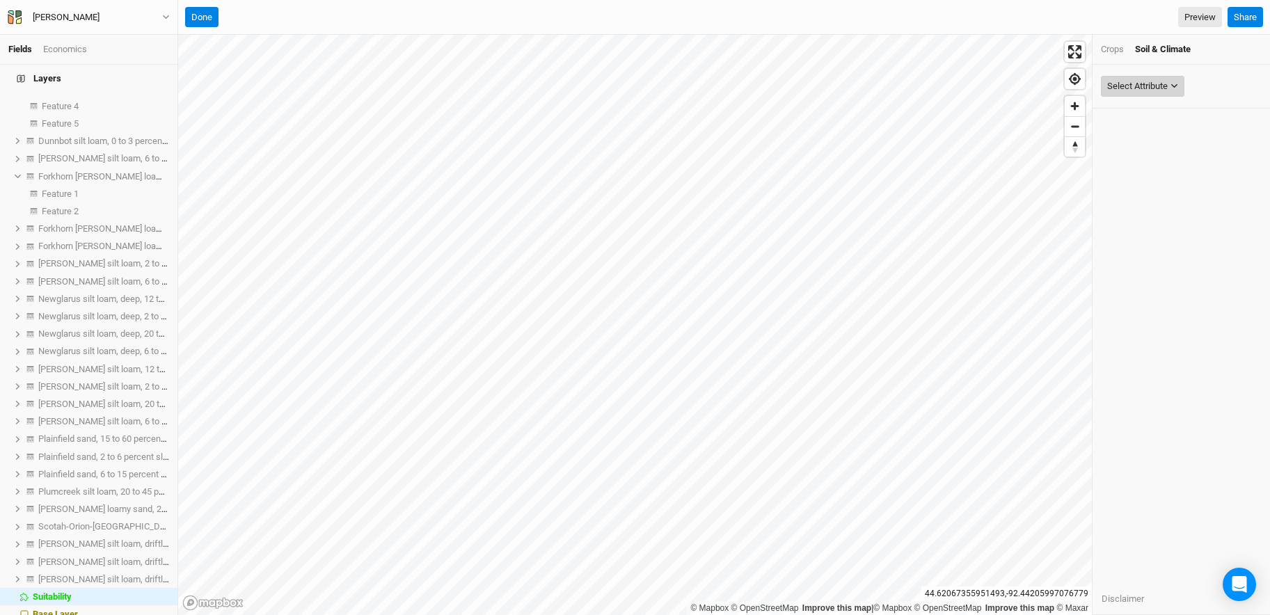
click at [891, 88] on div "Select Attribute" at bounding box center [1137, 86] width 61 height 14
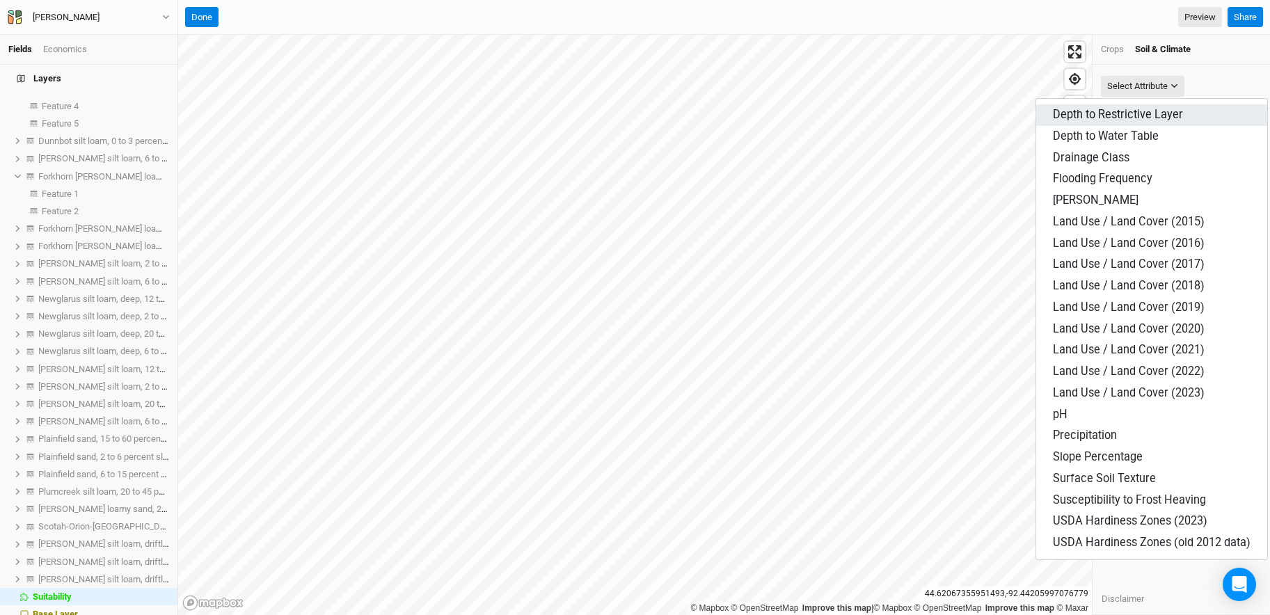
click at [891, 116] on span "Depth to Restrictive Layer" at bounding box center [1118, 114] width 130 height 13
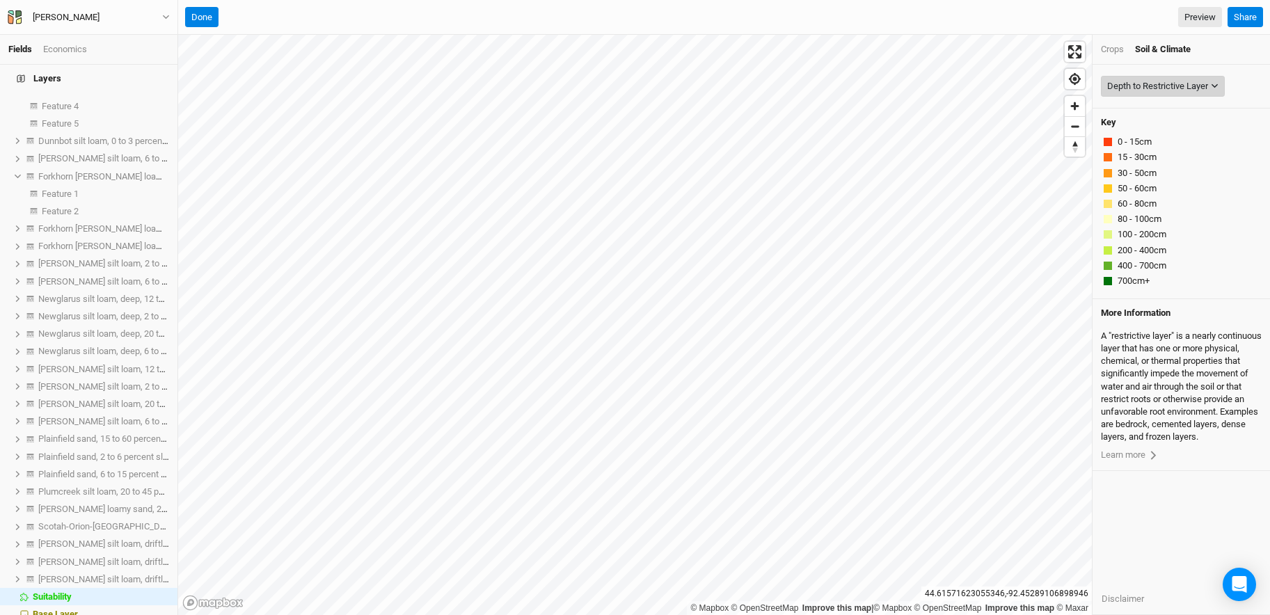
click at [891, 90] on div "Depth to Restrictive Layer" at bounding box center [1157, 86] width 101 height 14
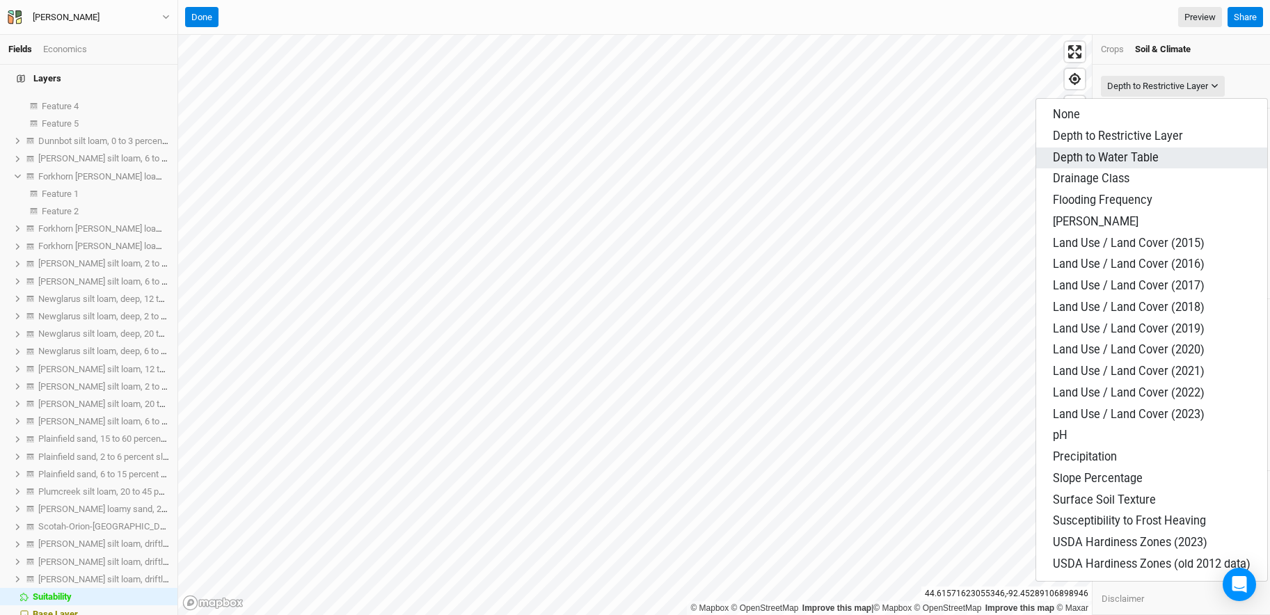
click at [891, 156] on button "Depth to Water Table" at bounding box center [1151, 159] width 231 height 22
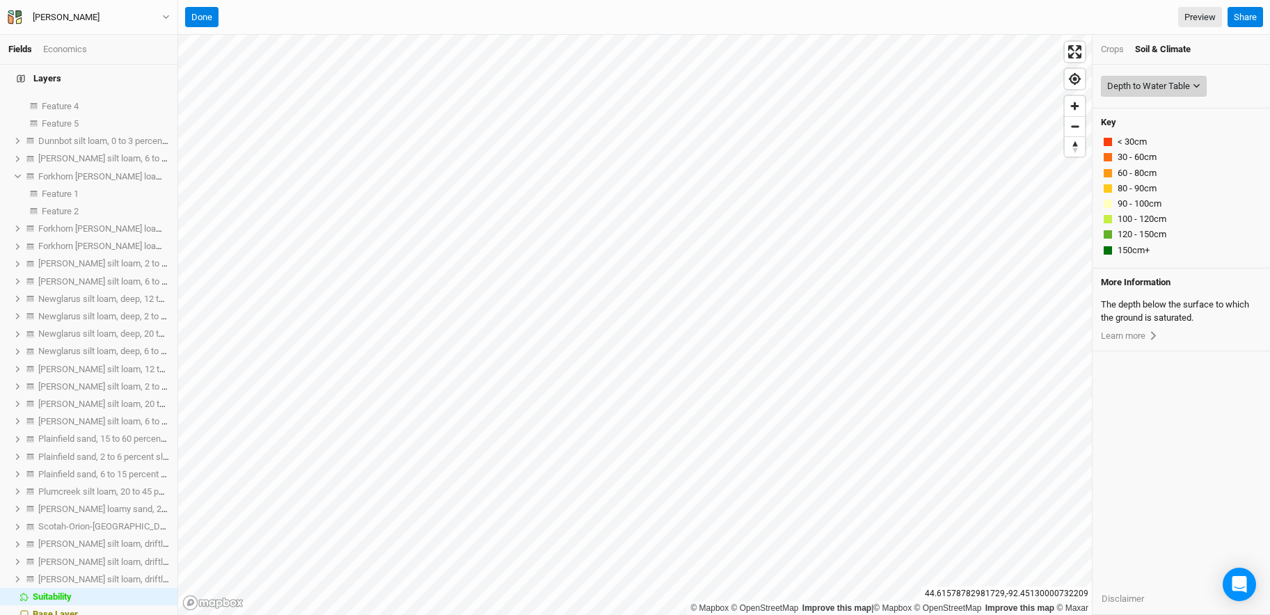
click at [891, 89] on div "Depth to Water Table" at bounding box center [1148, 86] width 83 height 14
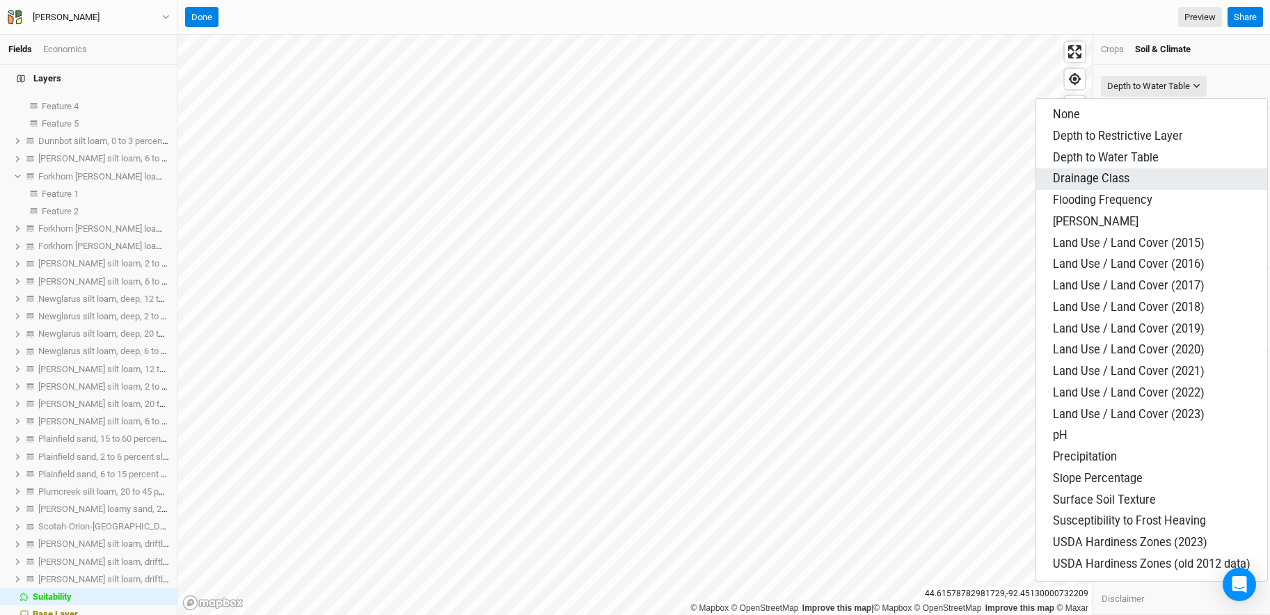
click at [891, 180] on button "Drainage Class" at bounding box center [1151, 179] width 231 height 22
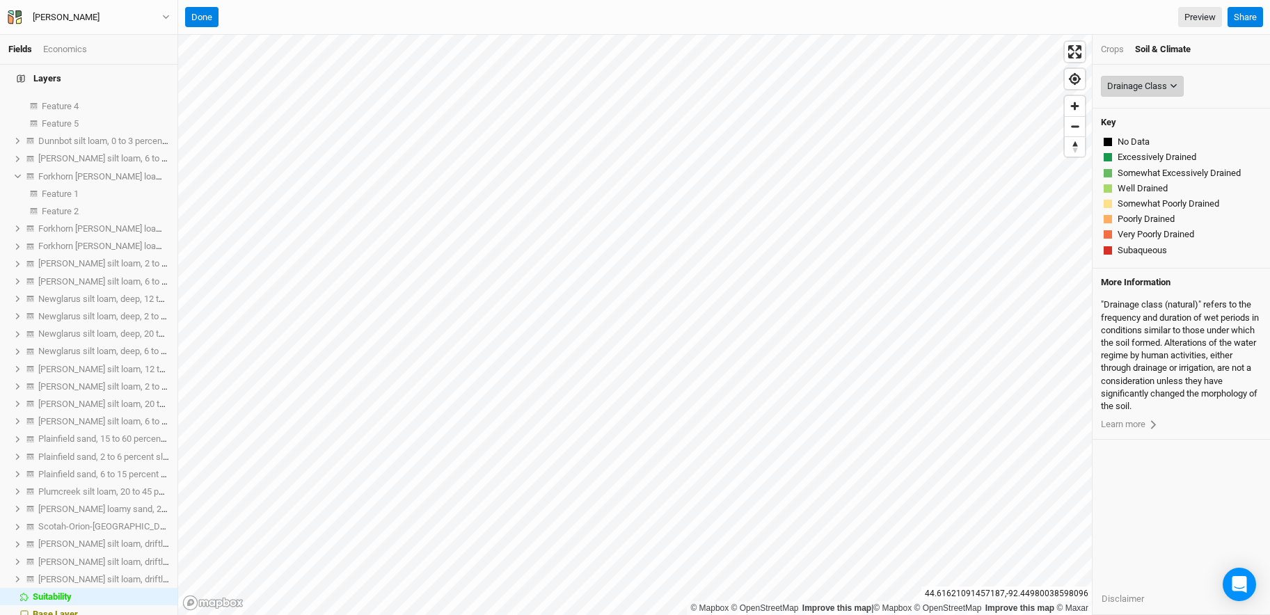
click at [891, 82] on div "Drainage Class" at bounding box center [1137, 86] width 60 height 14
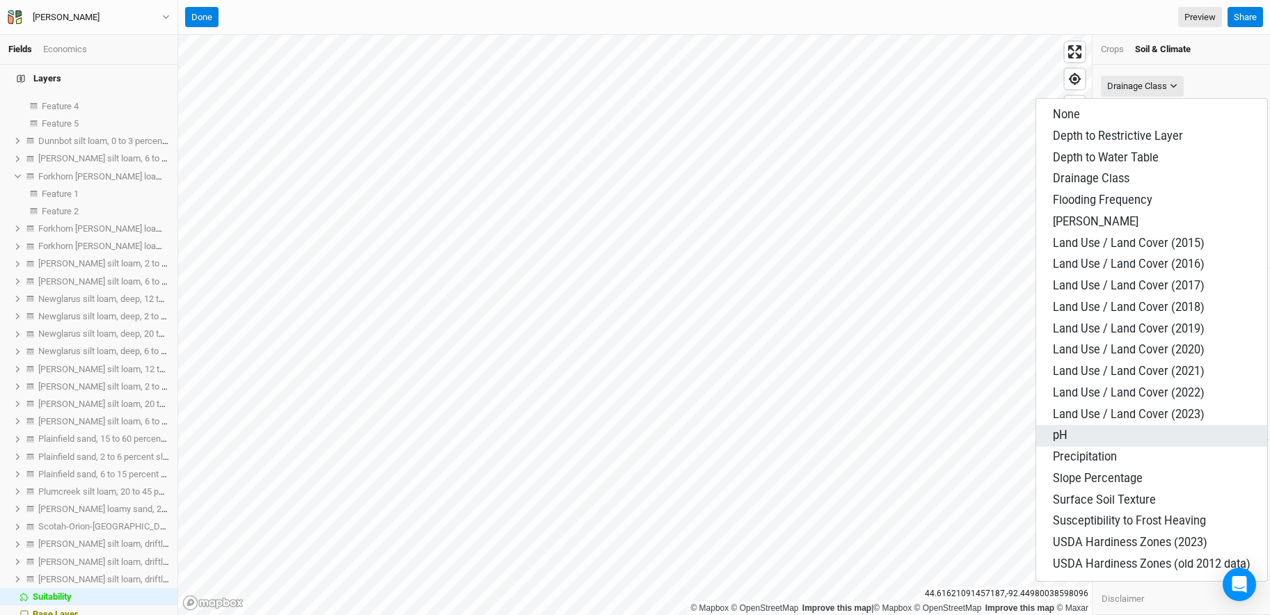
click at [891, 440] on button "pH" at bounding box center [1151, 436] width 231 height 22
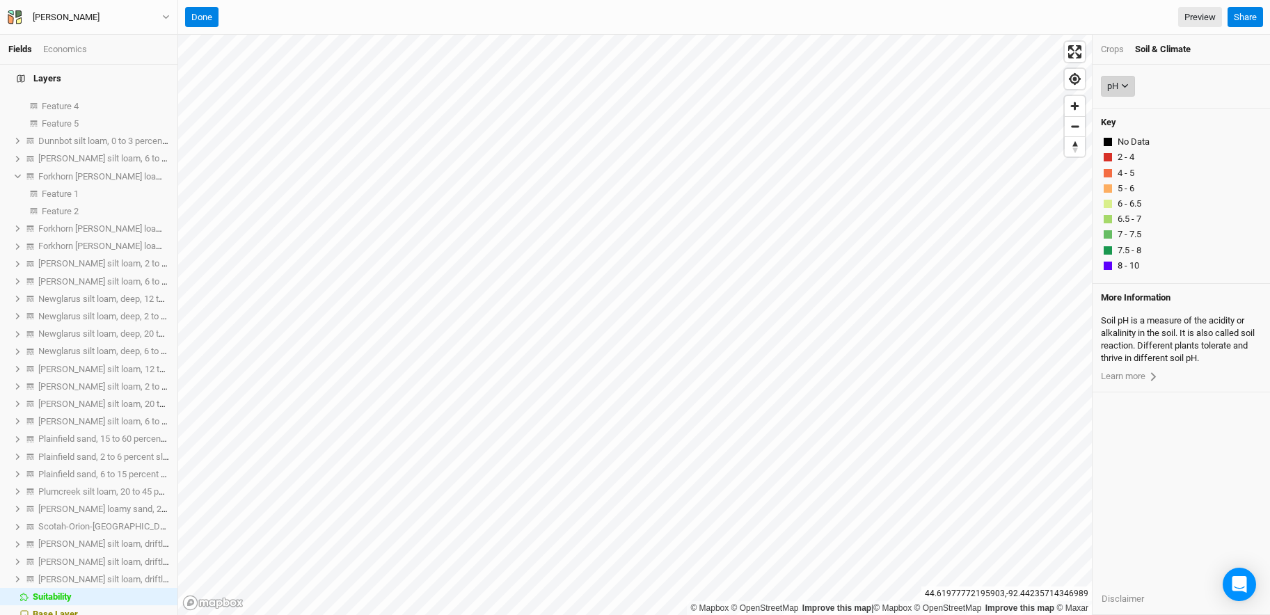
click at [891, 89] on icon "button" at bounding box center [1125, 86] width 8 height 8
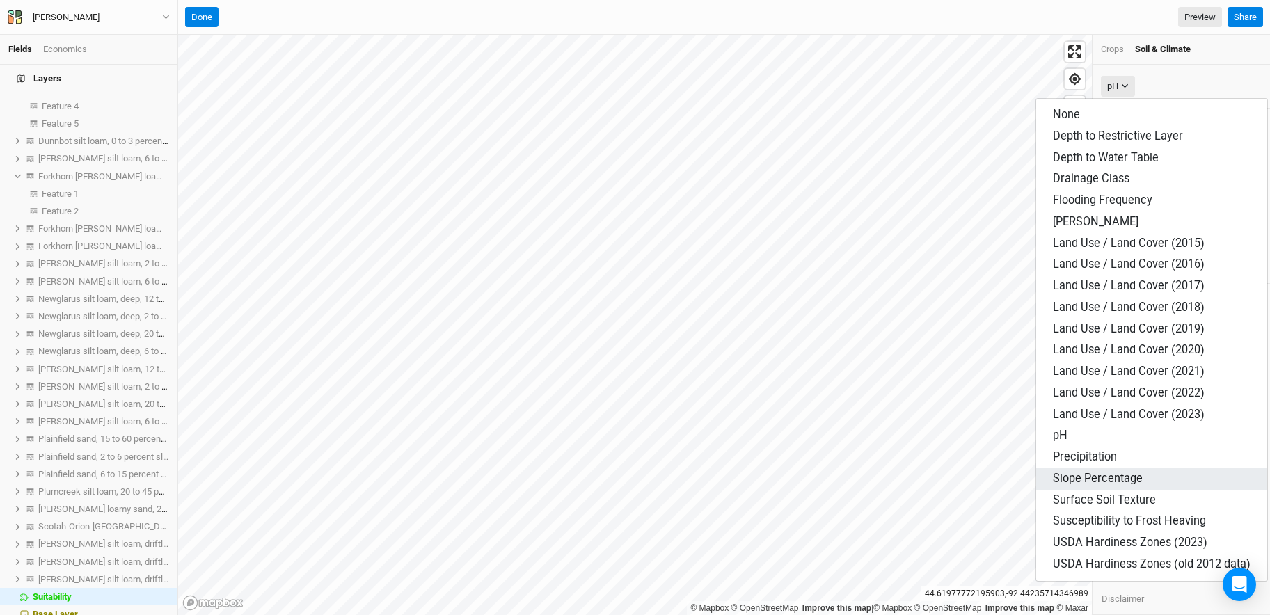
click at [891, 480] on button "Slope Percentage" at bounding box center [1151, 479] width 231 height 22
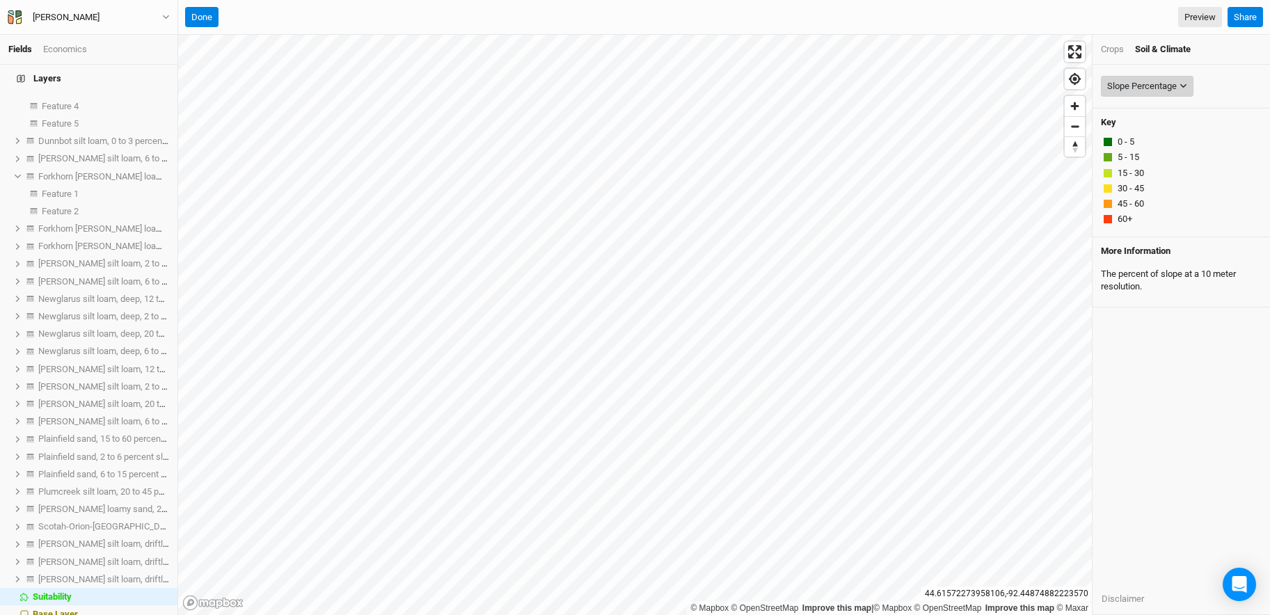
click at [891, 87] on div "Slope Percentage" at bounding box center [1142, 86] width 70 height 14
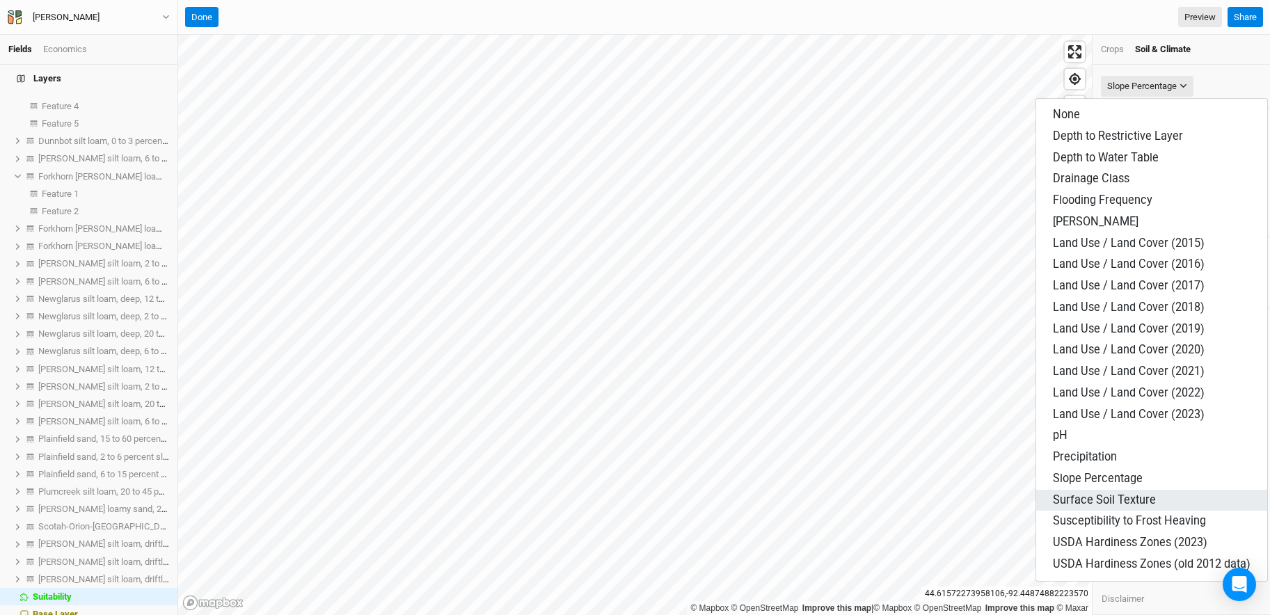
click at [891, 500] on button "Surface Soil Texture" at bounding box center [1151, 501] width 231 height 22
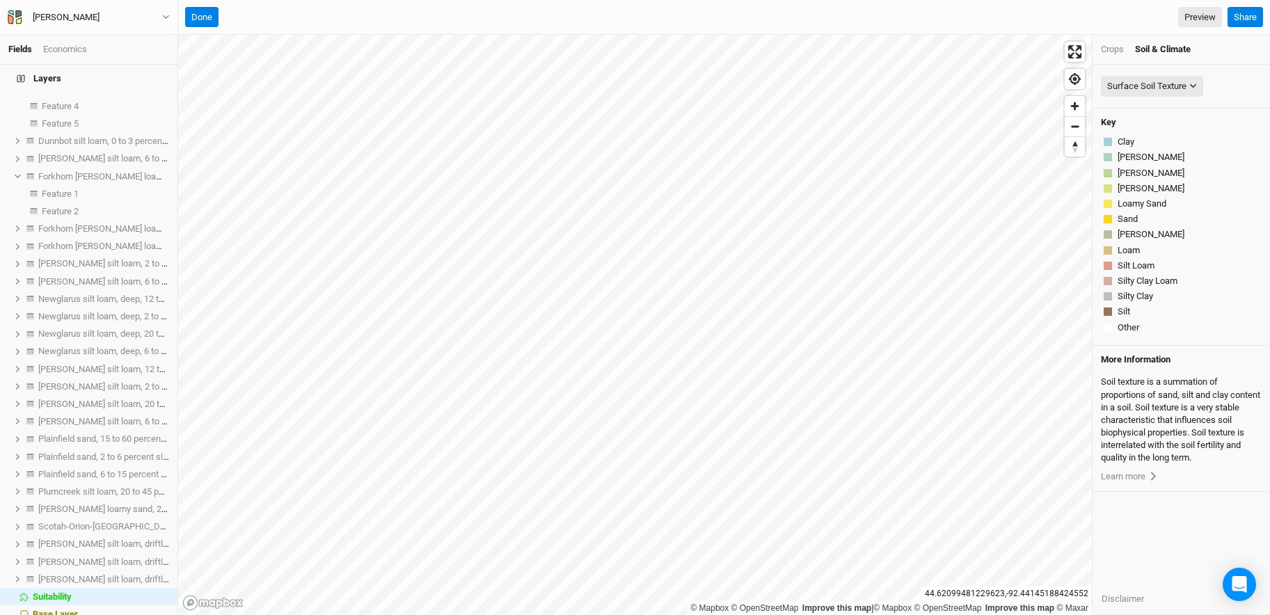
click at [891, 49] on div "Crops" at bounding box center [1112, 49] width 23 height 13
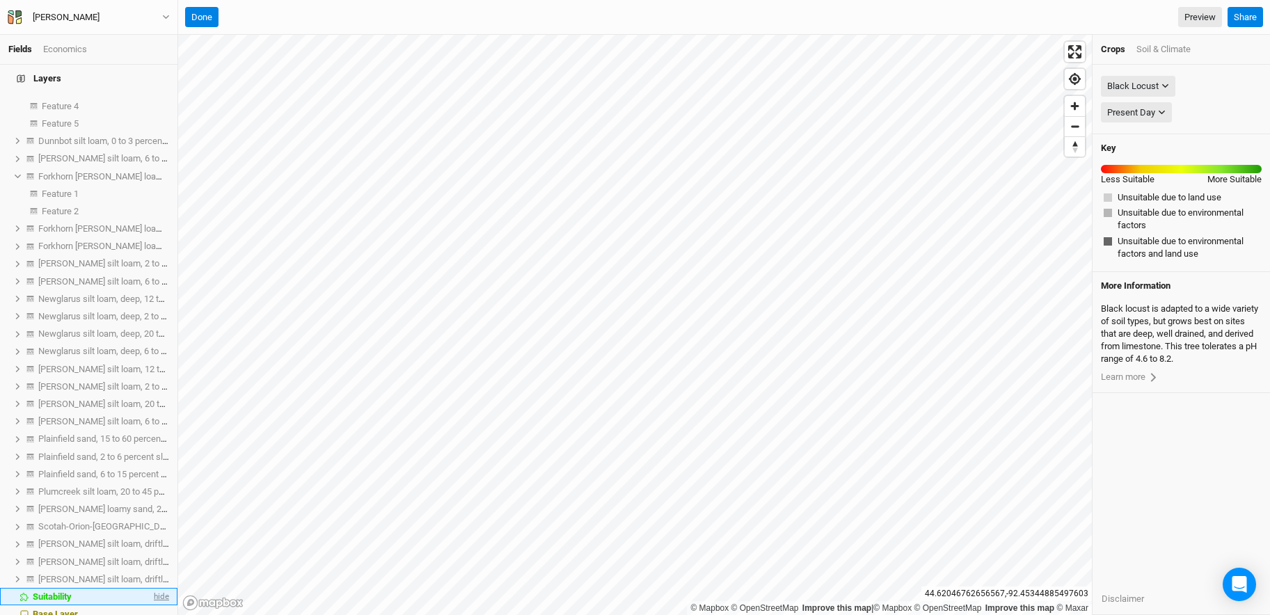
click at [154, 513] on span "hide" at bounding box center [160, 596] width 18 height 17
